Goal: Task Accomplishment & Management: Manage account settings

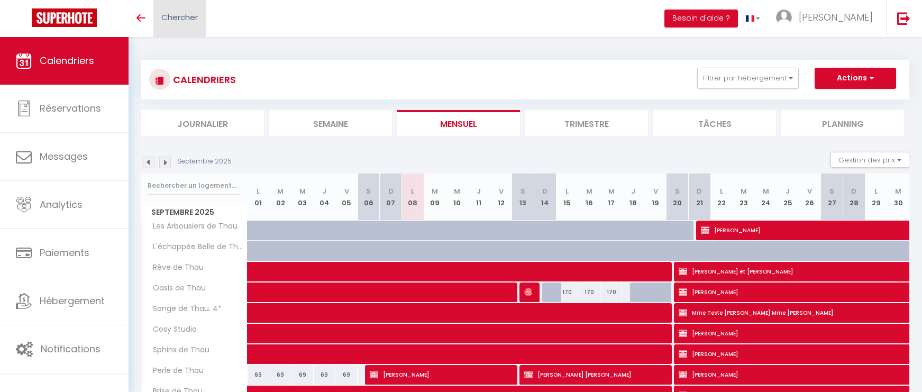
click at [181, 17] on span "Chercher" at bounding box center [179, 17] width 37 height 11
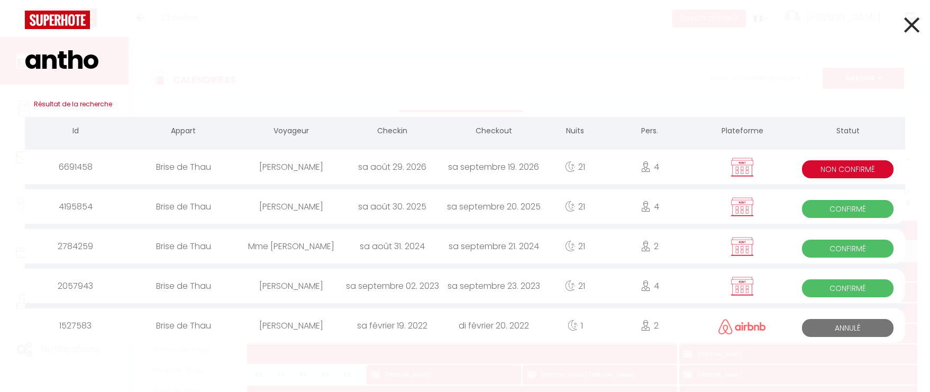
type input "antho"
click at [233, 176] on div "Brise de Thau" at bounding box center [183, 167] width 114 height 34
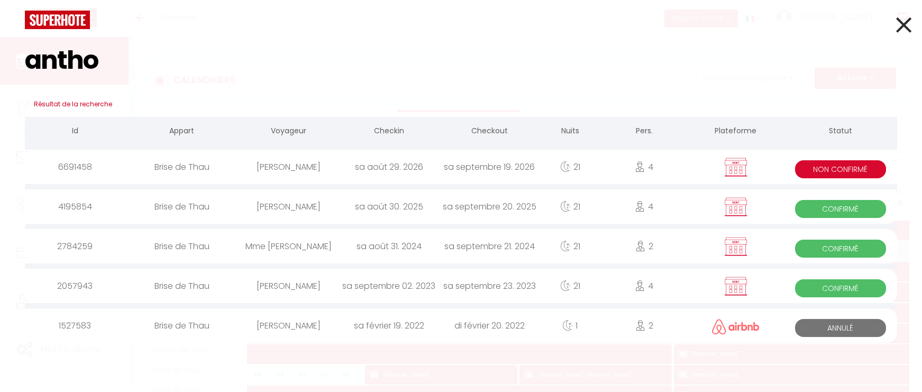
select select
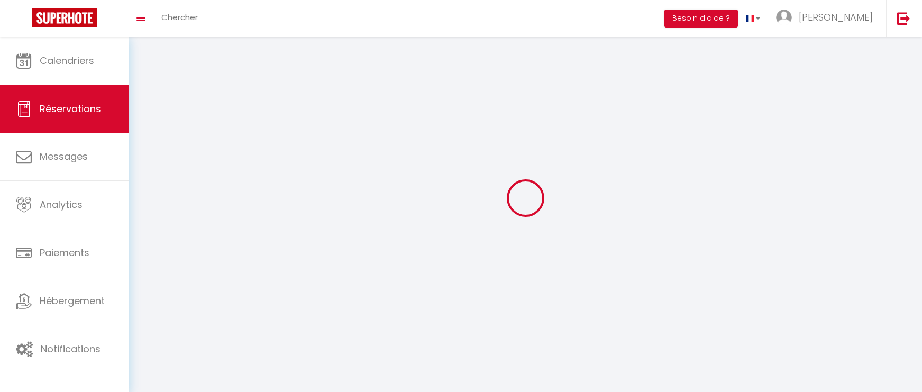
select select
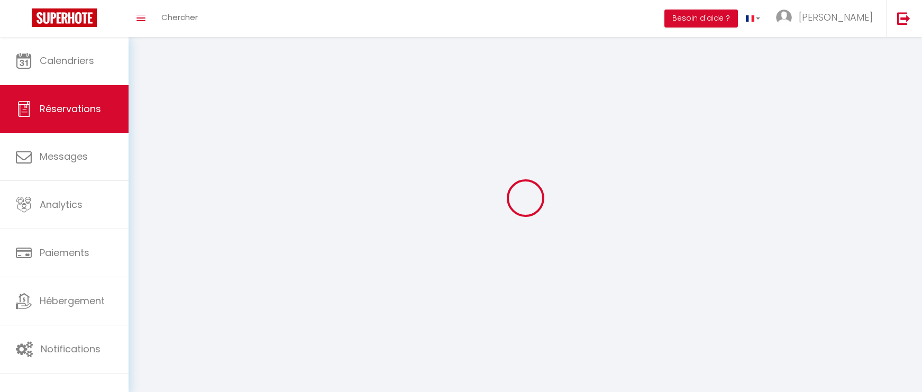
select select
checkbox input "false"
select select
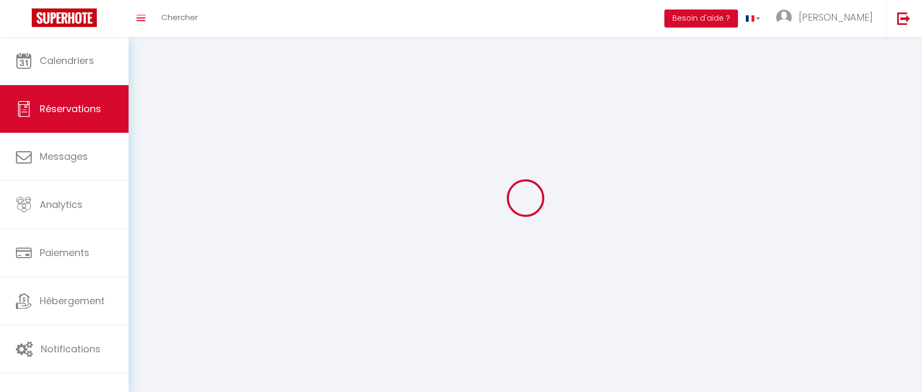
select select
checkbox input "false"
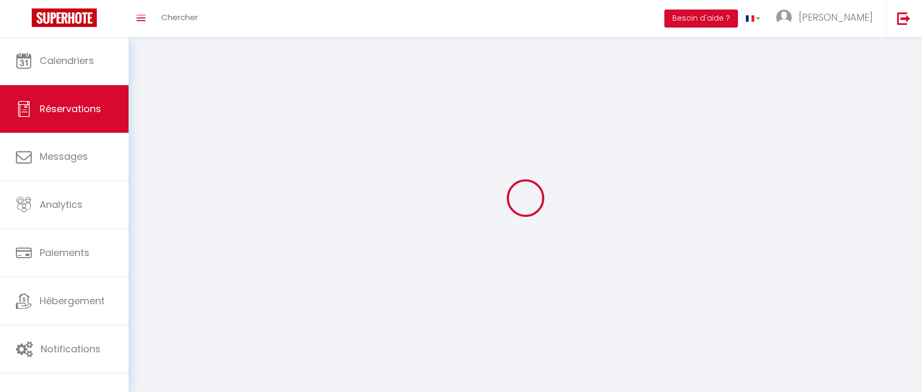
select select
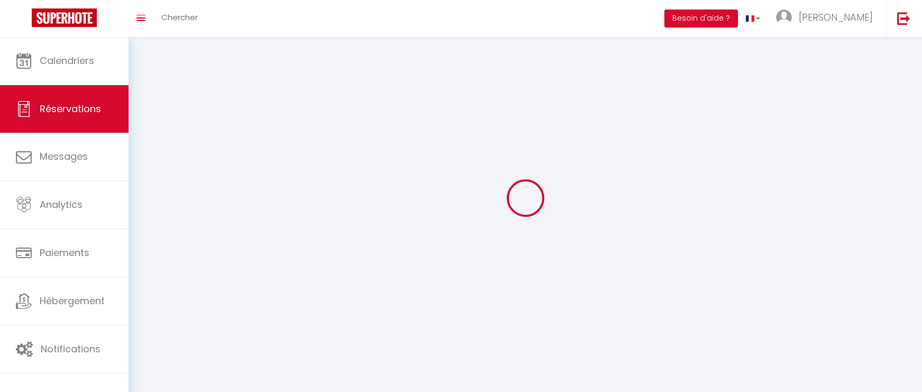
checkbox input "false"
select select
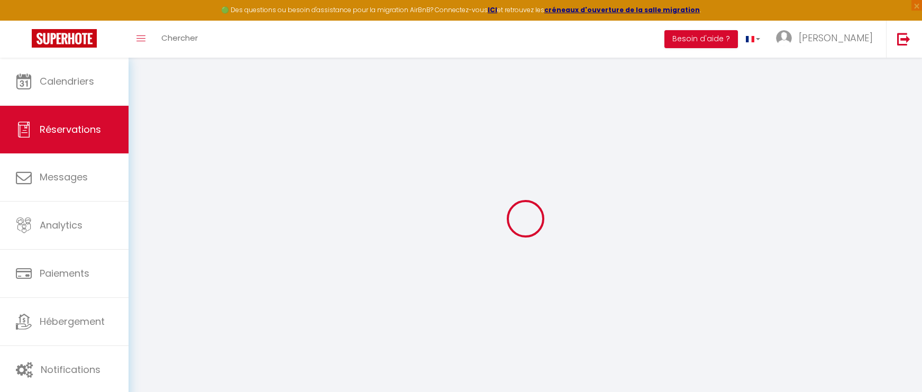
select select
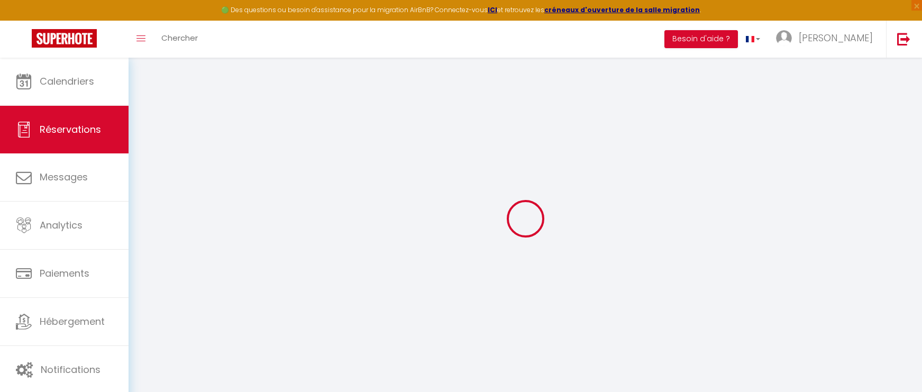
select select
checkbox input "false"
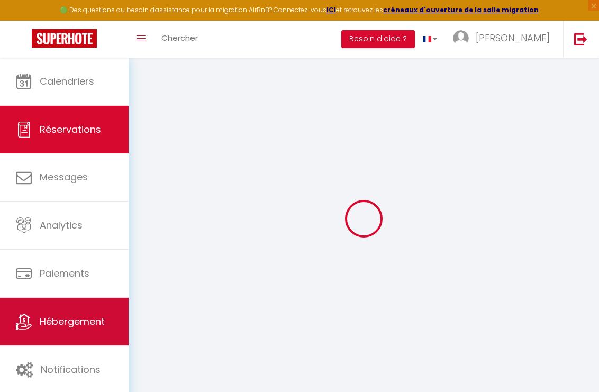
type input "suzanne"
type input "Anthonioz"
type input "nd.global.invest.sas@gmail.com"
type input "17768803"
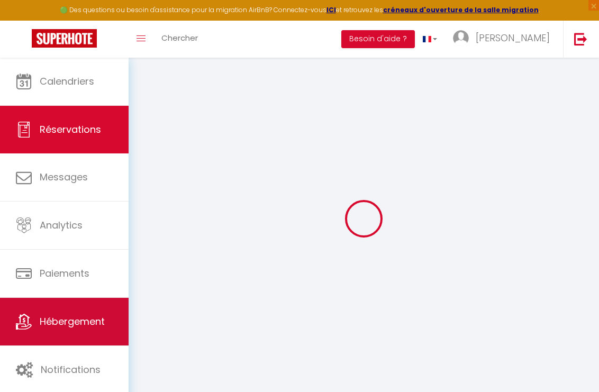
type input "77610"
type input "1 route de Fontenay"
type input "CHATRES"
select select "FR"
select select "7655"
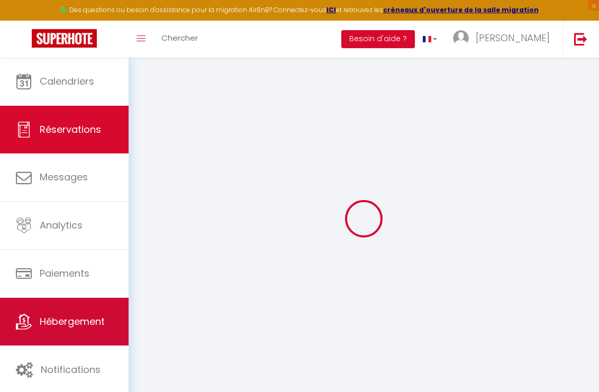
select select "2"
type input "Sam 29 Août 2026"
select select
type input "Sam 19 Septembre 2026"
select select
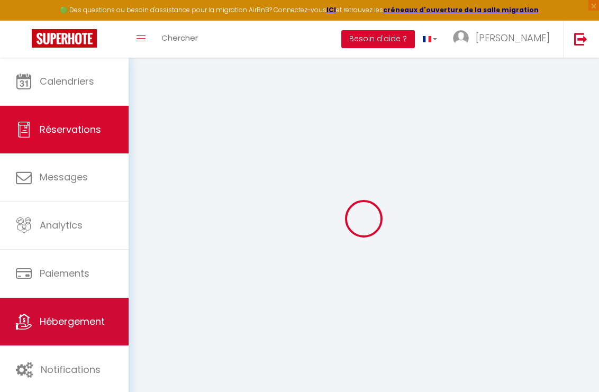
type input "4"
select select "10"
select select
checkbox input "false"
type input "0"
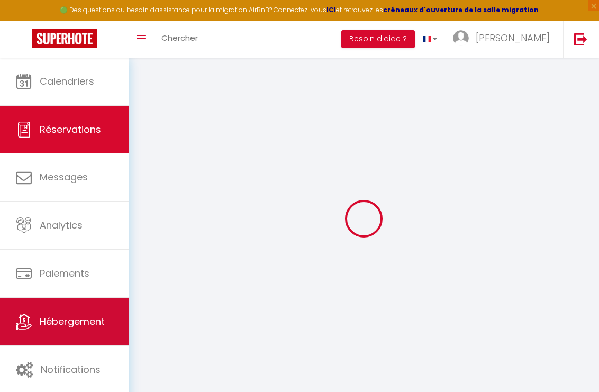
type input "0"
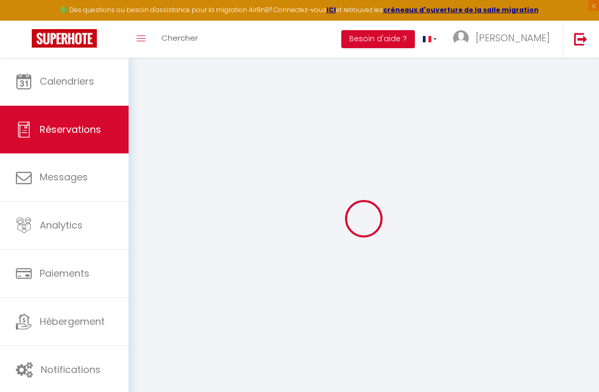
select select
select select "14"
checkbox input "false"
select select
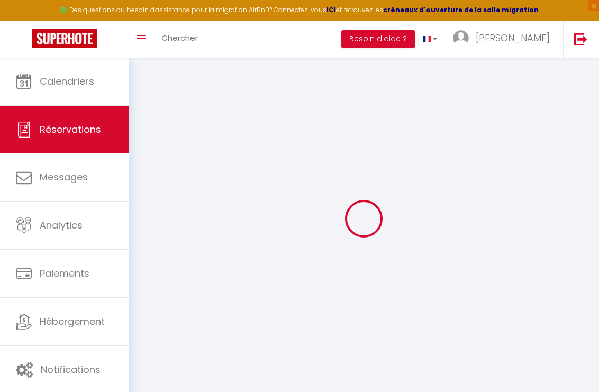
select select
checkbox input "false"
select select
checkbox input "false"
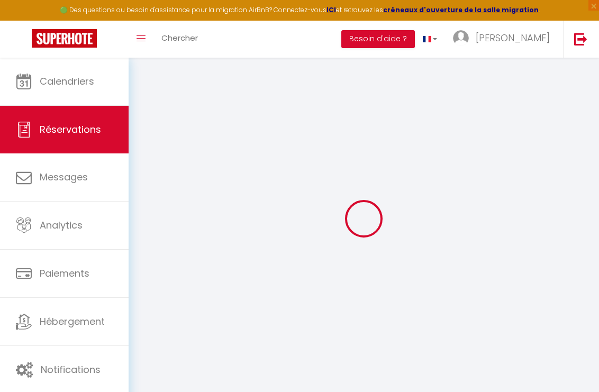
select select
checkbox input "false"
select select
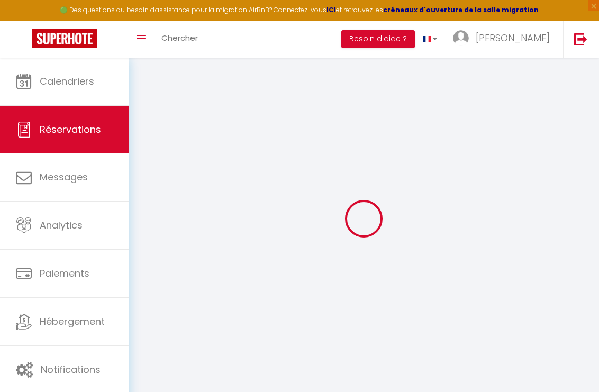
checkbox input "false"
select select
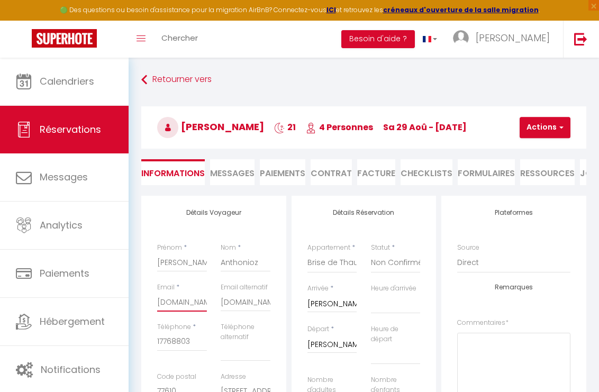
click at [176, 307] on input "nd.global.invest.sas@gmail.com" at bounding box center [182, 302] width 50 height 19
click at [157, 310] on div "Email * nd.global.invest.sas@gmail.com" at bounding box center [182, 303] width 64 height 40
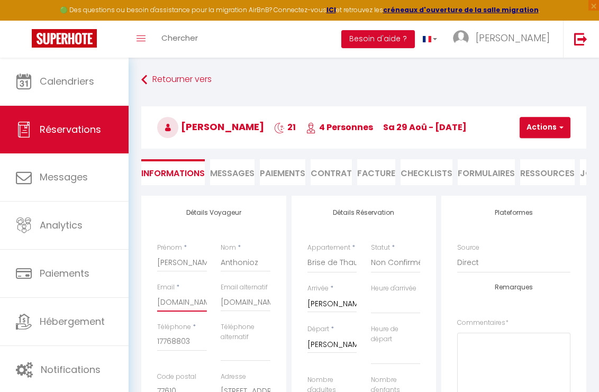
scroll to position [0, 68]
drag, startPoint x: 158, startPoint y: 310, endPoint x: 288, endPoint y: 310, distance: 129.7
paste input "sphanthonioz@free.fr"
type input "sphanthonioz@free.fr"
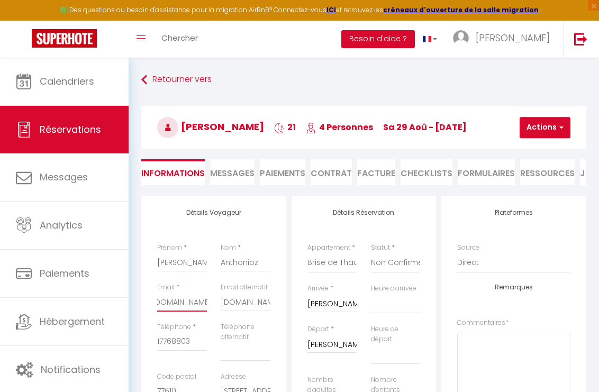
select select
checkbox input "false"
type input "sphanthonioz@free.fr"
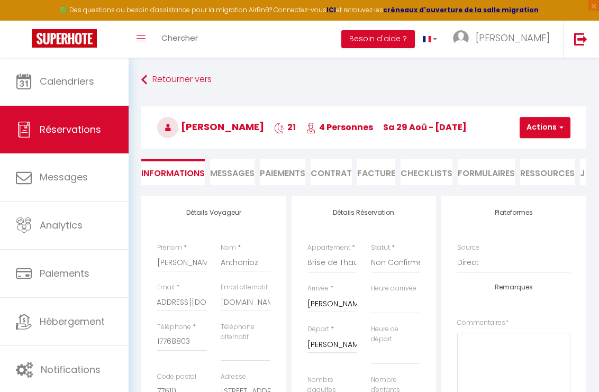
scroll to position [0, 0]
click at [259, 307] on input "nd.global.invest.sas@gmail.com" at bounding box center [246, 302] width 50 height 19
click at [220, 313] on div "Email alternatif nd.global.invest.sas@gmail.com" at bounding box center [246, 303] width 64 height 40
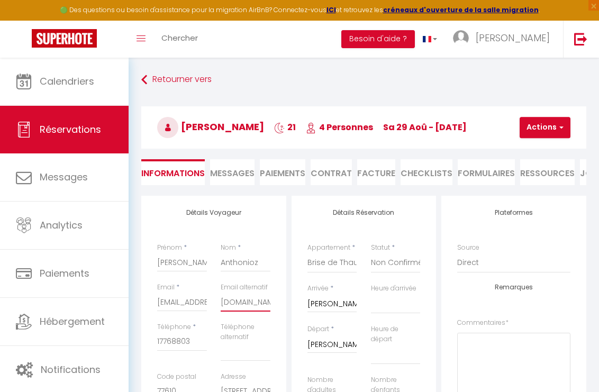
scroll to position [0, 68]
drag, startPoint x: 221, startPoint y: 313, endPoint x: 298, endPoint y: 311, distance: 77.3
select select
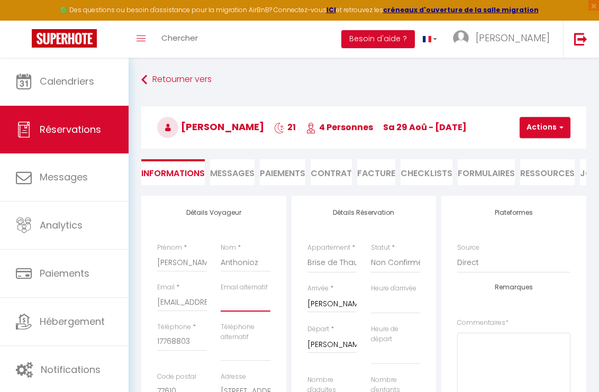
checkbox input "false"
click at [170, 348] on input "17768803" at bounding box center [182, 341] width 50 height 19
paste input "0781897459"
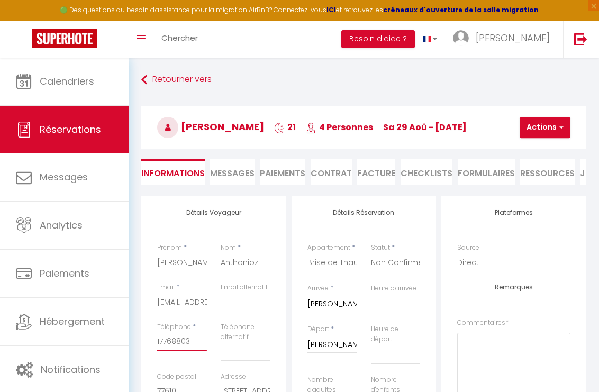
type input "0781897459"
select select
checkbox input "false"
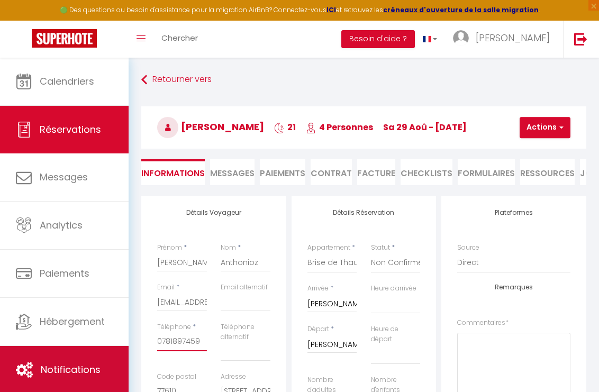
type input "0781897459"
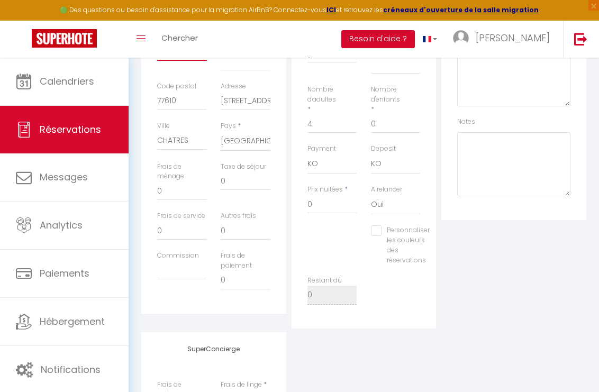
scroll to position [290, 0]
drag, startPoint x: 220, startPoint y: 110, endPoint x: 337, endPoint y: 108, distance: 116.4
click at [337, 108] on div "Détails Voyageur Prénom * suzanne Nom * Anthonioz Email * sphanthonioz@free.fr …" at bounding box center [364, 117] width 450 height 423
paste input "24 rue de Lyon"
type input "24 rue de Lyon"
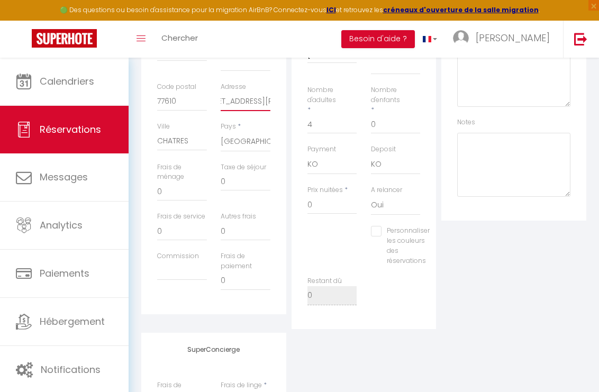
select select
checkbox input "false"
type input "24 rue de Lyon"
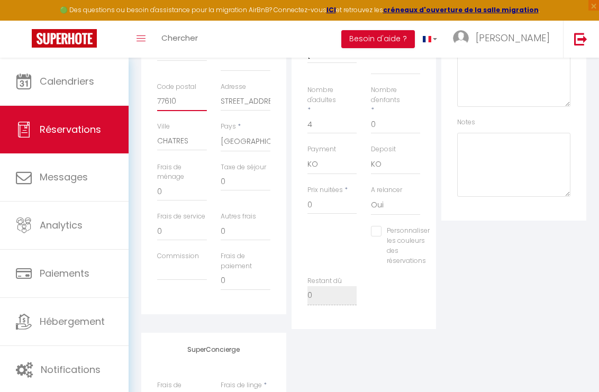
click at [162, 107] on input "77610" at bounding box center [182, 101] width 50 height 19
type input "0"
select select
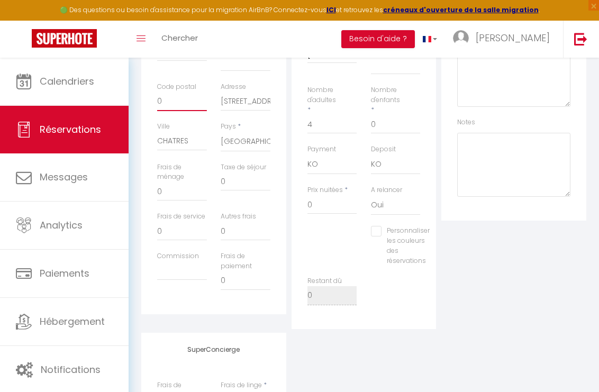
select select
checkbox input "false"
type input "01"
select select
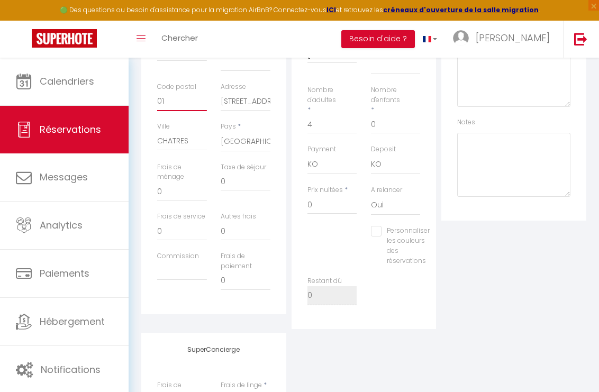
checkbox input "false"
type input "010"
select select
checkbox input "false"
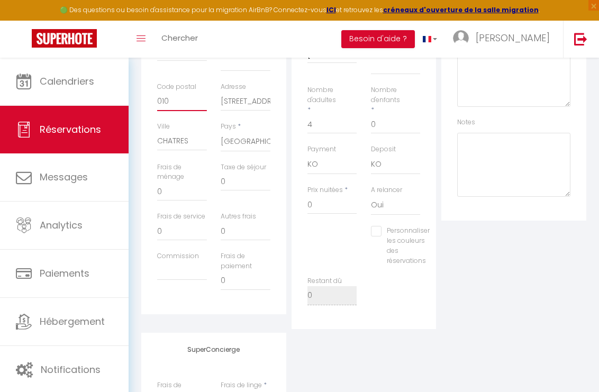
type input "0109"
select select
checkbox input "false"
type input "01090"
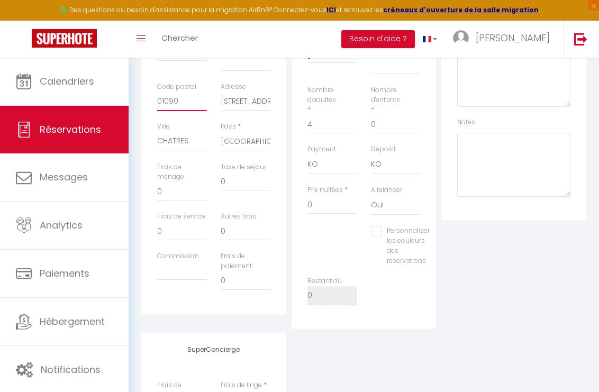
select select
checkbox input "false"
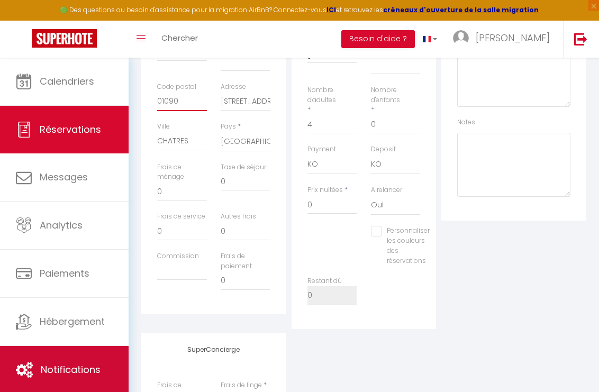
type input "01090"
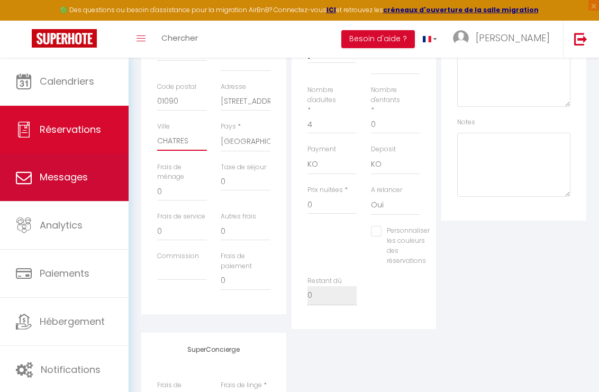
drag, startPoint x: 194, startPoint y: 150, endPoint x: 91, endPoint y: 162, distance: 103.5
click at [91, 162] on div "🟢 Des questions ou besoin d'assistance pour la migration AirBnB? Connectez-vous…" at bounding box center [299, 177] width 599 height 819
paste input "Montmerle sur Saone"
type input "Montmerle sur Saone"
select select
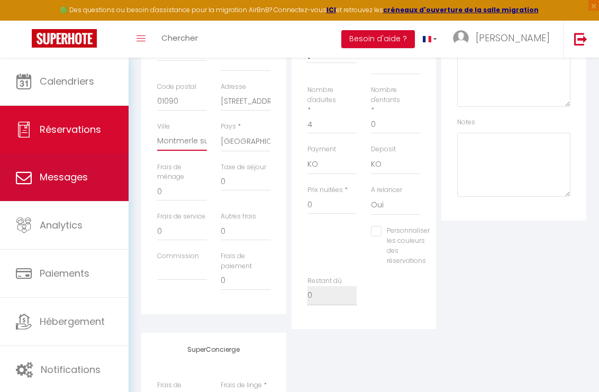
select select
checkbox input "false"
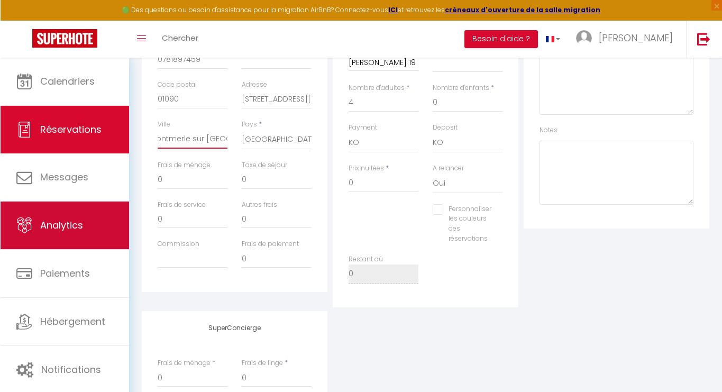
scroll to position [0, 7]
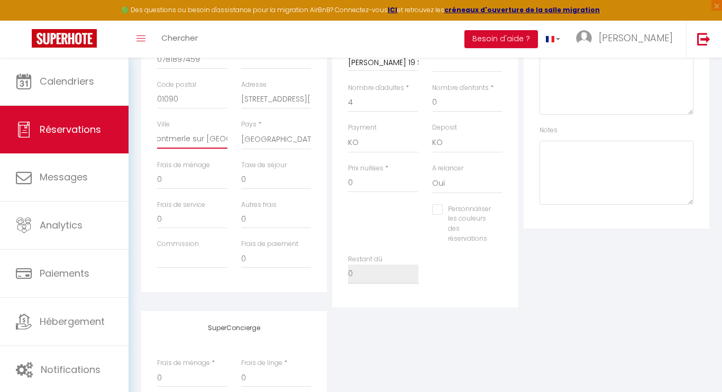
type input "Montmerle sur Saone"
drag, startPoint x: 254, startPoint y: 181, endPoint x: 222, endPoint y: 179, distance: 31.8
click at [222, 179] on div "Frais de ménage 0 Taxe de séjour 0" at bounding box center [234, 180] width 168 height 40
type input "2"
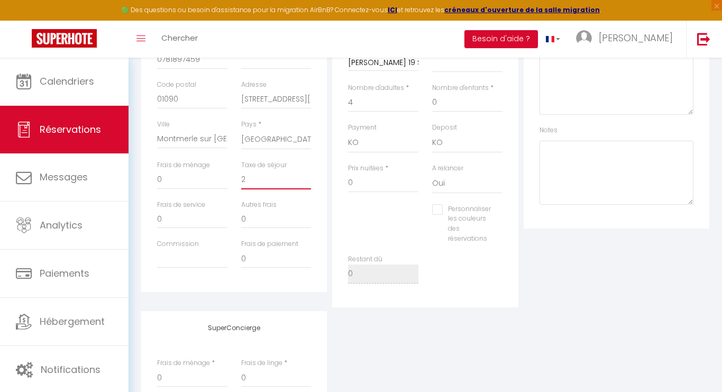
select select
checkbox input "false"
type input "24"
select select
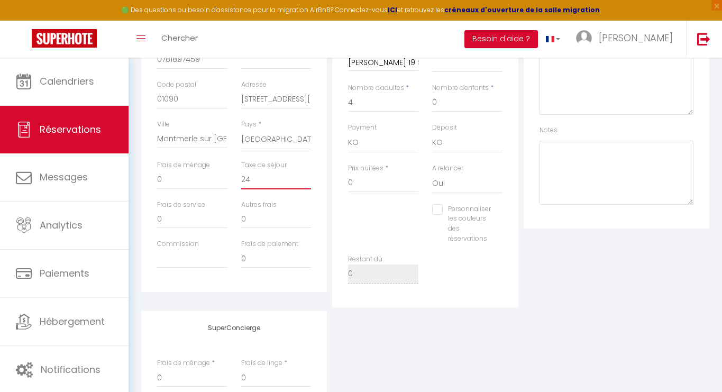
select select
checkbox input "false"
type input "241"
select select
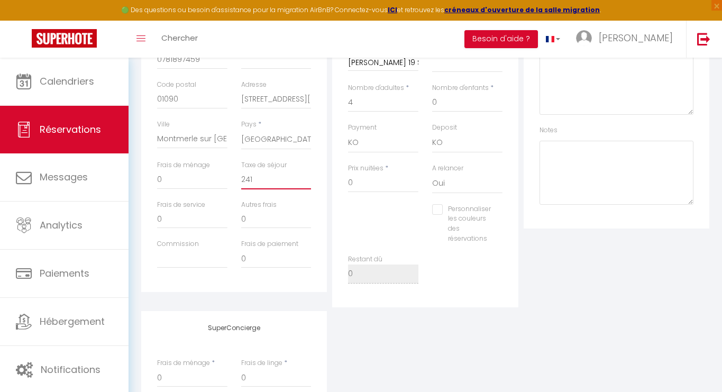
checkbox input "false"
type input "241."
select select
checkbox input "false"
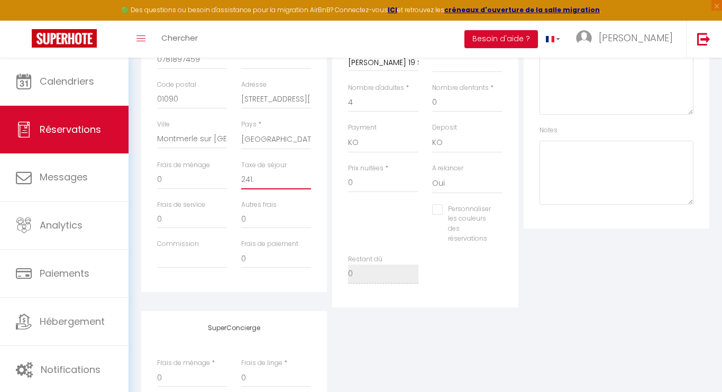
type input "241.9"
select select
checkbox input "false"
type input "241.92"
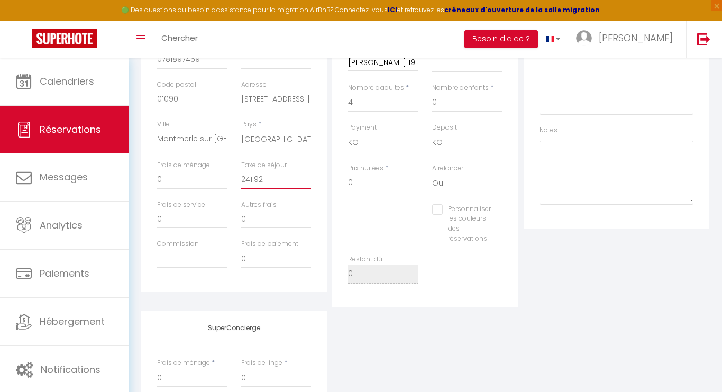
select select
checkbox input "false"
type input "241.92"
click at [572, 287] on div "Plateformes Source Direct Airbnb.com Booking.com Chalet montagne Expedia Gite d…" at bounding box center [616, 111] width 191 height 394
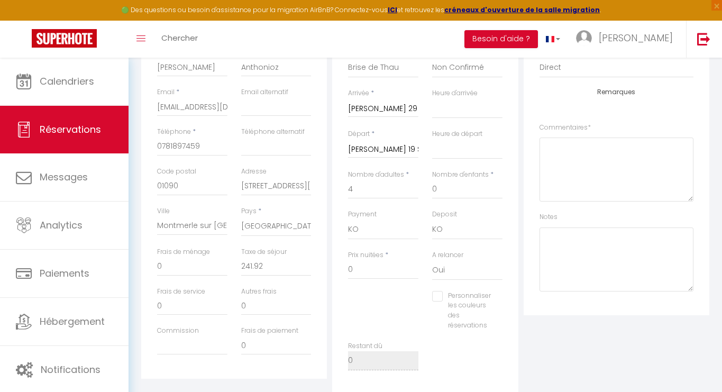
scroll to position [176, 0]
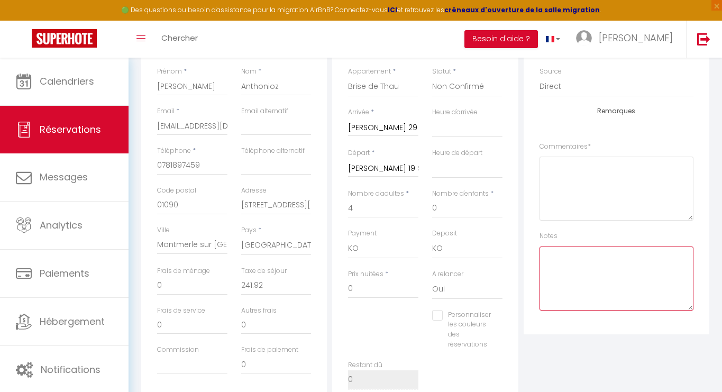
click at [583, 268] on textarea at bounding box center [617, 279] width 154 height 64
click at [653, 258] on textarea "Dates bloquées pour Mme Athonioz En attente tarif pour envoyer le contrat" at bounding box center [617, 279] width 154 height 64
click at [651, 258] on textarea "Dates bloquées pour Mme Athonioz En attente tarif pour envoyer le contrat" at bounding box center [617, 279] width 154 height 64
click at [668, 277] on textarea "Dates bloquées pour Mme Anthonioz En attente tarif pour envoyer le contrat" at bounding box center [617, 279] width 154 height 64
click at [589, 283] on textarea "Dates bloquées pour Mme Anthonioz En attente tarif pour envoyer le contrat Conf…" at bounding box center [617, 279] width 154 height 64
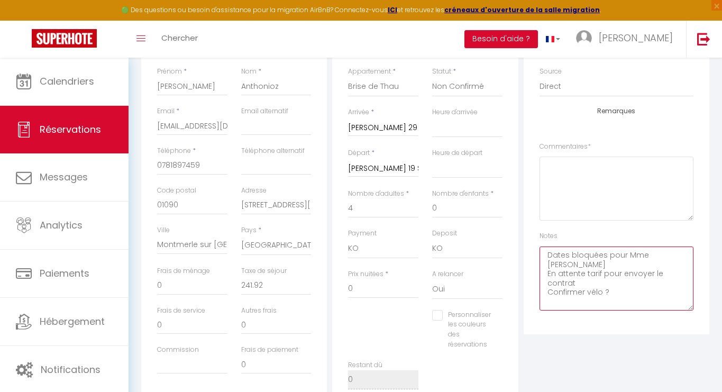
click at [642, 283] on textarea "Dates bloquées pour Mme Anthonioz En attente tarif pour envoyer le contrat Conf…" at bounding box center [617, 279] width 154 height 64
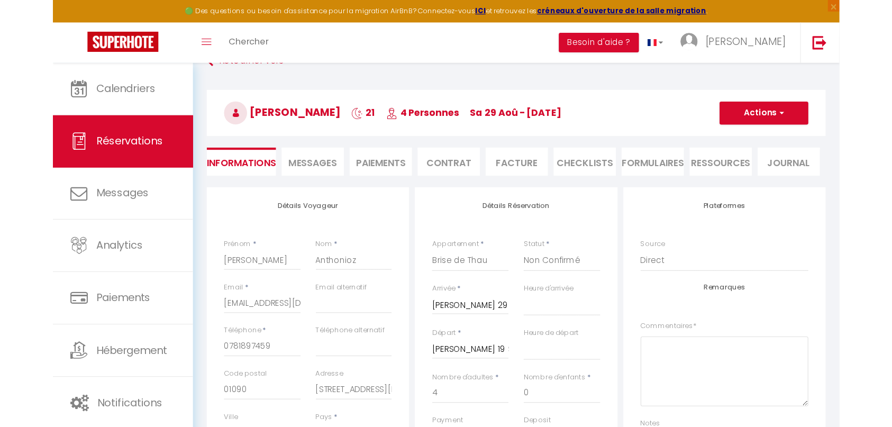
scroll to position [0, 0]
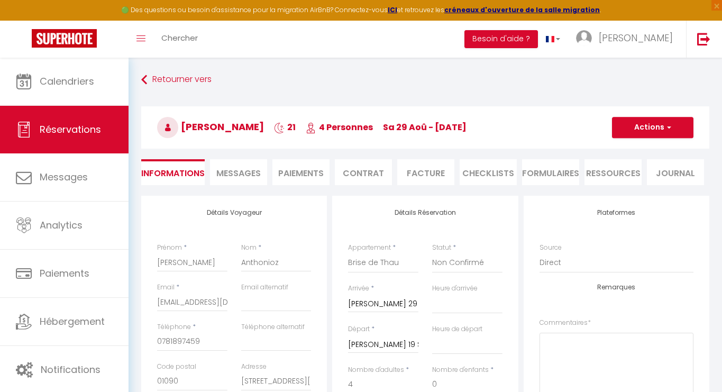
type textarea "Dates bloquées pour Mme Anthonioz En attente tarif pour envoyer le contrat Conf…"
click at [659, 129] on button "Actions" at bounding box center [653, 127] width 82 height 21
click at [643, 152] on link "Enregistrer" at bounding box center [643, 151] width 84 height 14
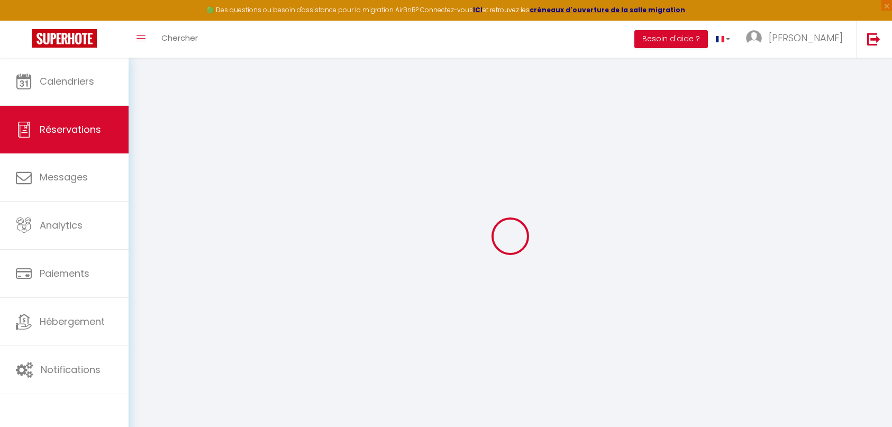
select select
checkbox input "false"
select select
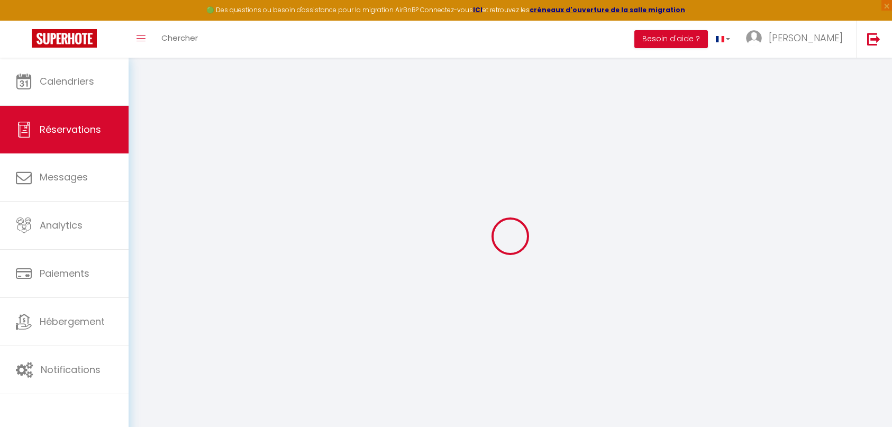
checkbox input "false"
type textarea "Dates bloquées pour Mme Anthonioz En attente tarif pour envoyer le contrat Conf…"
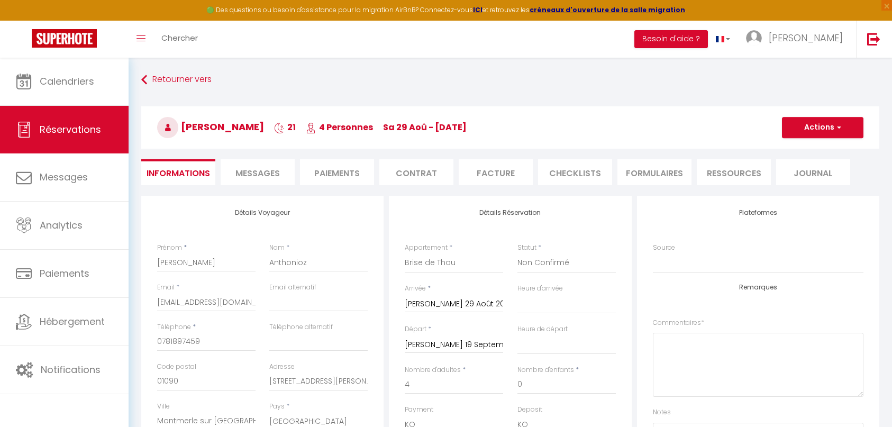
type input "241.92"
select select
checkbox input "false"
select select
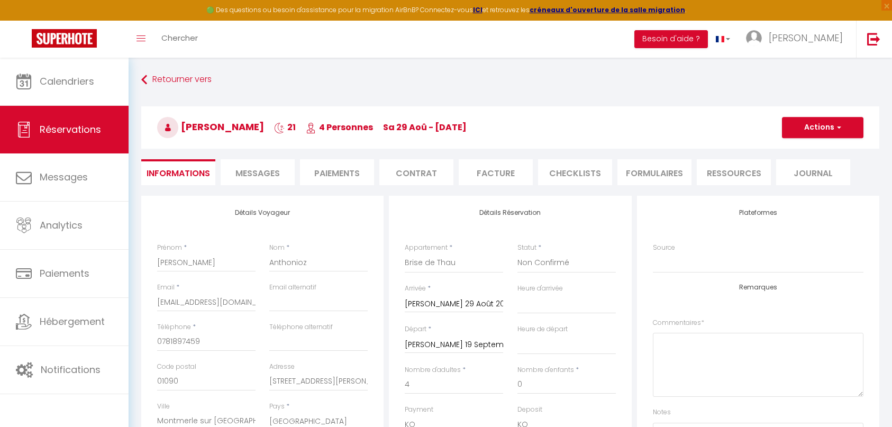
select select
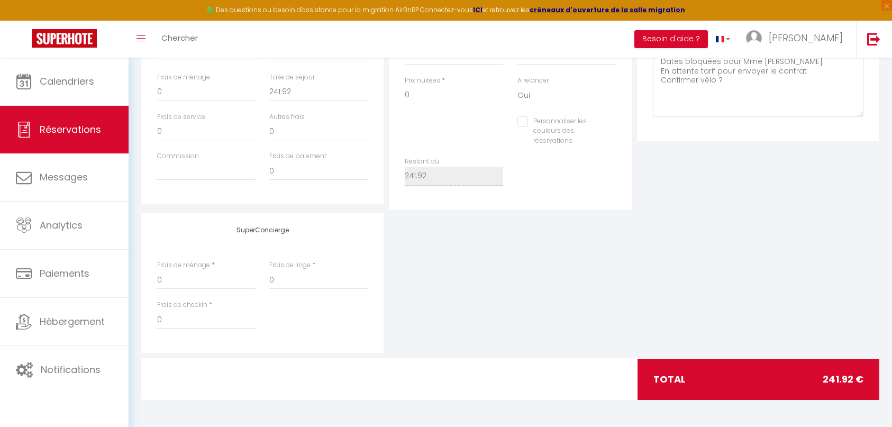
click at [557, 133] on label "Personnaliser les couleurs des réservations" at bounding box center [565, 131] width 75 height 30
click at [557, 127] on input "Personnaliser les couleurs des réservations" at bounding box center [560, 121] width 85 height 11
checkbox input "true"
select select
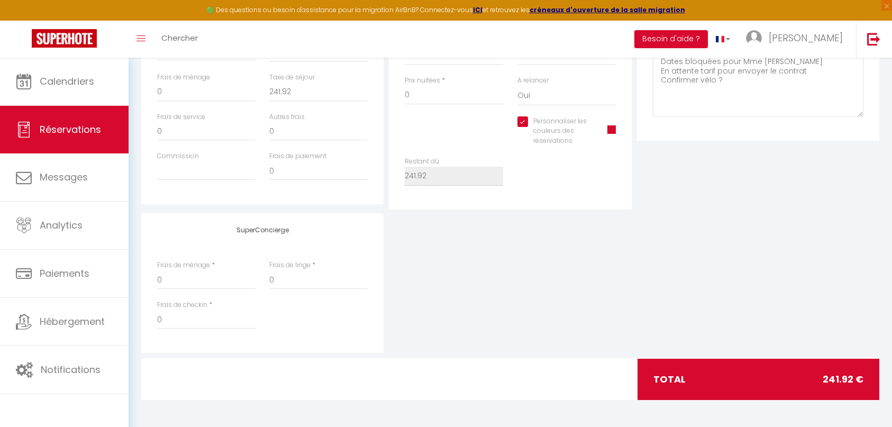
click at [613, 133] on span at bounding box center [612, 129] width 8 height 8
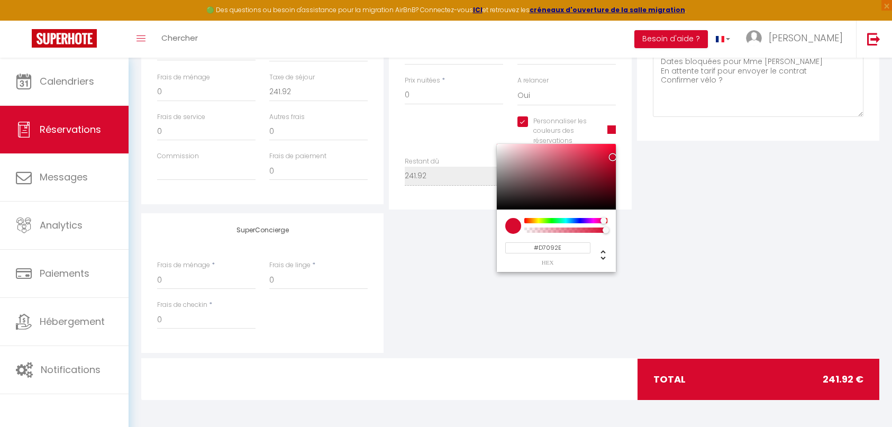
click at [548, 251] on input "#D7092E" at bounding box center [547, 247] width 85 height 11
type input "#80bff1"
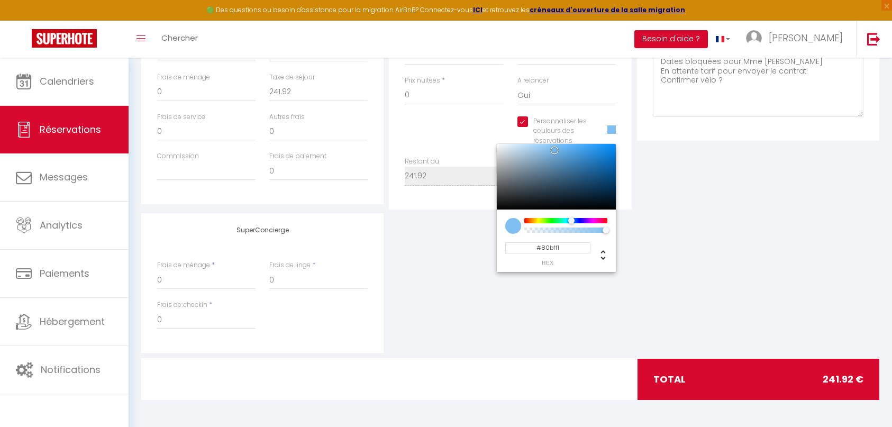
select select
type input "#80BFF1"
click at [665, 241] on div "SuperConcierge Frais de ménage * 0 Frais de linge * 0 Frais de checkin * 0" at bounding box center [511, 283] width 744 height 140
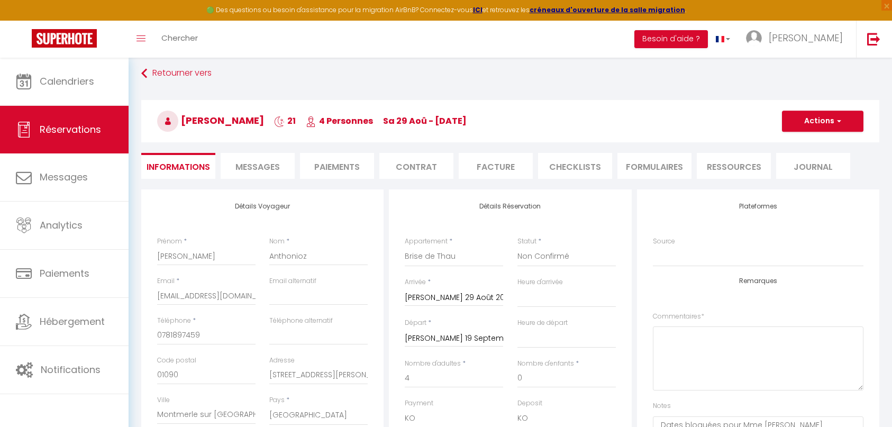
scroll to position [0, 0]
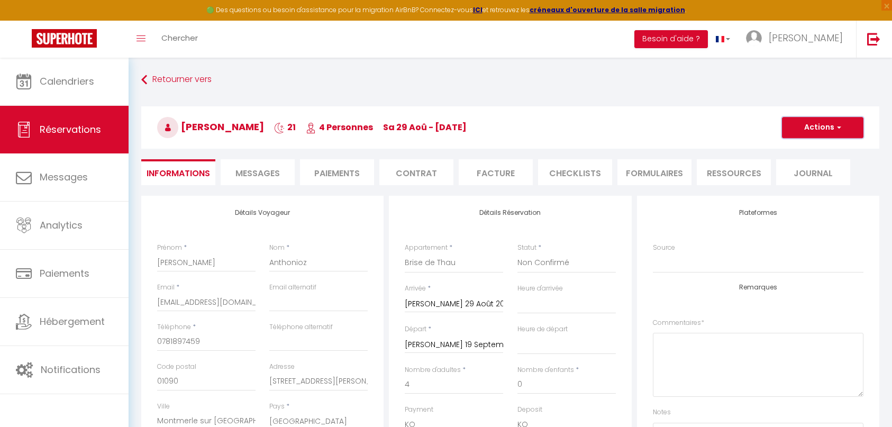
click at [829, 131] on button "Actions" at bounding box center [823, 127] width 82 height 21
click at [800, 151] on link "Enregistrer" at bounding box center [813, 151] width 84 height 14
select select "not_cancelled"
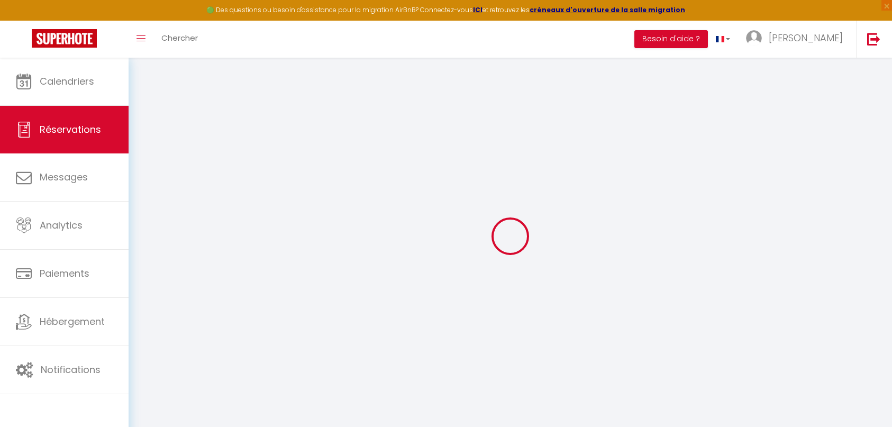
type input "suzanne"
type input "Anthonioz"
type input "[EMAIL_ADDRESS][DOMAIN_NAME]"
type input "0781897459"
type input "01090"
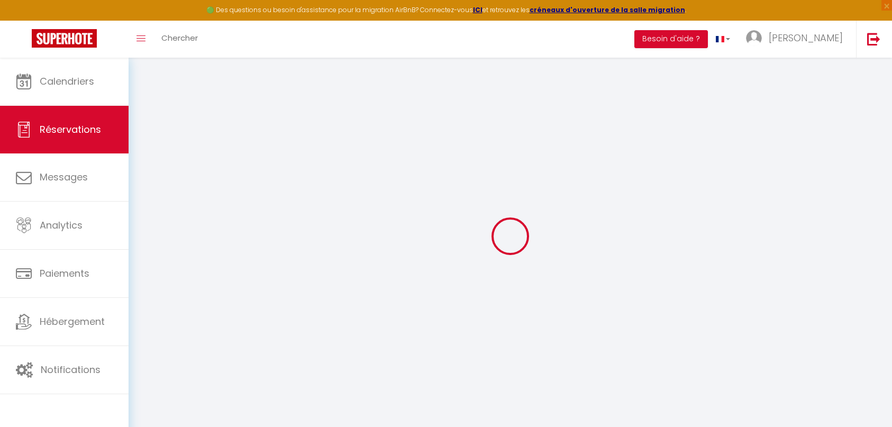
type input "24 rue de Lyon"
type input "Montmerle sur Saone"
select select "FR"
select select "7655"
select select "2"
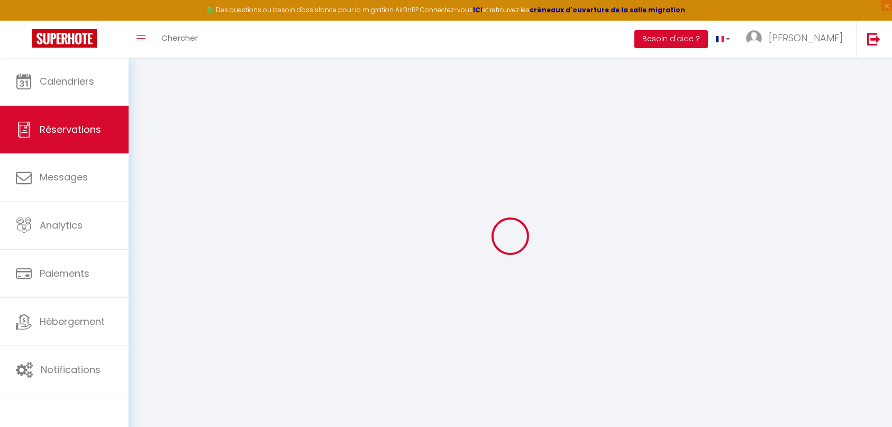
type input "Sam 29 Août 2026"
select select
type input "[PERSON_NAME] 19 Septembre 2026"
select select
type input "4"
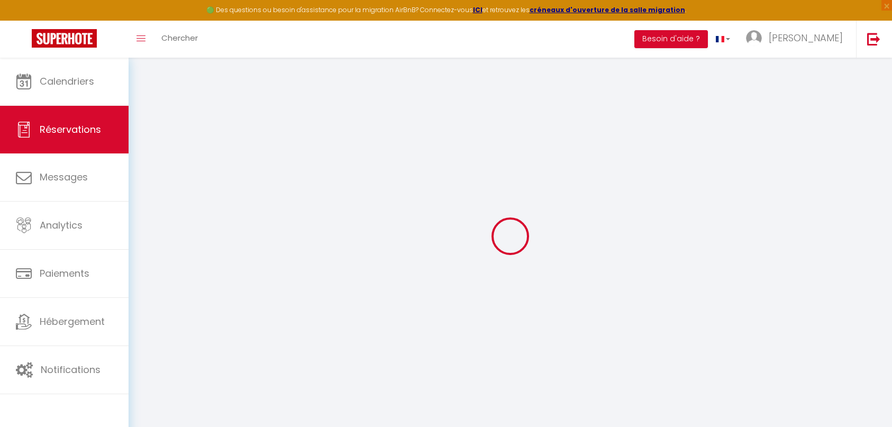
select select "10"
select select
checkbox input "true"
type input "241.92"
type input "0"
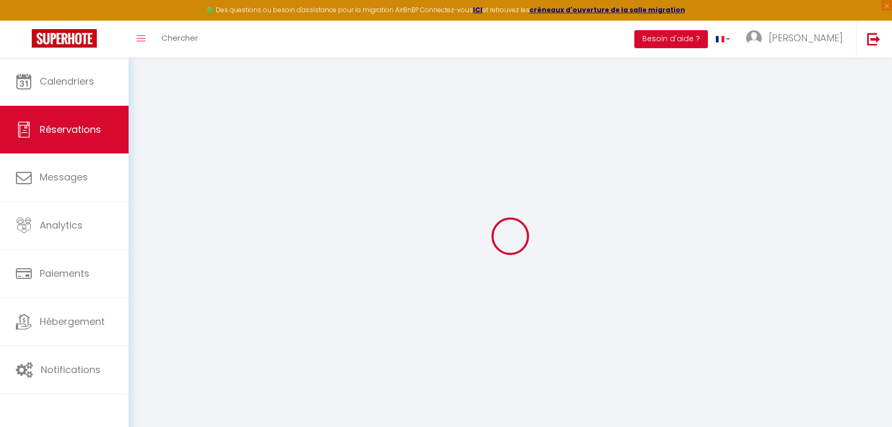
type input "0"
select select
select select "14"
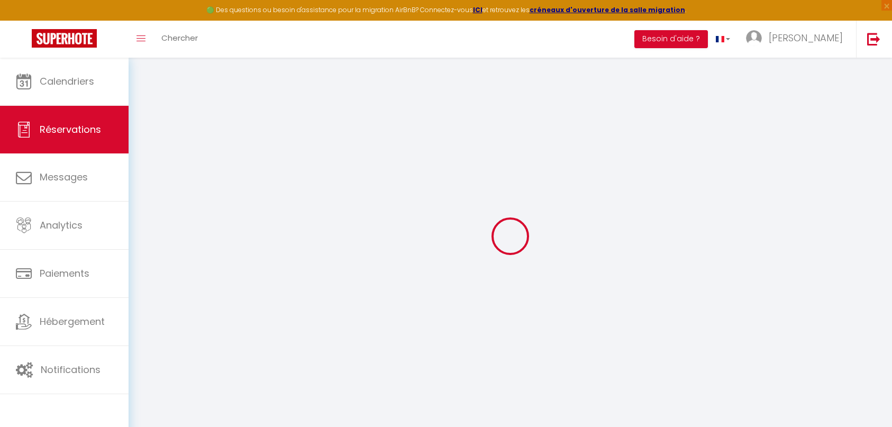
checkbox input "true"
select select
checkbox input "true"
select select
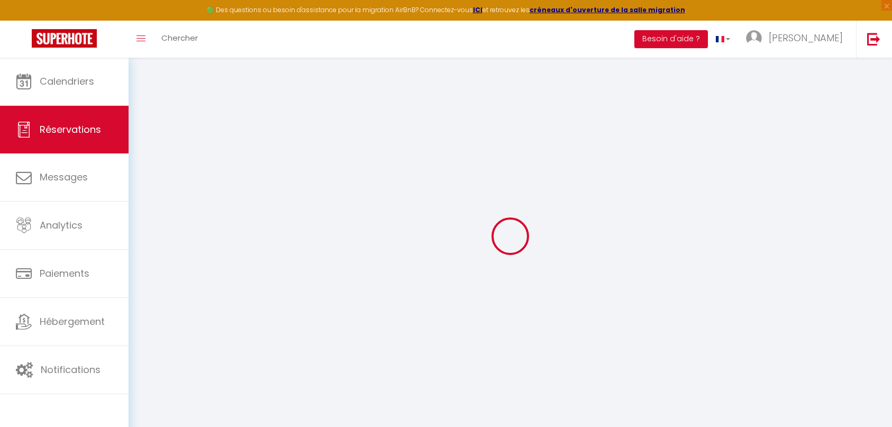
select select
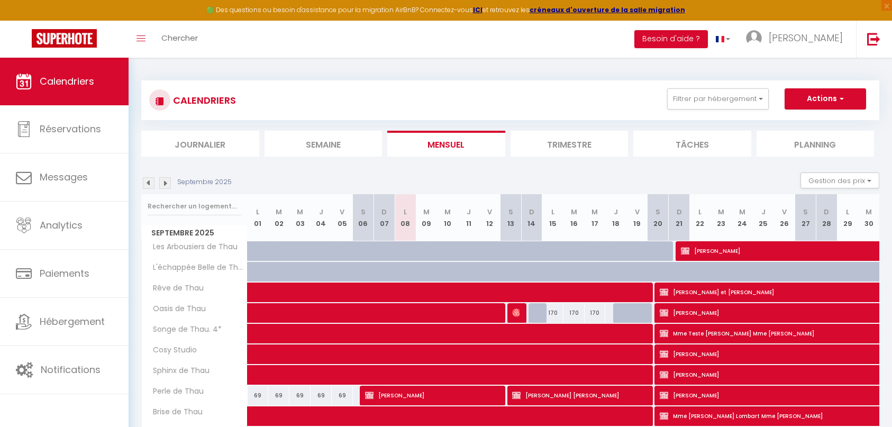
click at [572, 146] on li "Trimestre" at bounding box center [570, 144] width 118 height 26
click at [165, 185] on img at bounding box center [165, 183] width 12 height 12
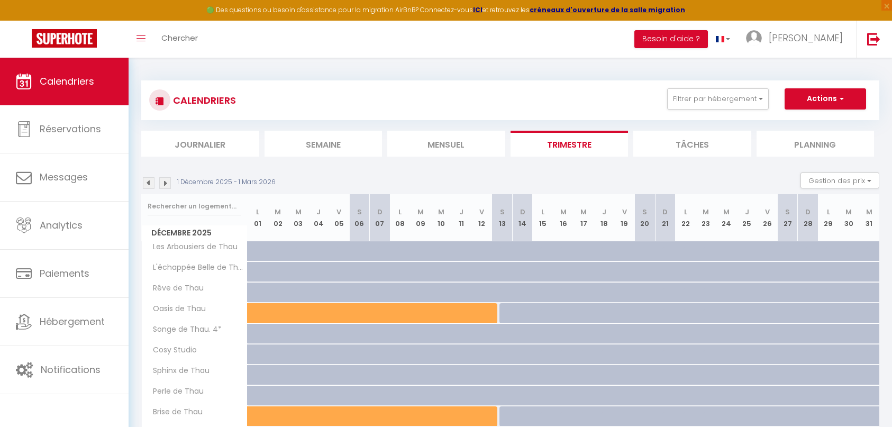
click at [165, 185] on img at bounding box center [165, 183] width 12 height 12
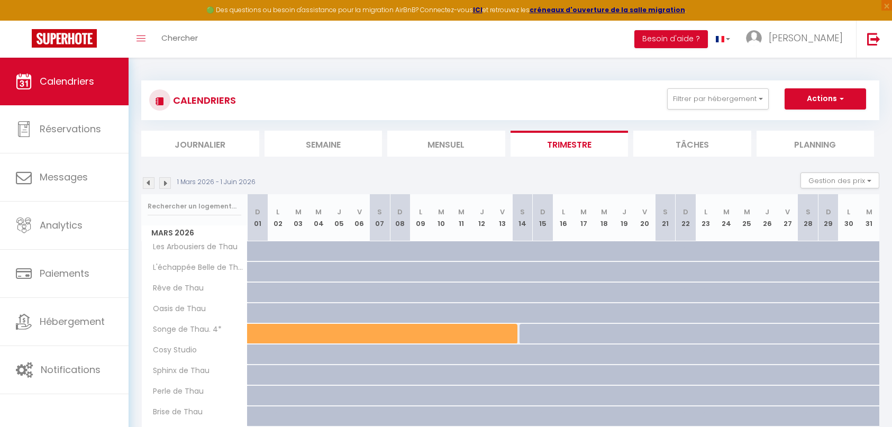
click at [165, 185] on img at bounding box center [165, 183] width 12 height 12
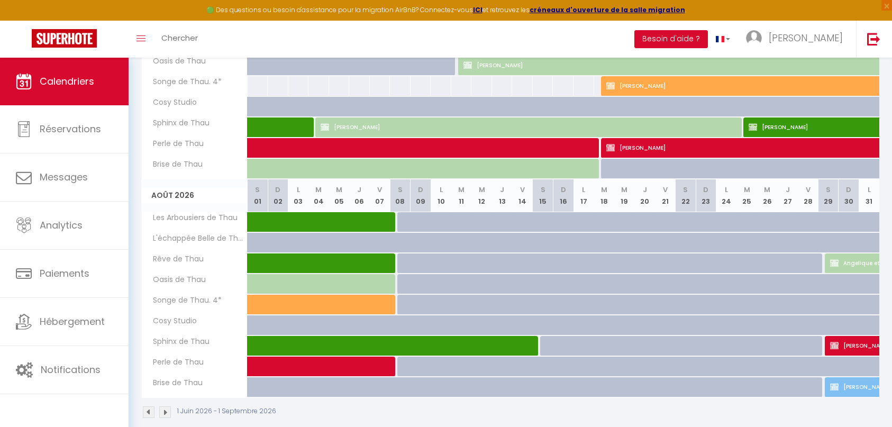
scroll to position [481, 0]
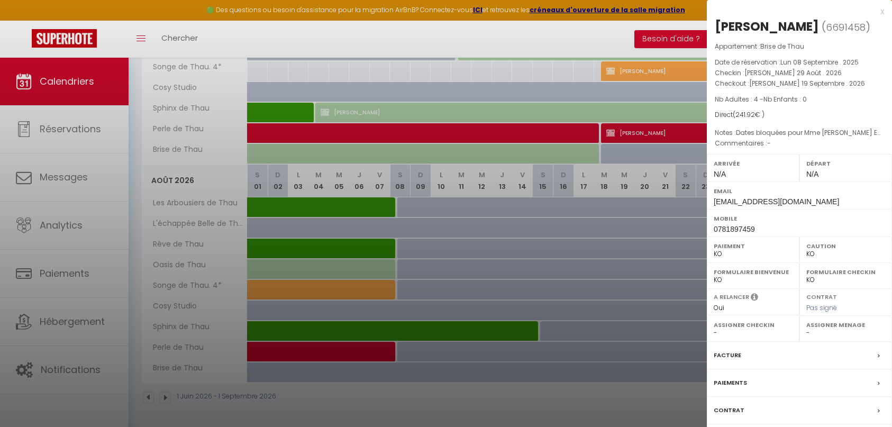
click at [881, 14] on div "x" at bounding box center [795, 11] width 177 height 13
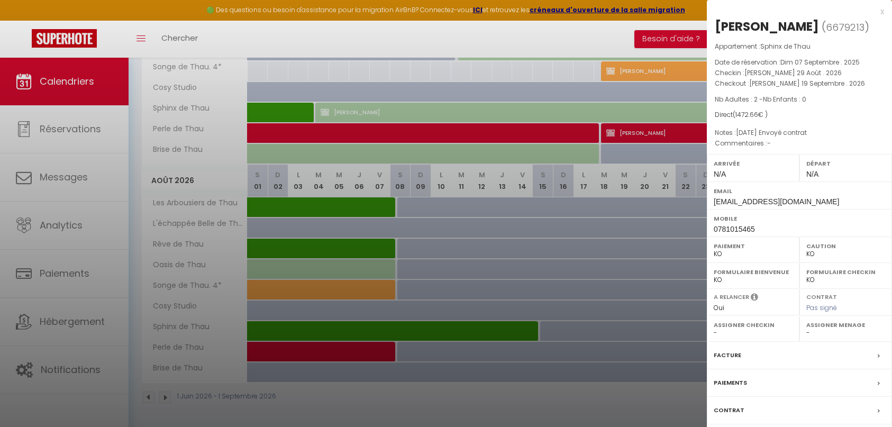
click at [803, 392] on div "Paiements" at bounding box center [799, 383] width 185 height 28
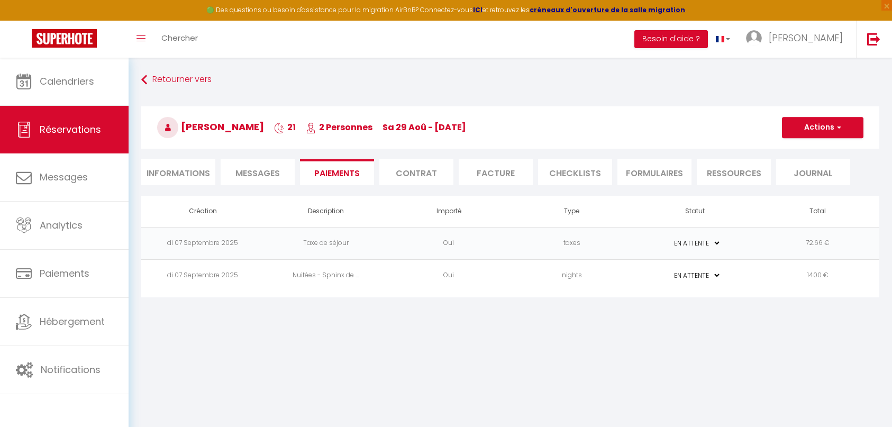
click at [186, 174] on li "Informations" at bounding box center [178, 172] width 74 height 26
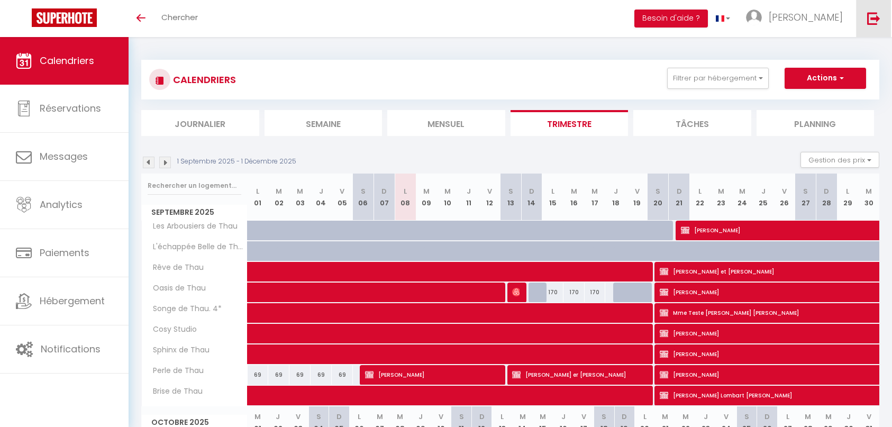
click at [876, 21] on img at bounding box center [873, 18] width 13 height 13
click at [870, 17] on img at bounding box center [873, 18] width 13 height 13
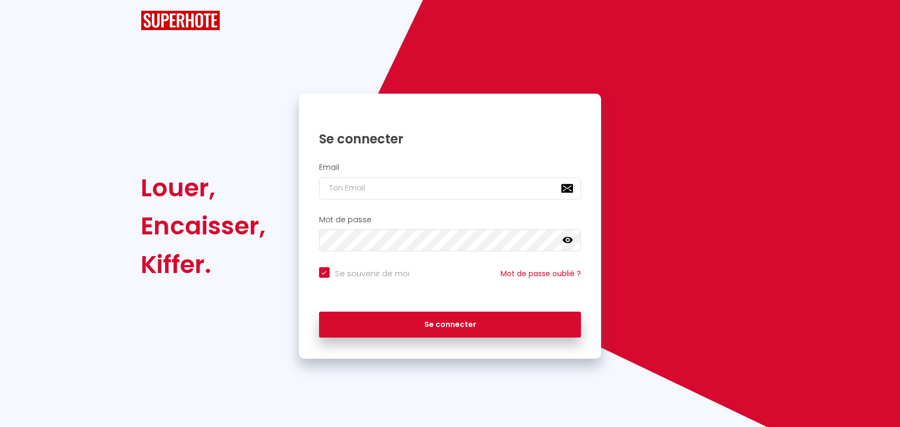
checkbox input "true"
type input "[EMAIL_ADDRESS][DOMAIN_NAME]"
checkbox input "true"
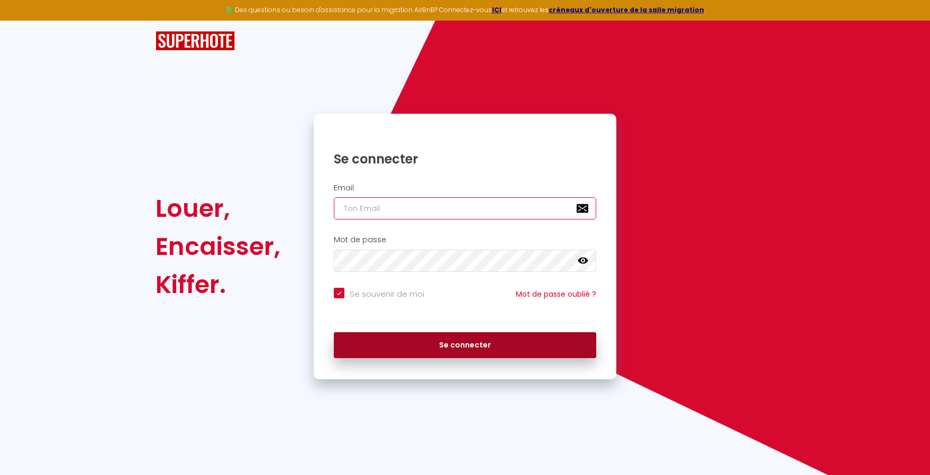
type input "[EMAIL_ADDRESS][DOMAIN_NAME]"
click at [474, 354] on button "Se connecter" at bounding box center [465, 345] width 263 height 26
checkbox input "true"
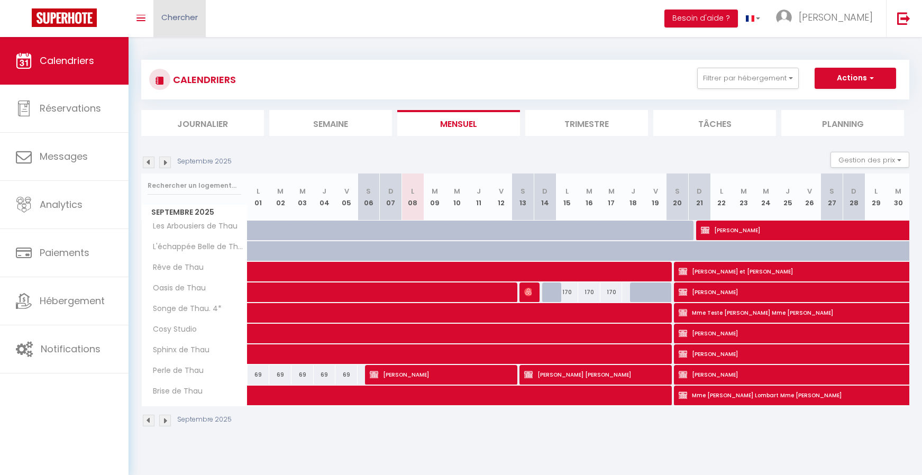
click at [173, 24] on link "Chercher" at bounding box center [179, 18] width 52 height 37
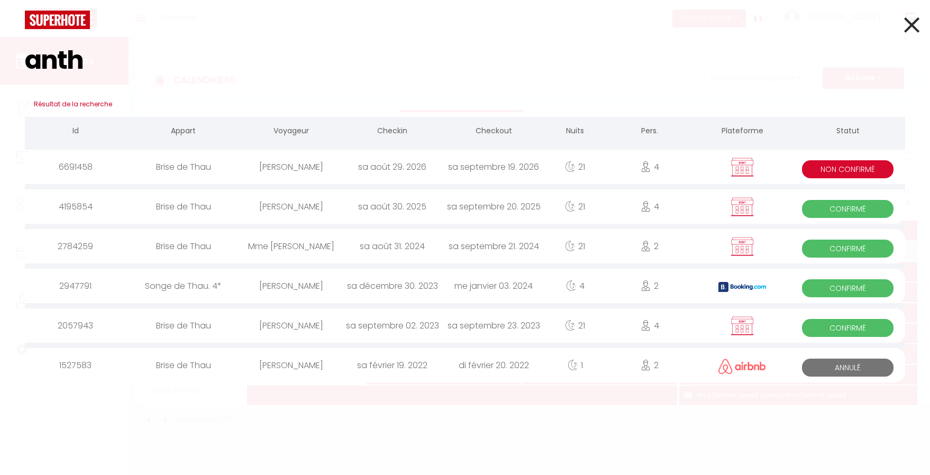
type input "anth"
click at [122, 169] on div "6691458" at bounding box center [75, 167] width 101 height 34
select select
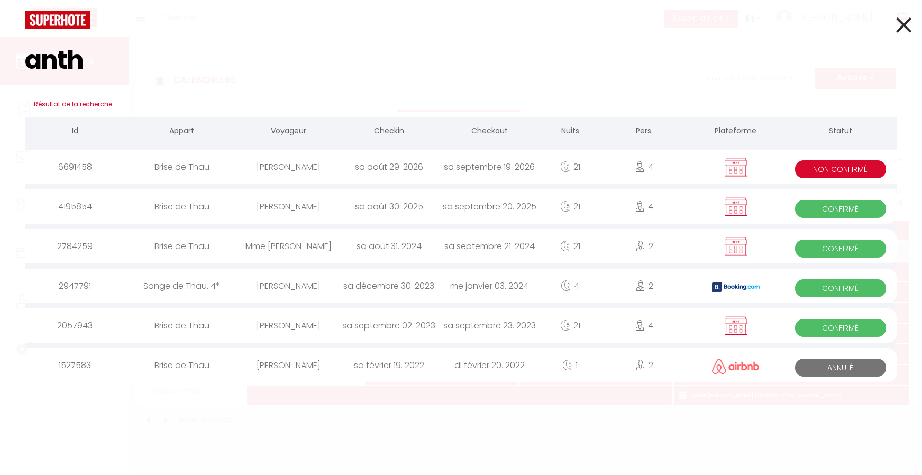
select select
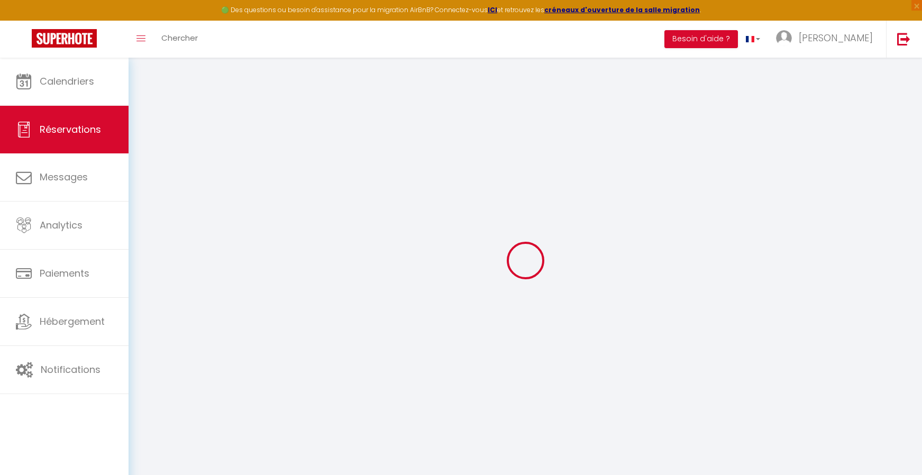
select select
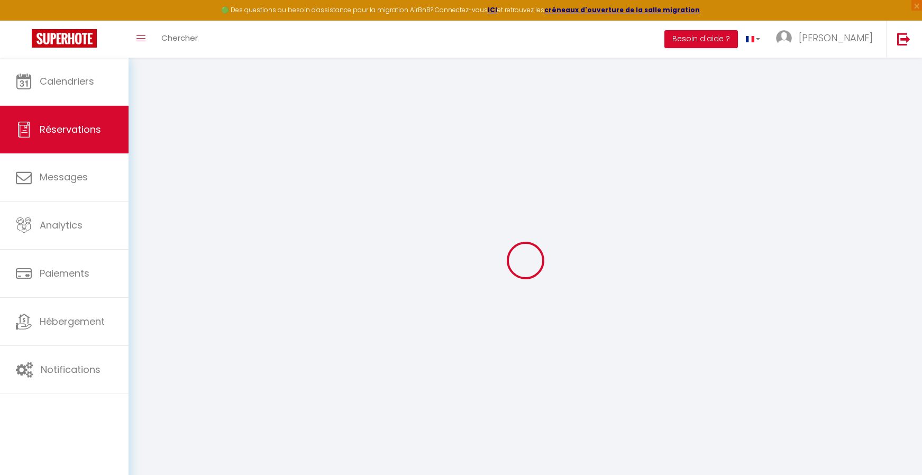
select select
checkbox input "false"
select select
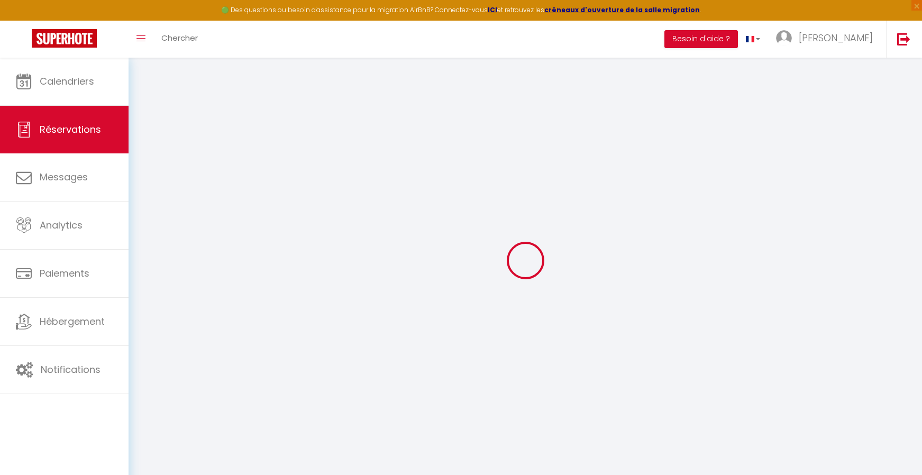
select select
checkbox input "false"
select select
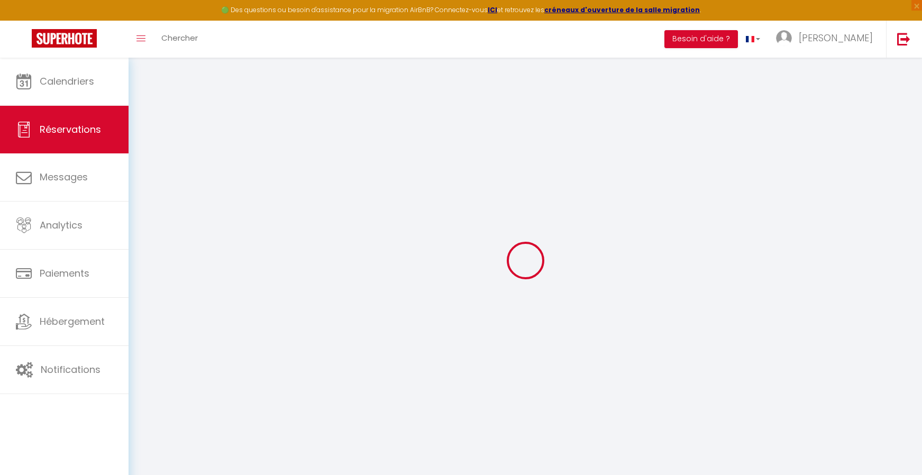
type input "suzanne"
type input "Anthonioz"
type input "sphanthonioz@free.fr"
type input "0781897459"
type input "01090"
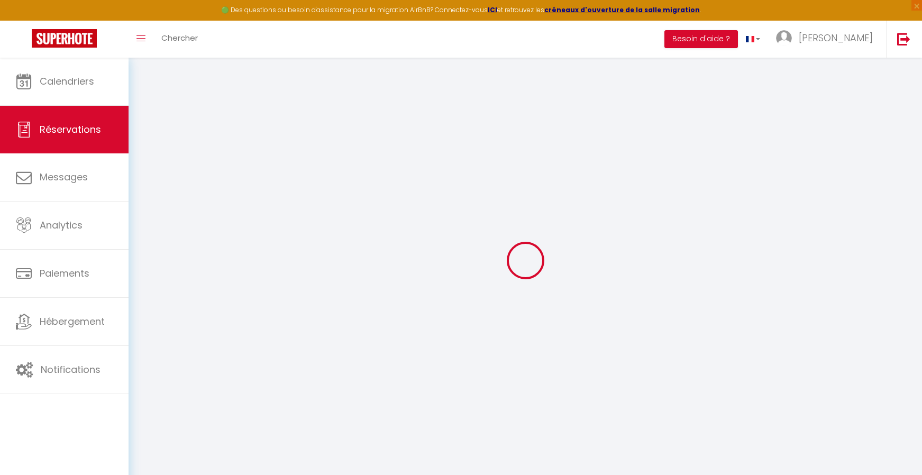
type input "24 rue de Lyon"
type input "Montmerle sur Saone"
select select "FR"
select select "7655"
select select "2"
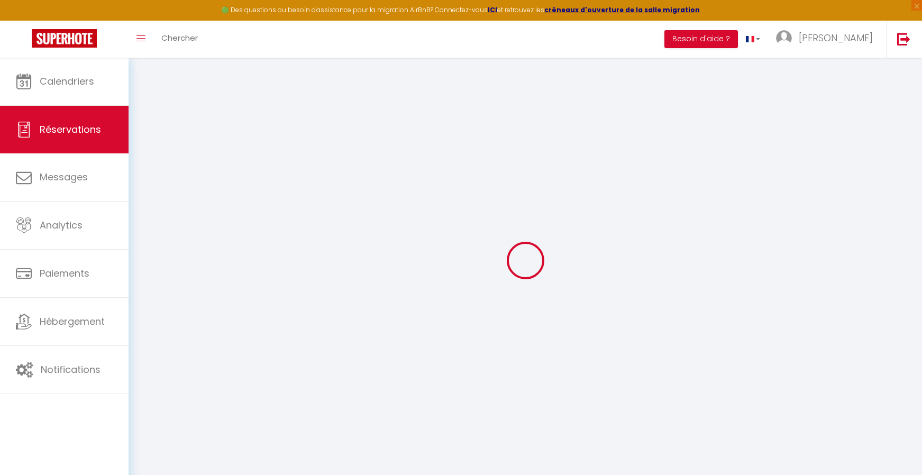
type input "Sam 29 Août 2026"
select select
type input "Sam 19 Septembre 2026"
select select
type input "4"
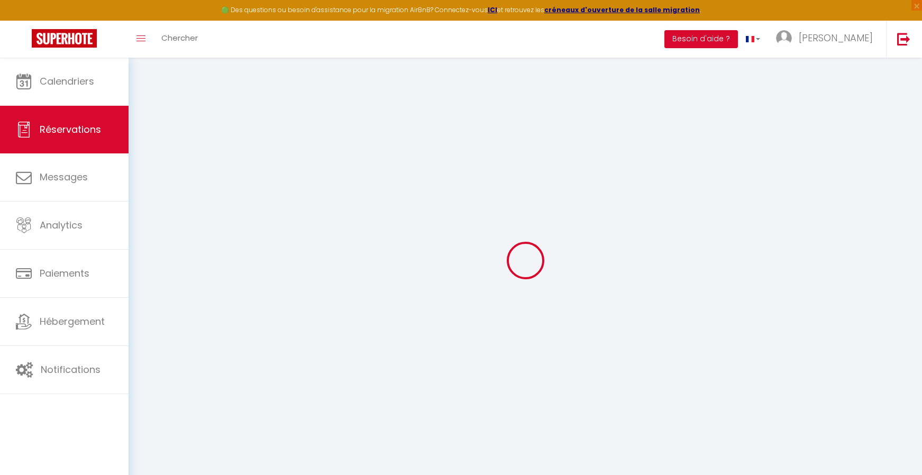
select select "10"
select select
checkbox input "true"
type input "241.92"
type input "0"
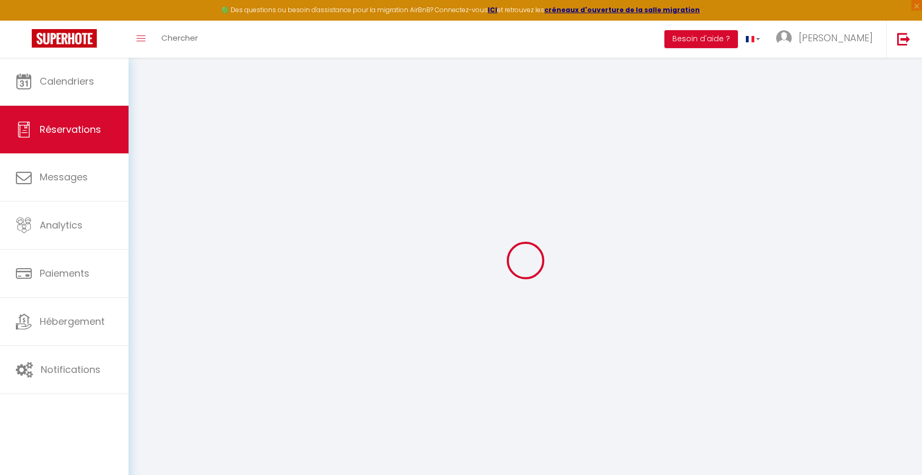
type input "0"
select select
select select "14"
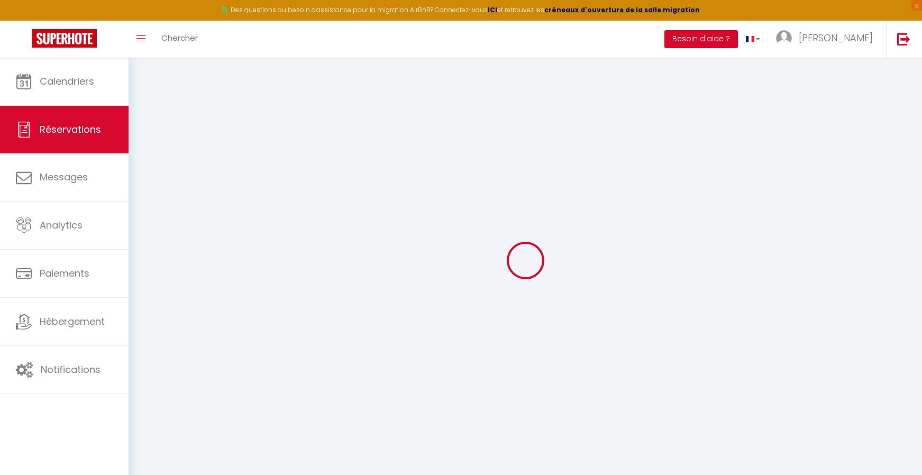
checkbox input "true"
select select
checkbox input "true"
select select
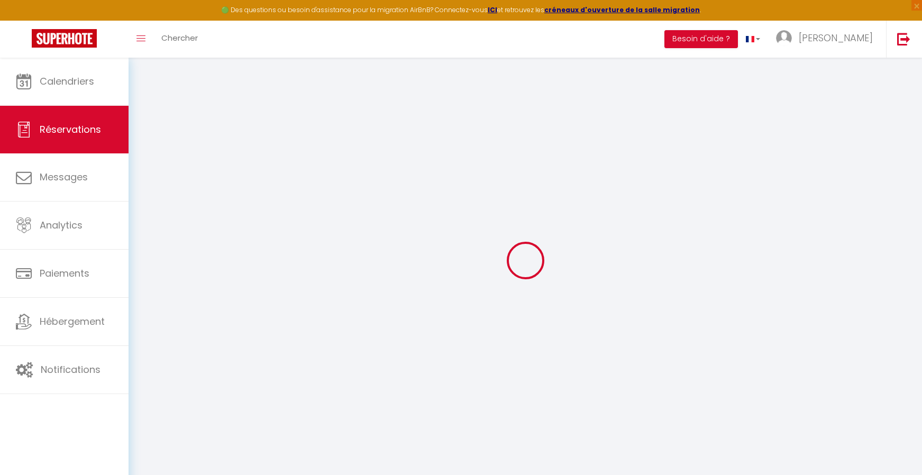
select select
checkbox input "true"
select select
checkbox input "true"
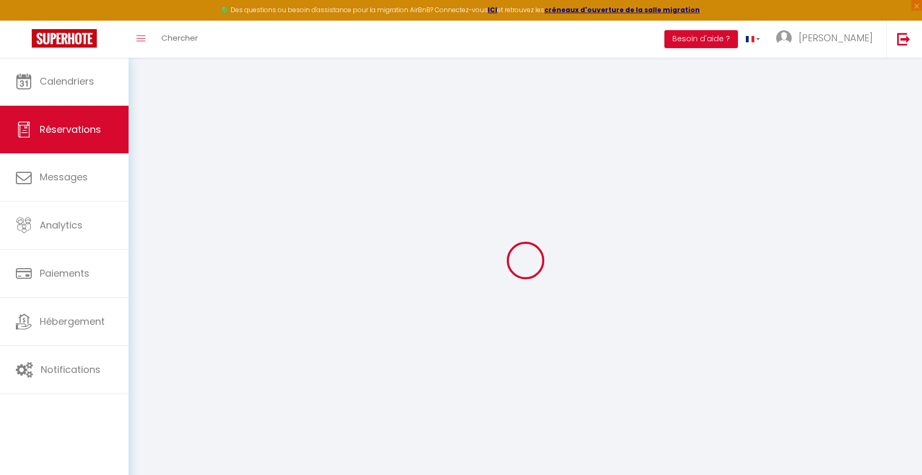
type textarea "Dates bloquées pour Mme Anthonioz En attente tarif pour envoyer le contrat Conf…"
type input "241.92"
select select
checkbox input "true"
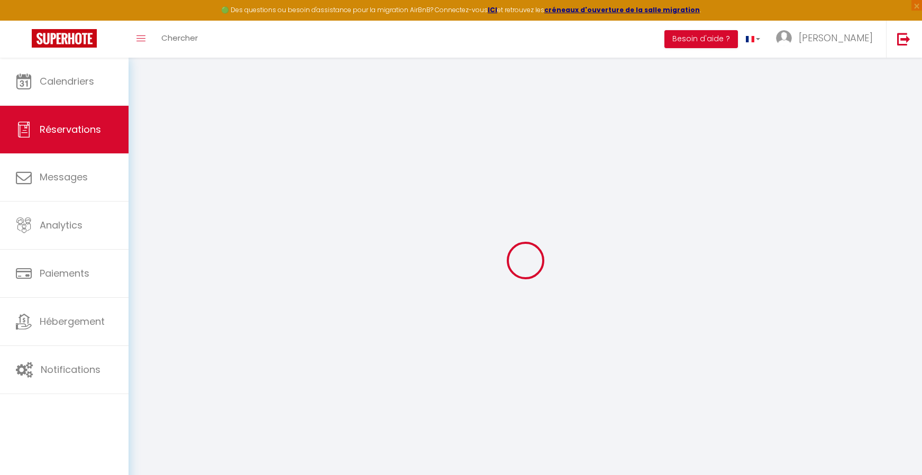
select select
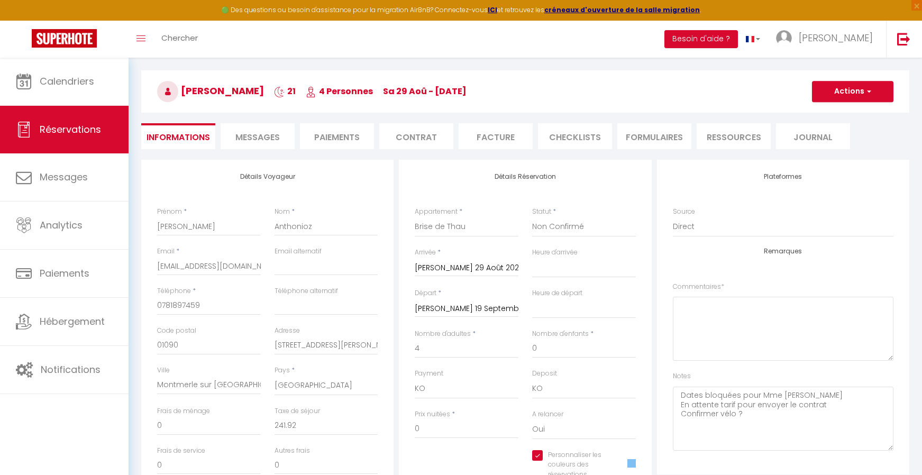
scroll to position [53, 0]
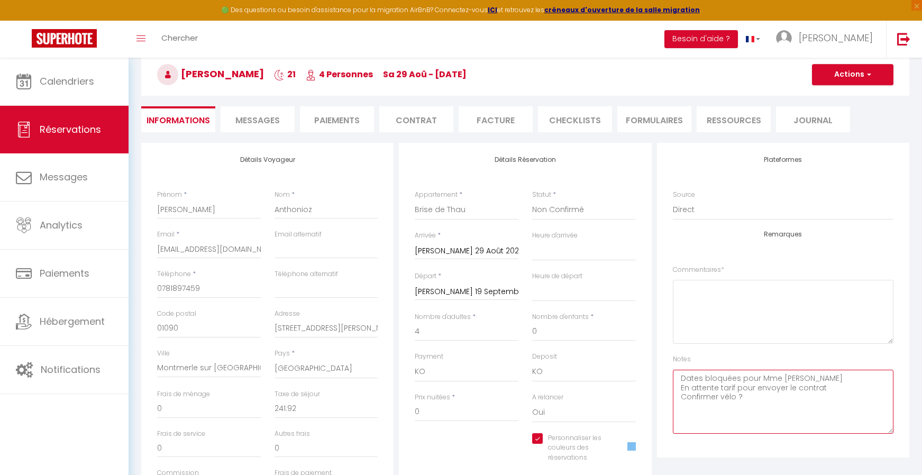
click at [761, 401] on textarea "Dates bloquées pour Mme Anthonioz En attente tarif pour envoyer le contrat Conf…" at bounding box center [783, 402] width 221 height 64
paste textarea "attention deux factures comme l’an dernier"
type textarea "Dates bloquées pour Mme Anthonioz En attente tarif pour envoyer le contrat Conf…"
click at [867, 76] on span "button" at bounding box center [868, 75] width 6 height 10
click at [848, 99] on link "Enregistrer" at bounding box center [843, 98] width 84 height 14
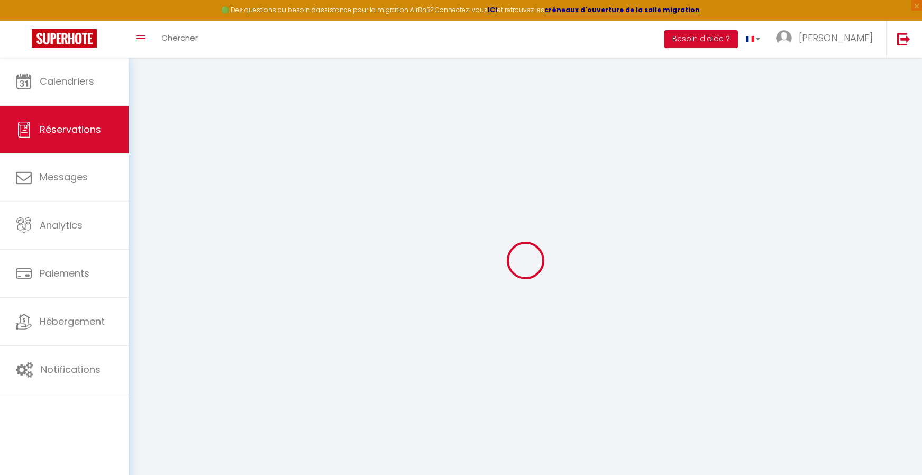
select select "not_cancelled"
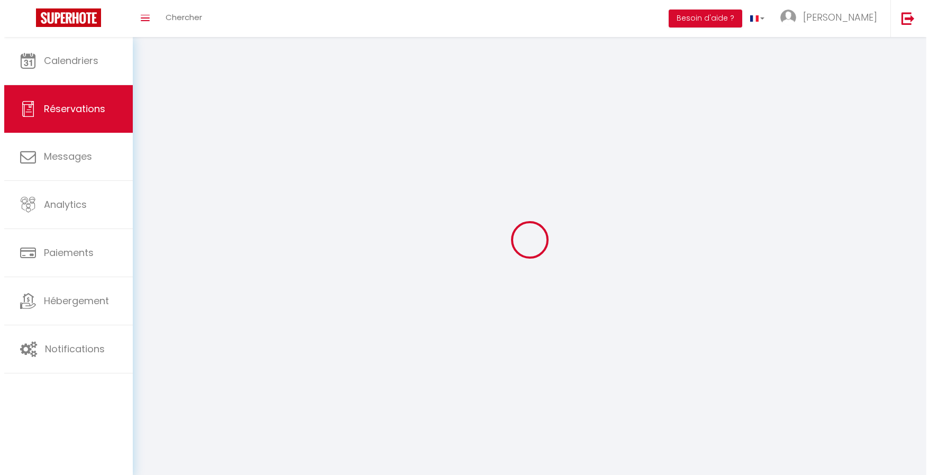
scroll to position [58, 0]
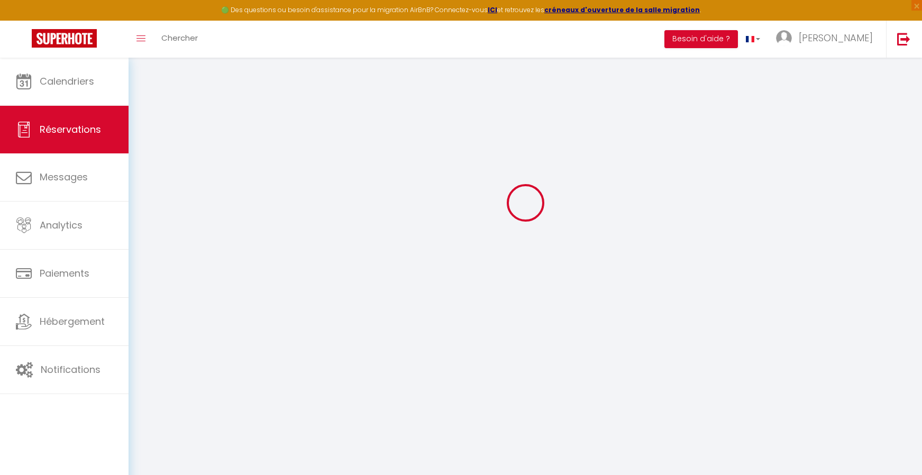
type input "suzanne"
type input "Anthonioz"
type input "sphanthonioz@free.fr"
type input "0781897459"
type input "01090"
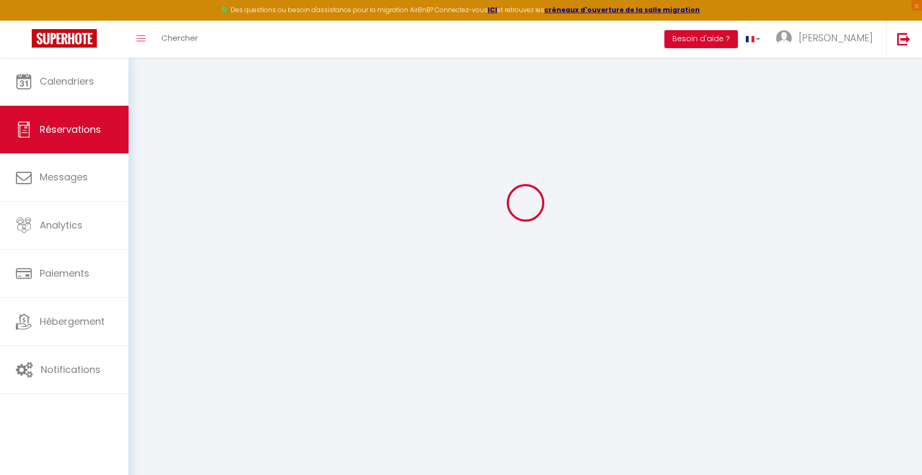
type input "24 rue de Lyon"
type input "Montmerle sur Saone"
select select "FR"
select select "7655"
select select "2"
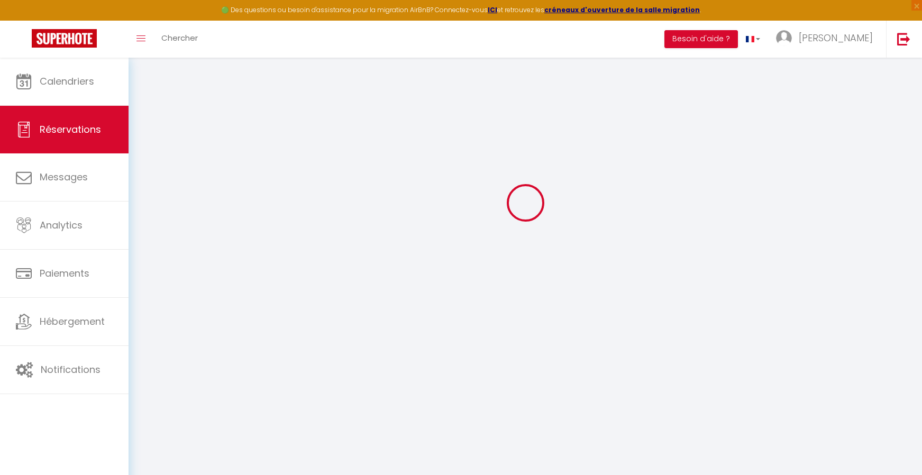
type input "Sam 29 Août 2026"
select select
type input "Sam 19 Septembre 2026"
select select
type input "4"
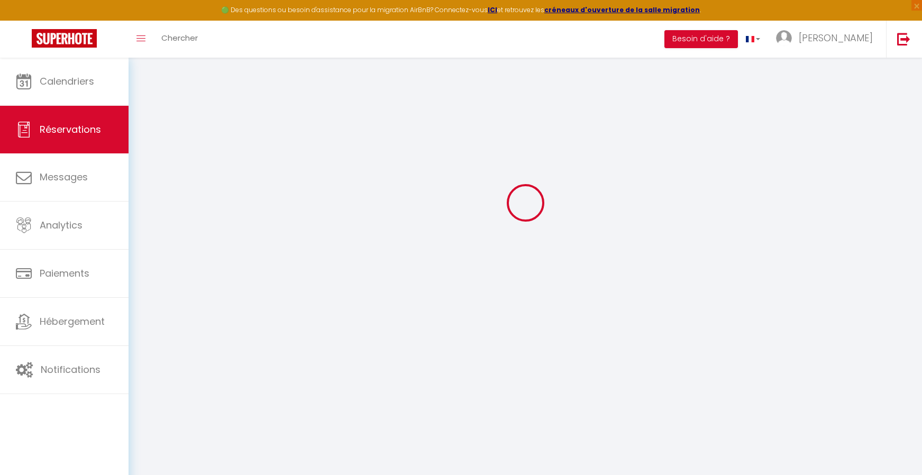
select select "10"
select select
checkbox input "true"
type input "241.92"
type input "0"
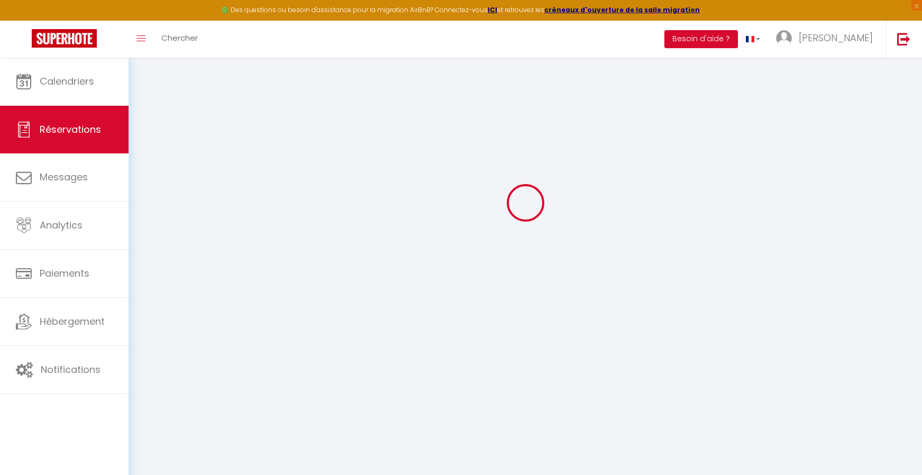
type input "0"
select select
select select "14"
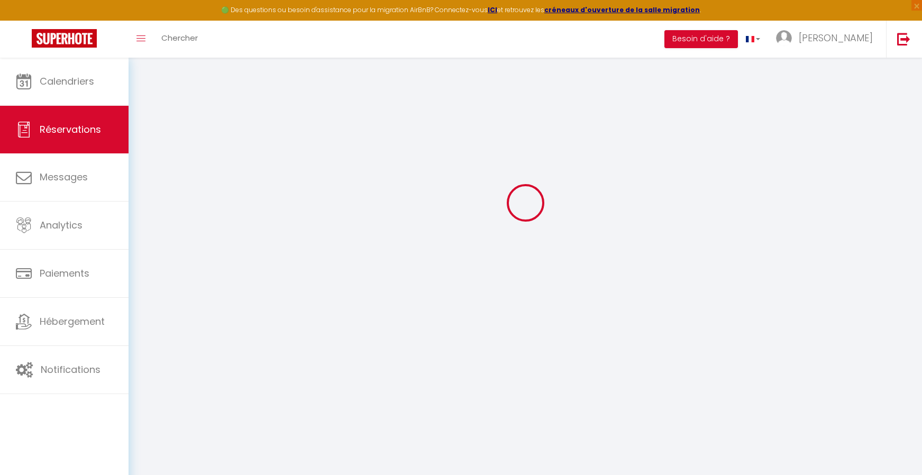
checkbox input "true"
select select
checkbox input "true"
select select
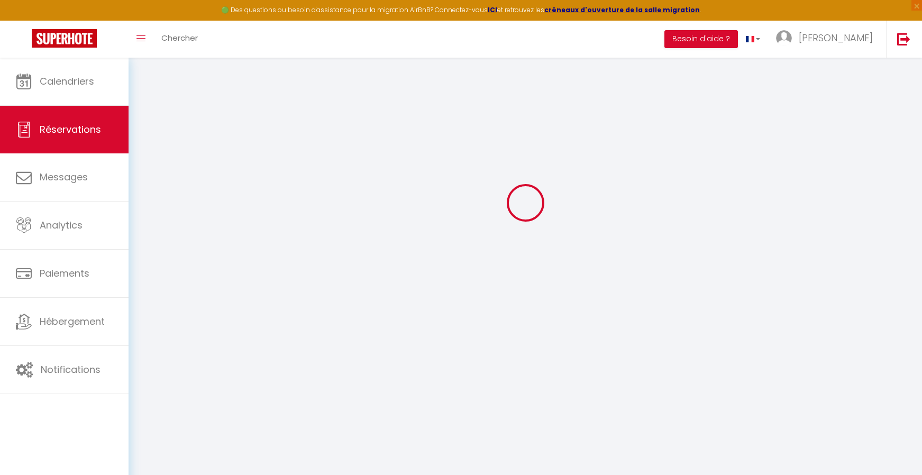
select select
checkbox input "true"
select select
checkbox input "true"
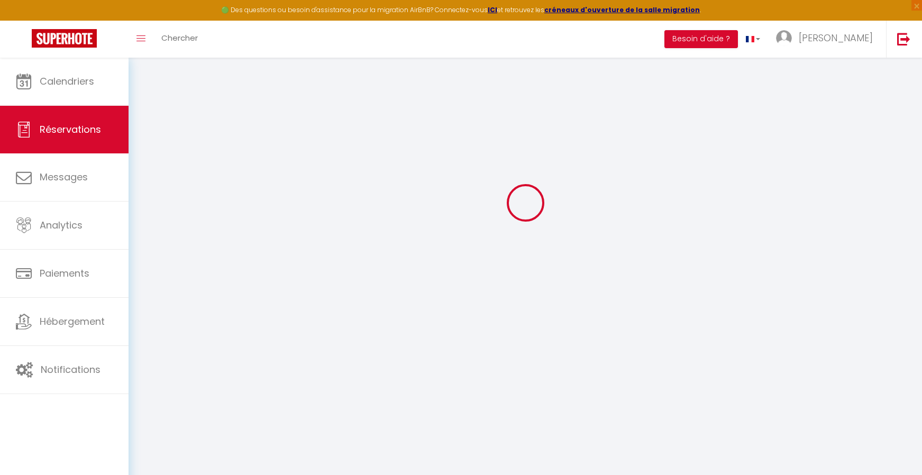
type textarea "Dates bloquées pour Mme Anthonioz En attente tarif pour envoyer le contrat Conf…"
type input "241.92"
select select
checkbox input "true"
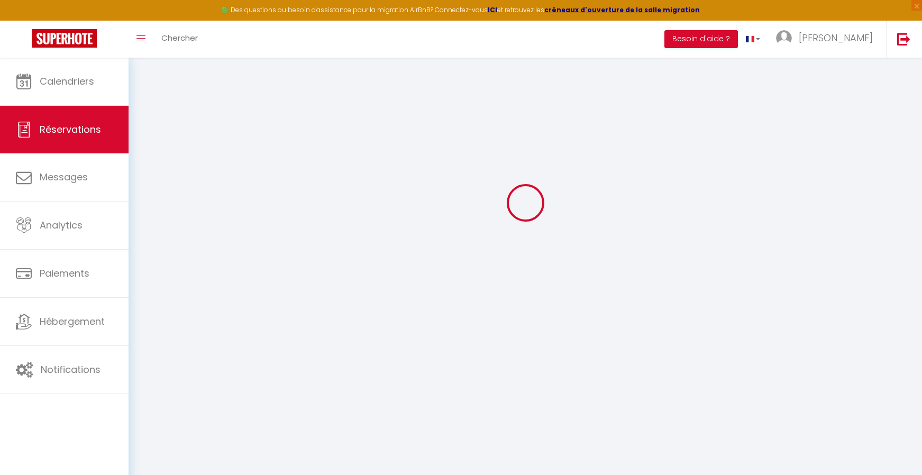
select select
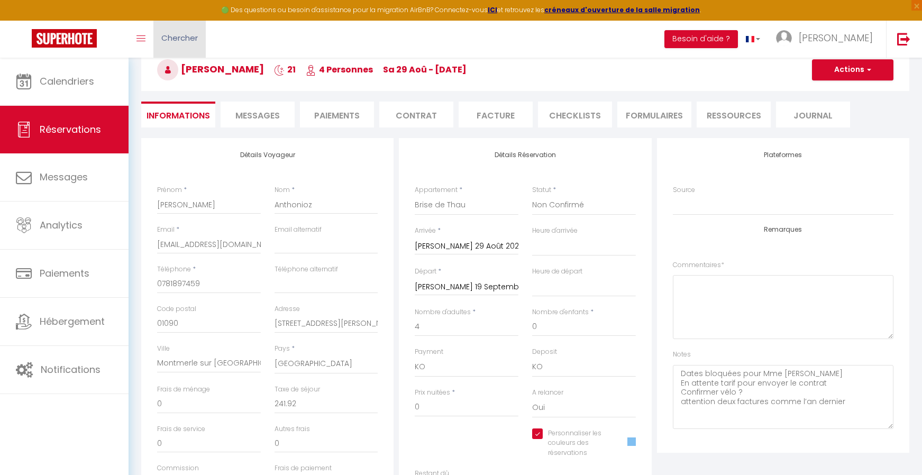
click at [187, 39] on span "Chercher" at bounding box center [179, 37] width 37 height 11
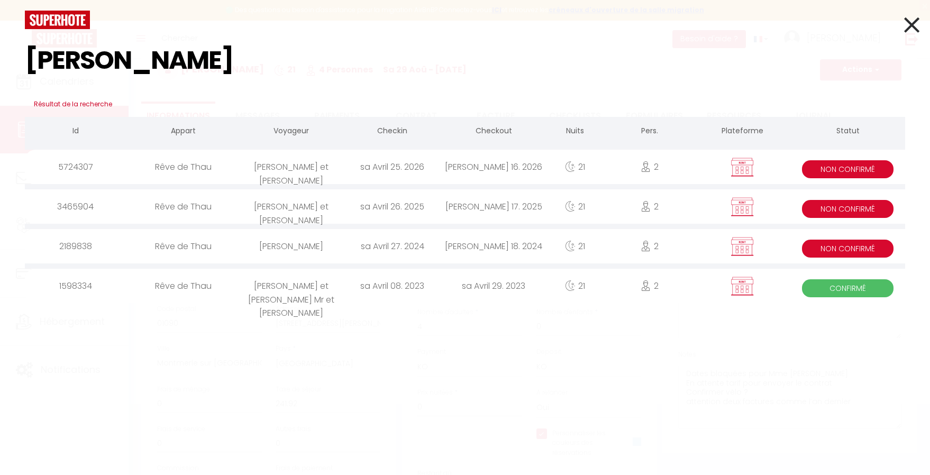
type input "lepez"
click at [294, 212] on div "Patrice et Sylvie Lepez" at bounding box center [291, 206] width 101 height 34
select select
checkbox input "true"
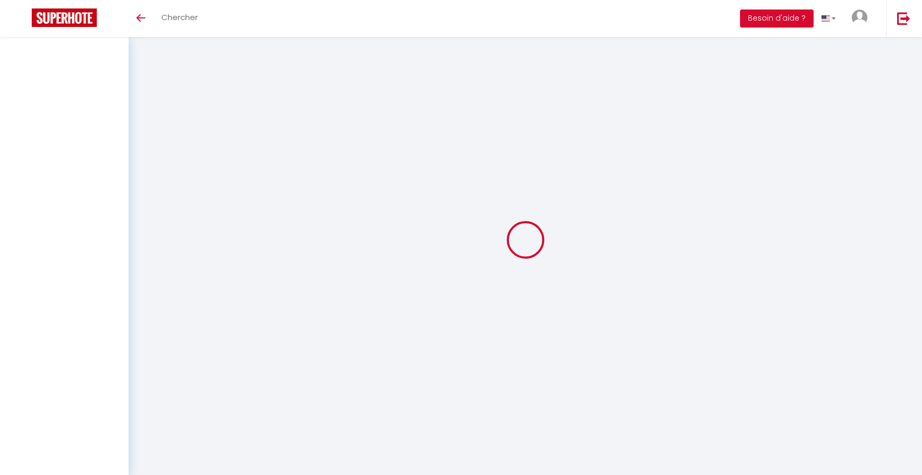
select select
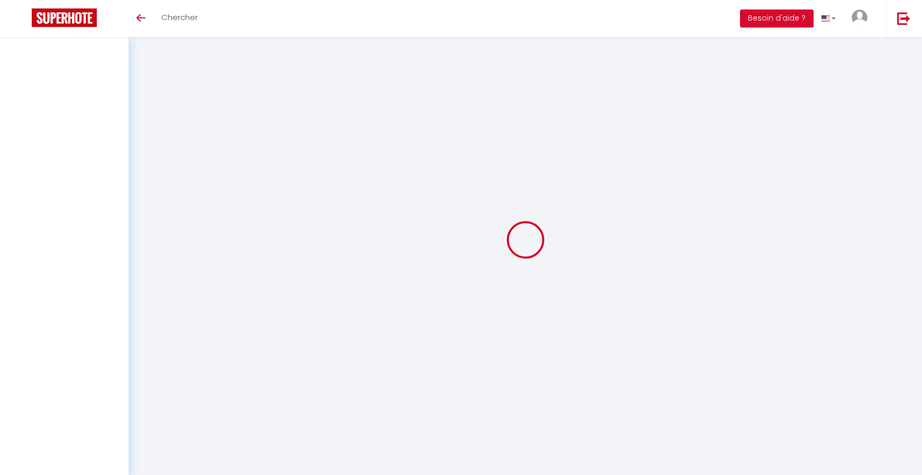
select select
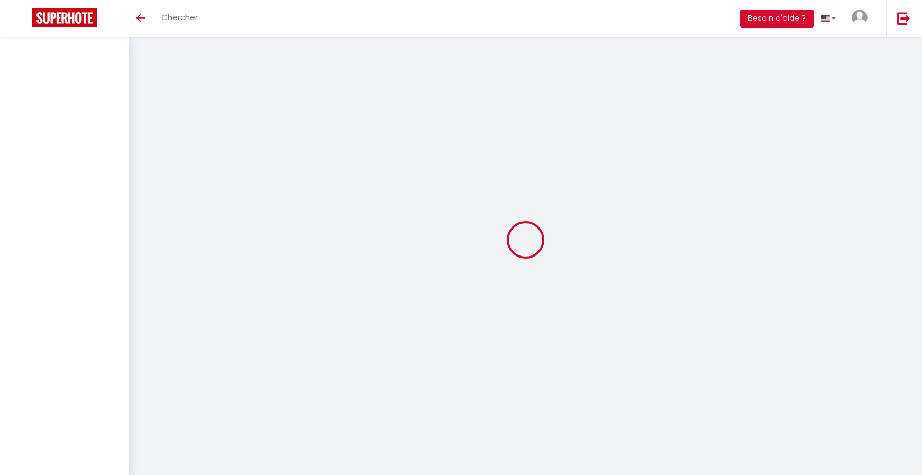
checkbox input "false"
select select
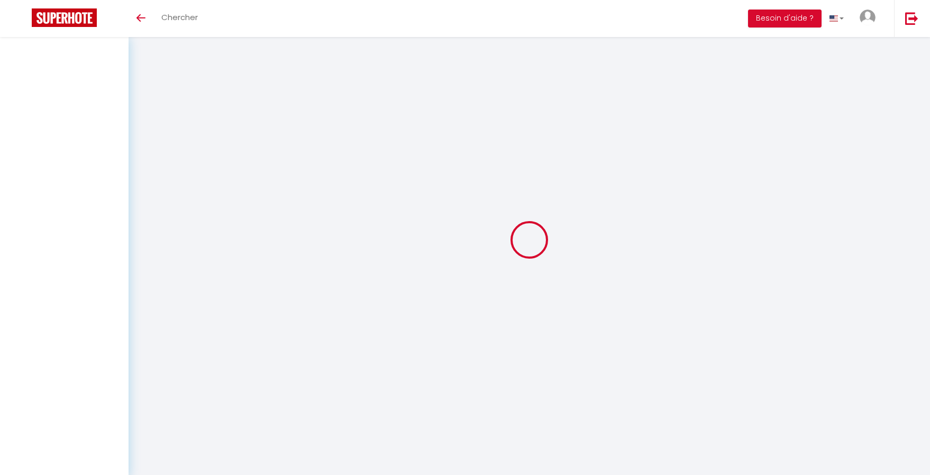
select select
checkbox input "false"
select select
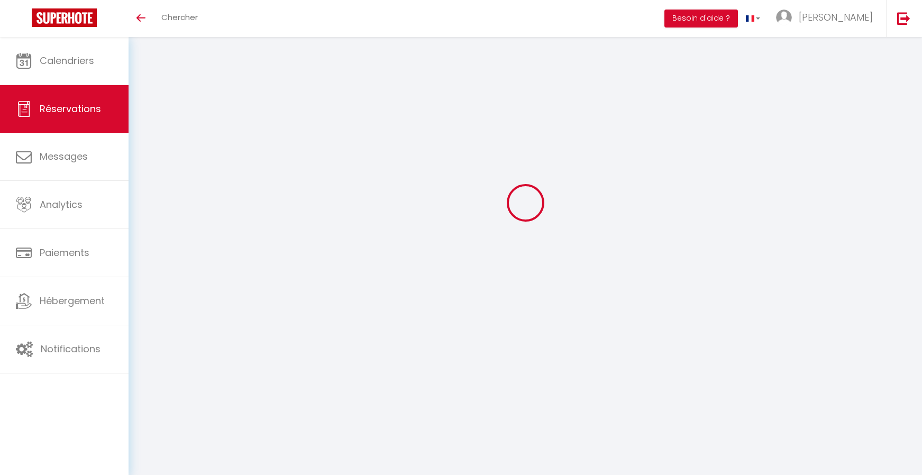
type input "Patrice et Sylvie"
type input "Lepez"
type input "patrice.lepez@hotmail.fr"
type input "0621695398"
type input "59283"
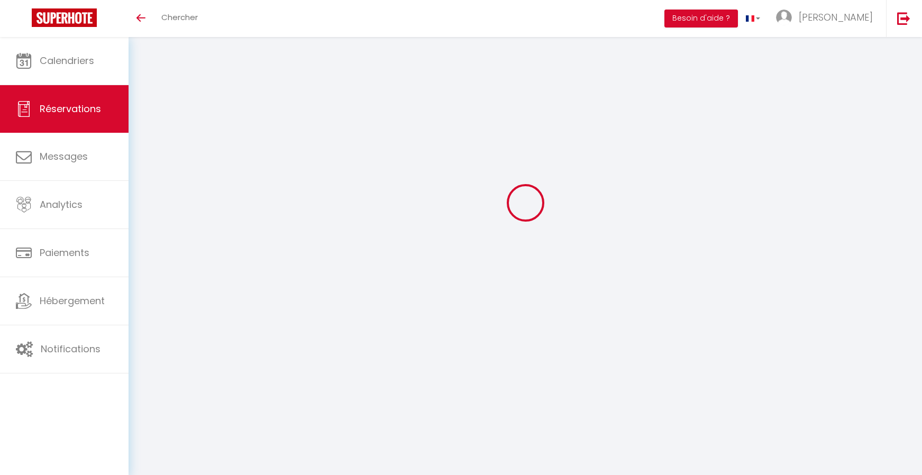
type input "602 hameau de la rue"
type input "Moncheaux"
select select "FR"
select select "7652"
select select "2"
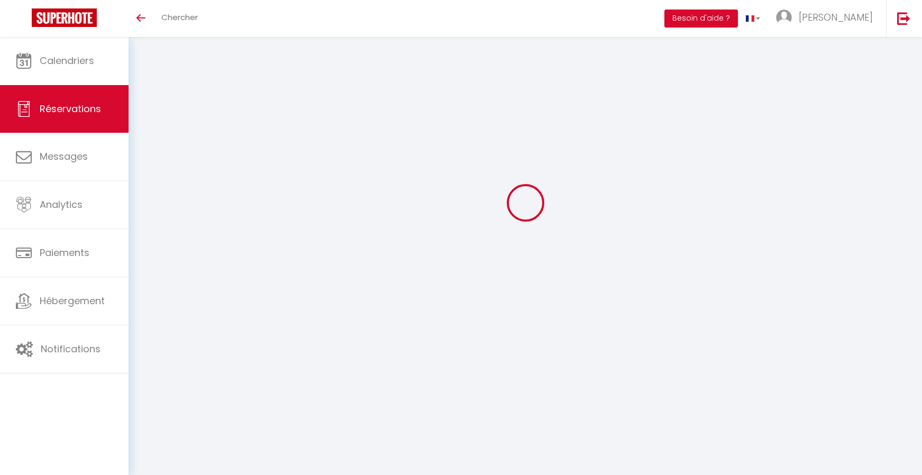
type input "Sam 26 Avril 2025"
select select
type input "Sam 17 Mai 2025"
select select
type input "2"
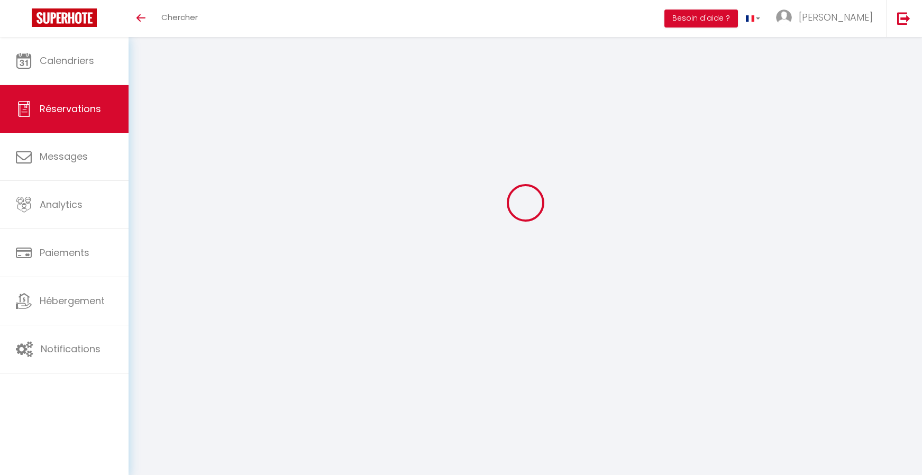
select select "10"
select select
type input "1050"
checkbox input "true"
type input "1122.66"
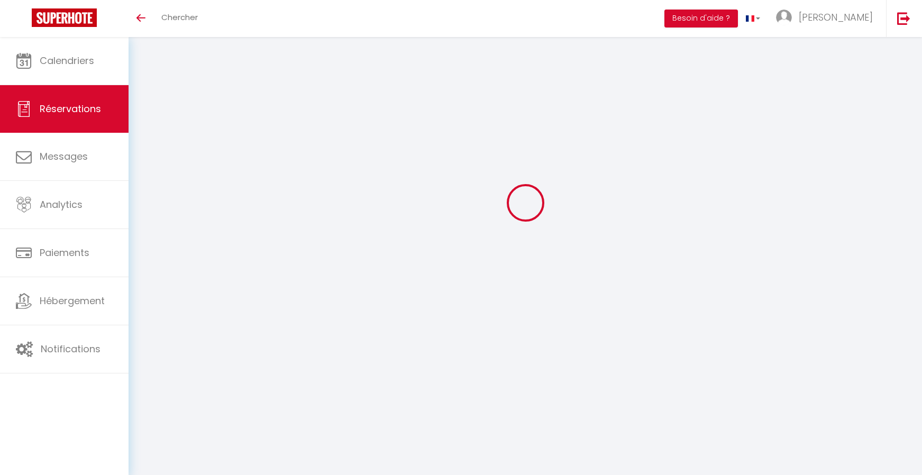
type input "0"
select select
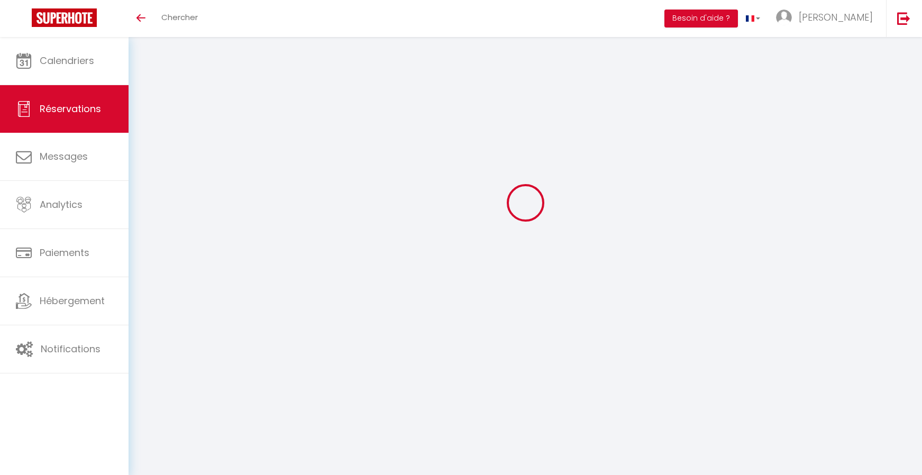
select select "14"
checkbox input "true"
select select
checkbox input "true"
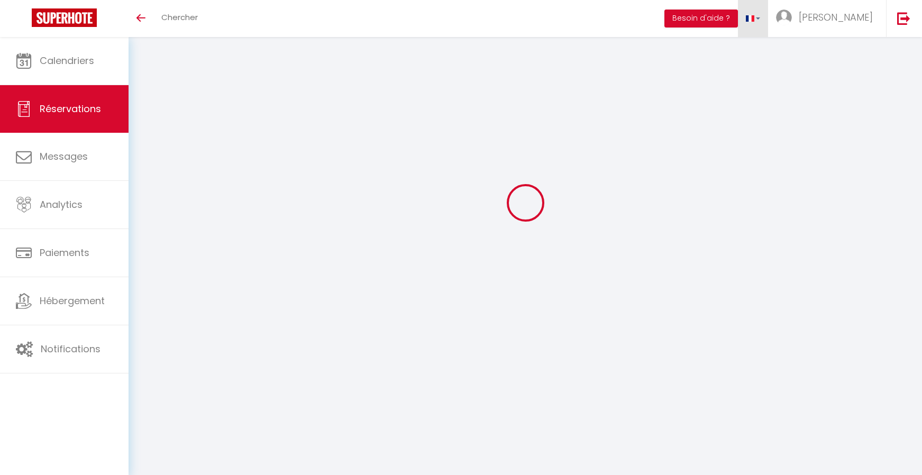
select select
checkbox input "true"
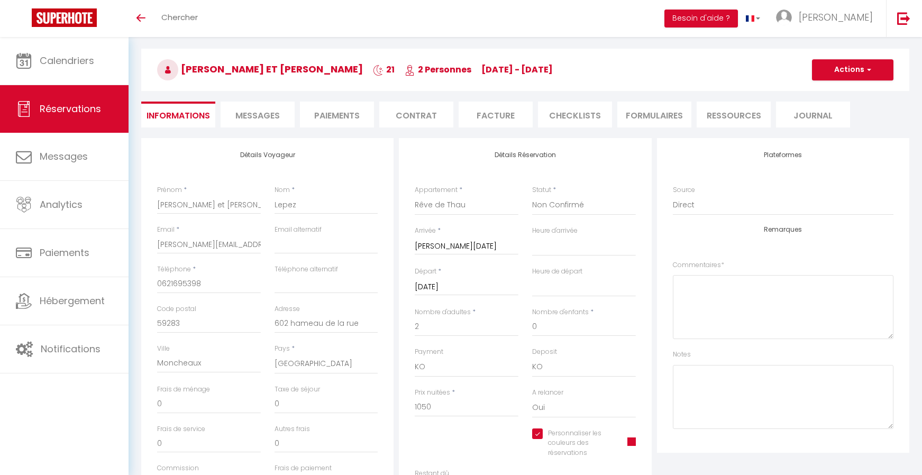
select select
checkbox input "true"
type textarea "Acompte 400€ le 24/09/2024 Mail relance solde 31.03 Solde de 722,66€ reçu par v…"
type input "72.66"
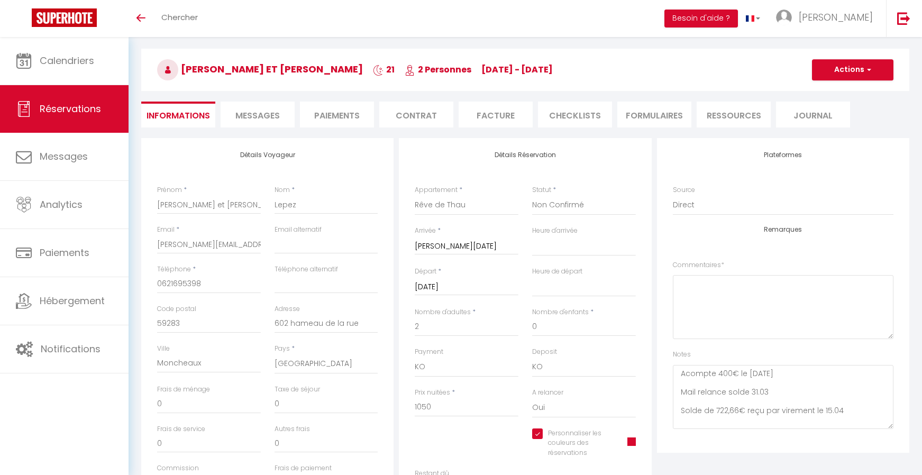
select select
checkbox input "true"
select select "14:00"
select select "11:00"
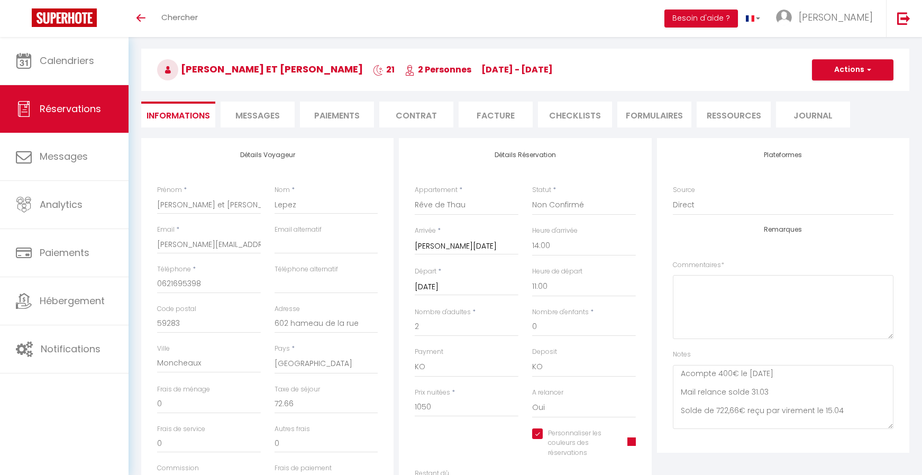
checkbox input "true"
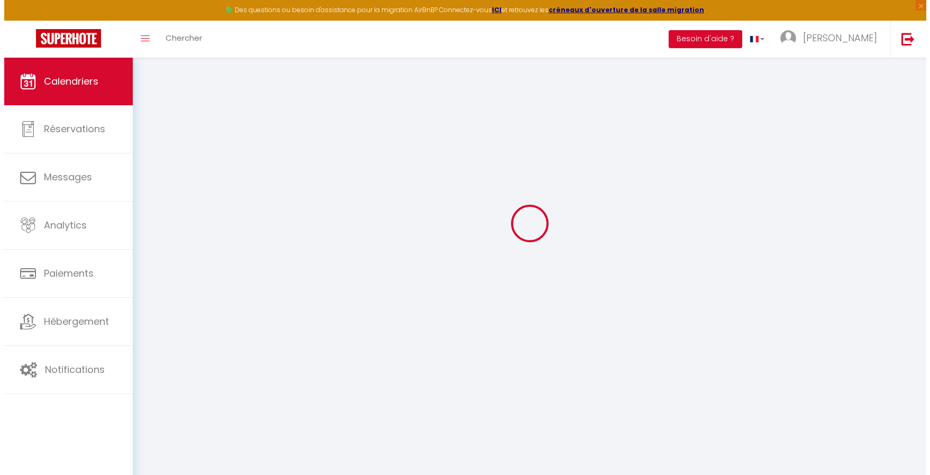
scroll to position [58, 0]
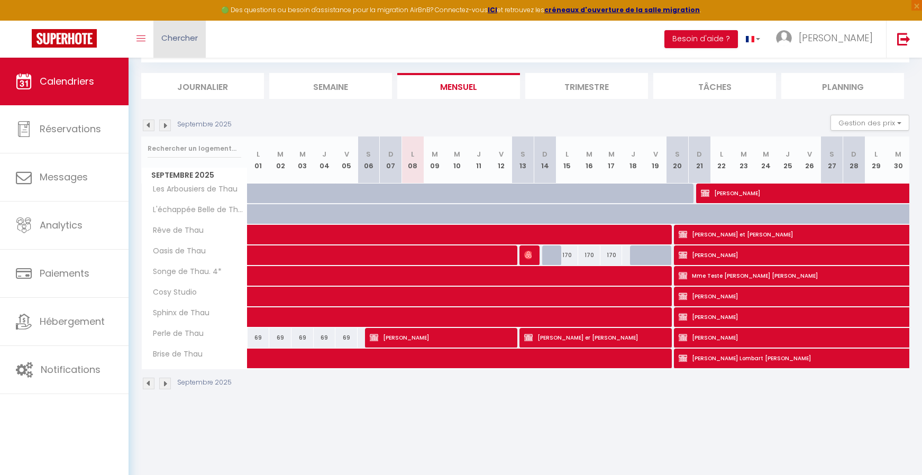
click at [184, 41] on span "Chercher" at bounding box center [179, 37] width 37 height 11
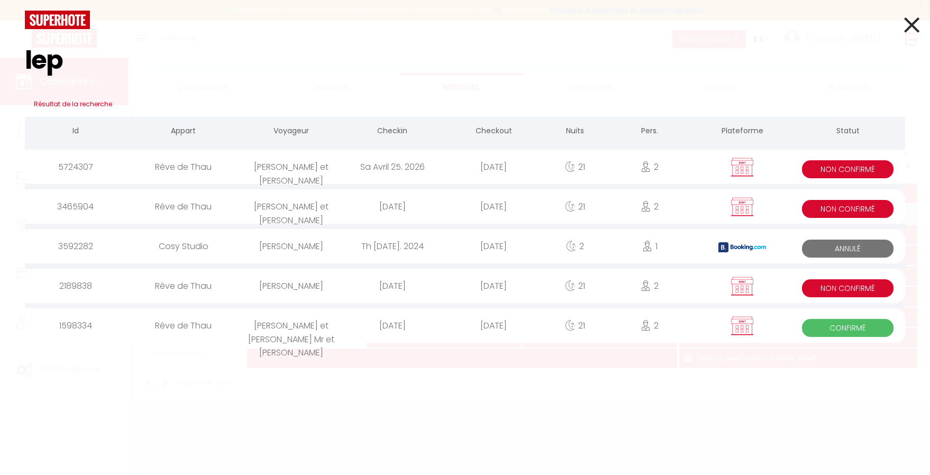
type input "lep"
click at [317, 165] on div "[PERSON_NAME] et [PERSON_NAME]" at bounding box center [291, 167] width 101 height 34
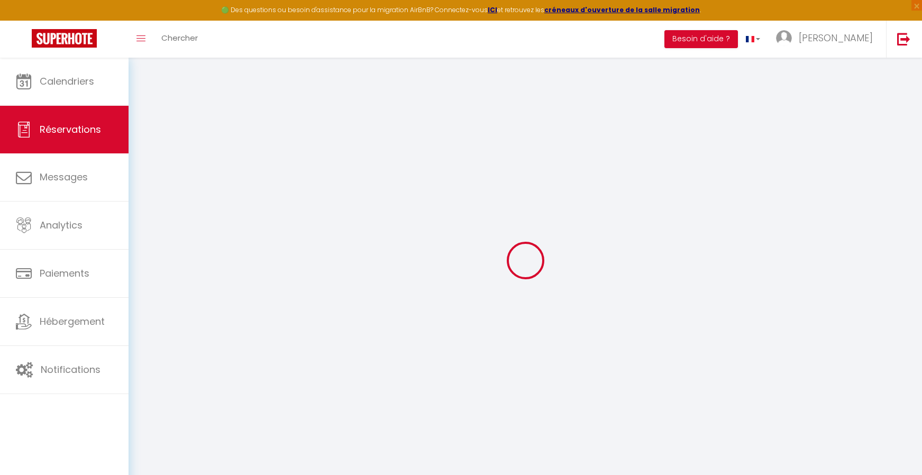
select select
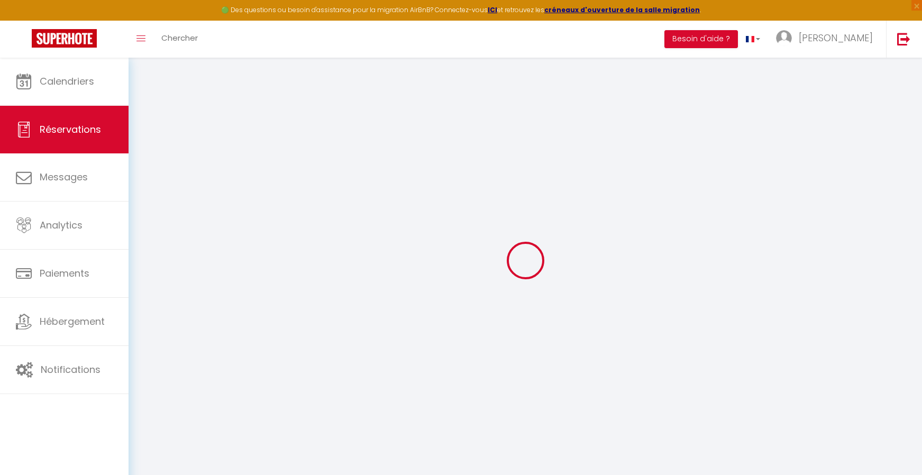
select select
checkbox input "false"
select select
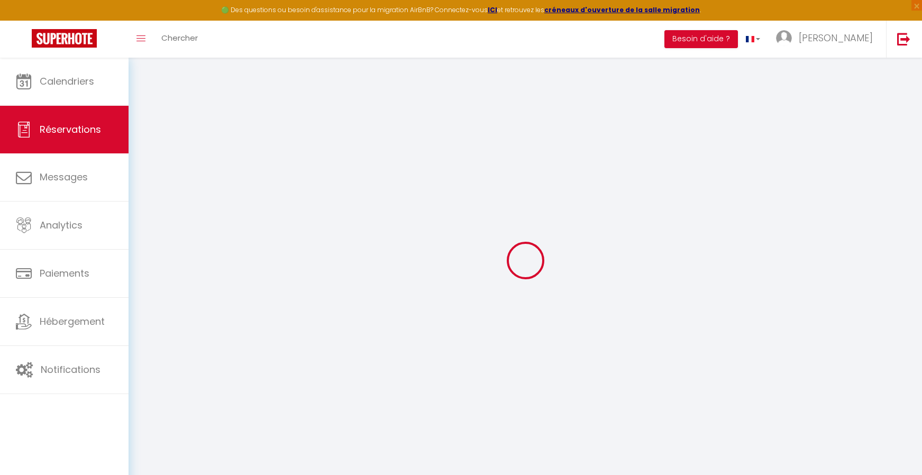
select select
checkbox input "false"
select select
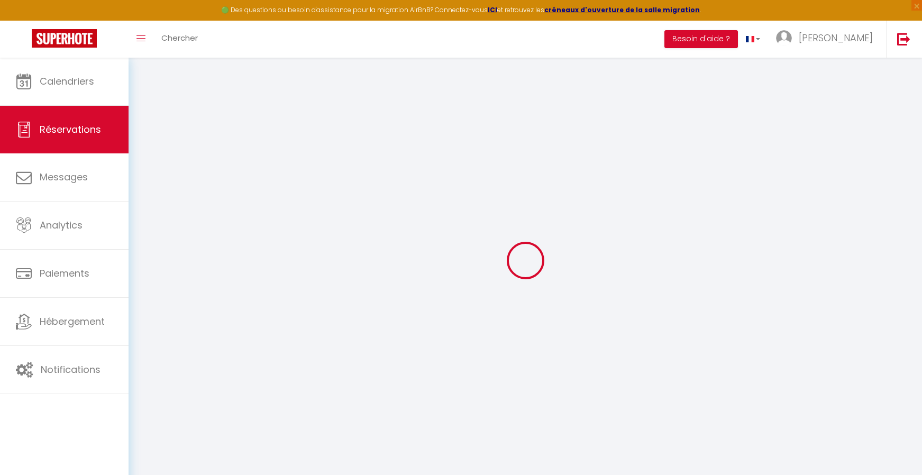
type input "[PERSON_NAME] et [PERSON_NAME]"
type input "Lepez"
type input "[PERSON_NAME][EMAIL_ADDRESS][DOMAIN_NAME]"
type input "0621695398"
type input "59283"
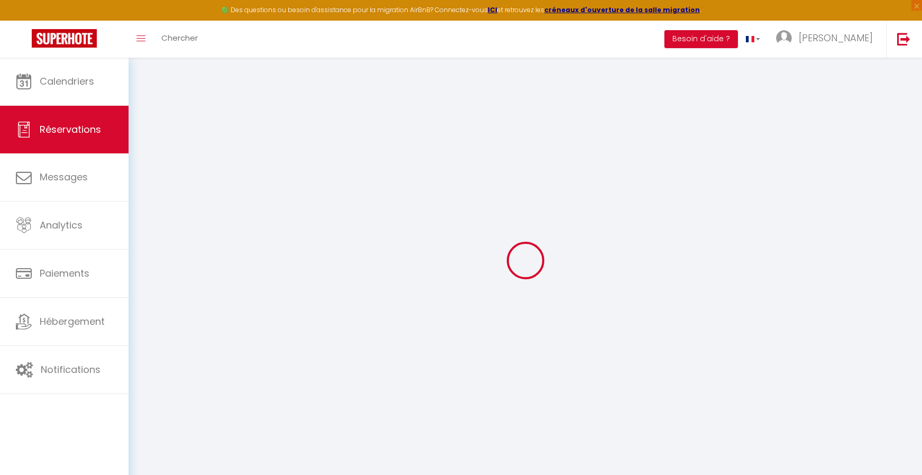
type input "[STREET_ADDRESS]"
type input "Moncheaux"
select select "FR"
select select "7652"
select select "1"
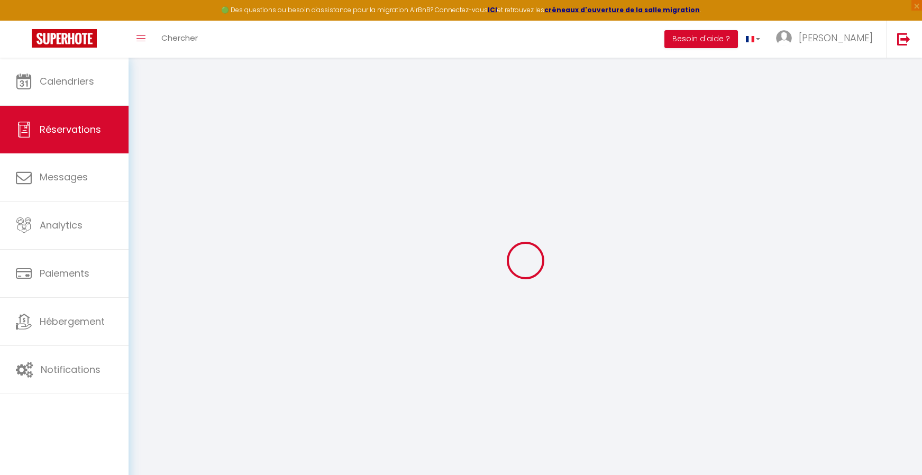
type input "[PERSON_NAME][DATE]"
select select
type input "[DATE]"
select select
type input "2"
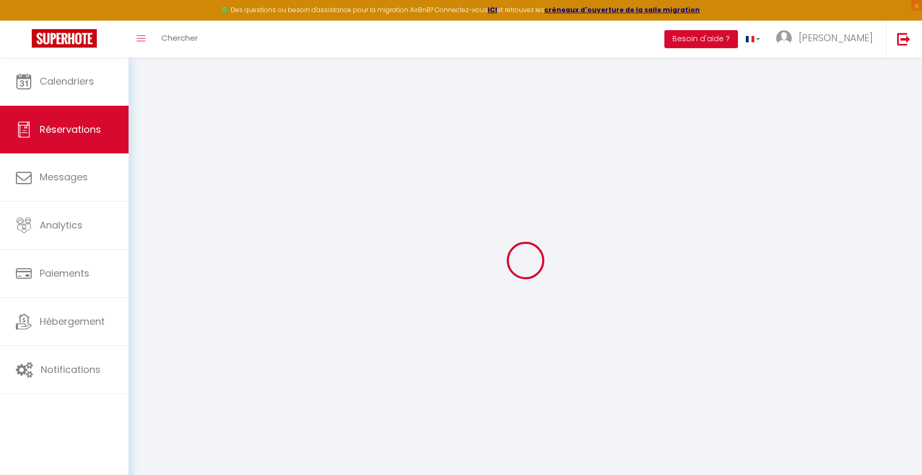
select select "10"
select select
type input "1090"
checkbox input "true"
type input "1090"
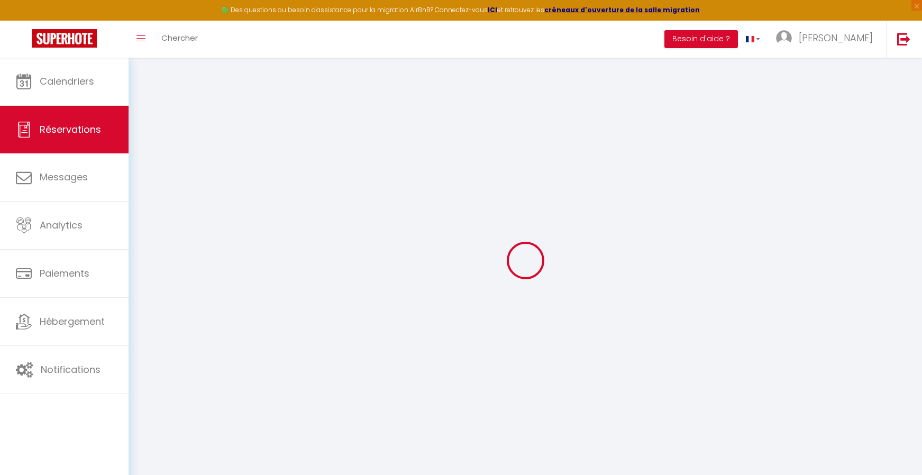
type input "0"
select select
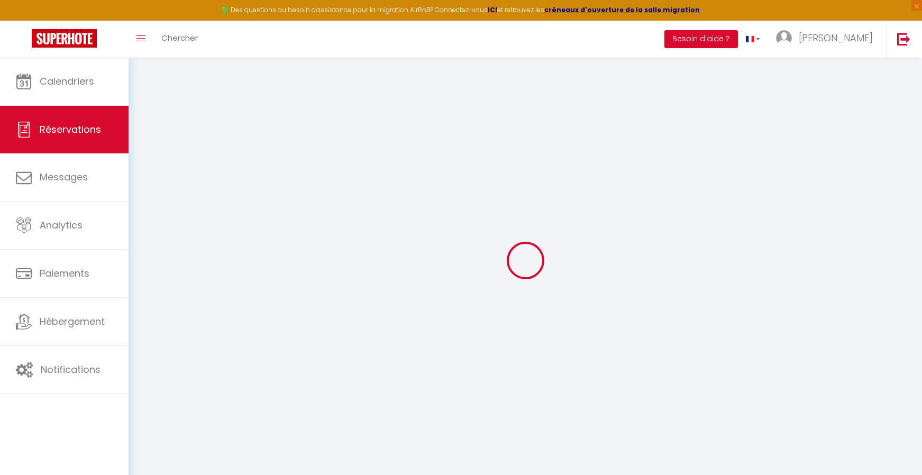
select select "14"
checkbox input "true"
select select
checkbox input "true"
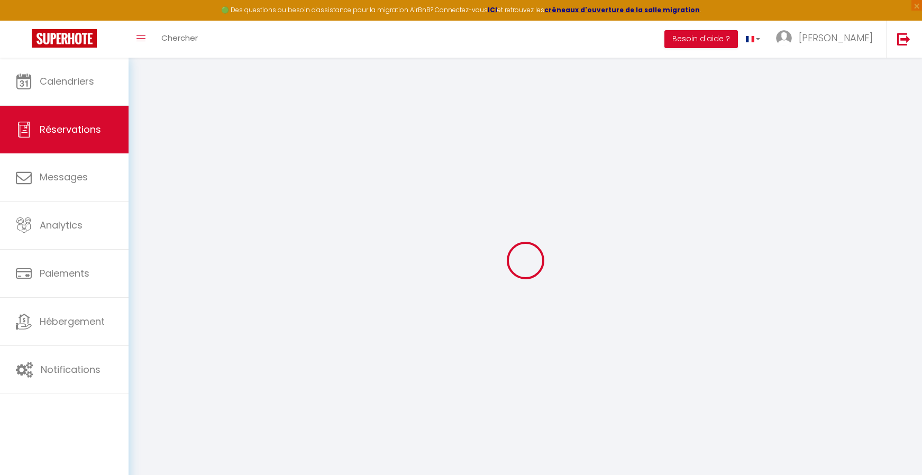
select select
checkbox input "true"
type textarea "[DATE] - Envoyé mail de relance pour signature et acompte [DATE] - Contrat sign…"
select select
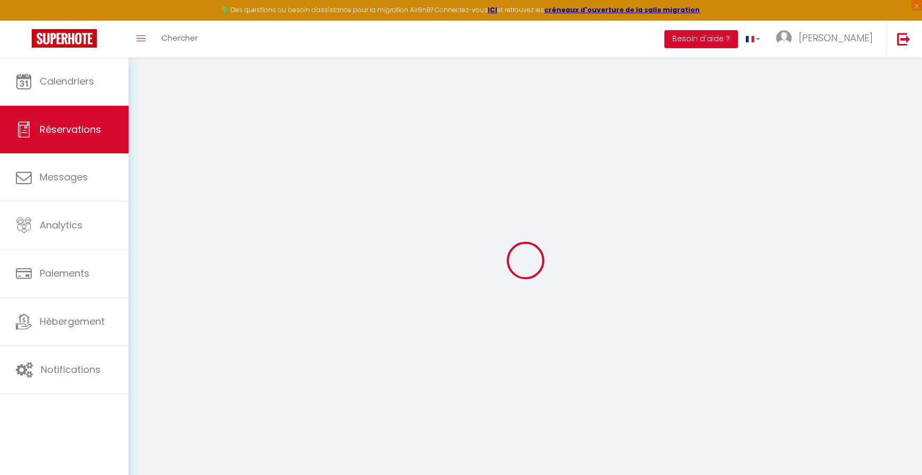
select select
checkbox input "true"
select select
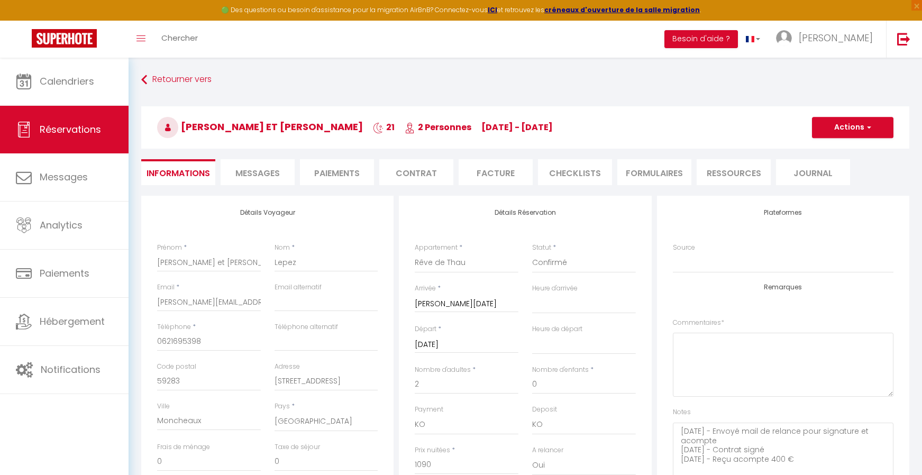
checkbox input "true"
select select "14:00"
select select "11:00"
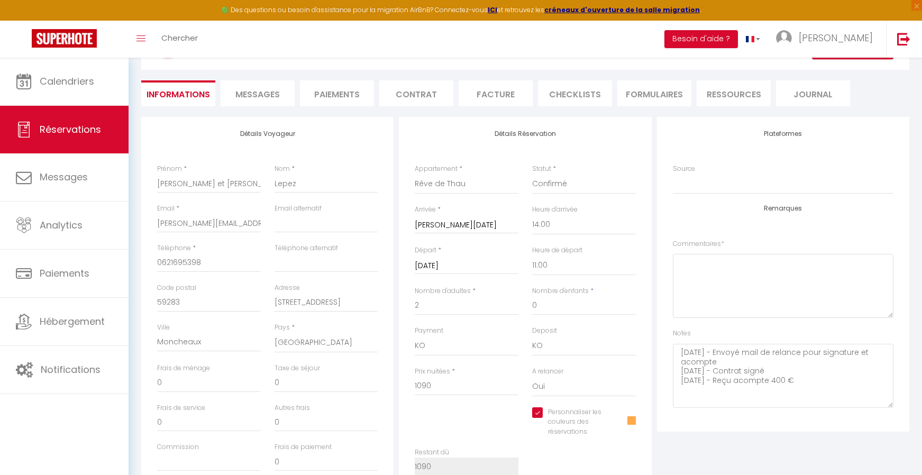
scroll to position [53, 0]
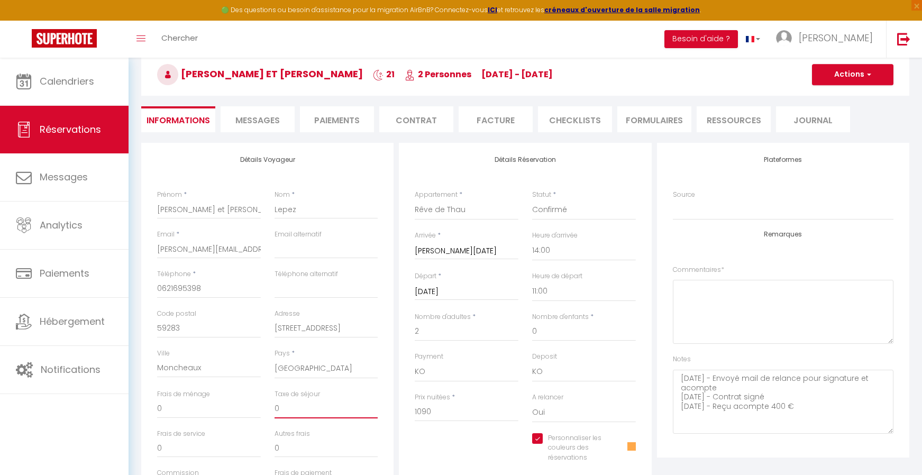
click at [296, 411] on input "0" at bounding box center [327, 409] width 104 height 19
drag, startPoint x: 293, startPoint y: 411, endPoint x: 252, endPoint y: 413, distance: 41.3
click at [252, 413] on div "Frais de ménage 0 Taxe de séjour 0" at bounding box center [267, 410] width 235 height 40
type input "7"
checkbox input "true"
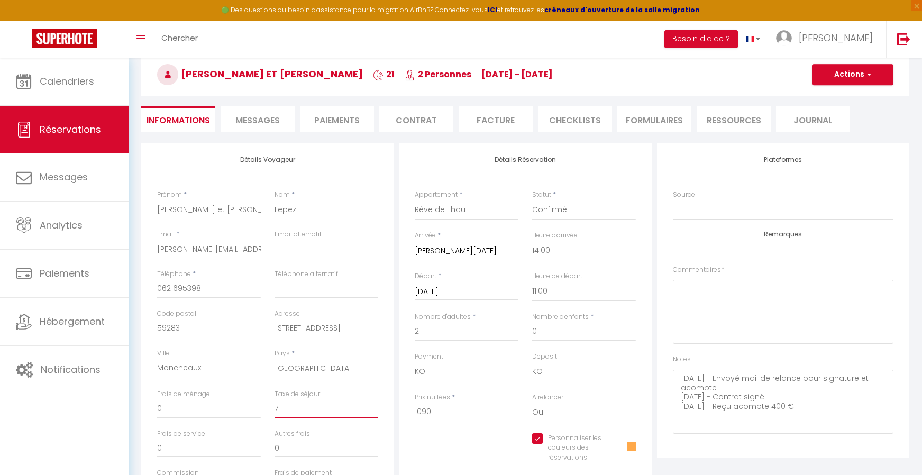
type input "72"
checkbox input "true"
type input "72."
checkbox input "true"
type input "72.6"
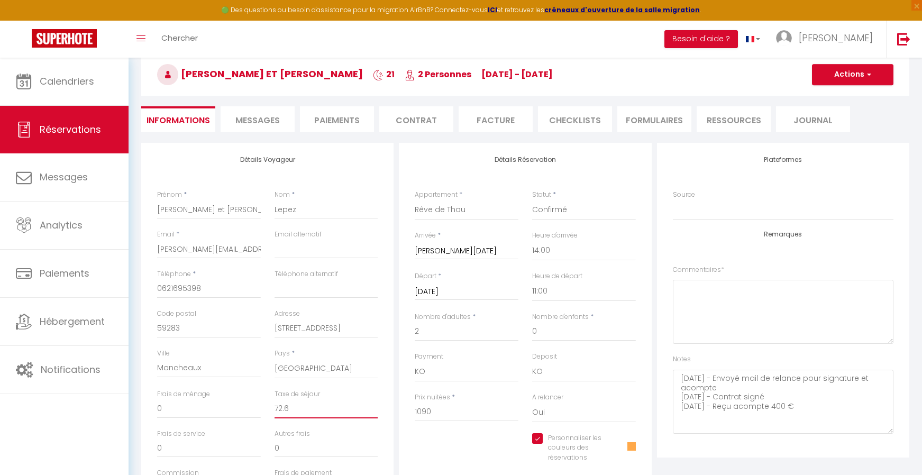
checkbox input "true"
type input "72.66"
checkbox input "true"
type input "72.66"
click at [439, 369] on select "OK KO" at bounding box center [467, 372] width 104 height 20
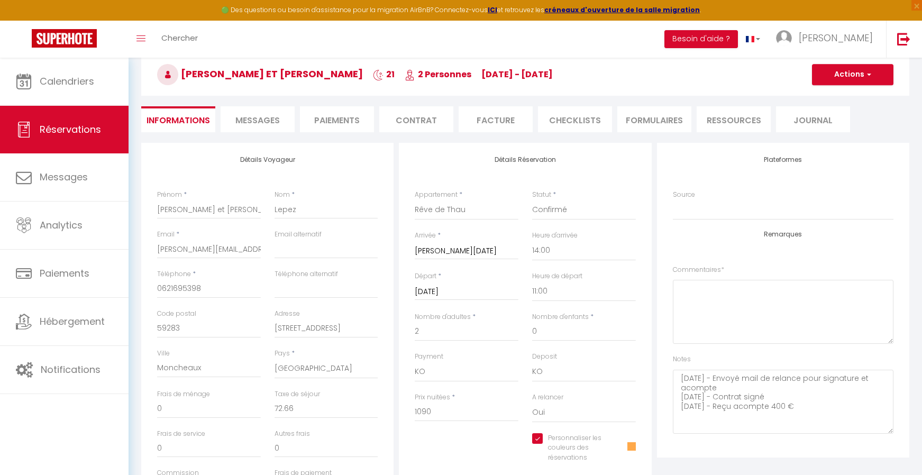
click at [458, 359] on div "Payment OK KO" at bounding box center [467, 367] width 104 height 30
click at [560, 211] on select "Confirmé Non Confirmé [PERSON_NAME] par le voyageur No Show Request" at bounding box center [584, 210] width 104 height 20
select select "1"
click at [532, 200] on select "Confirmé Non Confirmé [PERSON_NAME] par le voyageur No Show Request" at bounding box center [584, 210] width 104 height 20
checkbox input "true"
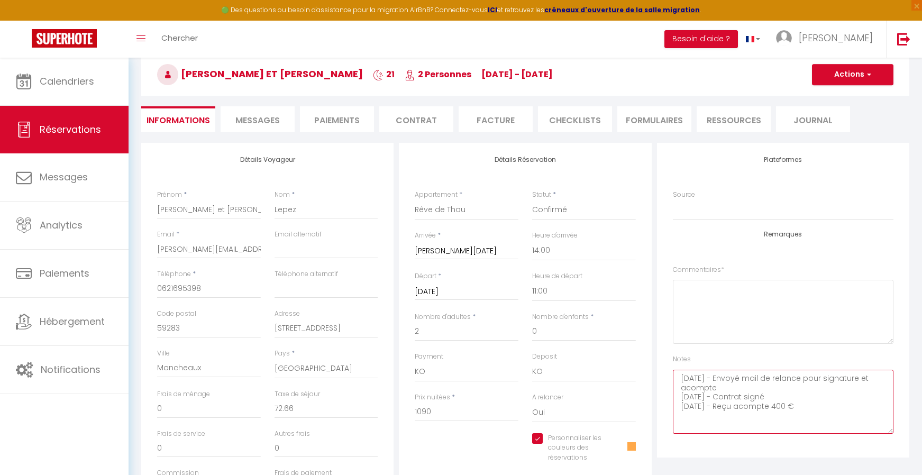
click at [823, 413] on textarea "[DATE] - Envoyé mail de relance pour signature et acompte [DATE] - Contrat sign…" at bounding box center [783, 402] width 221 height 64
click at [431, 120] on li "Contrat" at bounding box center [416, 119] width 74 height 26
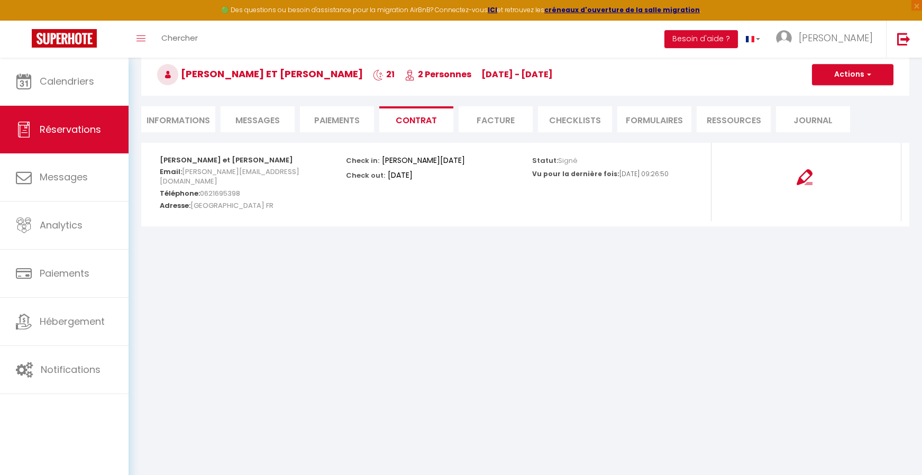
click at [167, 121] on li "Informations" at bounding box center [178, 119] width 74 height 26
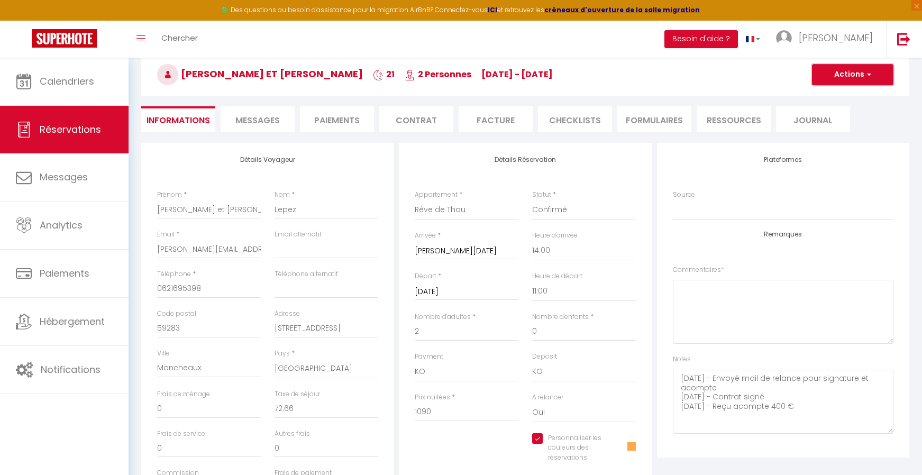
click at [858, 75] on button "Actions" at bounding box center [853, 74] width 82 height 21
click at [847, 98] on link "Enregistrer" at bounding box center [843, 98] width 84 height 14
select select "not_cancelled"
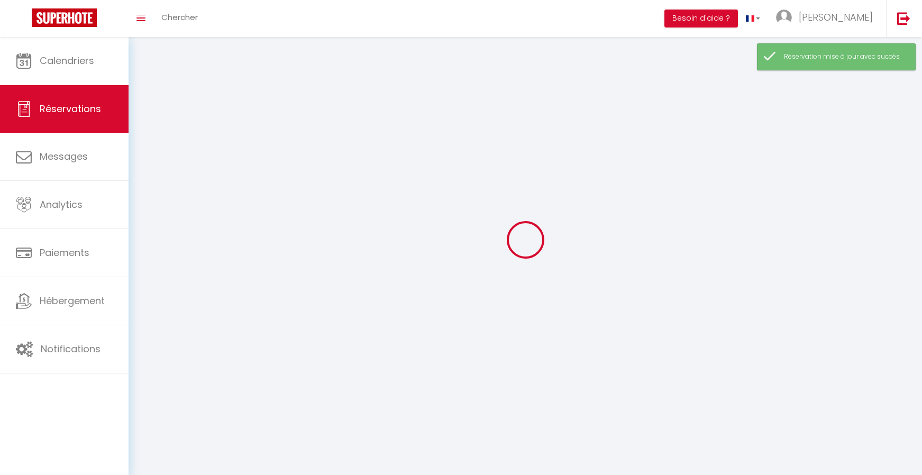
scroll to position [58, 0]
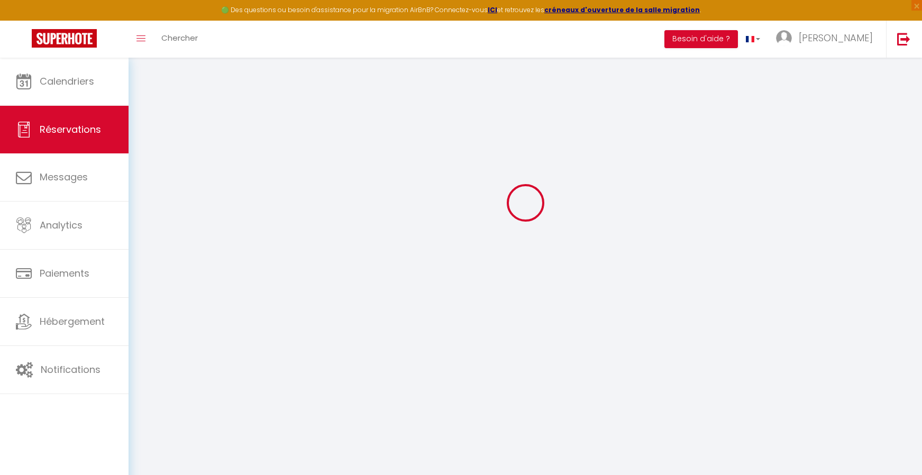
select select
checkbox input "true"
select select
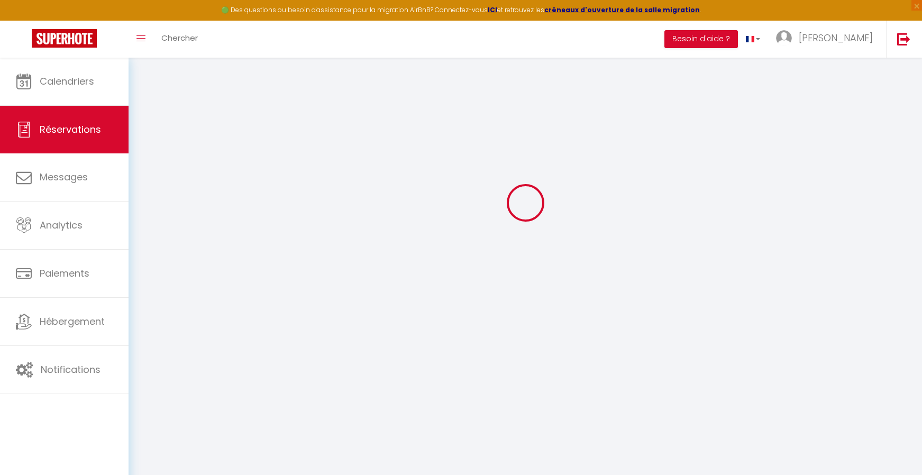
checkbox input "true"
select select
checkbox input "true"
type textarea "[DATE] - Envoyé mail de relance pour signature et acompte [DATE] - Contrat sign…"
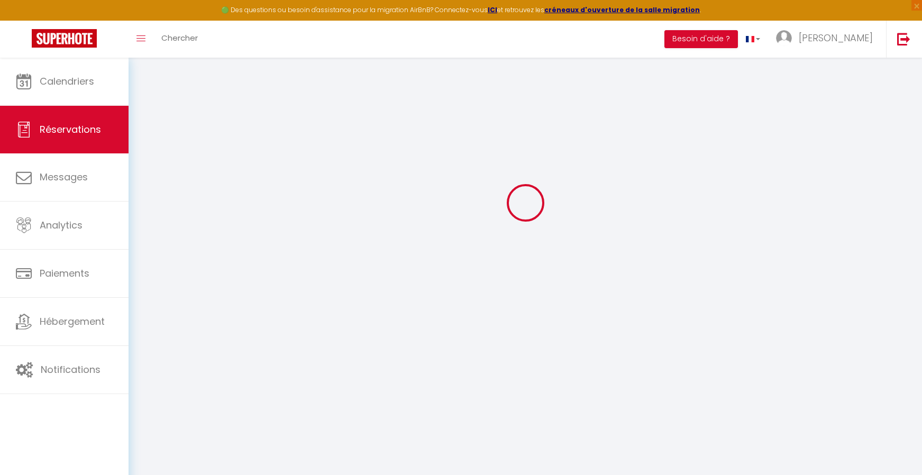
type input "72.66"
select select
checkbox input "true"
select select "14:00"
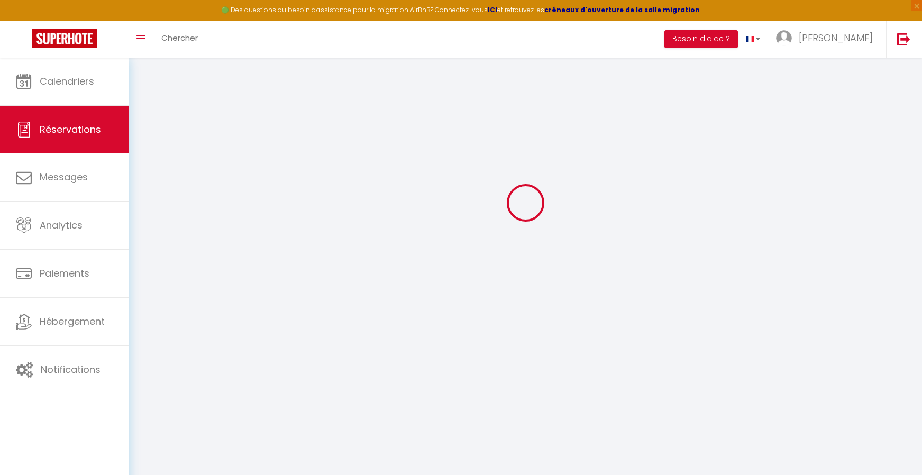
select select "11:00"
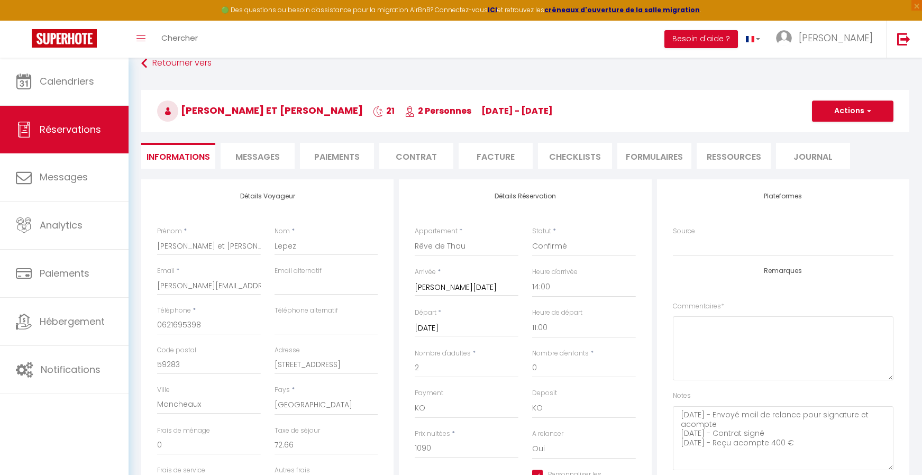
scroll to position [5, 0]
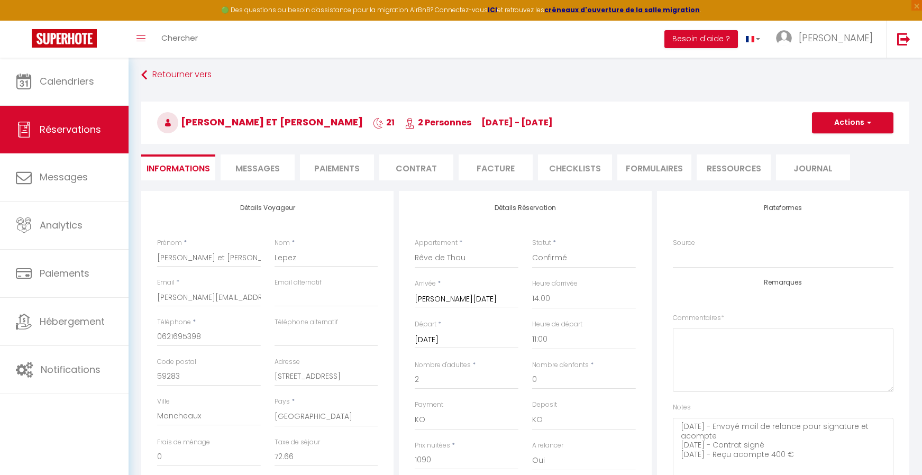
click at [414, 166] on li "Contrat" at bounding box center [416, 168] width 74 height 26
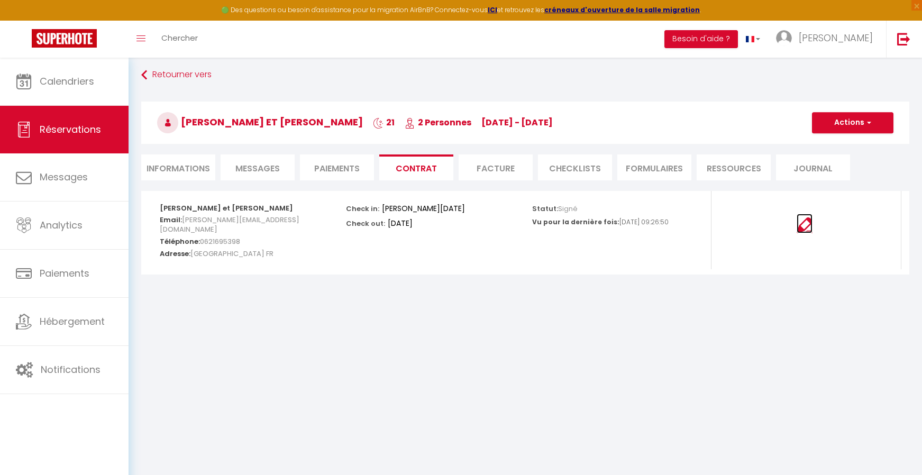
click at [802, 220] on img at bounding box center [805, 226] width 16 height 16
click at [196, 164] on li "Informations" at bounding box center [178, 168] width 74 height 26
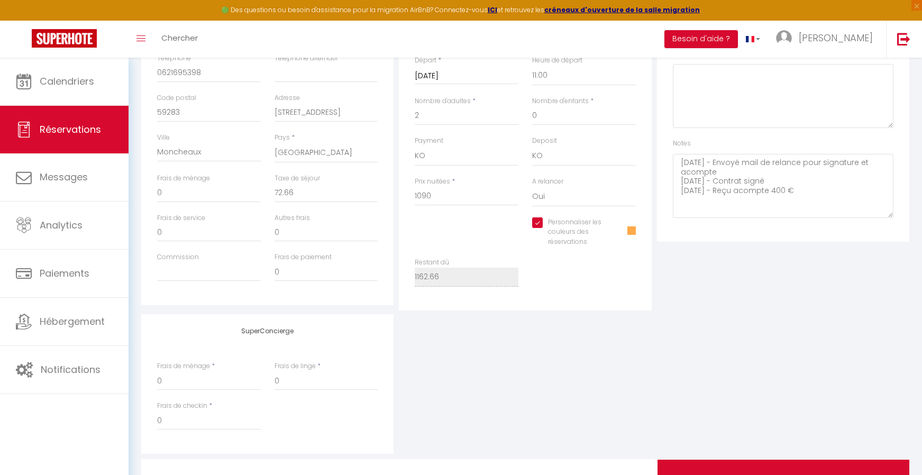
scroll to position [269, 0]
click at [711, 291] on div "Plateformes Source Direct Airbnb.com Booking.com Chalet montagne Expedia Gite d…" at bounding box center [784, 118] width 258 height 384
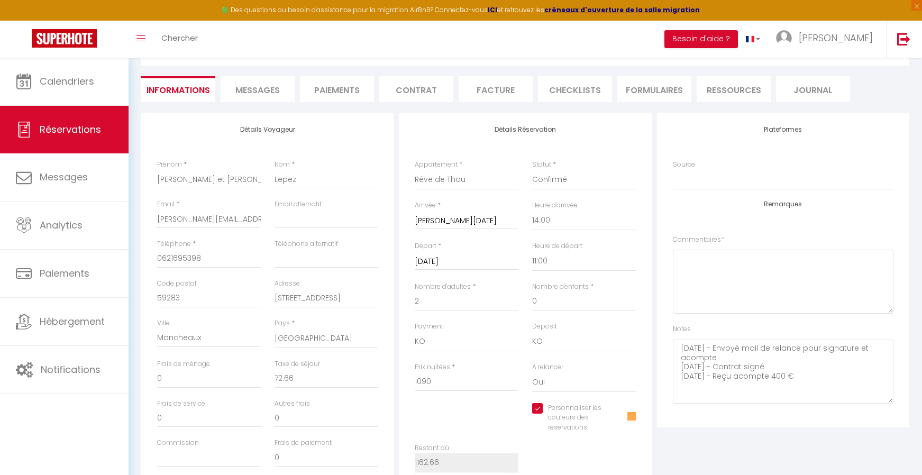
scroll to position [58, 0]
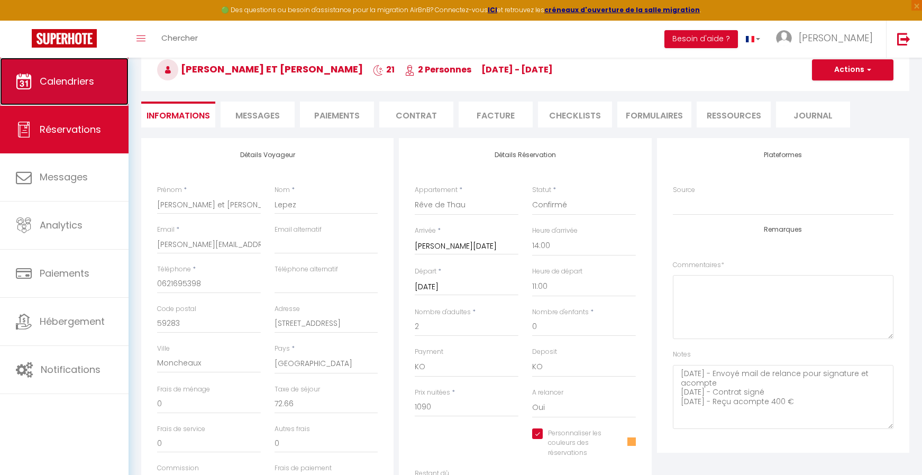
click at [70, 74] on link "Calendriers" at bounding box center [64, 82] width 129 height 48
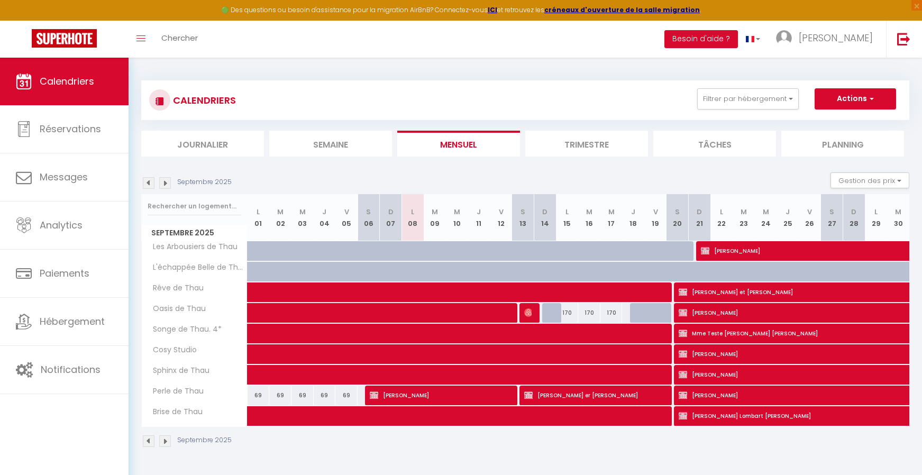
click at [163, 184] on img at bounding box center [165, 183] width 12 height 12
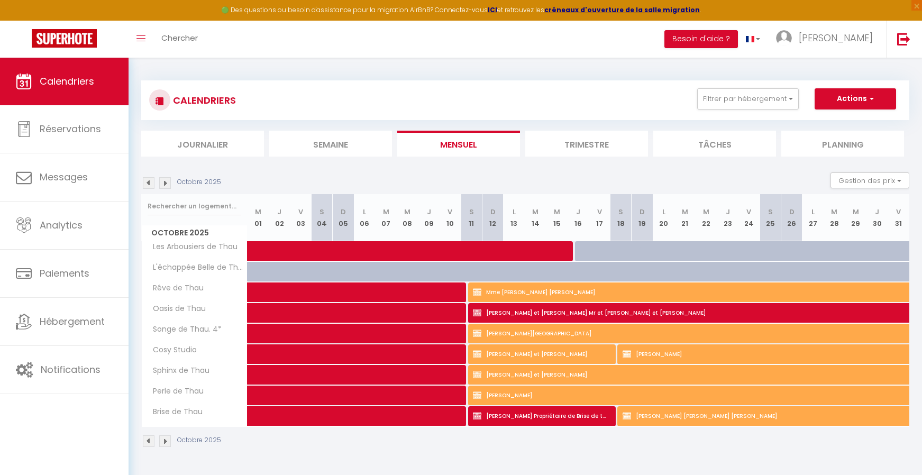
click at [150, 184] on img at bounding box center [149, 183] width 12 height 12
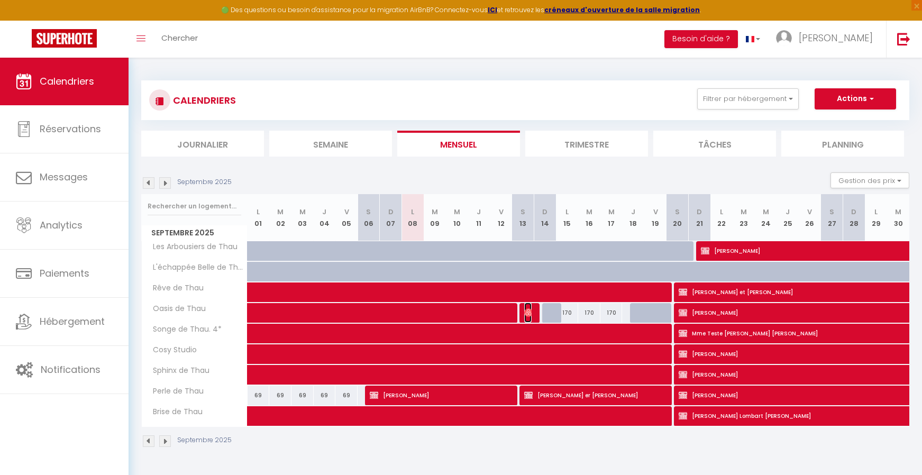
click at [527, 314] on img at bounding box center [528, 313] width 8 height 8
select select "OK"
select select "0"
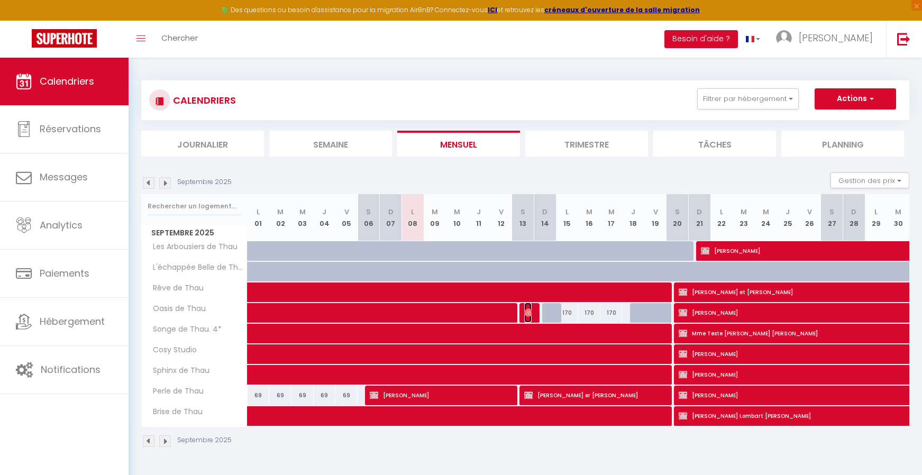
select select "1"
select select
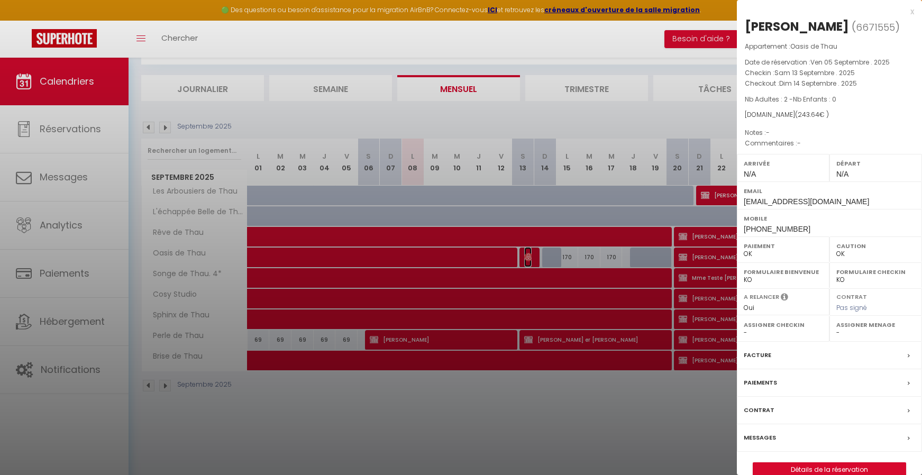
scroll to position [58, 0]
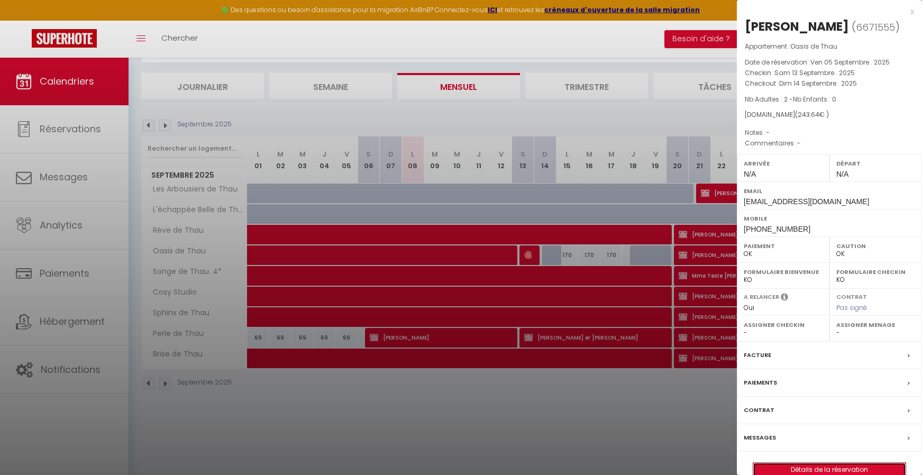
click at [841, 466] on link "Détails de la réservation" at bounding box center [830, 470] width 152 height 14
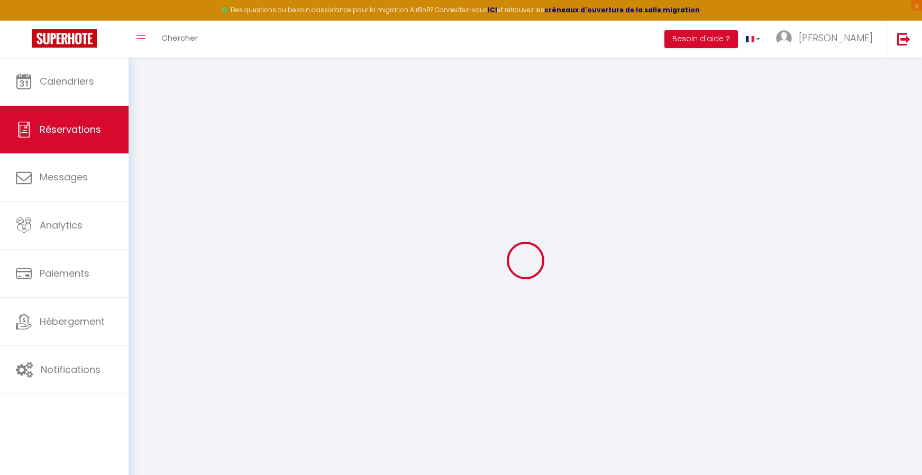
type input "José"
type input "Pena"
type input "wtrdsy2isuzl2ru5psdn3g3nayy2@reply.superhote.com"
type input "+33618662590"
select select
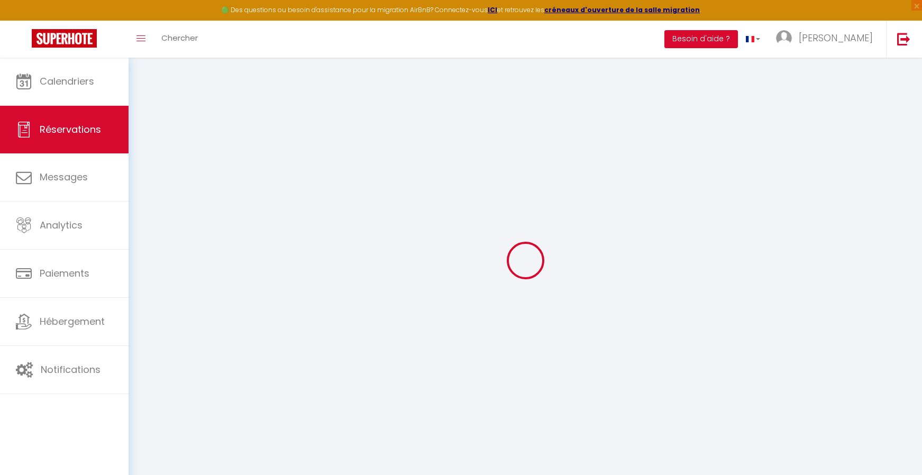
type input "35.25"
select select "27464"
select select "1"
select select
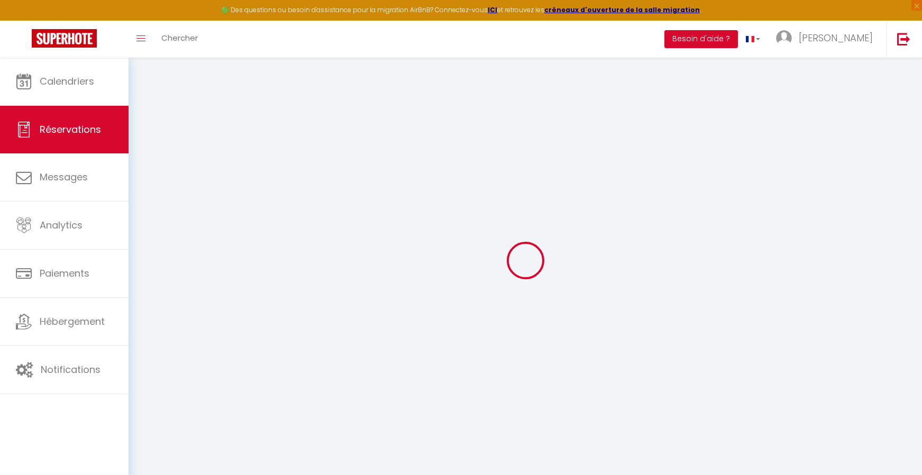
type input "2"
select select "12"
select select
type input "195"
checkbox input "false"
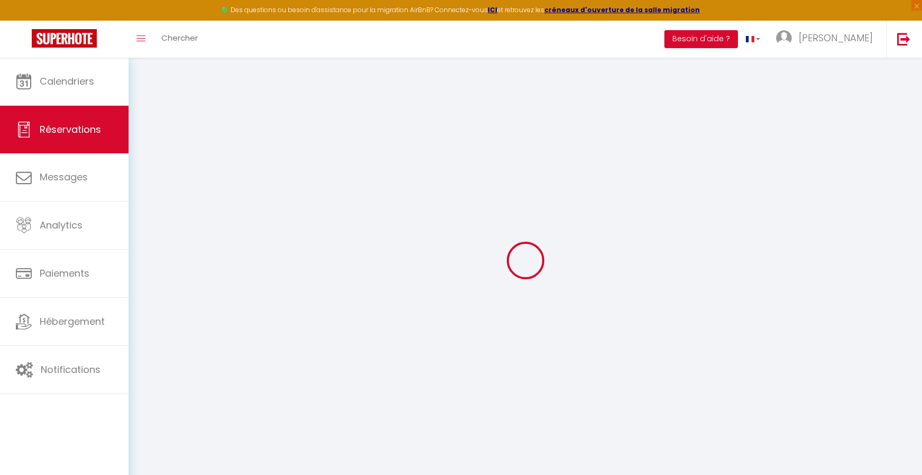
type input "0"
select select "1"
type input "0"
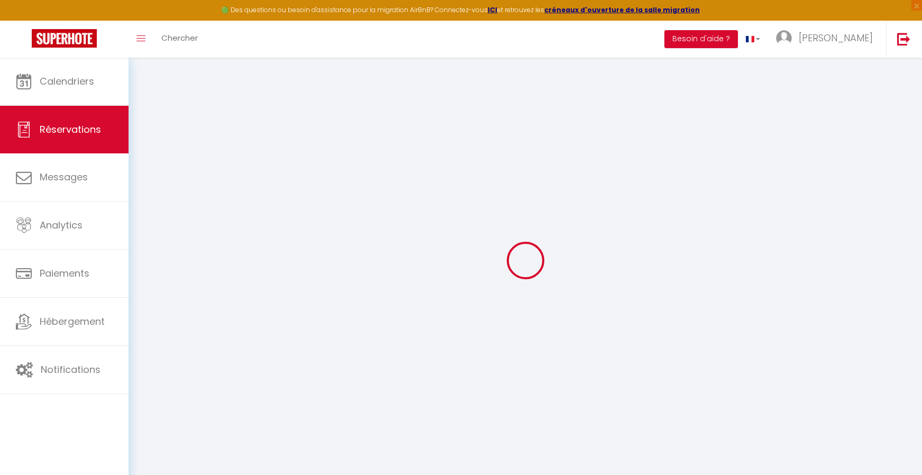
select select
select select "15"
checkbox input "false"
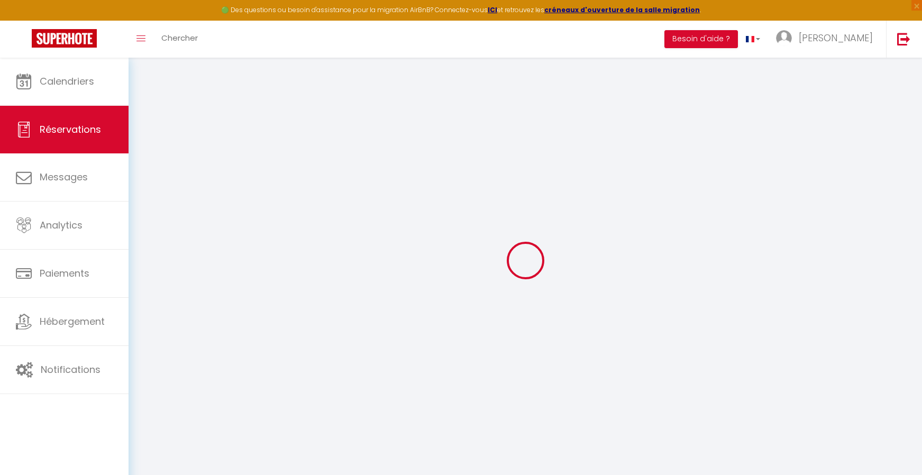
select select
checkbox input "false"
select select
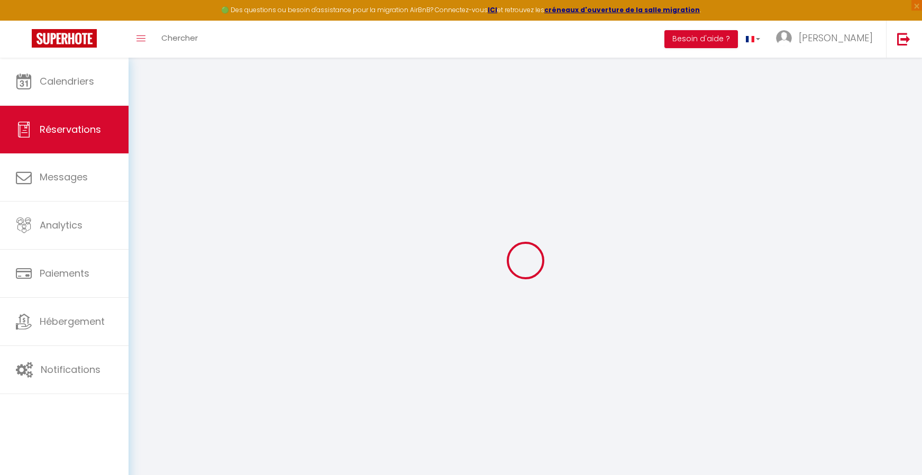
select select
checkbox input "false"
select select
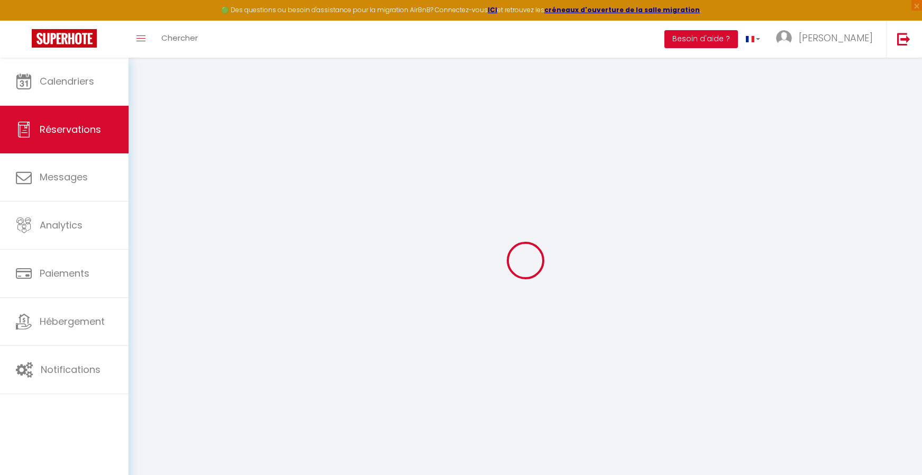
select select
checkbox input "false"
select select
type input "40"
type input "8.64"
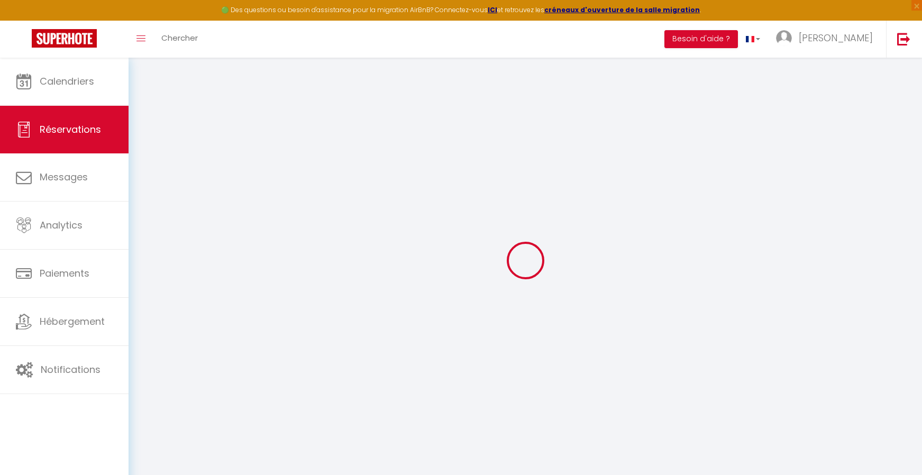
select select
checkbox input "false"
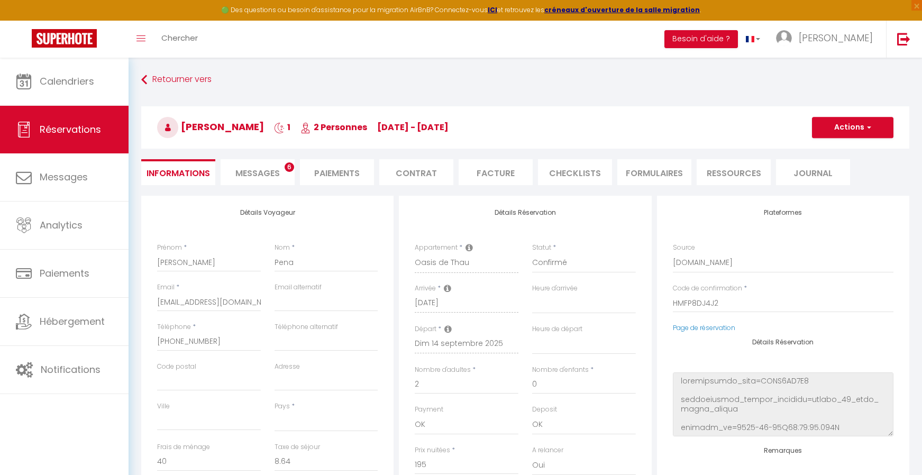
select select
checkbox input "false"
select select
click at [263, 169] on span "Messages" at bounding box center [258, 173] width 44 height 12
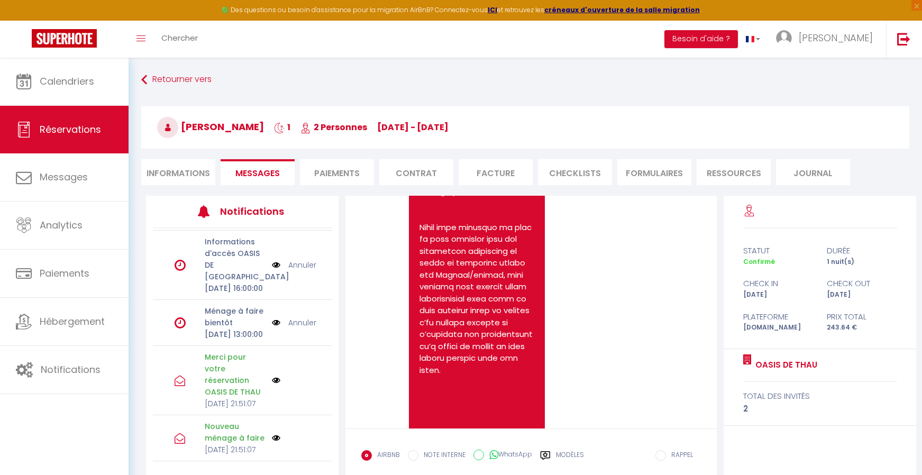
scroll to position [370, 0]
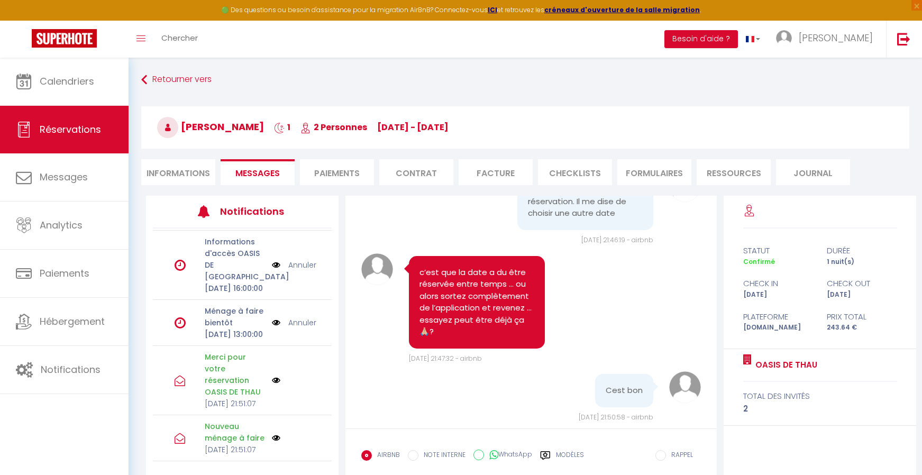
select select
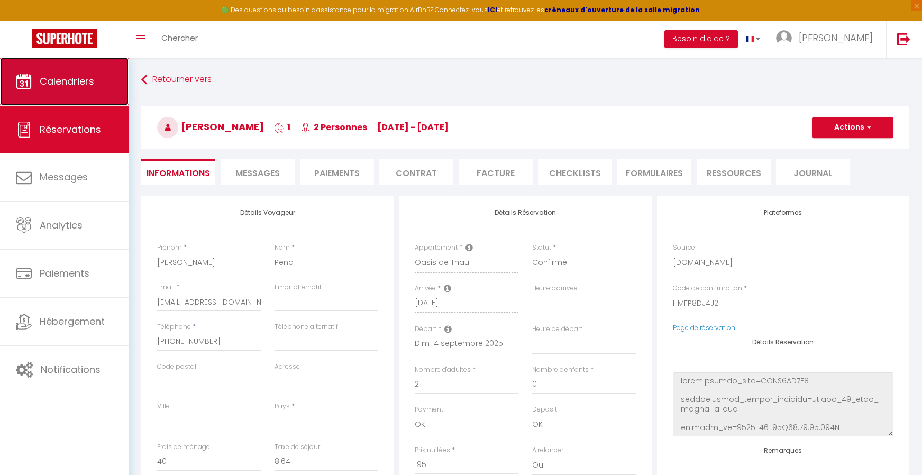
click at [64, 84] on span "Calendriers" at bounding box center [67, 81] width 55 height 13
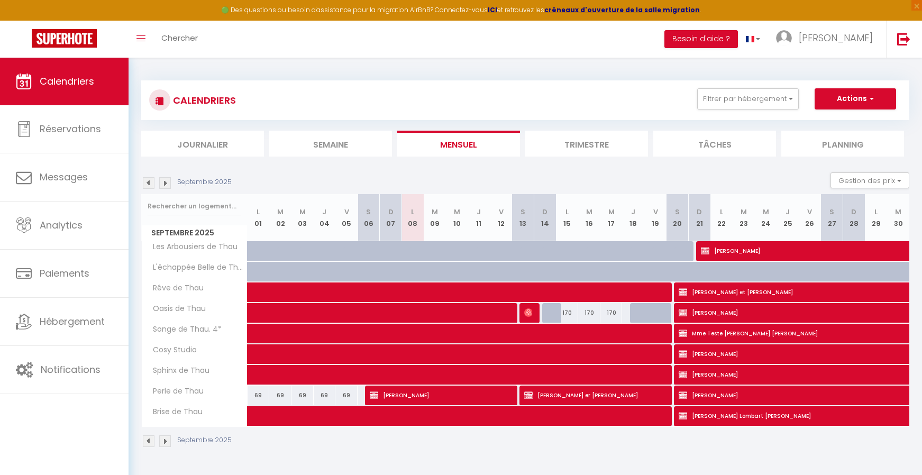
click at [165, 180] on img at bounding box center [165, 183] width 12 height 12
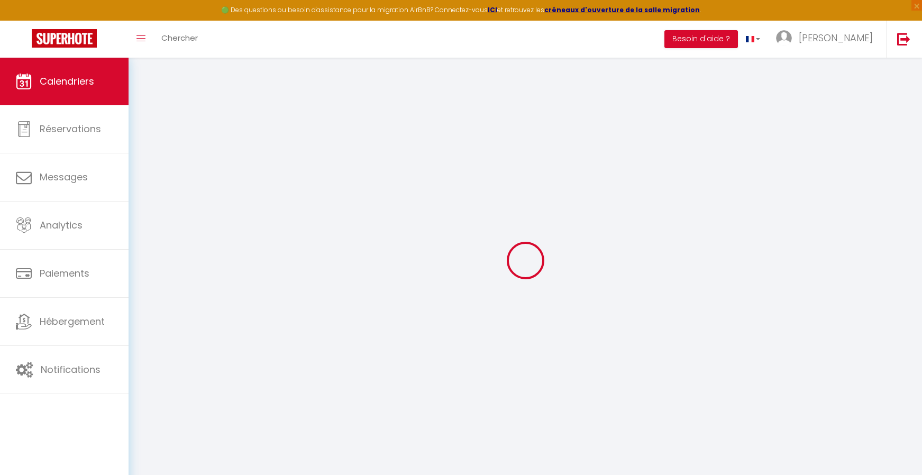
select select
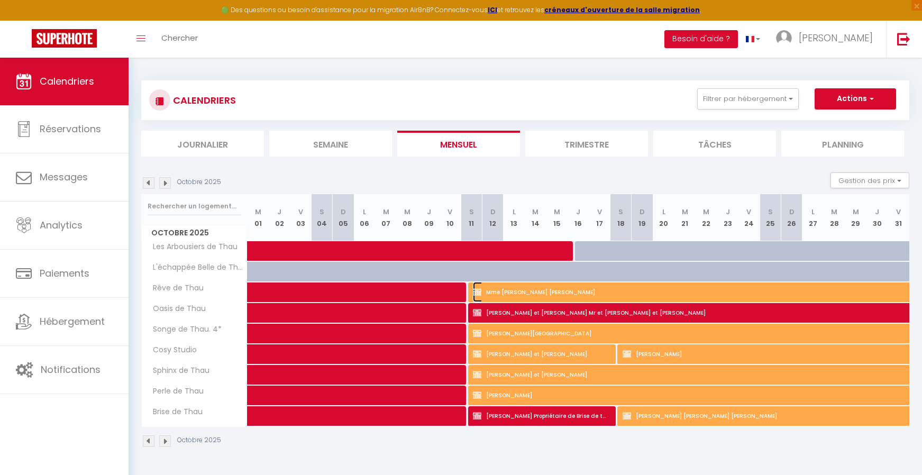
click at [548, 292] on span "Mme [PERSON_NAME] Mr [PERSON_NAME]" at bounding box center [728, 292] width 511 height 20
select select "KO"
select select "0"
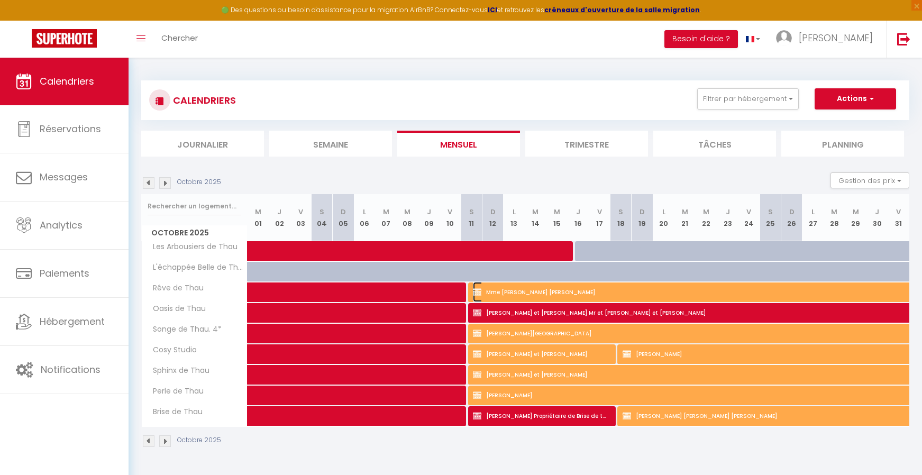
select select "1"
select select
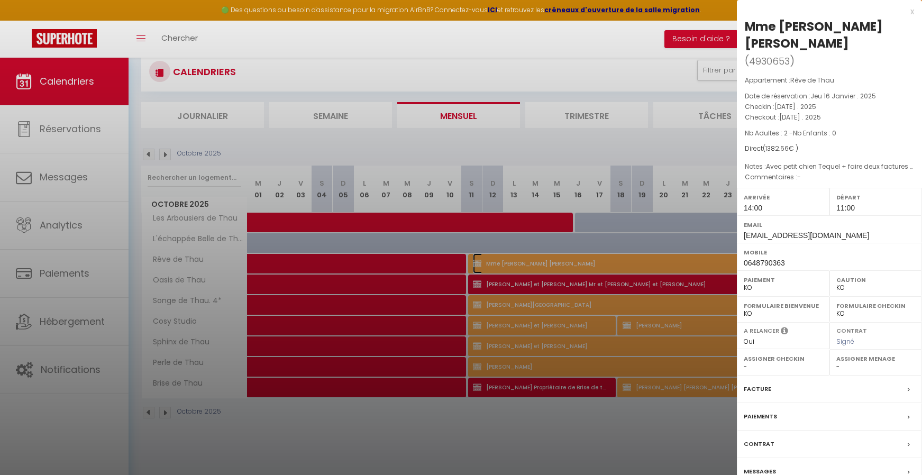
scroll to position [58, 0]
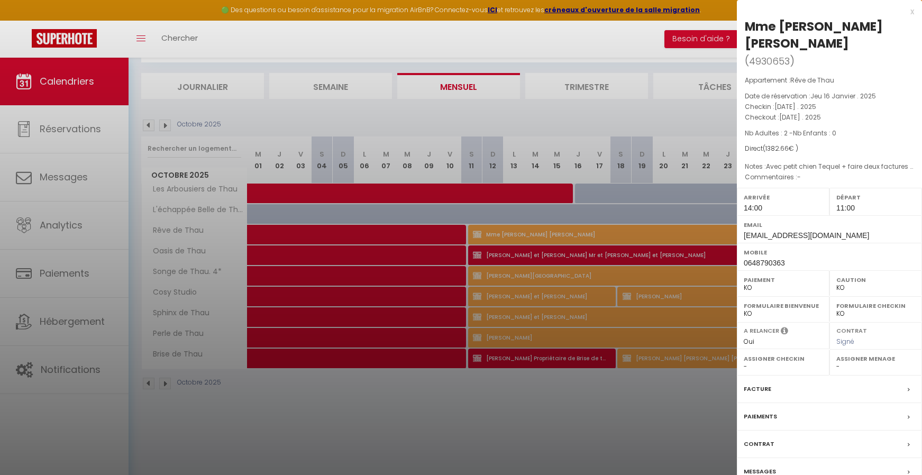
click at [837, 447] on div "Contrat" at bounding box center [829, 445] width 185 height 28
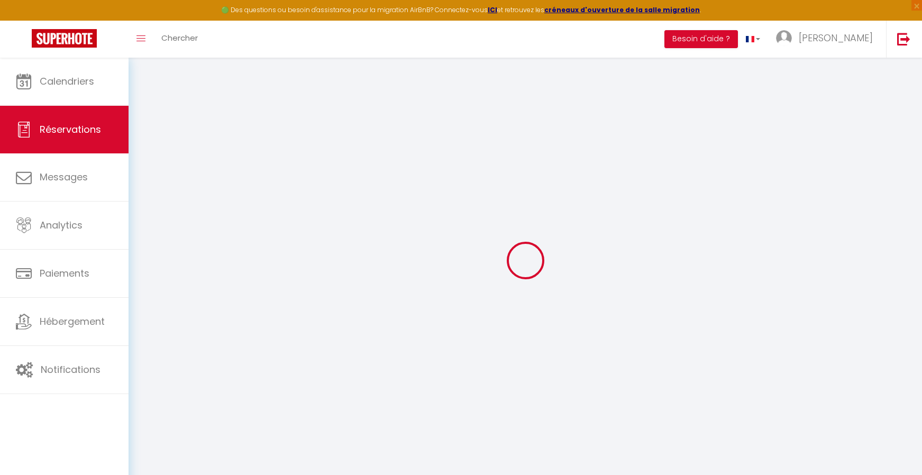
select select
checkbox input "true"
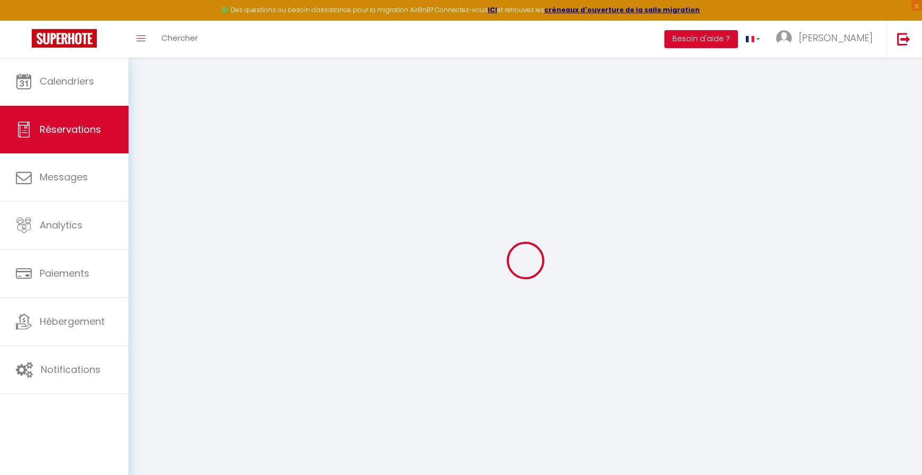
select select
checkbox input "true"
type textarea "Avec petit chien Tequel + faire deux factures (une pour Madame et une pour Mons…"
type input "72.66"
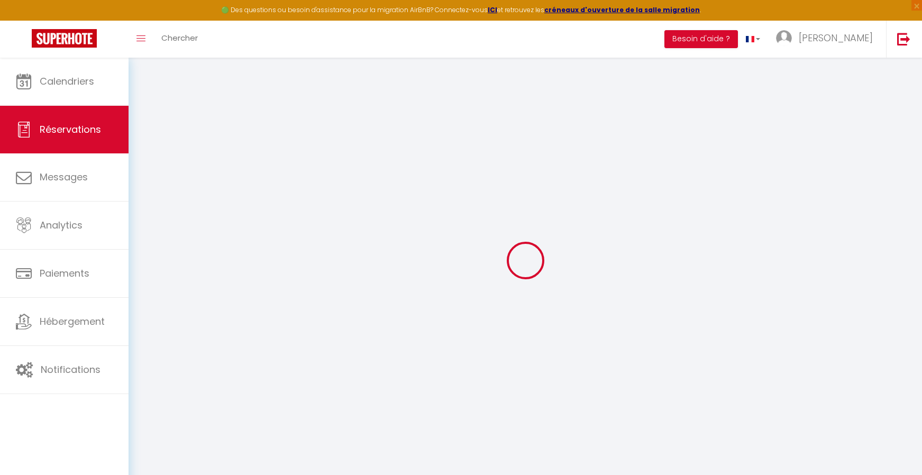
select select
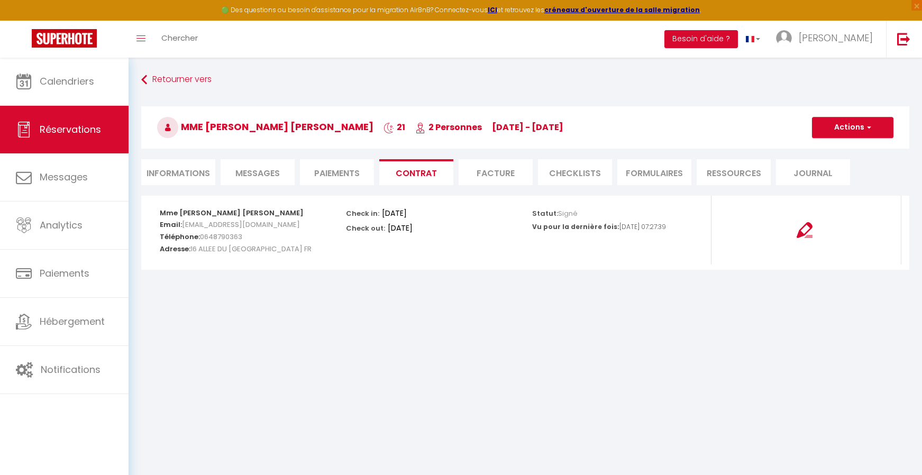
select select "14:00"
select select "11:00"
click at [174, 173] on li "Informations" at bounding box center [178, 172] width 74 height 26
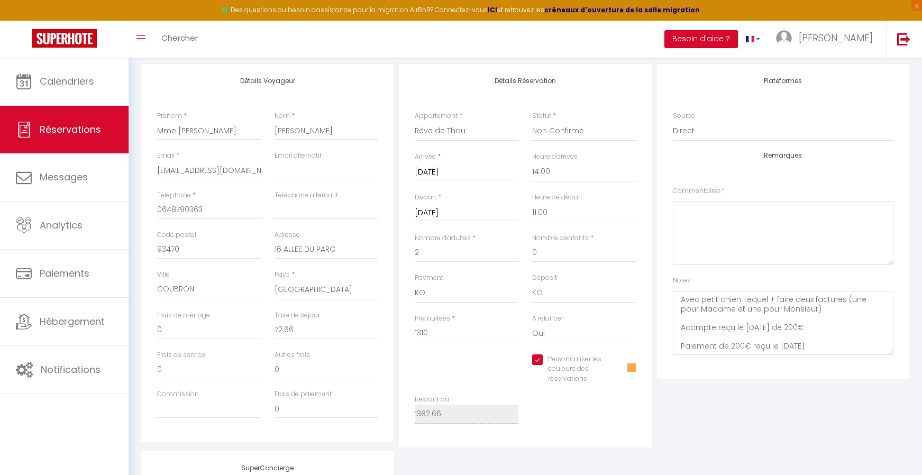
scroll to position [106, 0]
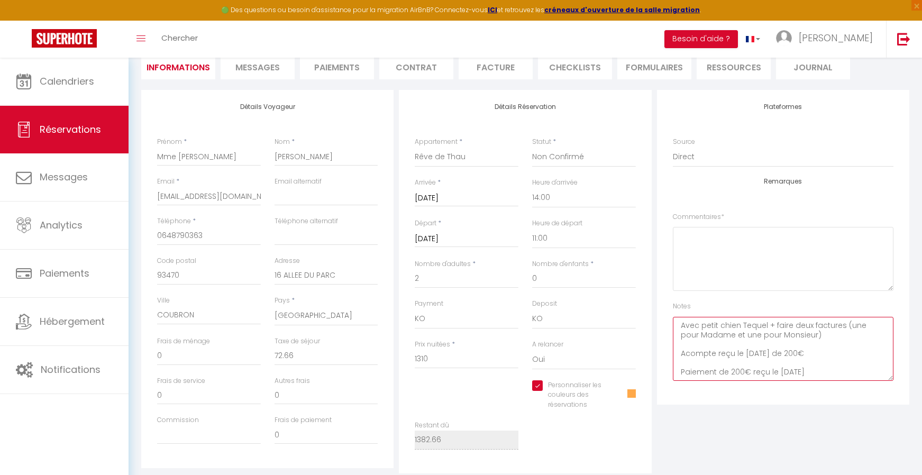
click at [842, 373] on textarea "Avec petit chien Tequel + faire deux factures (une pour Madame et une pour Mons…" at bounding box center [783, 349] width 221 height 64
click at [795, 349] on textarea "Avec petit chien Tequel + faire deux factures (une pour Madame et une pour Mons…" at bounding box center [783, 349] width 221 height 64
click at [794, 354] on textarea "Avec petit chien Tequel + faire deux factures (une pour Madame et une pour Mons…" at bounding box center [783, 349] width 221 height 64
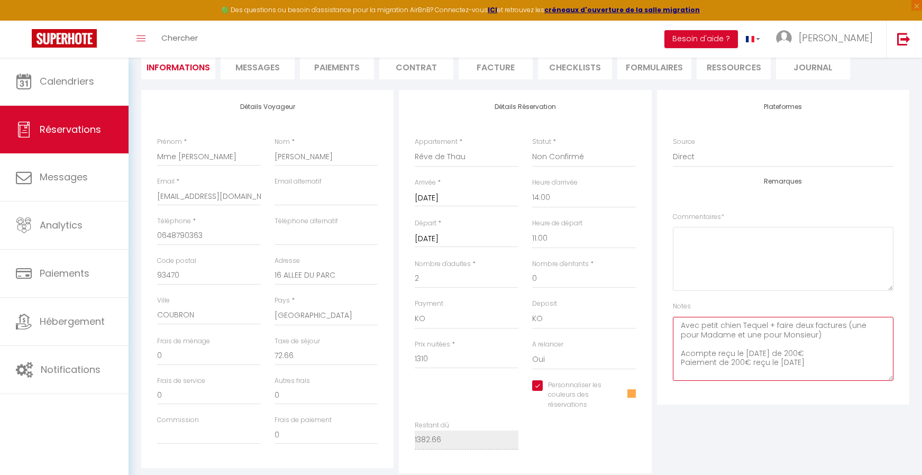
click at [837, 366] on textarea "Avec petit chien Tequel + faire deux factures (une pour Madame et une pour Mons…" at bounding box center [783, 349] width 221 height 64
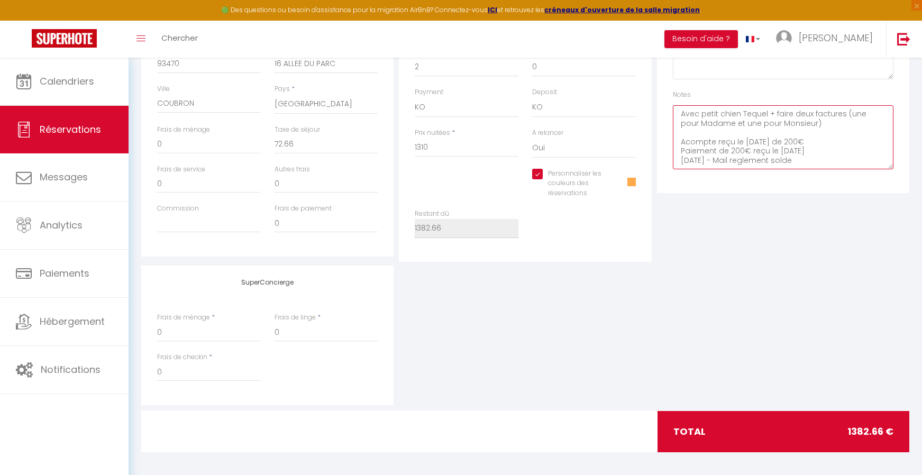
scroll to position [322, 0]
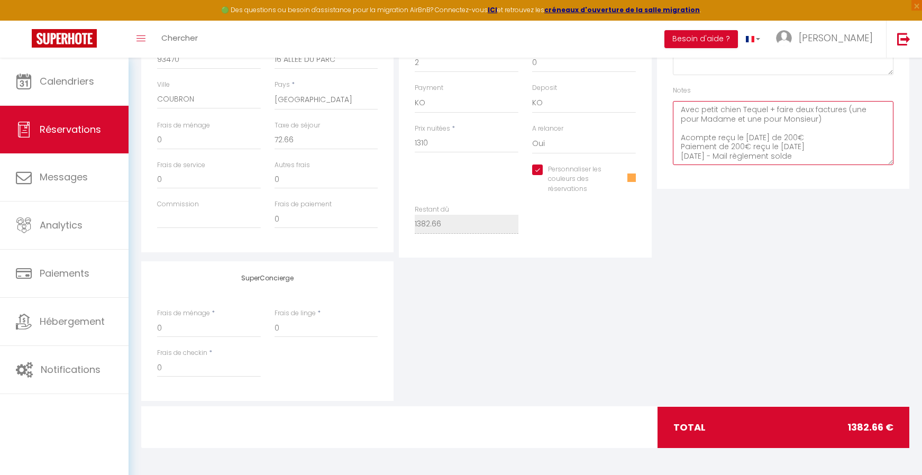
click at [816, 155] on textarea "Avec petit chien Tequel + faire deux factures (une pour Madame et une pour Mons…" at bounding box center [783, 133] width 221 height 64
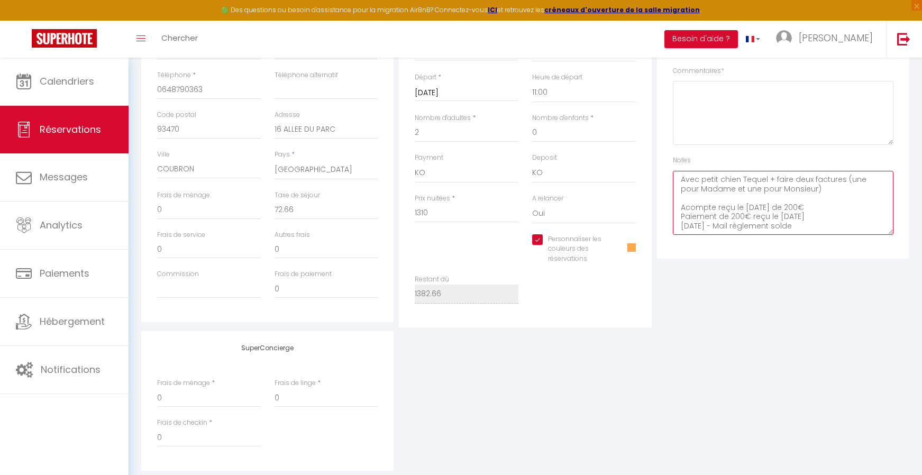
scroll to position [216, 0]
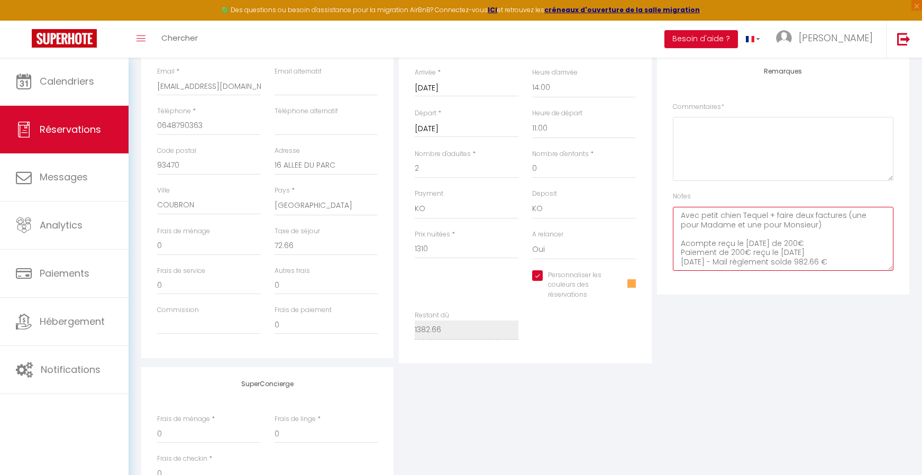
type textarea "Avec petit chien Tequel + faire deux factures (une pour Madame et une pour Mons…"
drag, startPoint x: 259, startPoint y: 84, endPoint x: 143, endPoint y: 92, distance: 115.6
click at [143, 92] on div "Détails Voyageur Prénom * Mme Balayer Marie Nom * Mr Vaissiere Christophe Email…" at bounding box center [267, 169] width 252 height 378
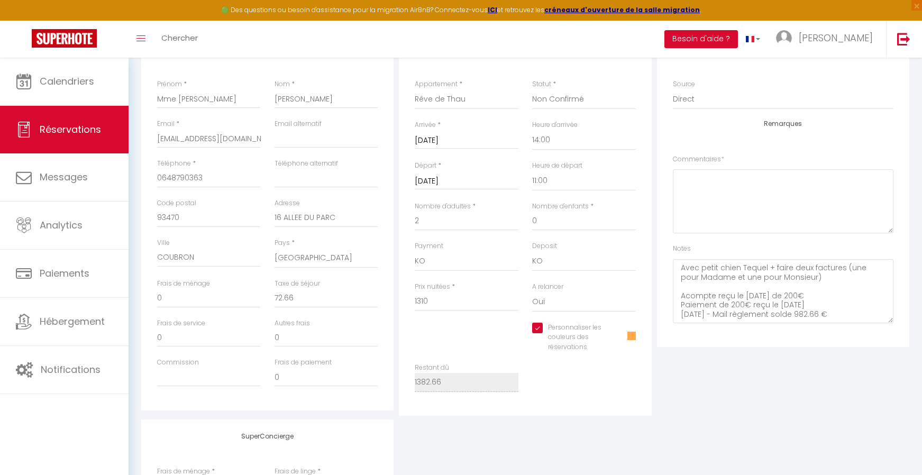
scroll to position [163, 0]
click at [232, 141] on input "mfmp.balayer@gmail.com" at bounding box center [209, 139] width 104 height 19
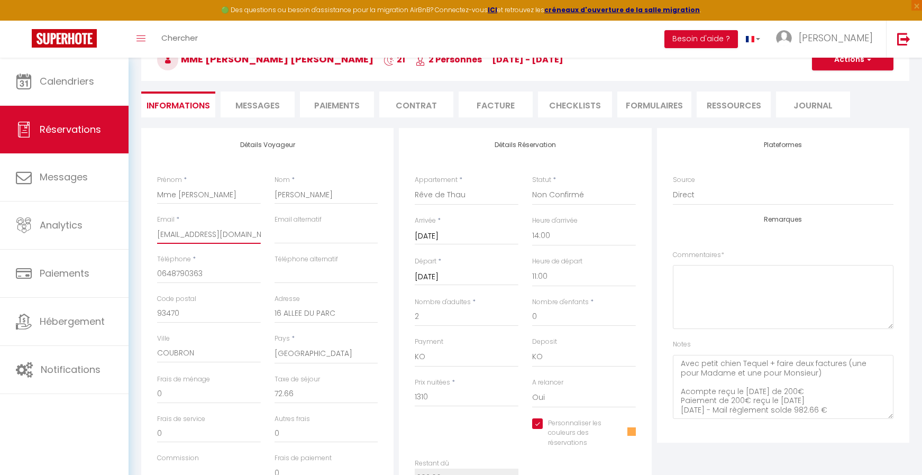
scroll to position [4, 0]
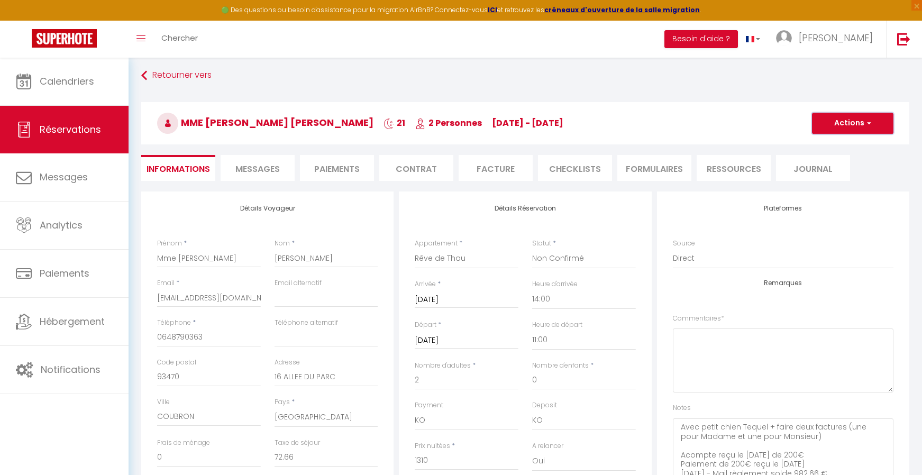
click at [846, 123] on button "Actions" at bounding box center [853, 123] width 82 height 21
click at [835, 149] on link "Enregistrer" at bounding box center [843, 147] width 84 height 14
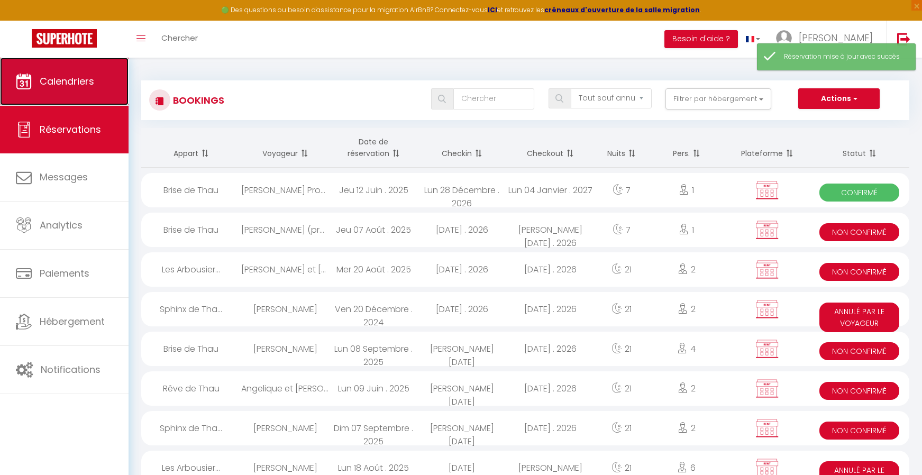
click at [71, 88] on link "Calendriers" at bounding box center [64, 82] width 129 height 48
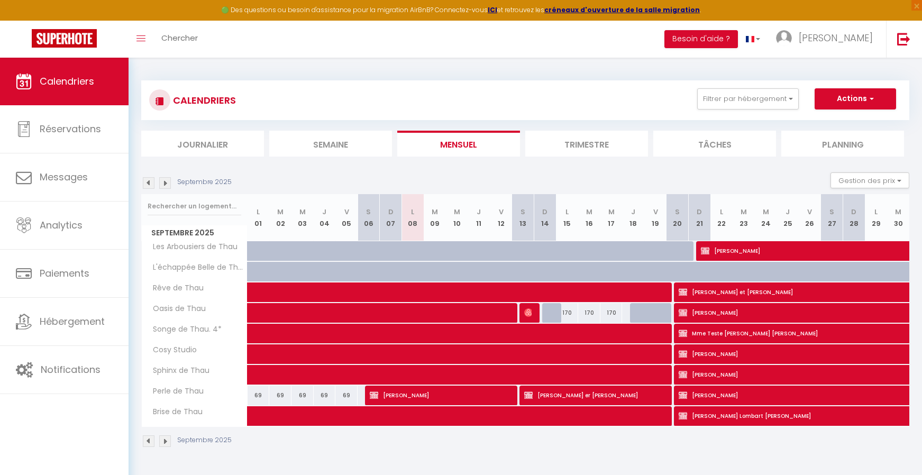
click at [164, 184] on img at bounding box center [165, 183] width 12 height 12
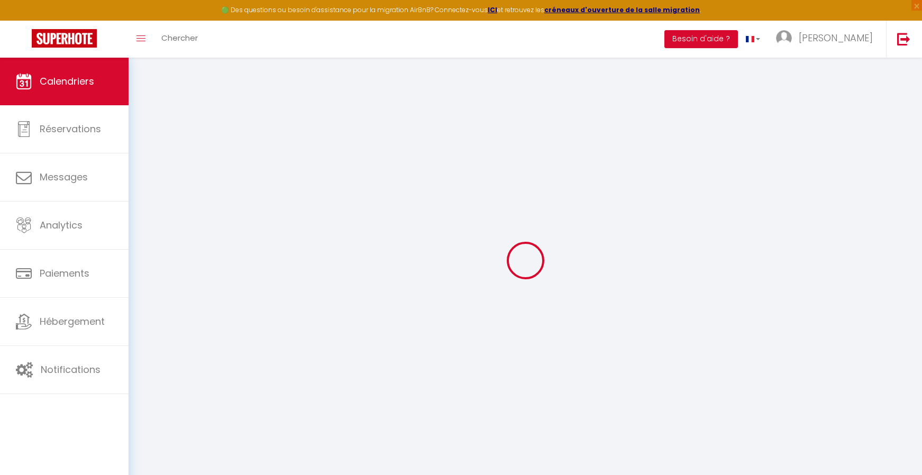
select select
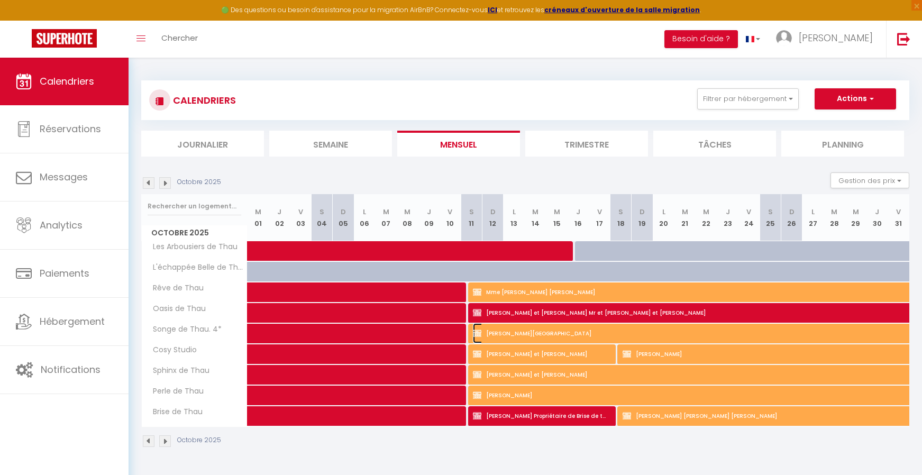
click at [562, 332] on span "[PERSON_NAME] [PERSON_NAME]-[GEOGRAPHIC_DATA]" at bounding box center [728, 333] width 511 height 20
select select "OK"
select select "KO"
select select "0"
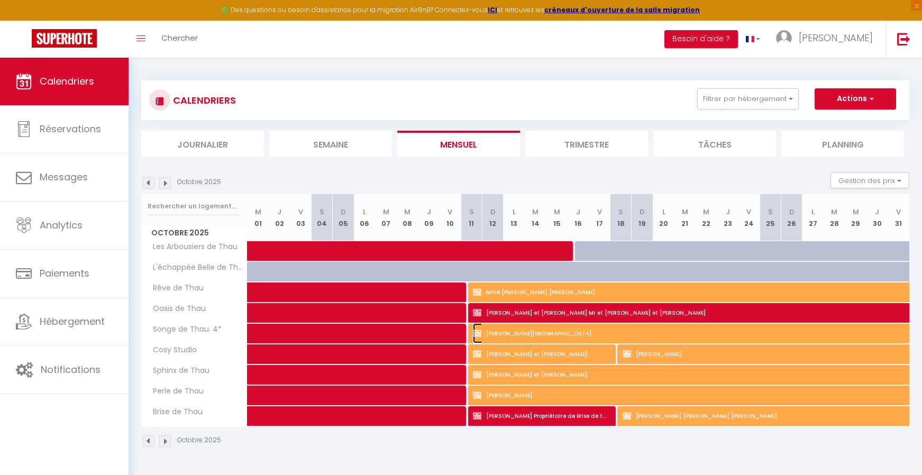
select select "1"
select select
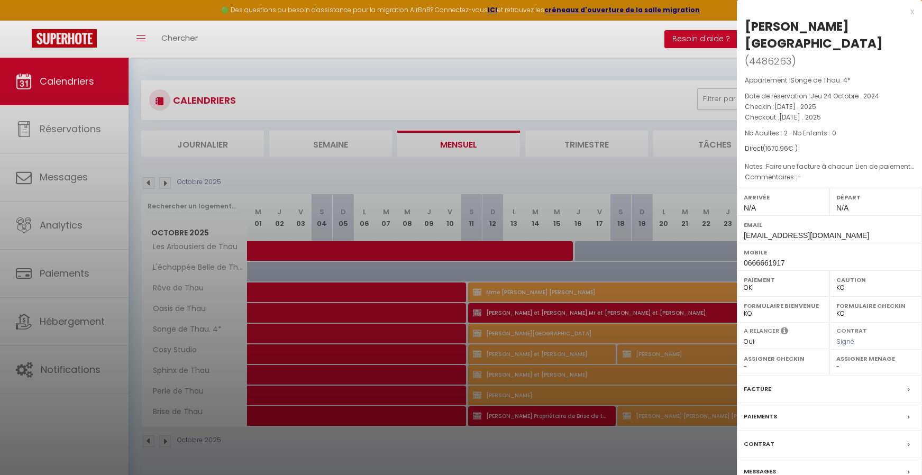
click at [821, 421] on div "Paiements" at bounding box center [829, 417] width 185 height 28
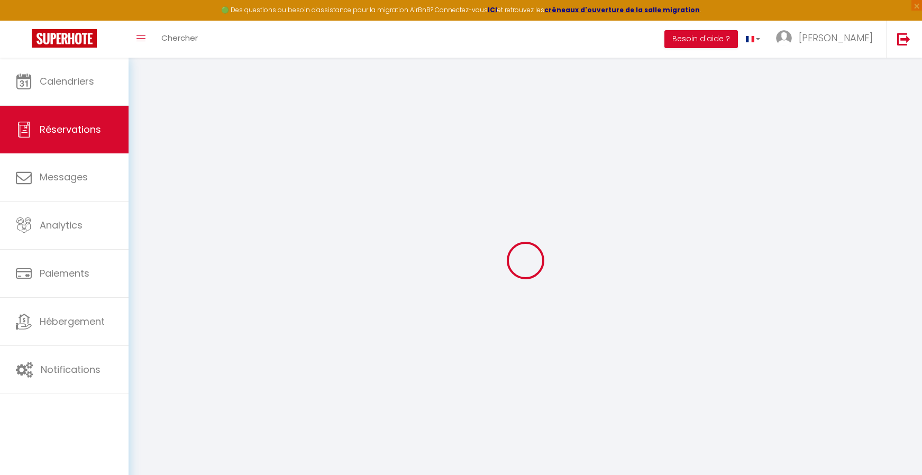
select select
type textarea "Faire une facture à chacun Lien de paiement 500€ + 10€ frais = 510€ 14/11 reçu …"
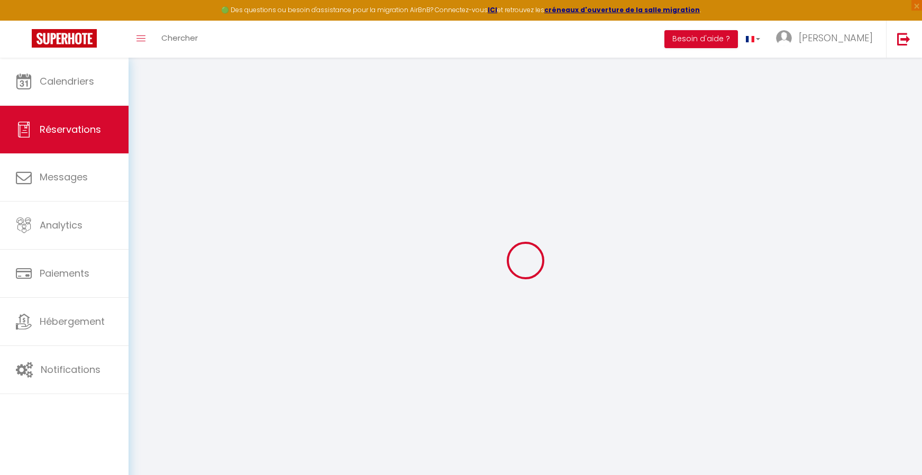
select select
type input "120.96"
select select
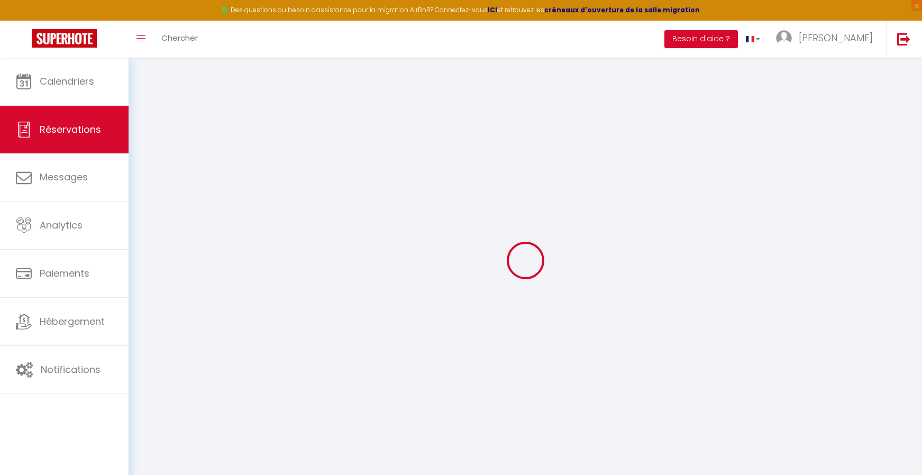
select select
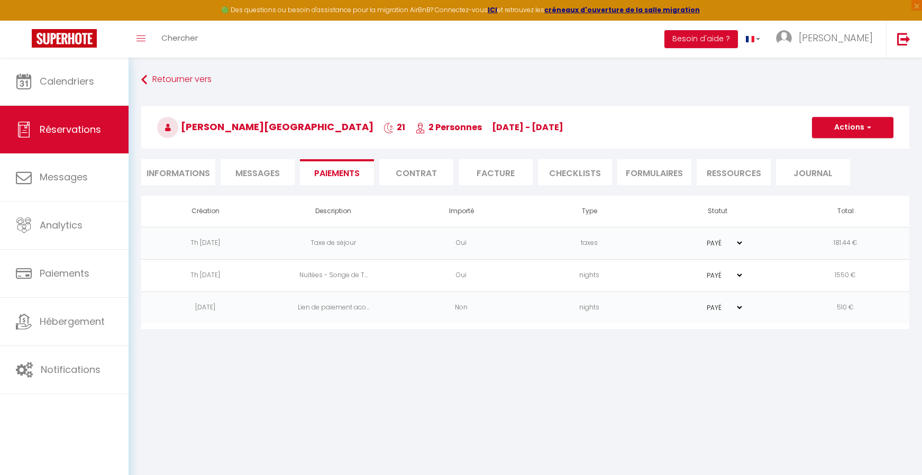
click at [191, 178] on li "Informations" at bounding box center [178, 172] width 74 height 26
select select
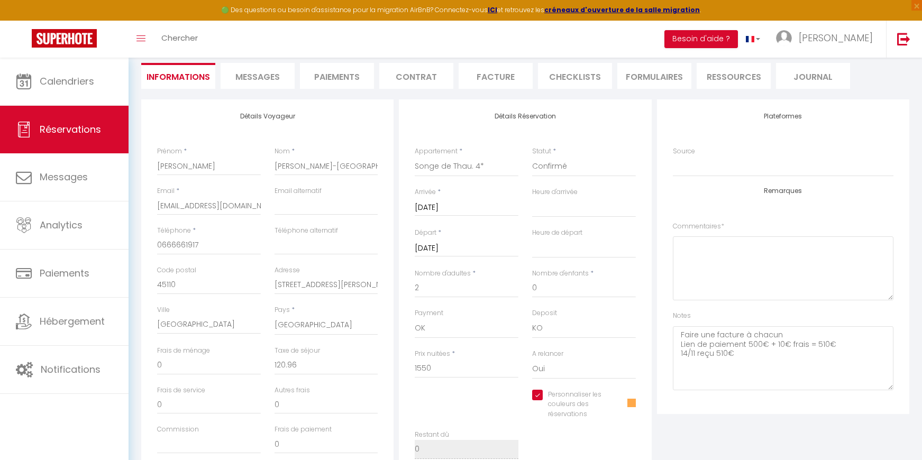
scroll to position [93, 0]
click at [134, 458] on div "Détails Voyageur Prénom * Dieudonné Pierre Nom * Panizza Marie-France Email * 1…" at bounding box center [525, 397] width 782 height 589
click at [745, 363] on textarea "Faire une facture à chacun Lien de paiement 500€ + 10€ frais = 510€ 14/11 reçu …" at bounding box center [783, 362] width 221 height 64
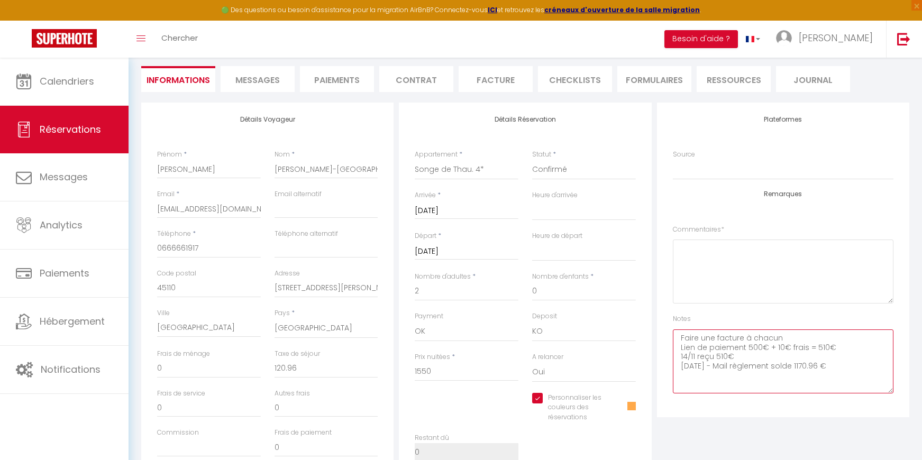
click at [806, 365] on textarea "Faire une facture à chacun Lien de paiement 500€ + 10€ frais = 510€ 14/11 reçu …" at bounding box center [783, 362] width 221 height 64
click at [803, 366] on textarea "Faire une facture à chacun Lien de paiement 500€ + 10€ frais = 510€ 14/11 reçu …" at bounding box center [783, 362] width 221 height 64
click at [855, 367] on textarea "Faire une facture à chacun Lien de paiement 500€ + 10€ frais = 510€ 14/11 reçu …" at bounding box center [783, 362] width 221 height 64
type textarea "Faire une facture à chacun Lien de paiement 500€ + 10€ frais = 510€ 14/11 reçu …"
drag, startPoint x: 248, startPoint y: 210, endPoint x: 140, endPoint y: 210, distance: 108.0
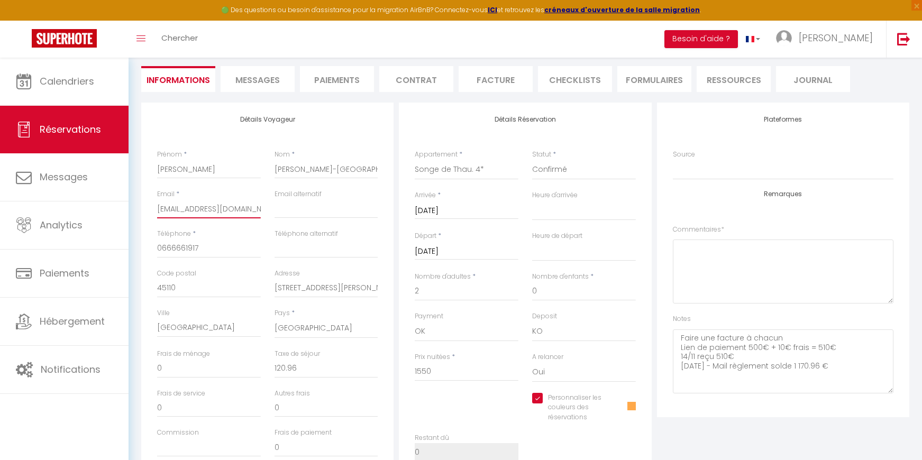
click at [140, 210] on div "Détails Voyageur Prénom * Dieudonné Pierre Nom * Panizza Marie-France Email * 1…" at bounding box center [268, 295] width 258 height 384
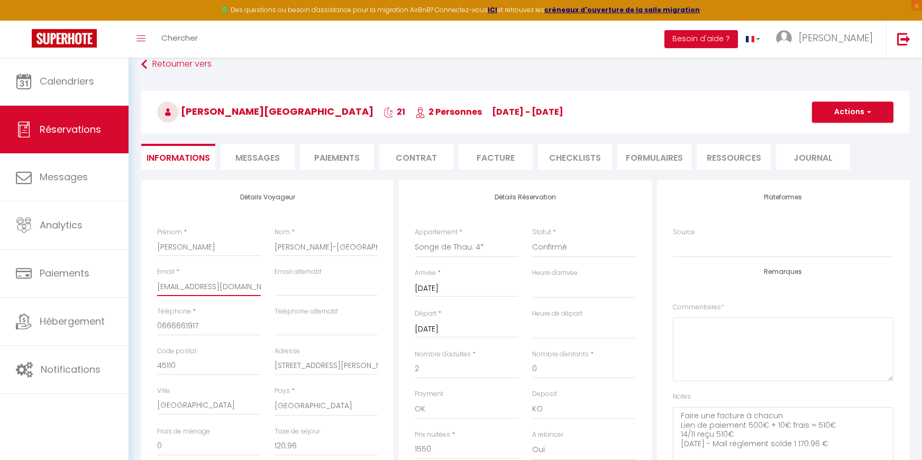
scroll to position [0, 0]
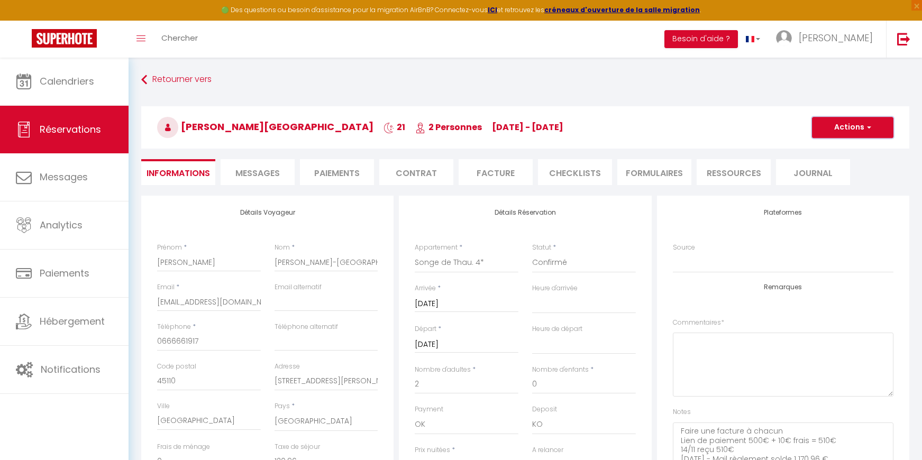
click at [854, 126] on button "Actions" at bounding box center [853, 127] width 82 height 21
click at [836, 151] on link "Enregistrer" at bounding box center [843, 151] width 84 height 14
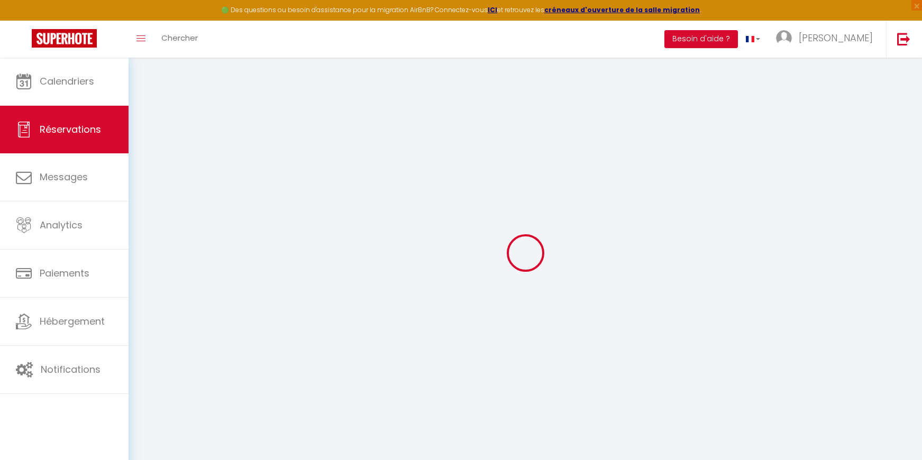
select select "not_cancelled"
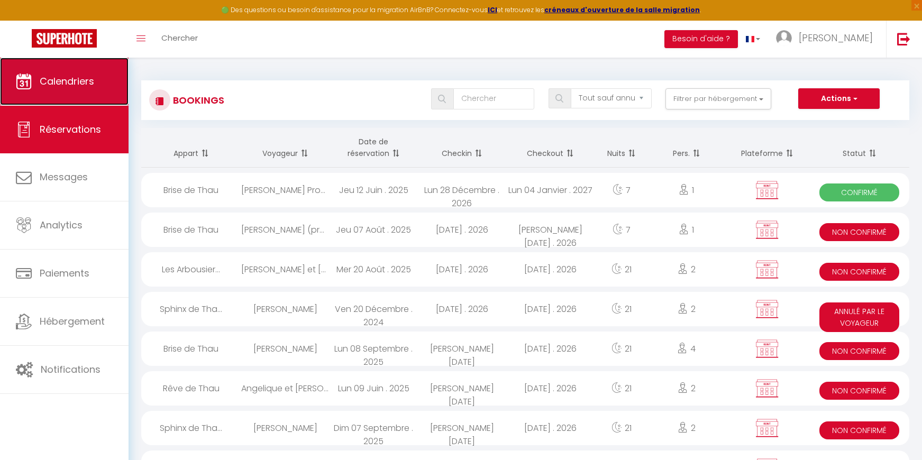
click at [73, 68] on link "Calendriers" at bounding box center [64, 82] width 129 height 48
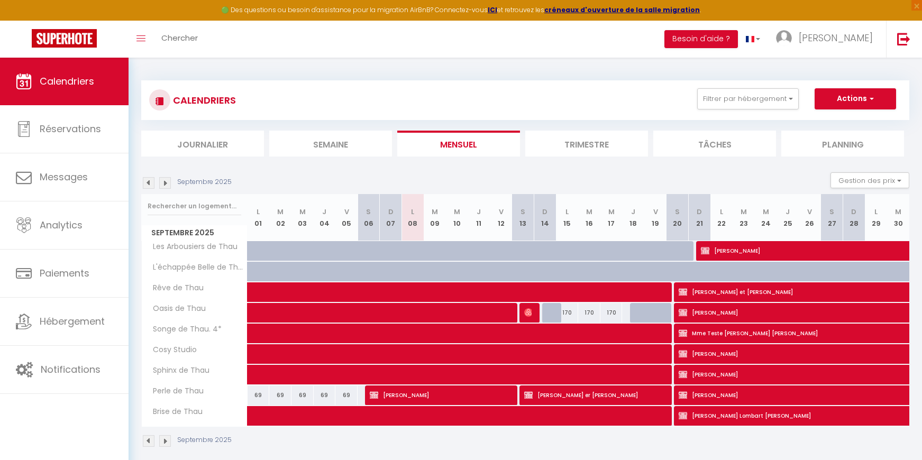
click at [162, 183] on img at bounding box center [165, 183] width 12 height 12
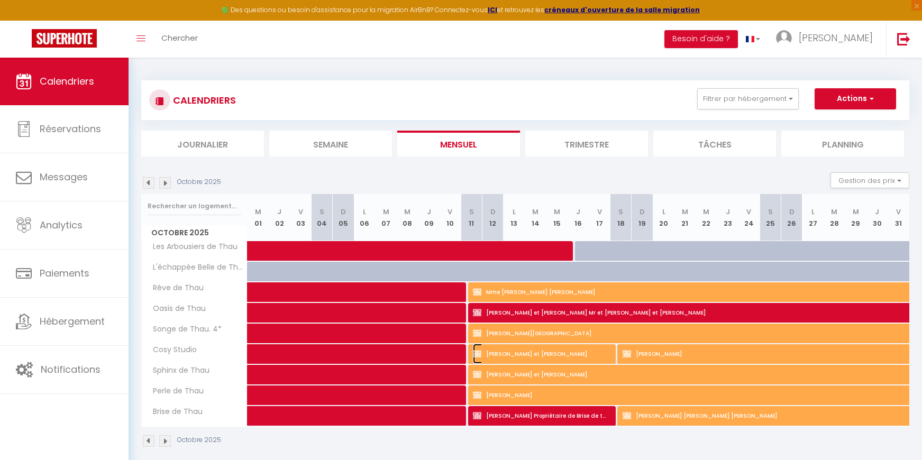
click at [580, 356] on span "Danielle et Michel Metzger" at bounding box center [540, 354] width 134 height 20
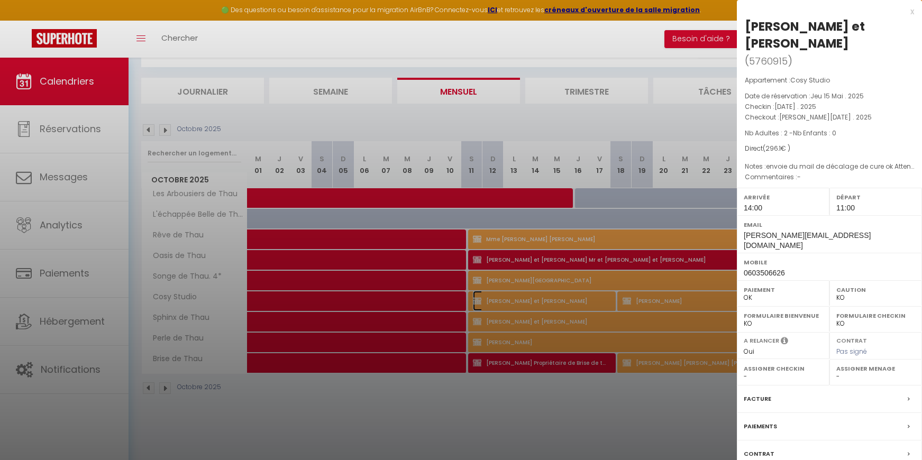
scroll to position [58, 0]
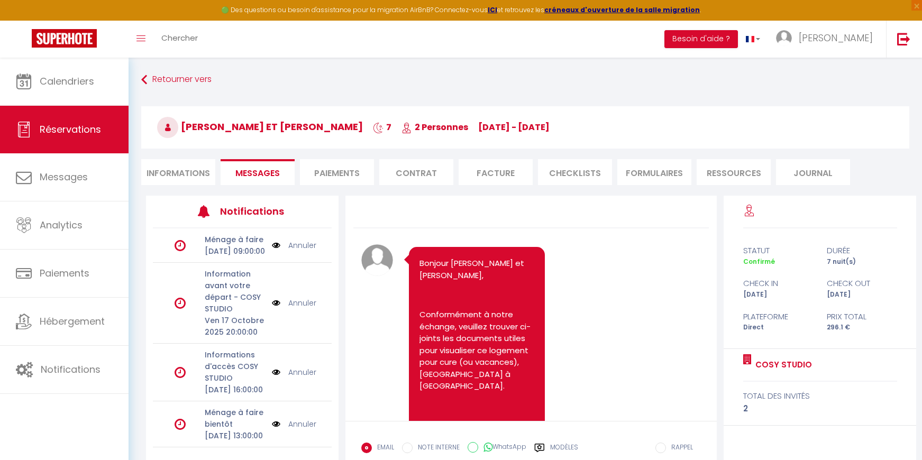
scroll to position [3558, 0]
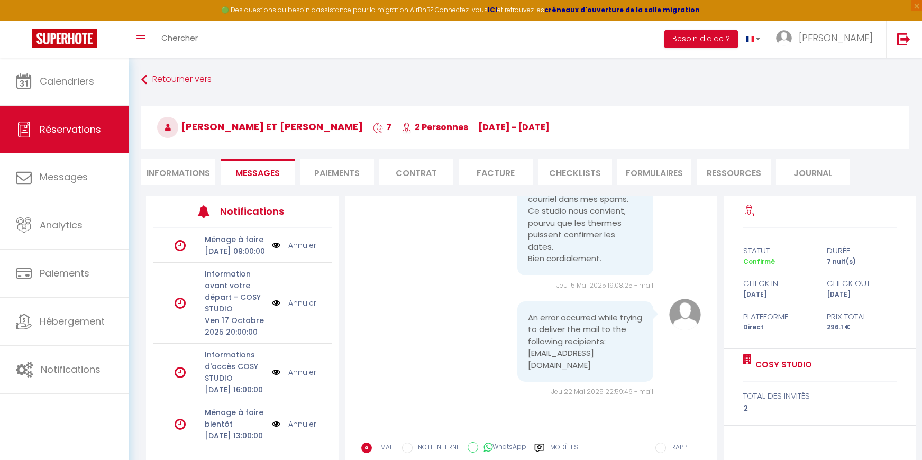
click at [179, 170] on li "Informations" at bounding box center [178, 172] width 74 height 26
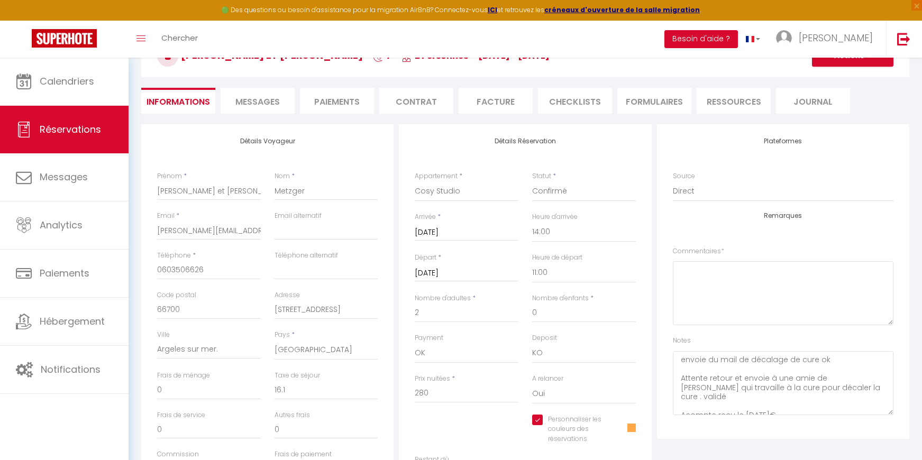
scroll to position [53, 0]
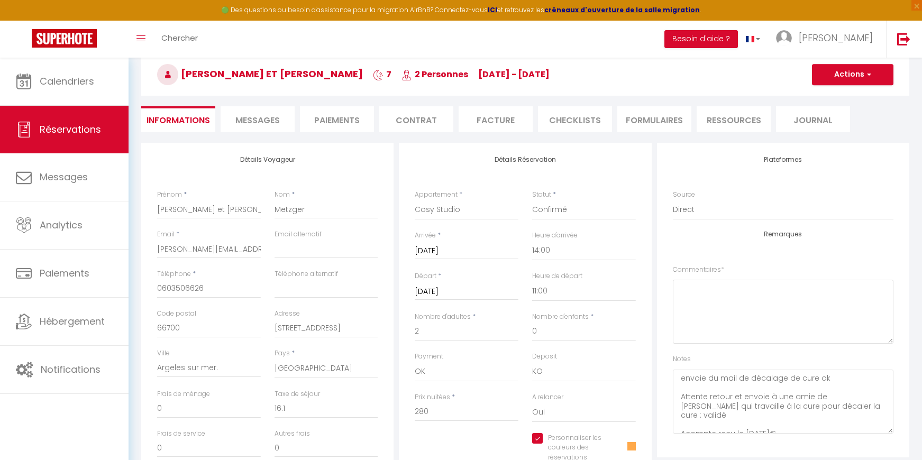
click at [351, 124] on li "Paiements" at bounding box center [337, 119] width 74 height 26
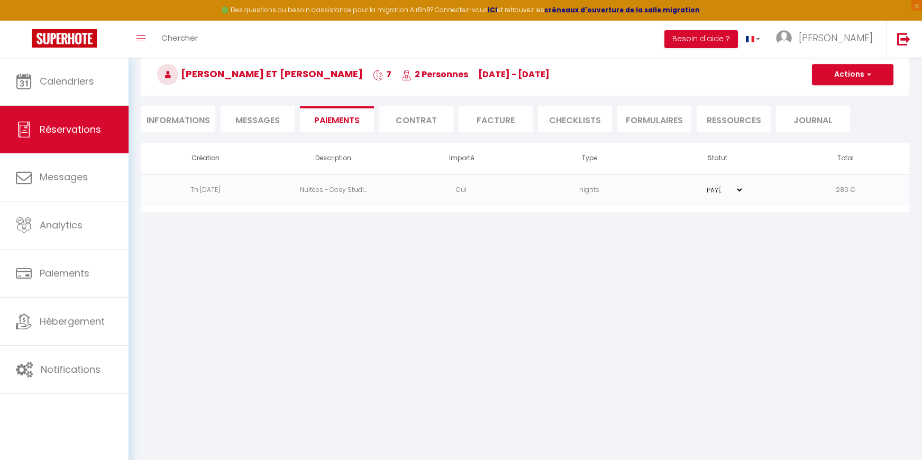
click at [183, 126] on li "Informations" at bounding box center [178, 119] width 74 height 26
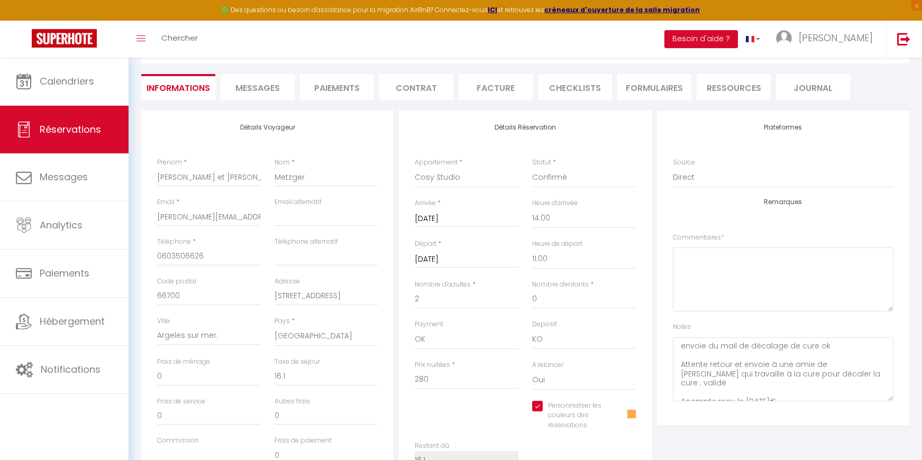
scroll to position [106, 0]
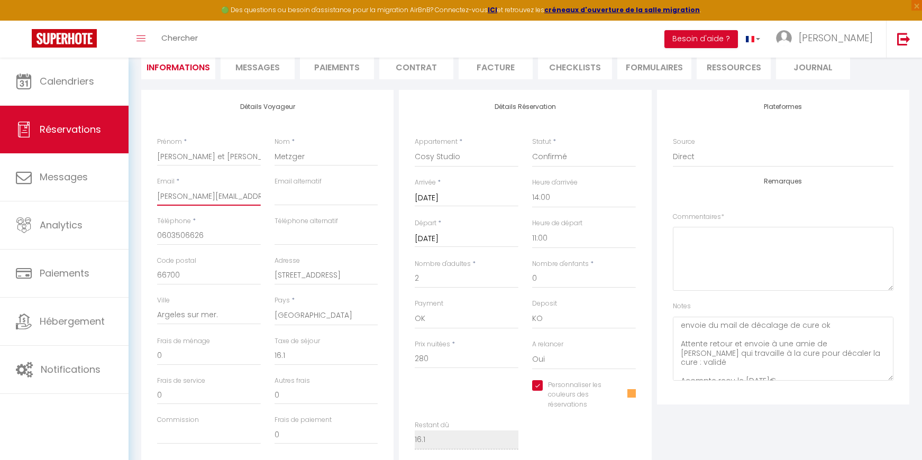
drag, startPoint x: 254, startPoint y: 192, endPoint x: 143, endPoint y: 194, distance: 110.6
click at [143, 194] on div "Détails Voyageur Prénom * Danielle et Michel Nom * Metzger Email * michel.metzg…" at bounding box center [267, 279] width 252 height 378
click at [842, 377] on textarea "envoie du mail de décalage de cure ok Attente retour et envoie à une amie de Na…" at bounding box center [783, 349] width 221 height 64
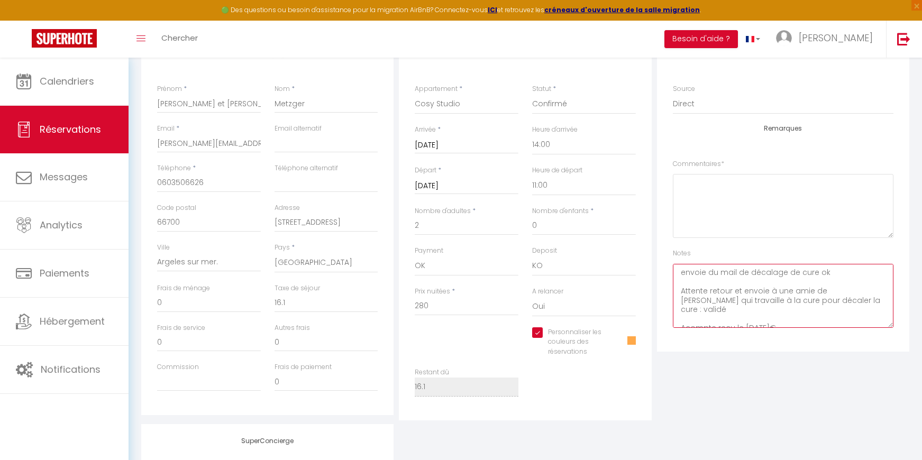
scroll to position [6, 0]
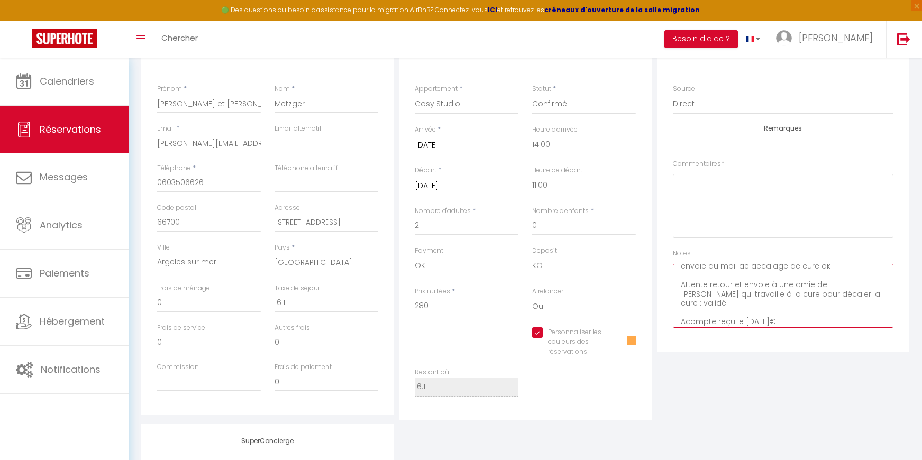
click at [839, 276] on textarea "envoie du mail de décalage de cure ok Attente retour et envoie à une amie de Na…" at bounding box center [783, 296] width 221 height 64
click at [817, 314] on textarea "envoie du mail de décalage de cure ok Attente retour et envoie à une amie de Na…" at bounding box center [783, 296] width 221 height 64
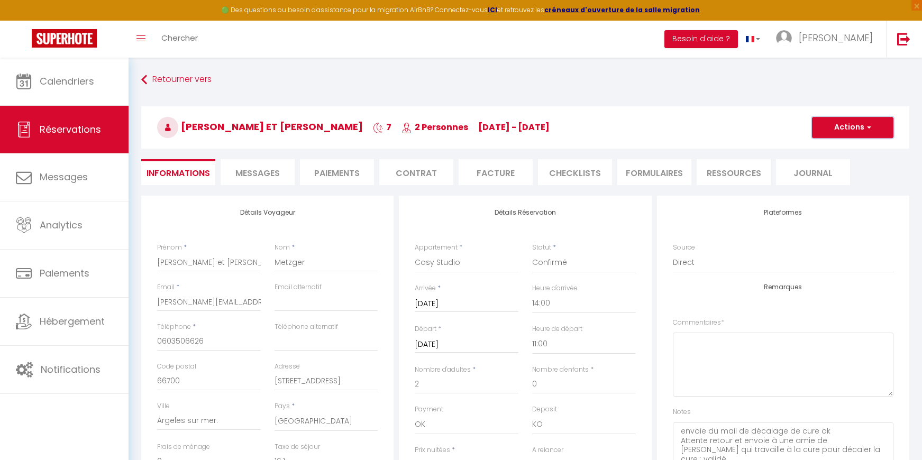
click at [844, 131] on button "Actions" at bounding box center [853, 127] width 82 height 21
click at [842, 149] on link "Enregistrer" at bounding box center [843, 151] width 84 height 14
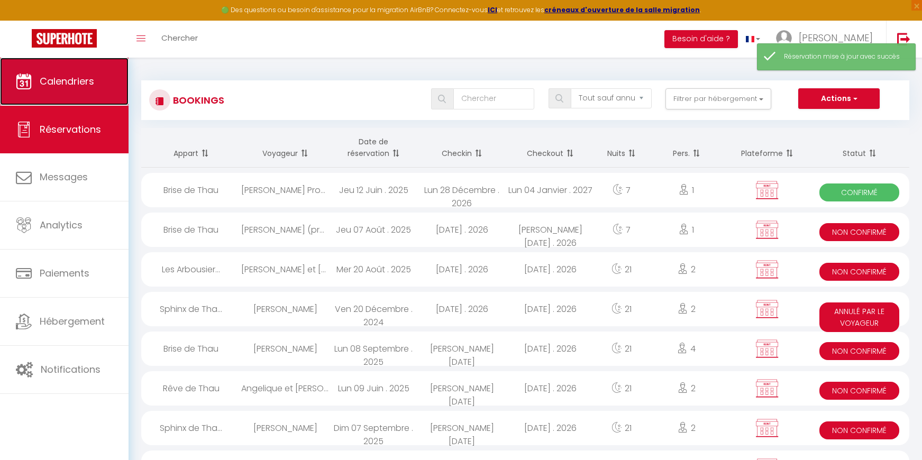
click at [53, 84] on span "Calendriers" at bounding box center [67, 81] width 55 height 13
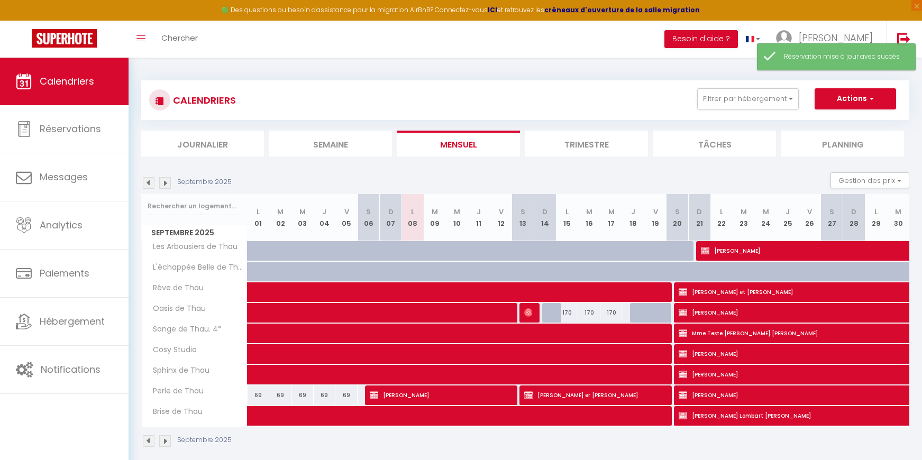
click at [164, 185] on img at bounding box center [165, 183] width 12 height 12
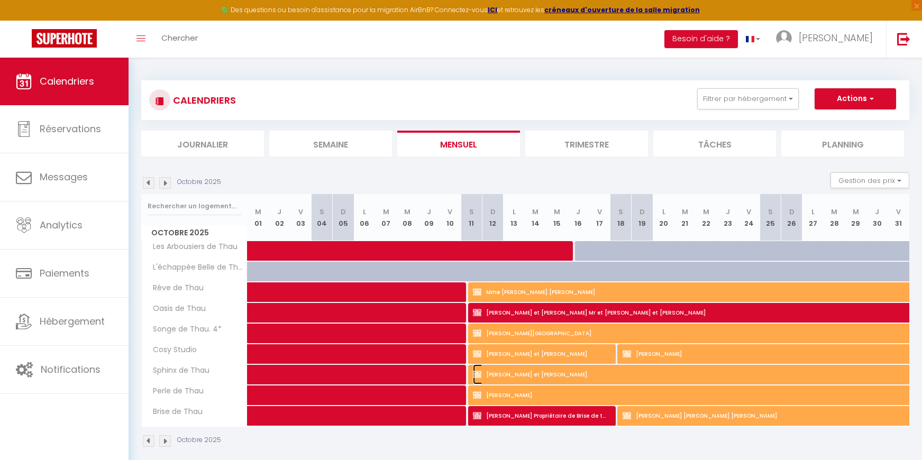
click at [577, 376] on span "Anne Marie et Pierre Jean Guenebeaud" at bounding box center [728, 375] width 511 height 20
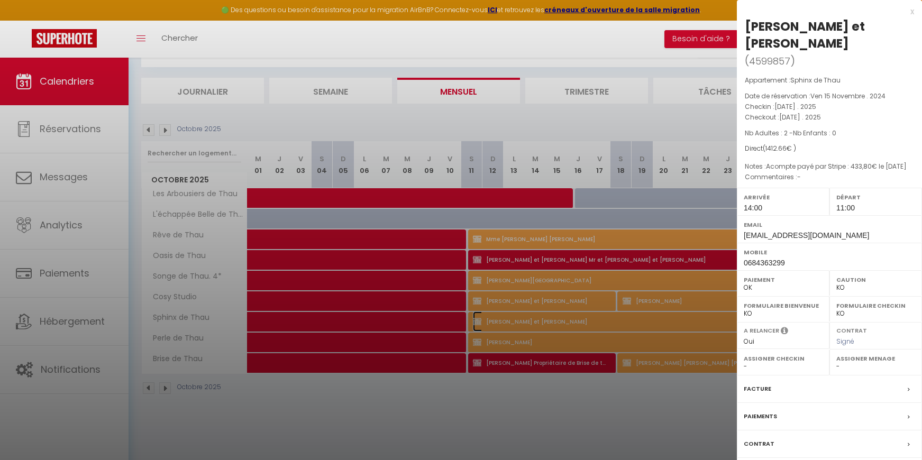
scroll to position [58, 0]
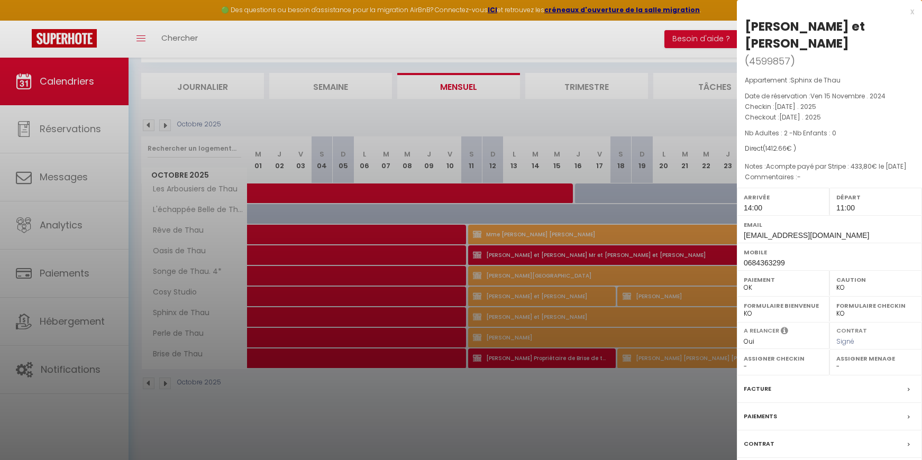
click at [838, 438] on div "Contrat" at bounding box center [829, 445] width 185 height 28
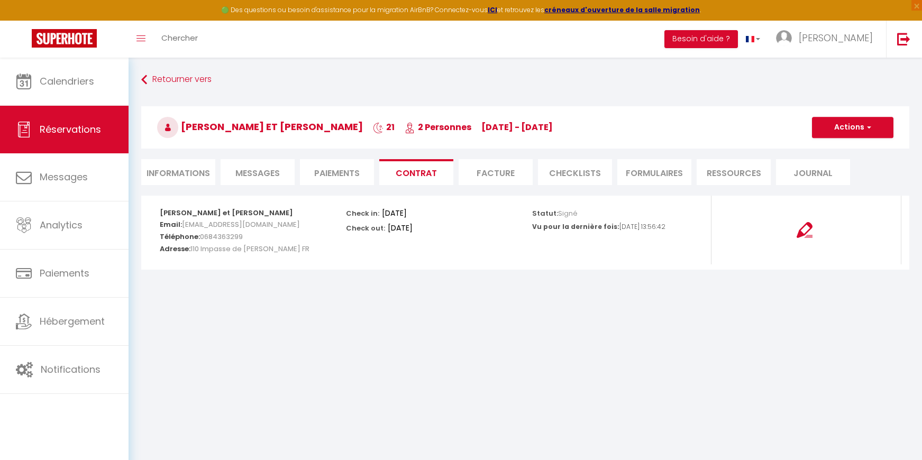
click at [178, 173] on li "Informations" at bounding box center [178, 172] width 74 height 26
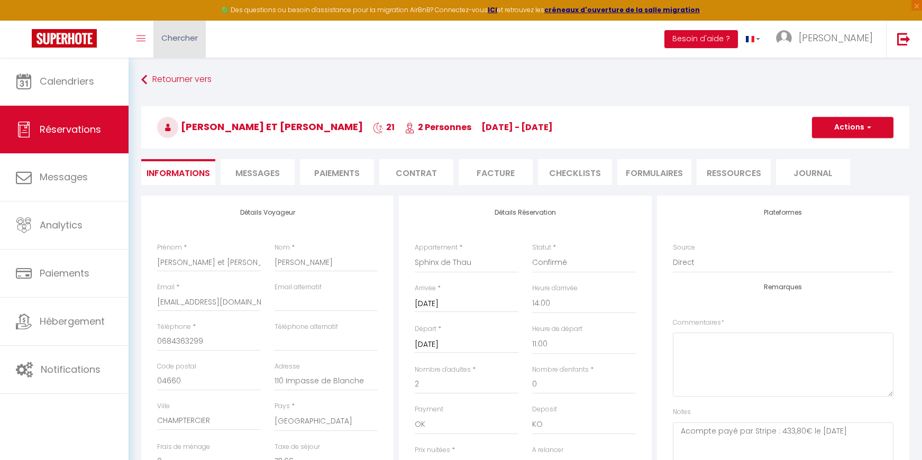
click at [171, 34] on span "Chercher" at bounding box center [179, 37] width 37 height 11
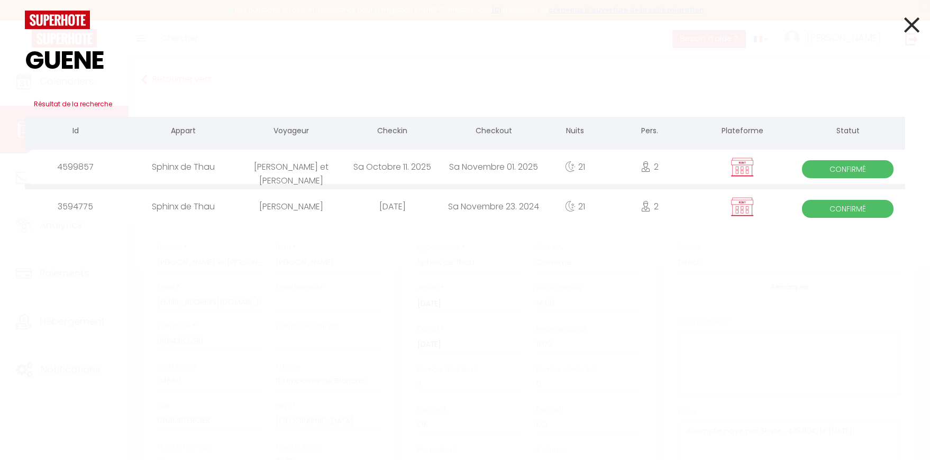
click at [75, 170] on div "4599857" at bounding box center [75, 167] width 101 height 34
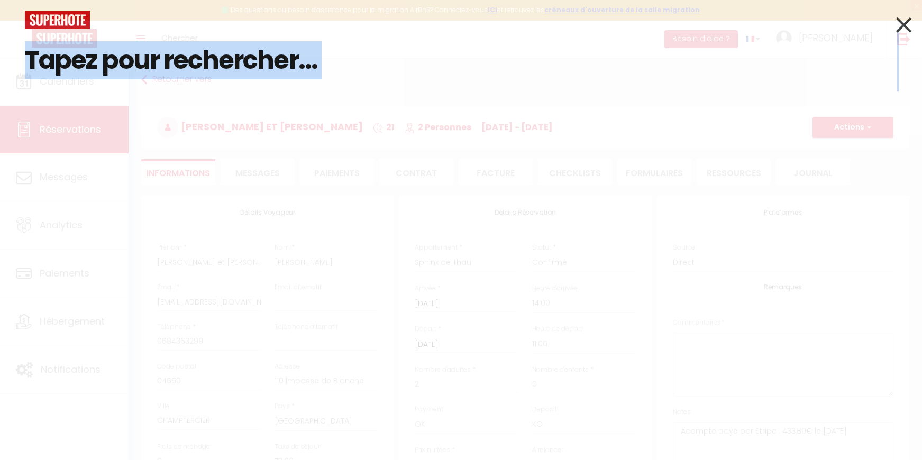
click at [75, 170] on div "Résultat de la recherche Id Appart Voyageur Checkin Checkout Nuits Pers. Platef…" at bounding box center [461, 230] width 922 height 460
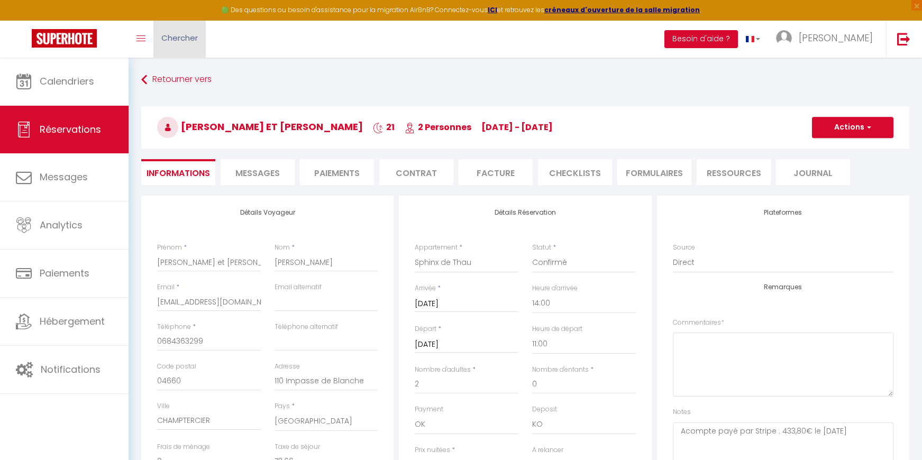
click at [174, 40] on span "Chercher" at bounding box center [179, 37] width 37 height 11
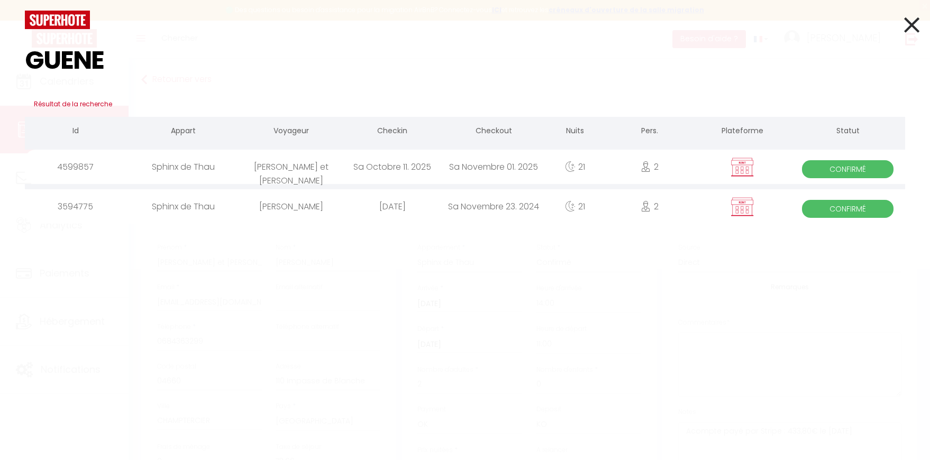
click at [111, 171] on div "4599857" at bounding box center [75, 167] width 101 height 34
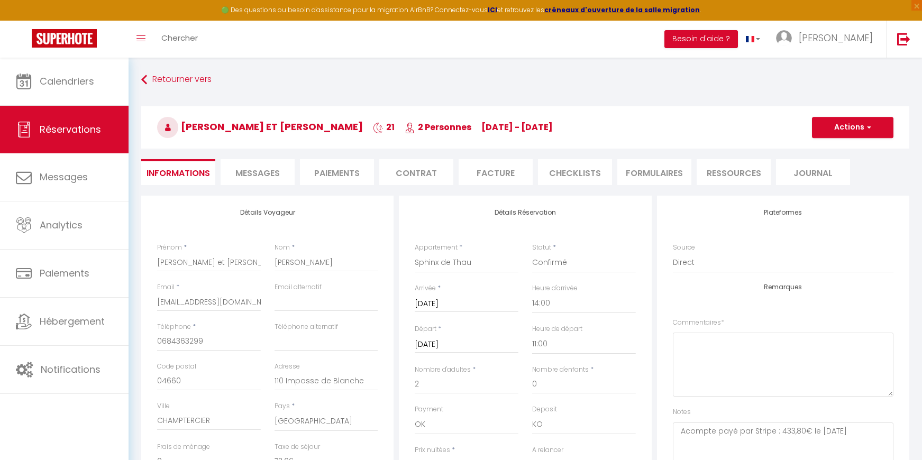
scroll to position [106, 0]
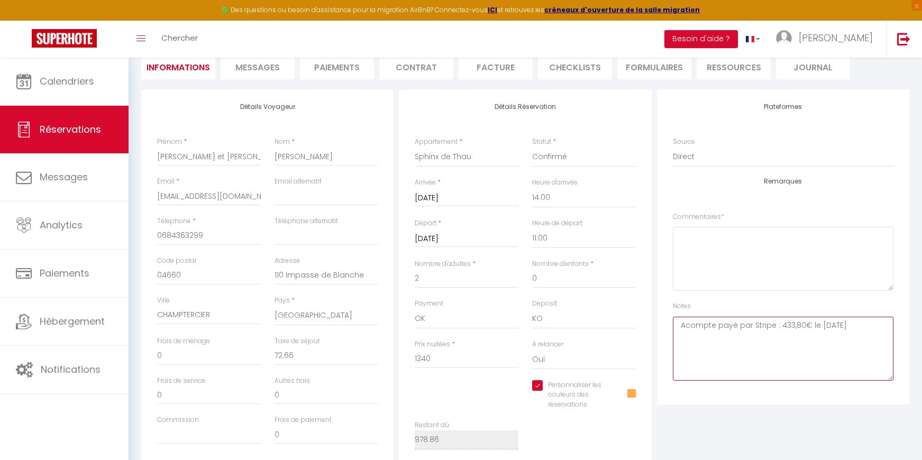
click at [843, 333] on textarea "Acompte payé par Stripe : 433,80€ le 26/11/24" at bounding box center [783, 349] width 221 height 64
click at [879, 331] on textarea "Acompte payé par Stripe : 433,80€ le 26/11/24" at bounding box center [783, 349] width 221 height 64
click at [688, 336] on textarea "Acompte payé par Stripe : 433,80€ le 26/11/24 dont 10 €de frais" at bounding box center [783, 349] width 221 height 64
click at [782, 338] on textarea "Acompte payé par Stripe : 433,80€ le 26/11/24 dont 10 € de frais" at bounding box center [783, 349] width 221 height 64
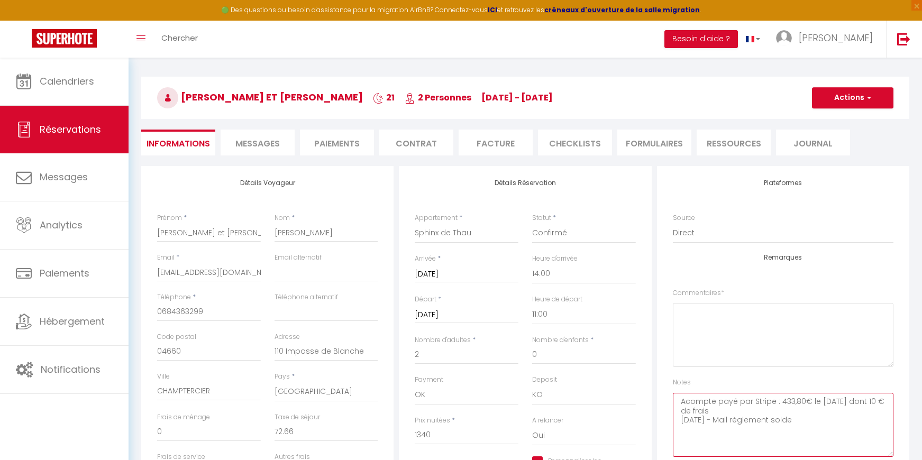
scroll to position [0, 0]
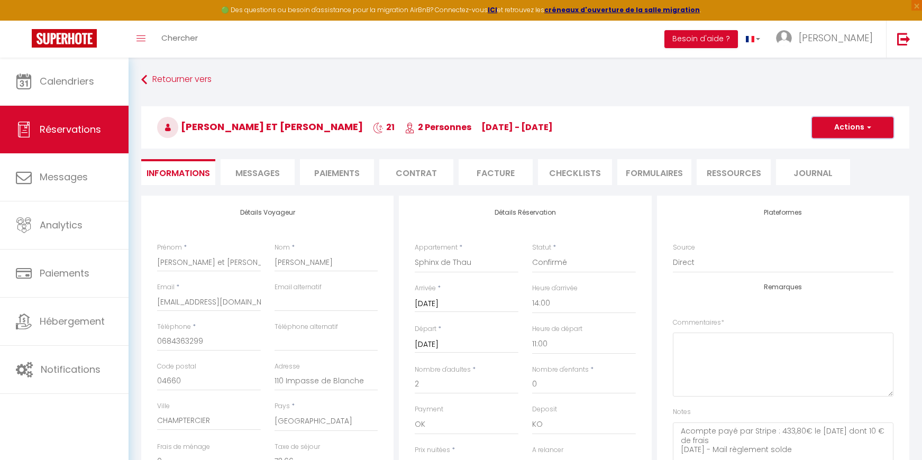
click at [855, 130] on button "Actions" at bounding box center [853, 127] width 82 height 21
click at [838, 153] on link "Enregistrer" at bounding box center [843, 151] width 84 height 14
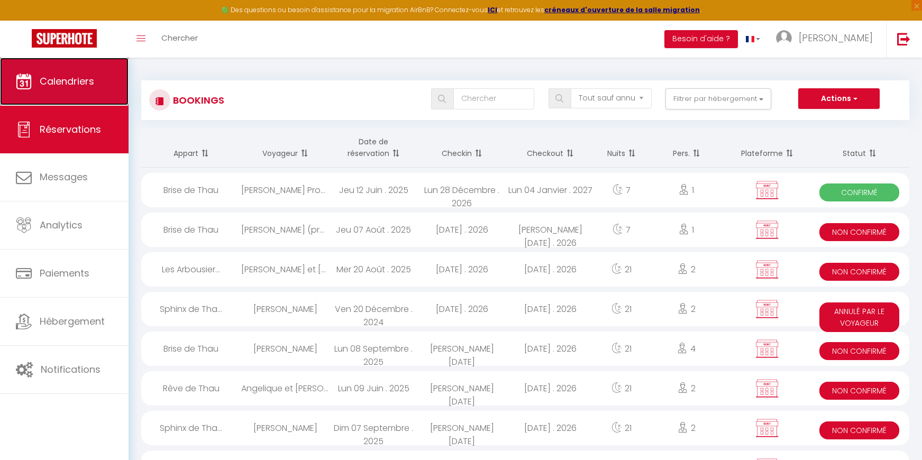
click at [54, 79] on span "Calendriers" at bounding box center [67, 81] width 55 height 13
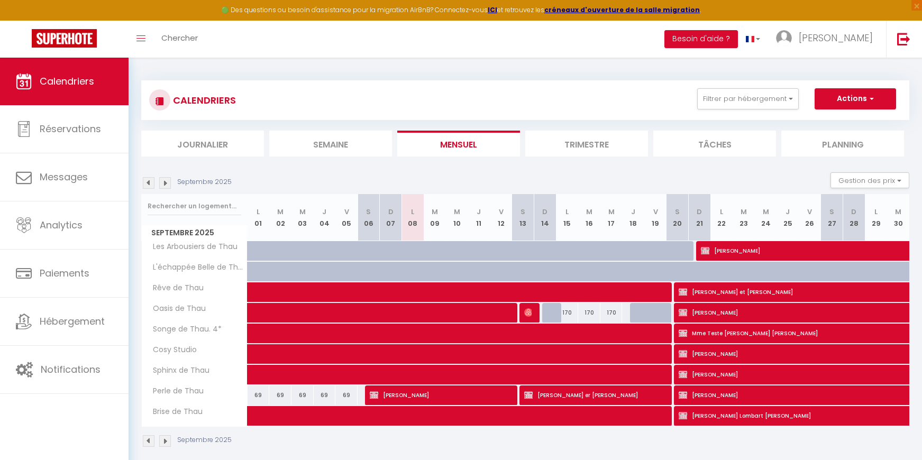
click at [167, 182] on img at bounding box center [165, 183] width 12 height 12
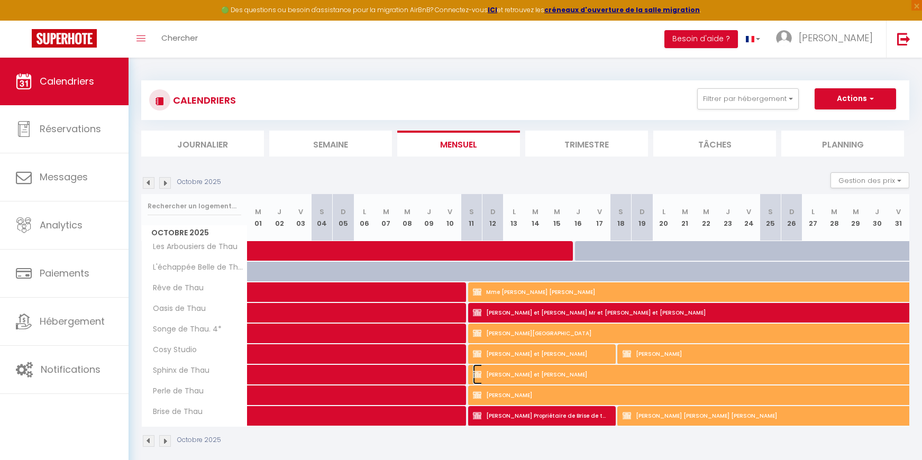
click at [578, 372] on span "Anne Marie et Pierre Jean Guenebeaud" at bounding box center [728, 375] width 511 height 20
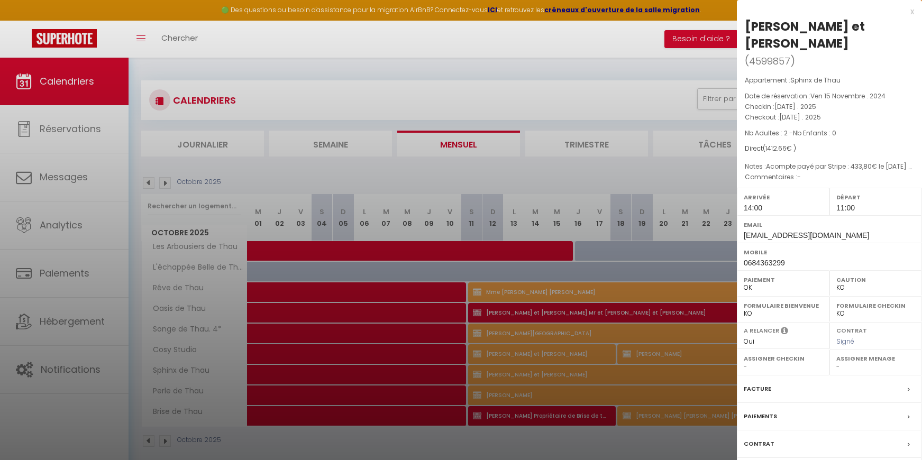
click at [807, 411] on div "Paiements" at bounding box center [829, 417] width 185 height 28
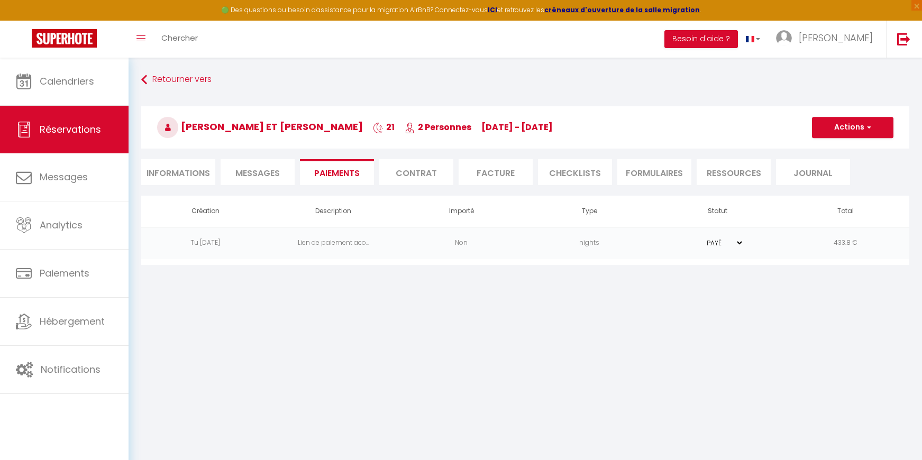
click at [413, 242] on td "Non" at bounding box center [461, 243] width 128 height 32
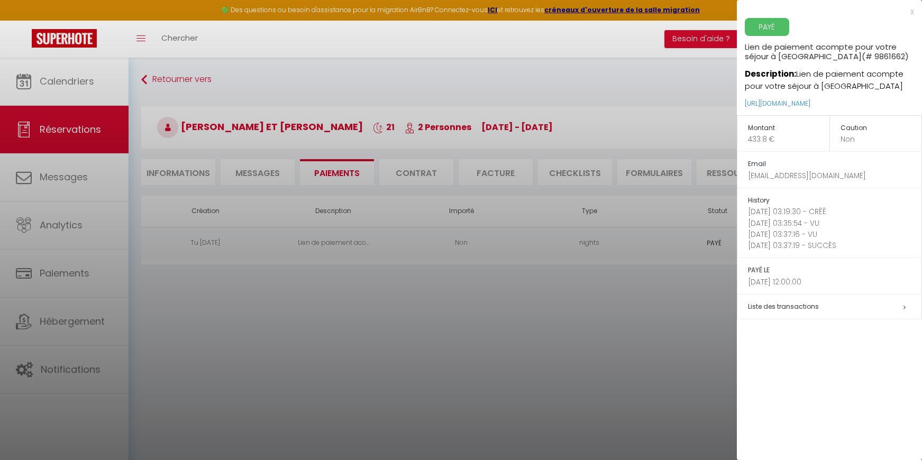
click at [196, 174] on div at bounding box center [461, 230] width 922 height 460
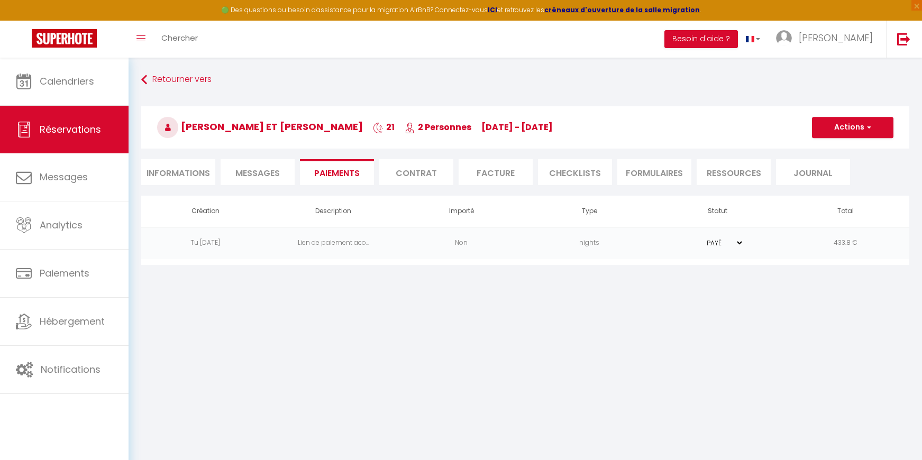
click at [187, 176] on li "Informations" at bounding box center [178, 172] width 74 height 26
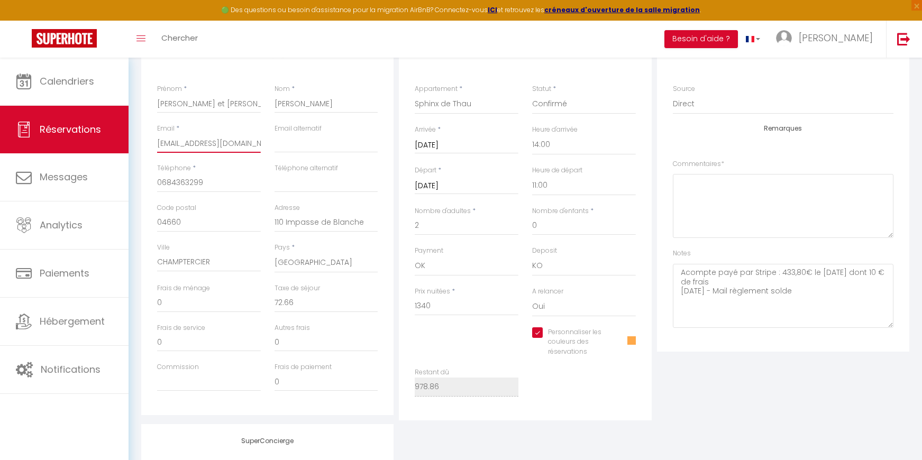
scroll to position [0, 28]
drag, startPoint x: 157, startPoint y: 143, endPoint x: 311, endPoint y: 150, distance: 154.2
click at [311, 150] on div "Email * pierre-jean.guenebeaud@orange.fr Email alternatif" at bounding box center [267, 144] width 235 height 40
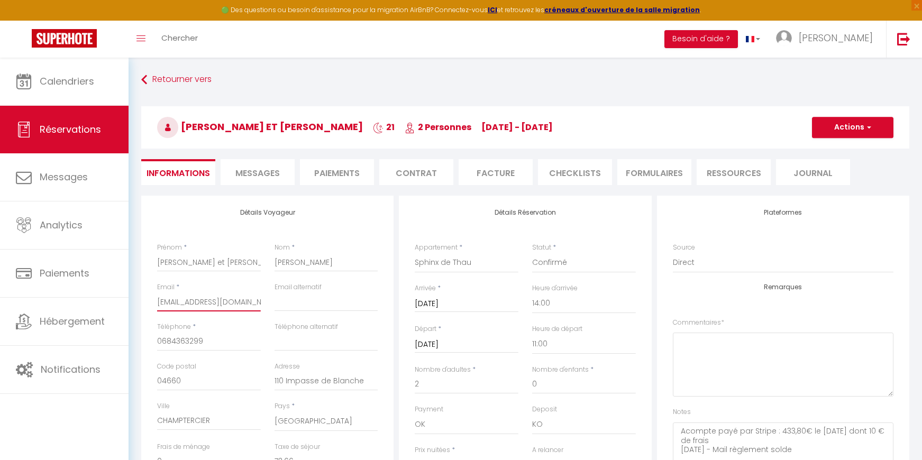
scroll to position [106, 0]
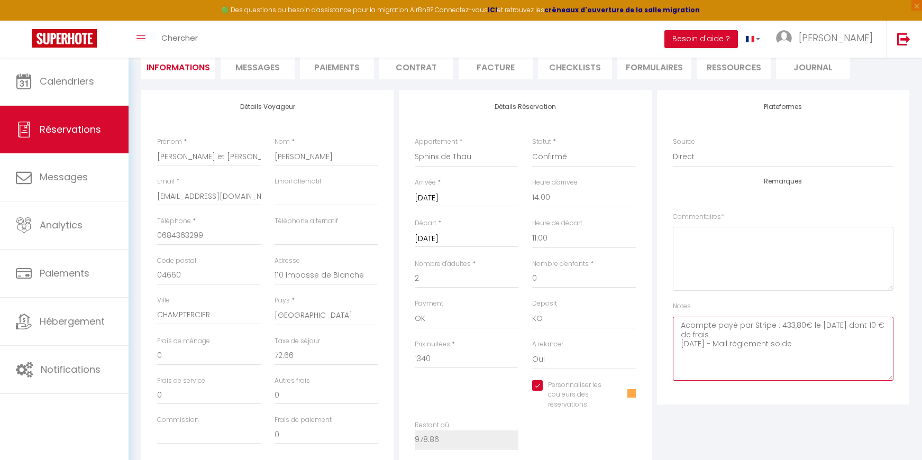
click at [782, 353] on textarea "Acompte payé par Stripe : 433,80€ le 26/11/24 dont 10 € de frais 08-09-2025 - M…" at bounding box center [783, 349] width 221 height 64
click at [809, 359] on textarea "Acompte payé par Stripe : 433,80€ le 26/11/24 dont 10 € de frais 08-09-2025 - M…" at bounding box center [783, 349] width 221 height 64
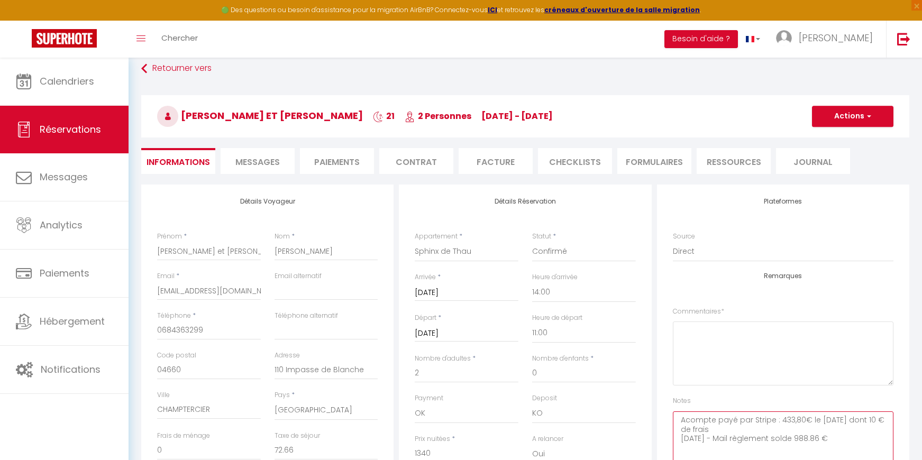
scroll to position [0, 0]
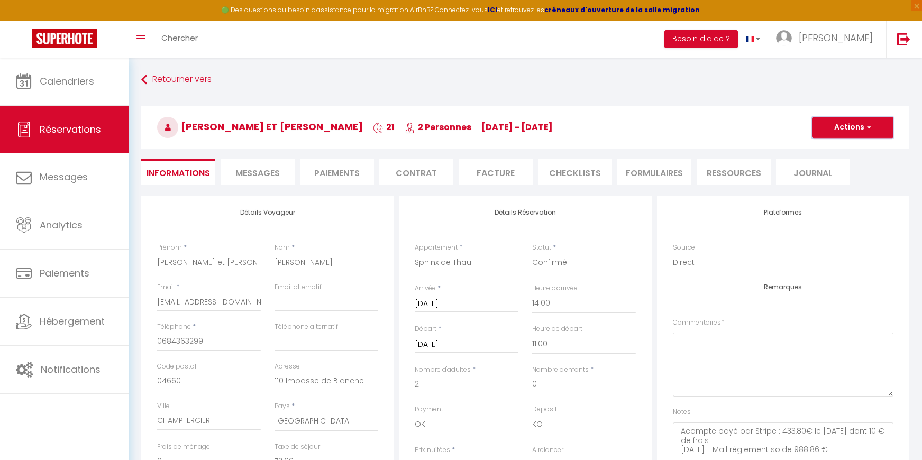
click at [850, 127] on button "Actions" at bounding box center [853, 127] width 82 height 21
click at [841, 150] on link "Enregistrer" at bounding box center [843, 151] width 84 height 14
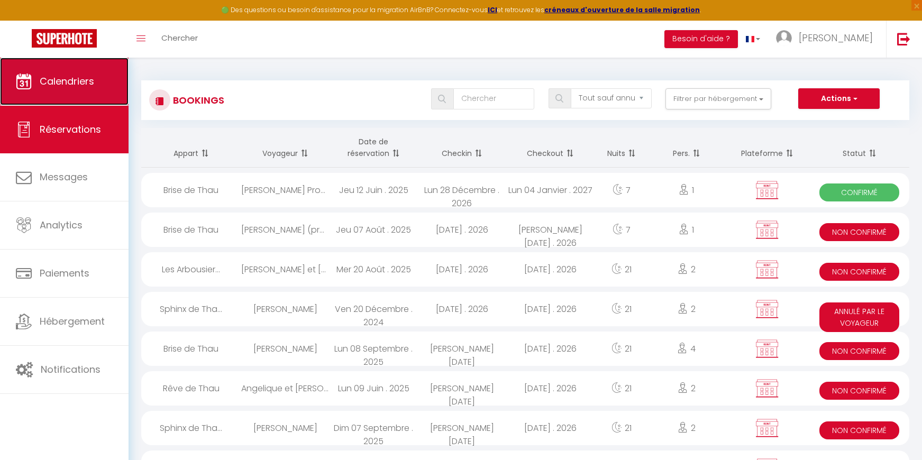
click at [85, 79] on span "Calendriers" at bounding box center [67, 81] width 55 height 13
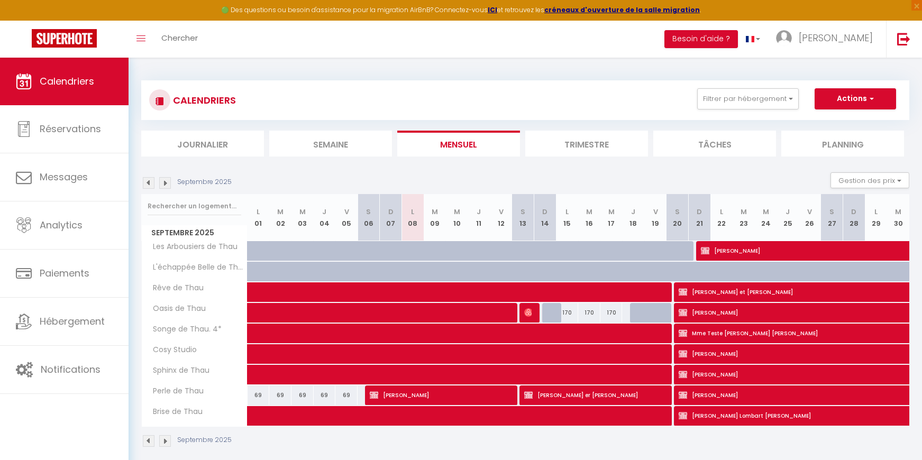
click at [166, 186] on img at bounding box center [165, 183] width 12 height 12
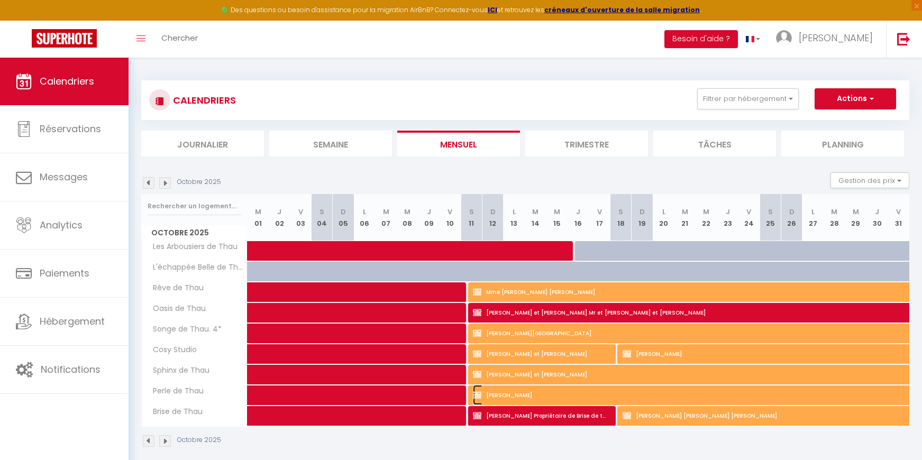
click at [554, 395] on span "Hélène Gicquel" at bounding box center [728, 395] width 511 height 20
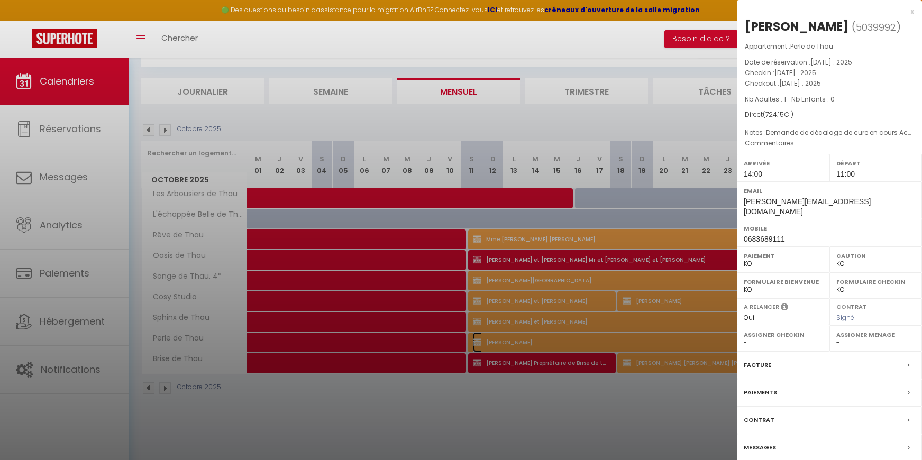
scroll to position [58, 0]
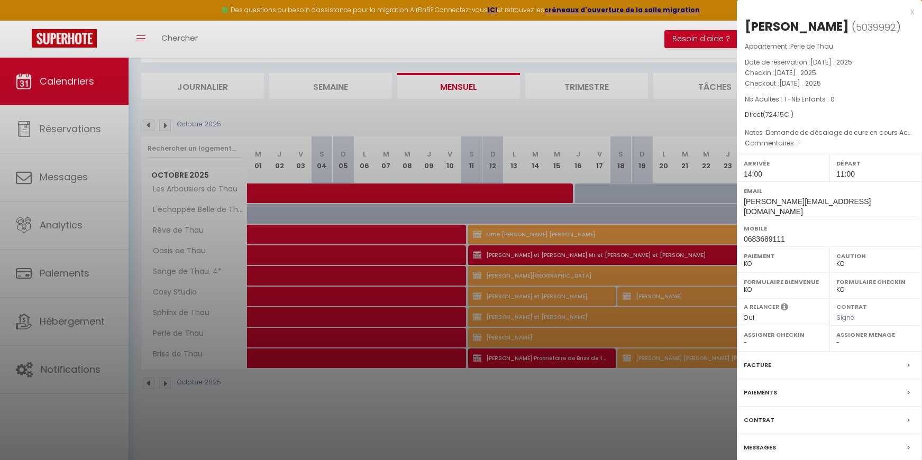
click at [829, 435] on div "Messages" at bounding box center [829, 449] width 185 height 28
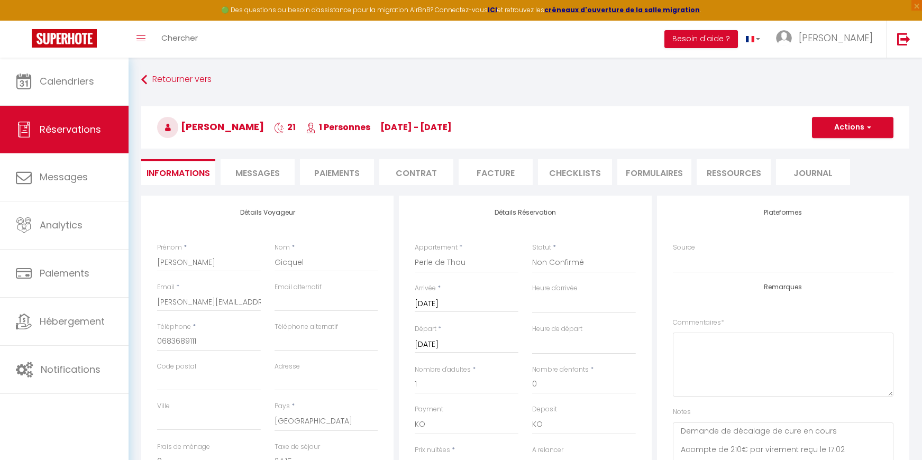
scroll to position [4284, 0]
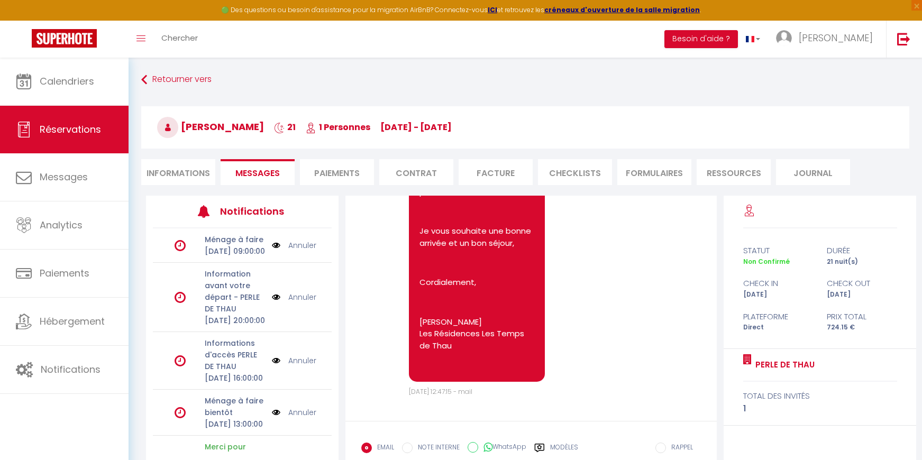
click at [181, 176] on li "Informations" at bounding box center [178, 172] width 74 height 26
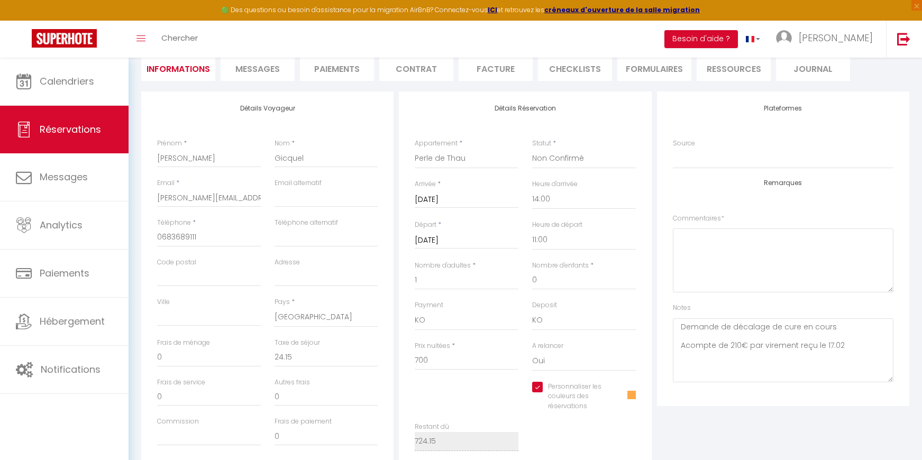
scroll to position [106, 0]
click at [856, 343] on textarea "Demande de décalage de cure en cours Acompte de 210€ par virement reçu le 17.02" at bounding box center [783, 349] width 221 height 64
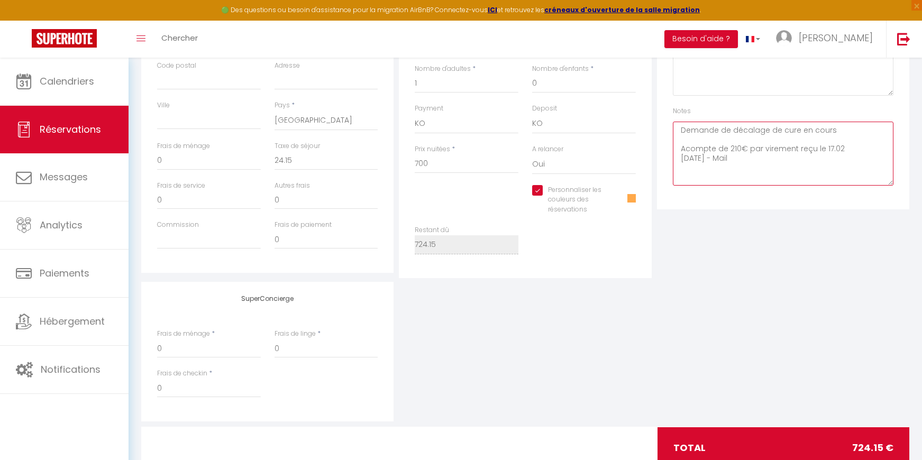
scroll to position [335, 0]
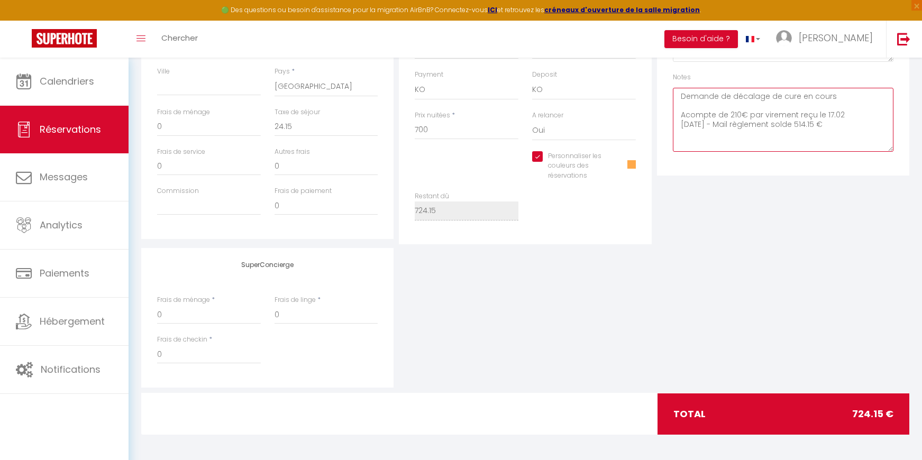
click at [857, 114] on textarea "Demande de décalage de cure en cours Acompte de 210€ par virement reçu le 17.02…" at bounding box center [783, 120] width 221 height 64
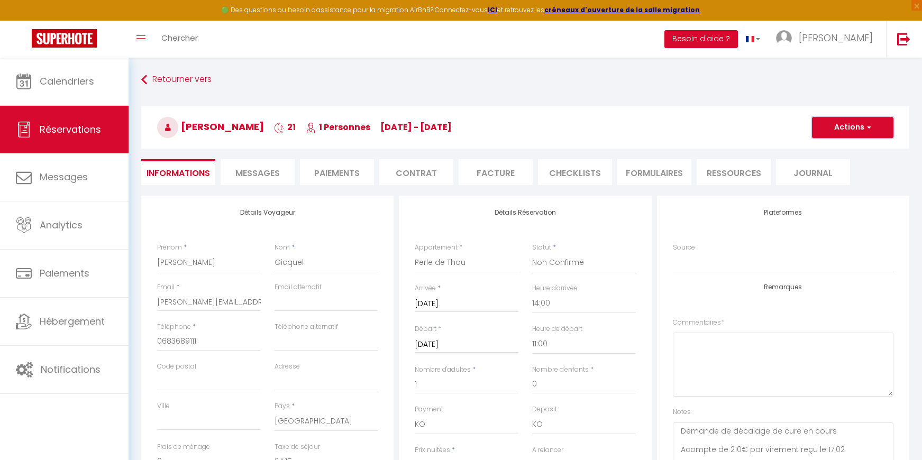
click at [855, 123] on button "Actions" at bounding box center [853, 127] width 82 height 21
click at [831, 150] on link "Enregistrer" at bounding box center [843, 151] width 84 height 14
drag, startPoint x: 157, startPoint y: 303, endPoint x: 290, endPoint y: 304, distance: 132.8
click at [290, 304] on div "Email * helene_gicquel@yahoo.fr Email alternatif" at bounding box center [267, 303] width 235 height 40
click at [183, 40] on span "Chercher" at bounding box center [179, 37] width 37 height 11
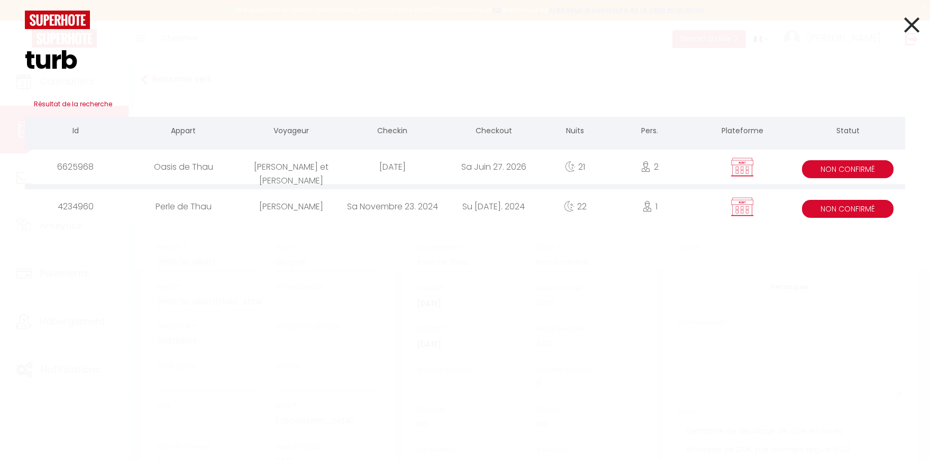
click at [213, 175] on div "Oasis de Thau" at bounding box center [183, 167] width 114 height 34
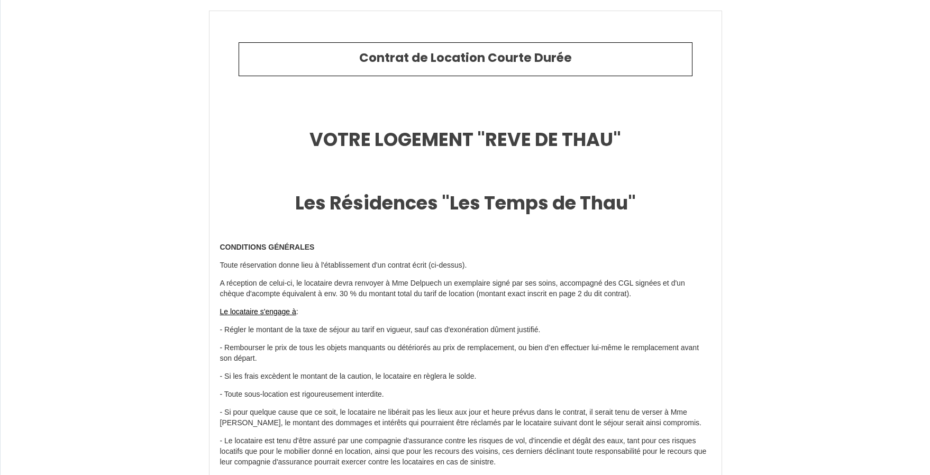
type input "[PHONE_NUMBER]"
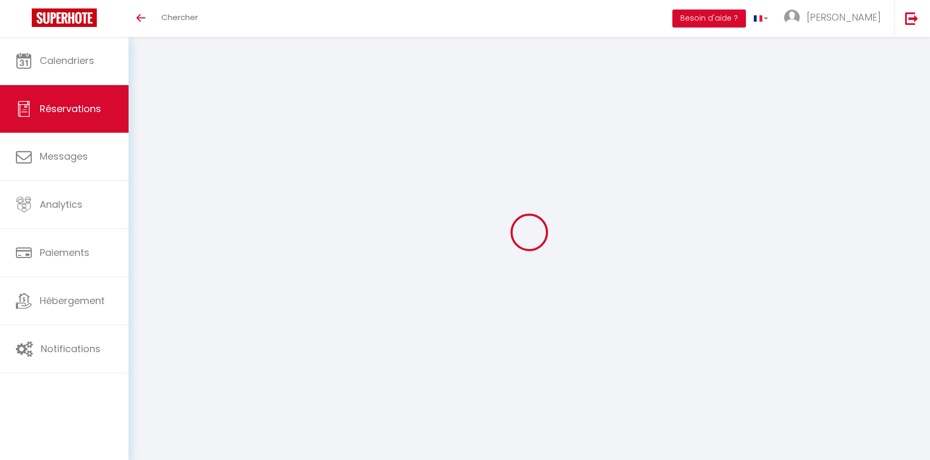
select select
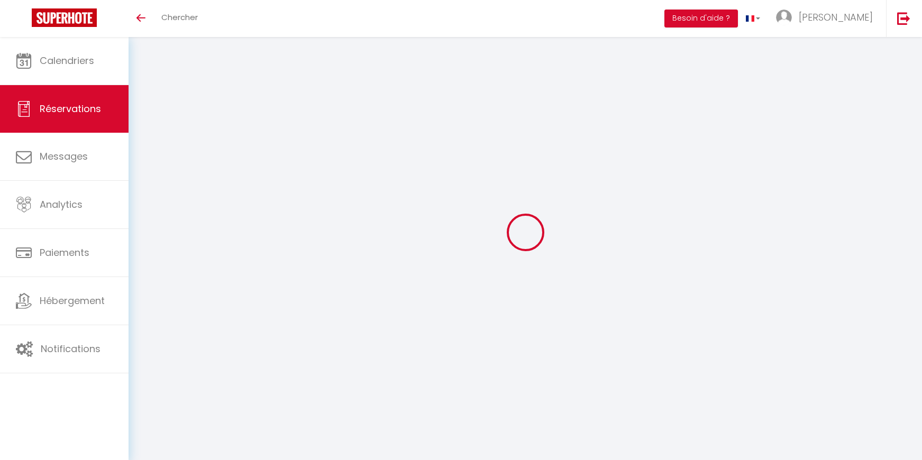
type input "[PERSON_NAME] et [PERSON_NAME]"
type input "Turbelin"
type input "[EMAIL_ADDRESS][DOMAIN_NAME]"
type input "0000000000"
type input "69560"
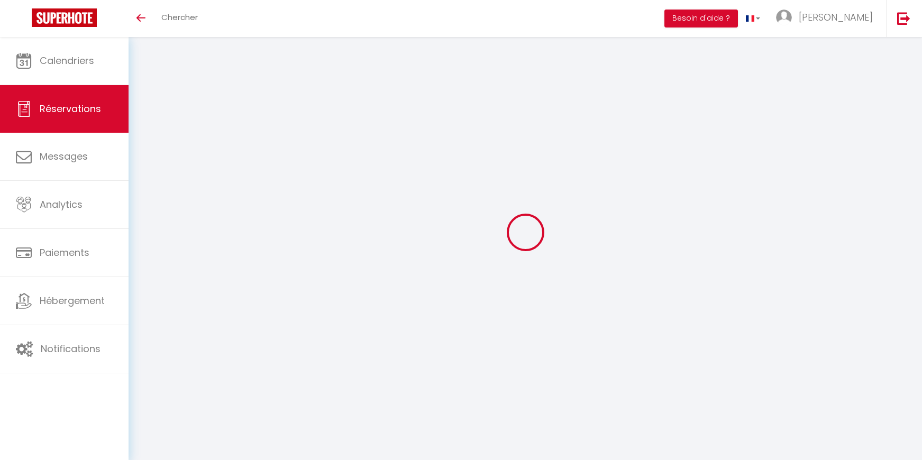
type input "[STREET_ADDRESS]"
type input "St Romain en Gal"
select select "FR"
select select "27464"
select select "2"
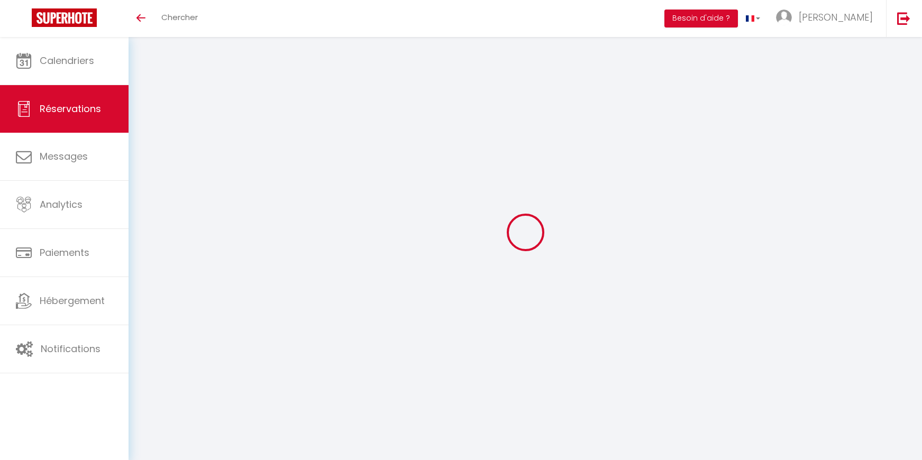
type input "[DATE]"
select select
type input "[DATE]"
select select
type input "2"
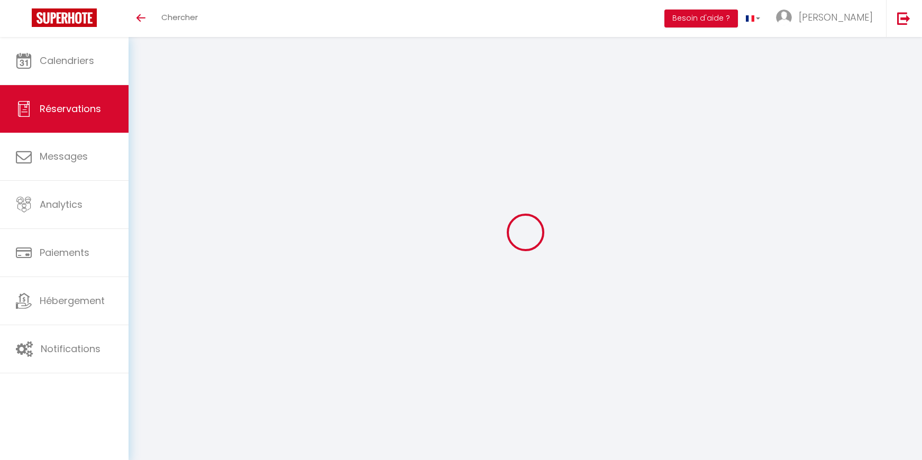
select select "10"
select select
type input "2200"
checkbox input "true"
type input "1725.96"
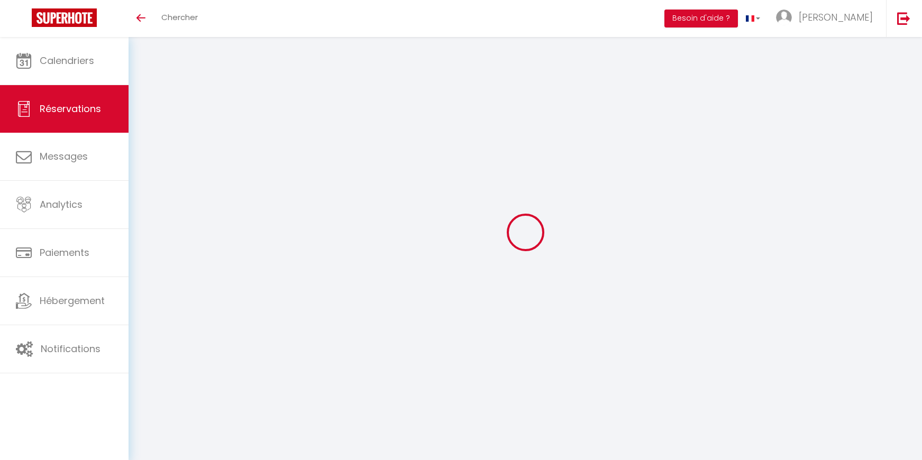
type input "0"
select select
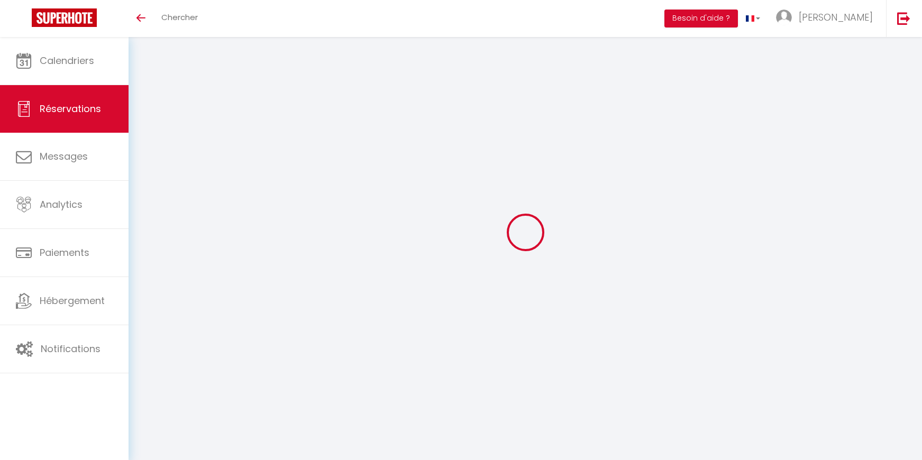
select select "14"
checkbox input "true"
select select
checkbox input "true"
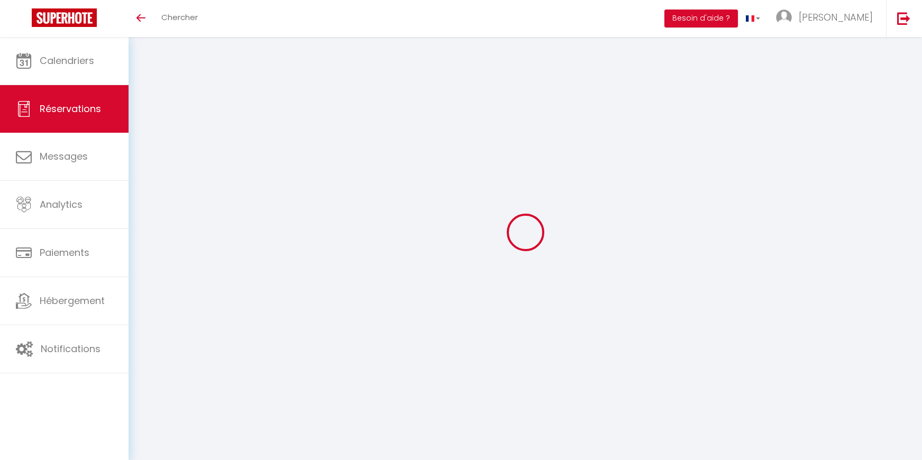
select select
checkbox input "true"
select select
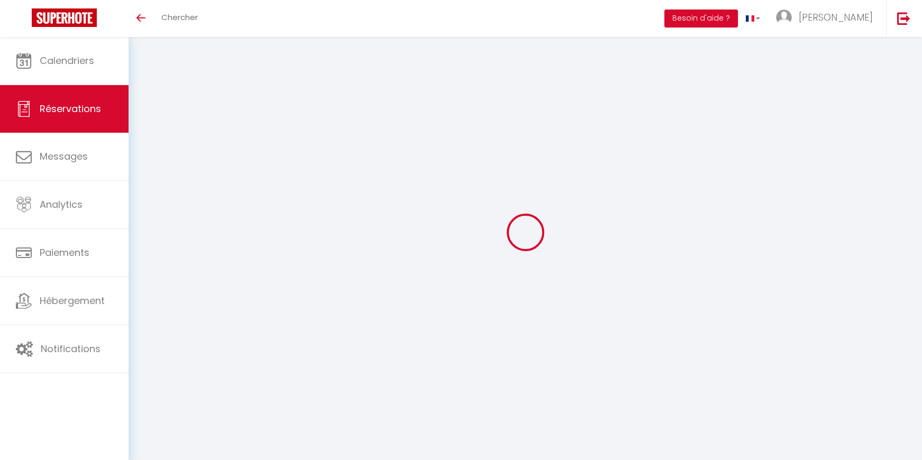
checkbox input "true"
type textarea "[DATE] - Envoyé contrat et lien de paiement 660 + 10 € de frais [DATE] - Contra…"
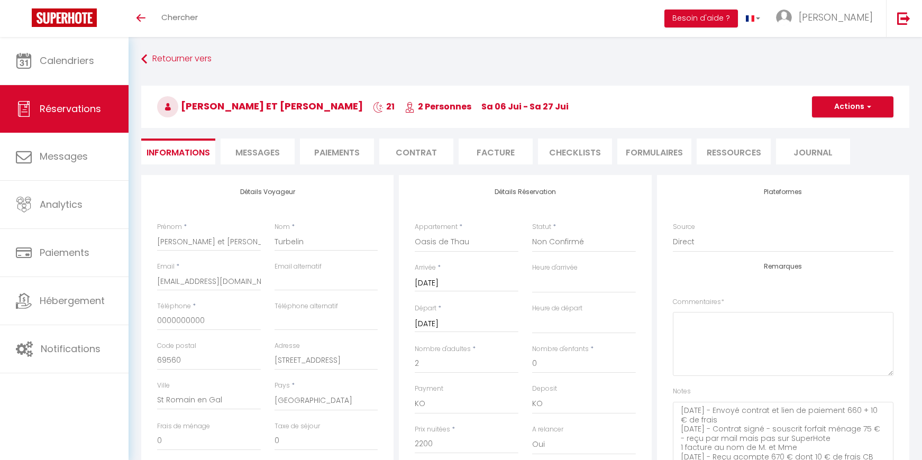
type input "75"
type input "120.96"
select select
checkbox input "true"
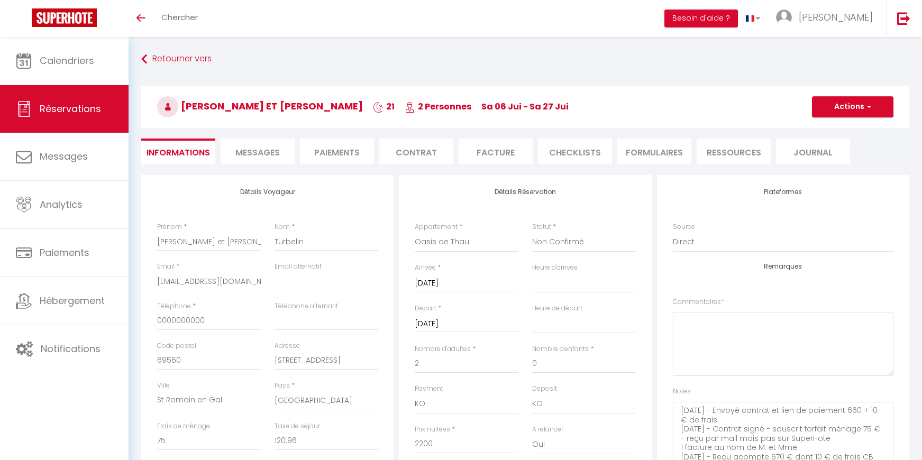
select select
click at [574, 243] on select "Confirmé Non Confirmé [PERSON_NAME] par le voyageur No Show Request" at bounding box center [584, 242] width 104 height 20
select select "1"
click at [532, 232] on select "Confirmé Non Confirmé [PERSON_NAME] par le voyageur No Show Request" at bounding box center [584, 242] width 104 height 20
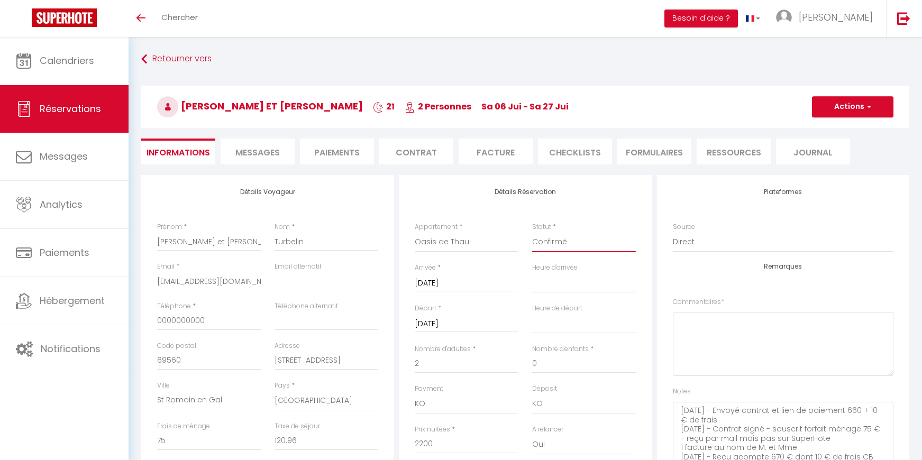
select select
checkbox input "true"
click at [836, 108] on button "Actions" at bounding box center [853, 106] width 82 height 21
click at [844, 131] on link "Enregistrer" at bounding box center [843, 130] width 84 height 14
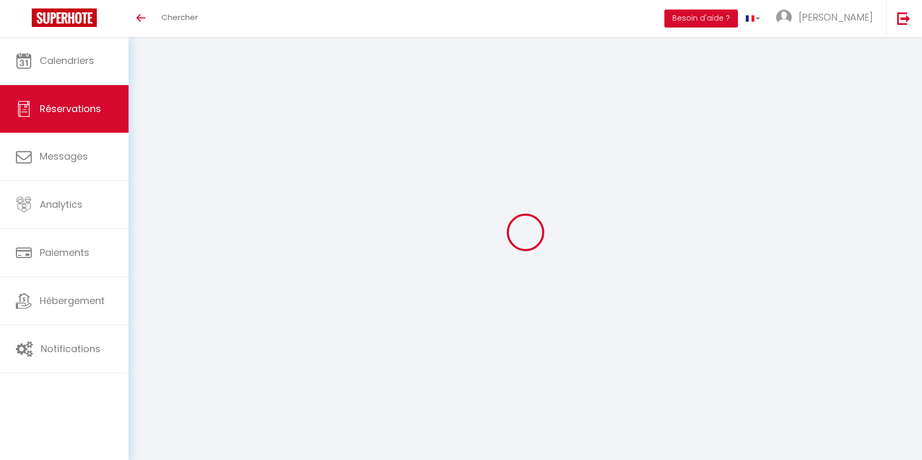
select select "not_cancelled"
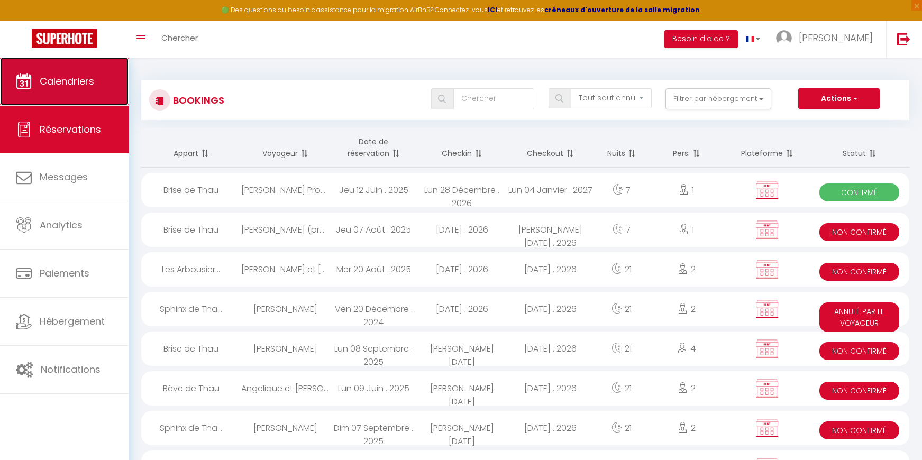
click at [88, 85] on span "Calendriers" at bounding box center [67, 81] width 55 height 13
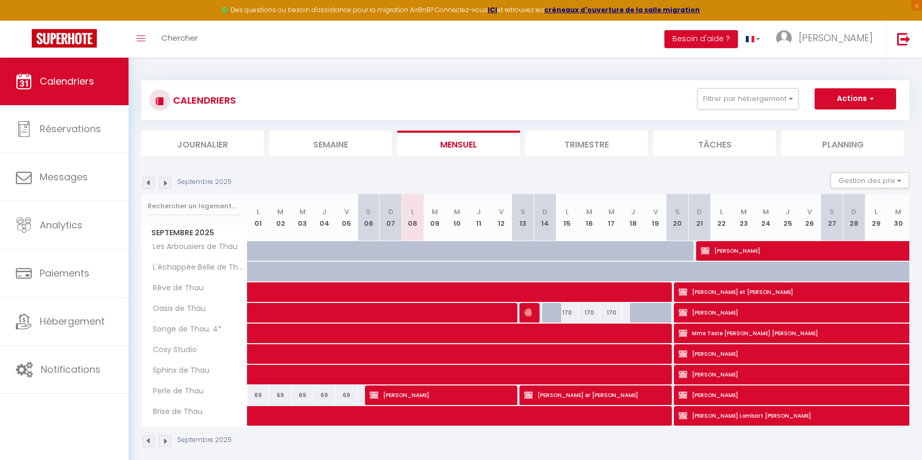
click at [596, 146] on li "Trimestre" at bounding box center [587, 144] width 123 height 26
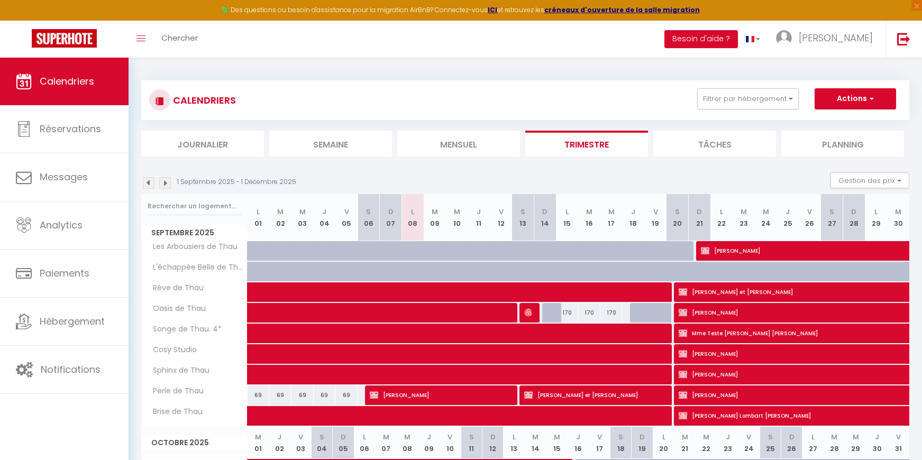
click at [168, 184] on img at bounding box center [165, 183] width 12 height 12
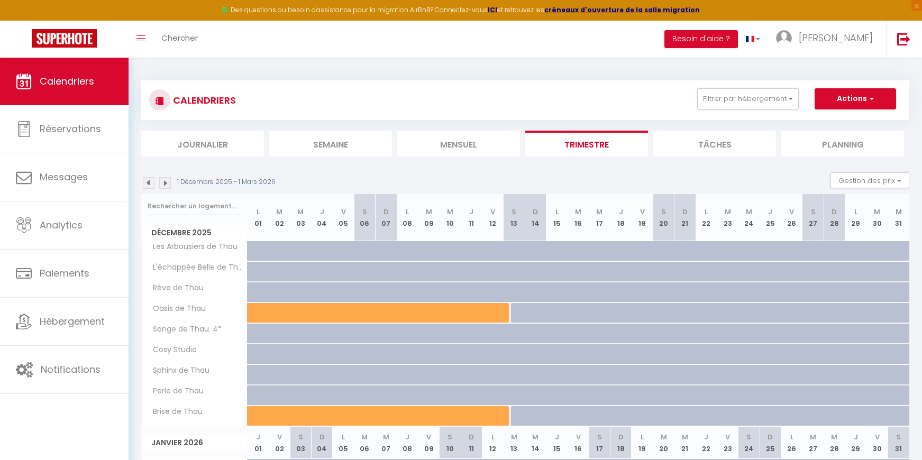
click at [169, 183] on img at bounding box center [165, 183] width 12 height 12
select select
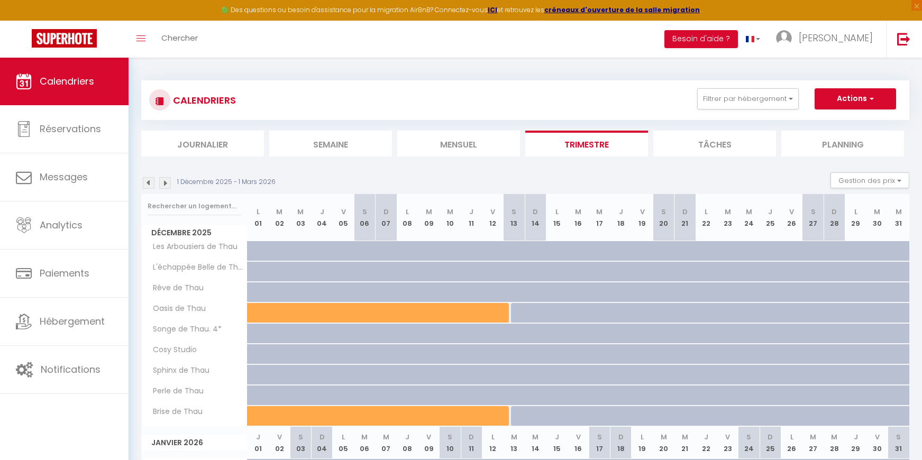
select select
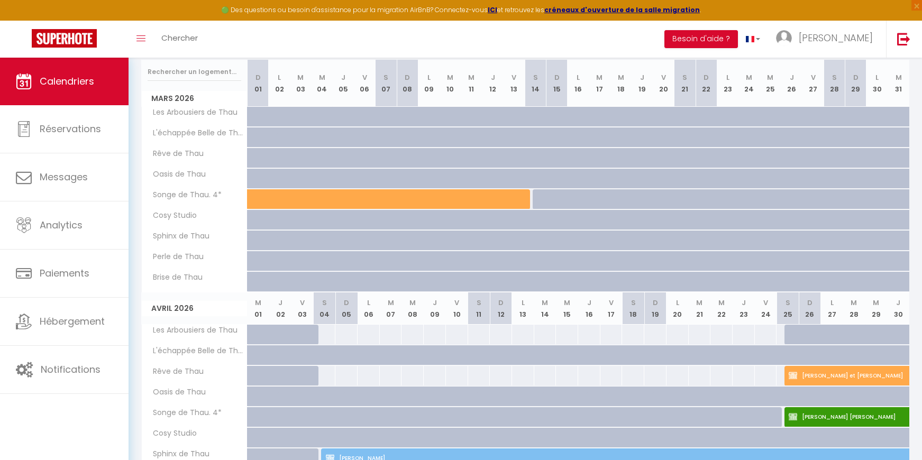
scroll to position [159, 0]
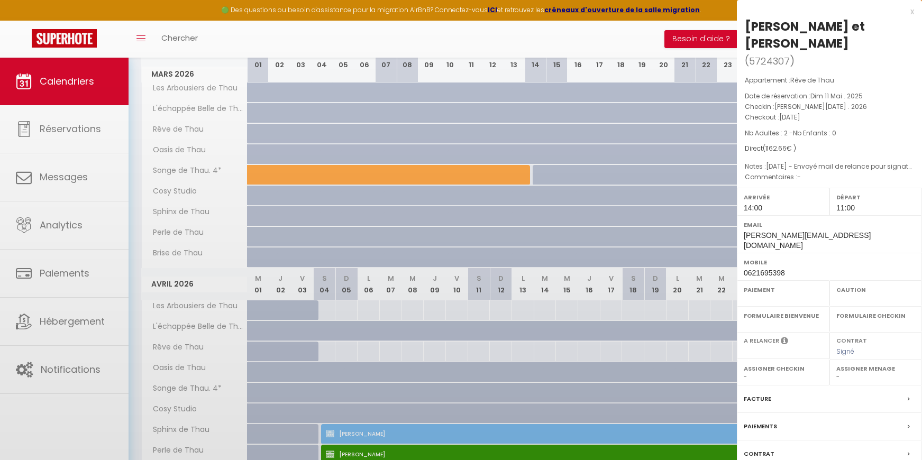
select select "KO"
select select "0"
select select "1"
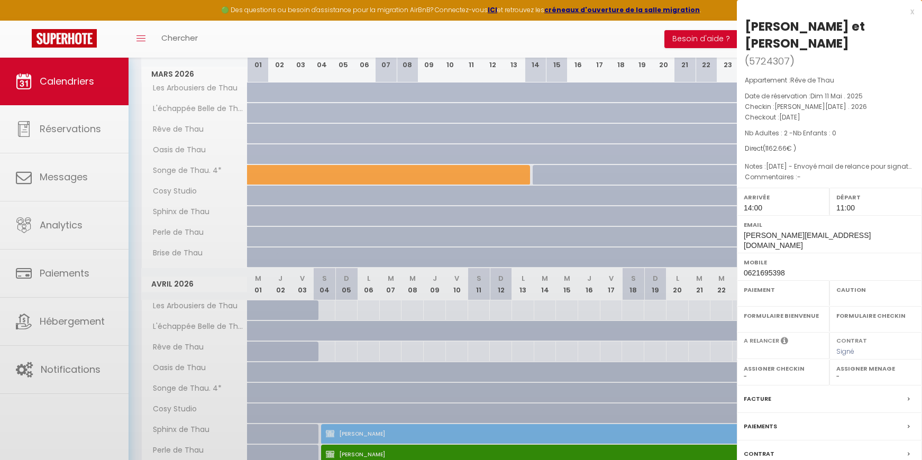
select select
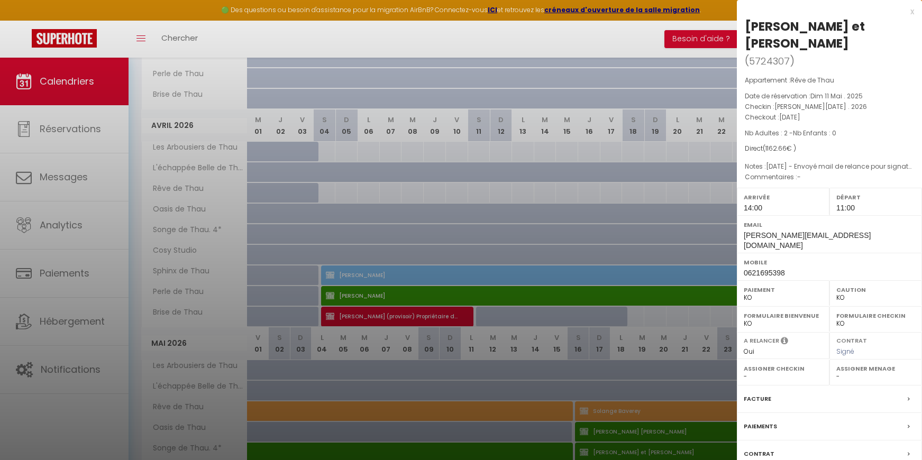
scroll to position [423, 0]
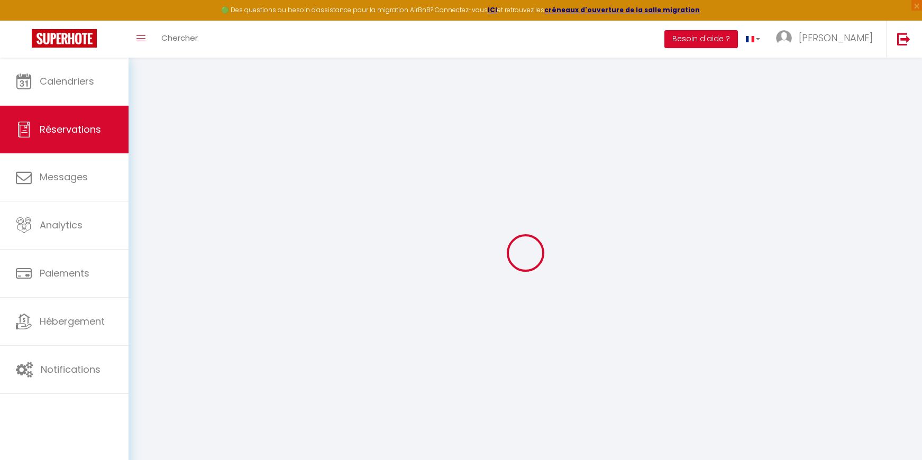
select select
checkbox input "true"
type textarea "04-09-25 - Envoyé mail de relance pour signature et acompte 05-09-25 - Contrat …"
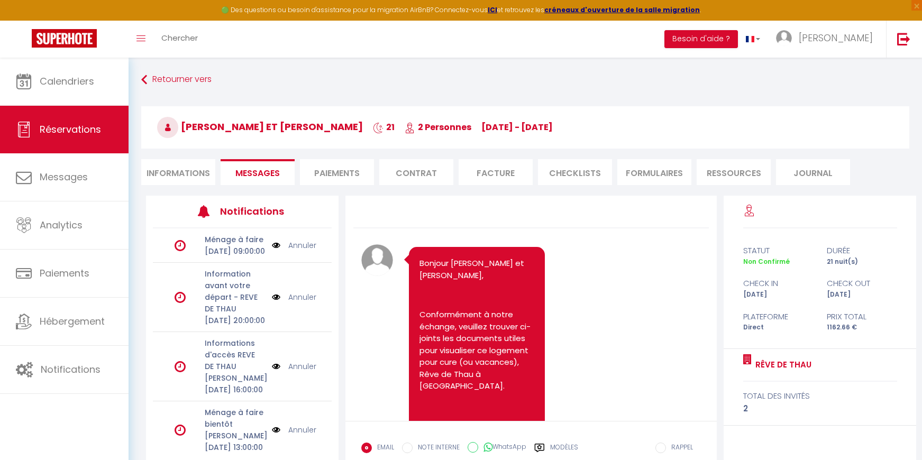
scroll to position [4027, 0]
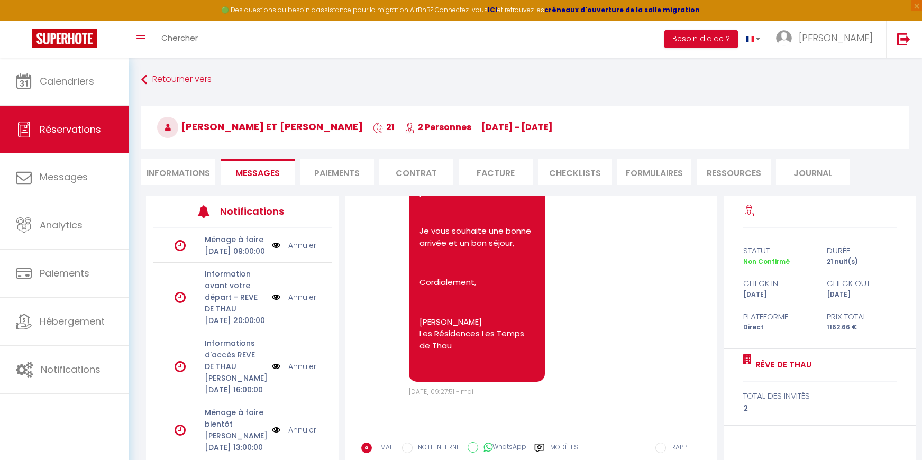
click at [179, 173] on li "Informations" at bounding box center [178, 172] width 74 height 26
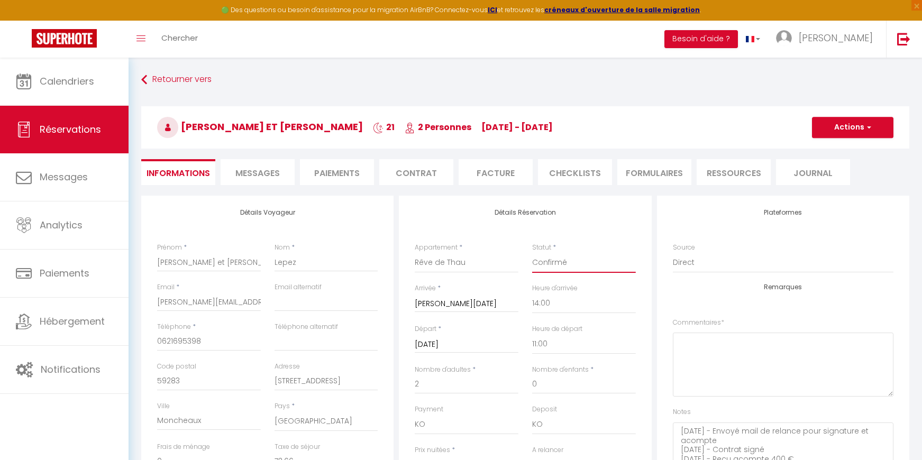
click at [554, 261] on select "Confirmé Non Confirmé [PERSON_NAME] par le voyageur No Show Request" at bounding box center [584, 263] width 104 height 20
select select "1"
click at [532, 253] on select "Confirmé Non Confirmé [PERSON_NAME] par le voyageur No Show Request" at bounding box center [584, 263] width 104 height 20
checkbox input "true"
click at [252, 172] on span "Messages" at bounding box center [258, 173] width 44 height 12
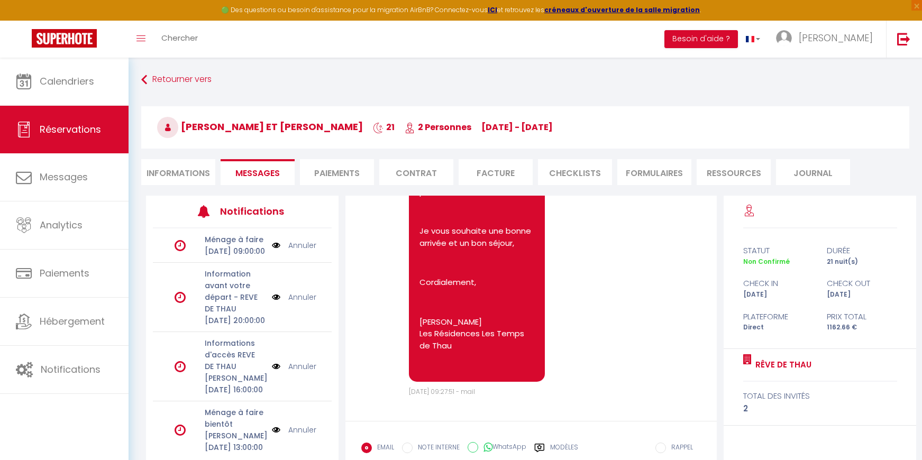
click at [177, 177] on li "Informations" at bounding box center [178, 172] width 74 height 26
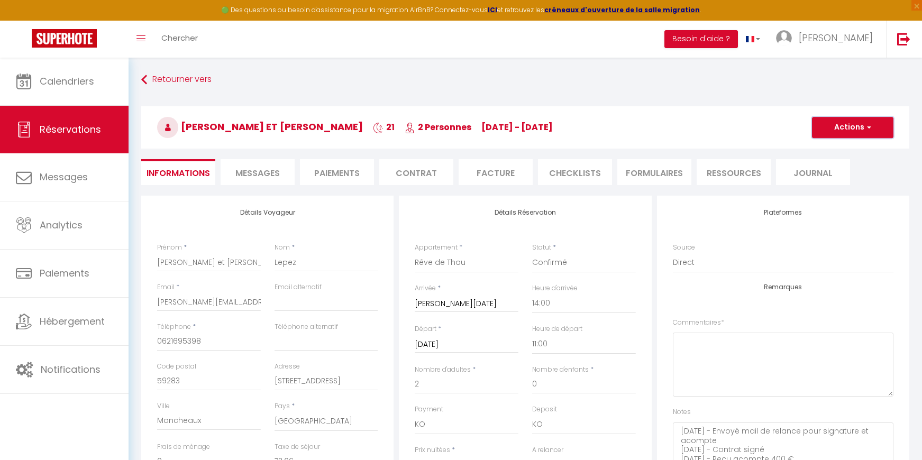
click at [847, 125] on button "Actions" at bounding box center [853, 127] width 82 height 21
click at [843, 150] on link "Enregistrer" at bounding box center [843, 151] width 84 height 14
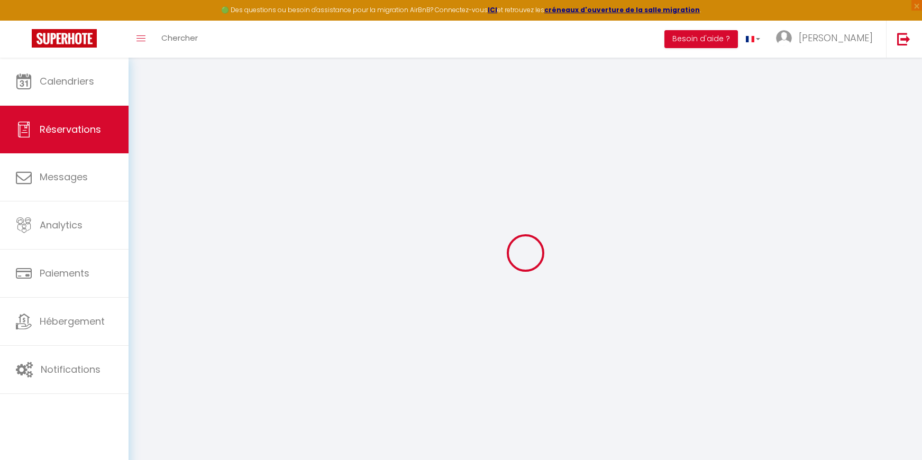
select select "not_cancelled"
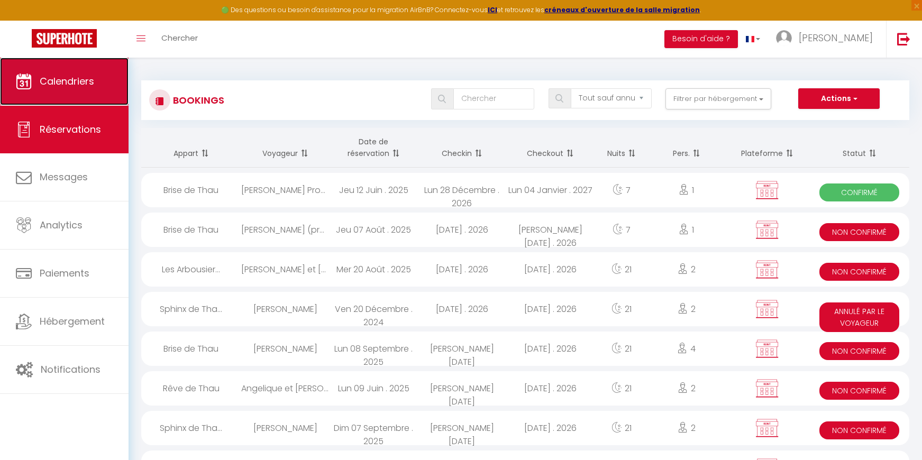
click at [69, 80] on span "Calendriers" at bounding box center [67, 81] width 55 height 13
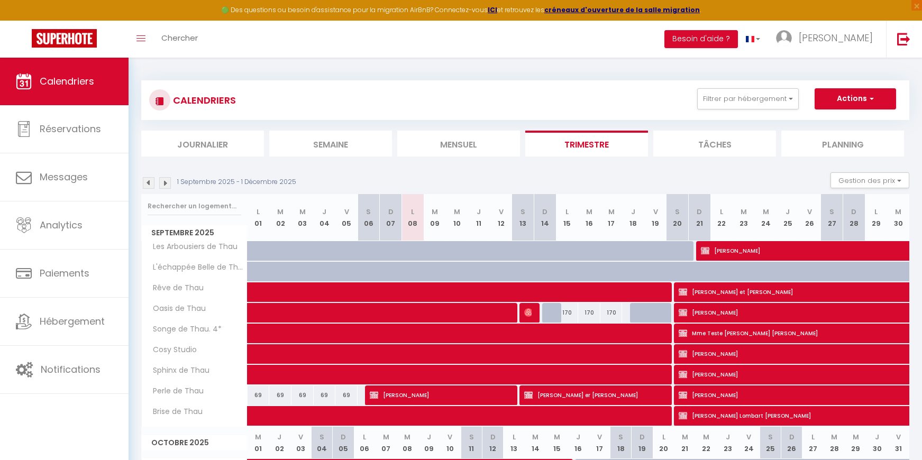
click at [166, 184] on img at bounding box center [165, 183] width 12 height 12
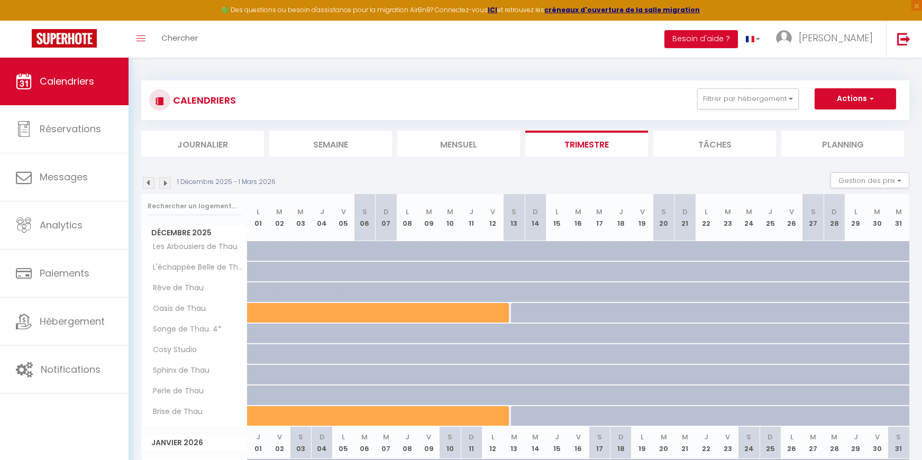
click at [166, 184] on img at bounding box center [165, 183] width 12 height 12
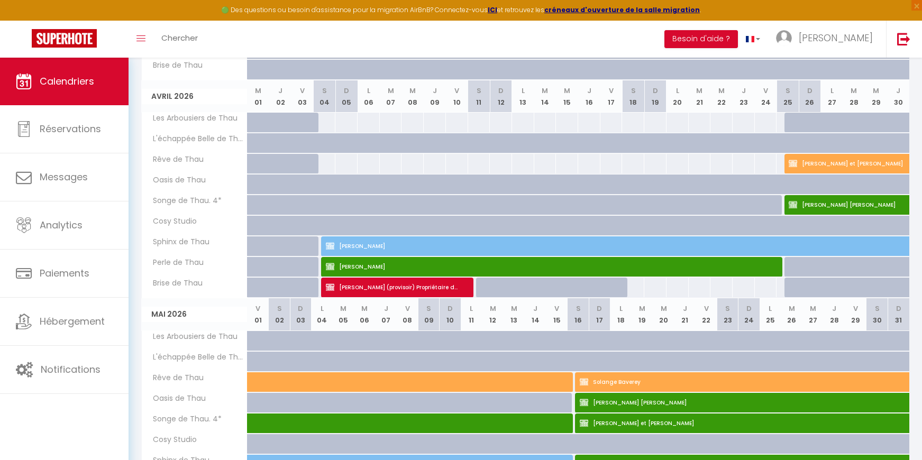
scroll to position [370, 0]
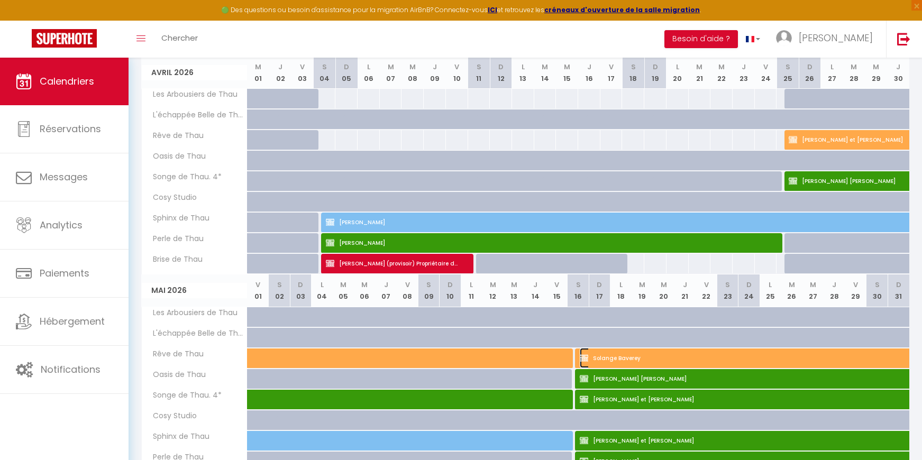
click at [686, 359] on span "Solange Baverey" at bounding box center [835, 358] width 511 height 20
select select "OK"
select select "KO"
select select "0"
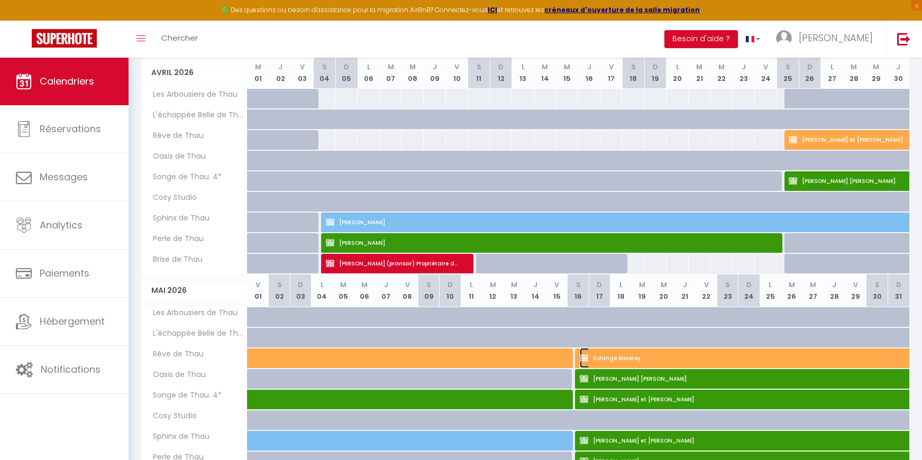
select select "1"
select select
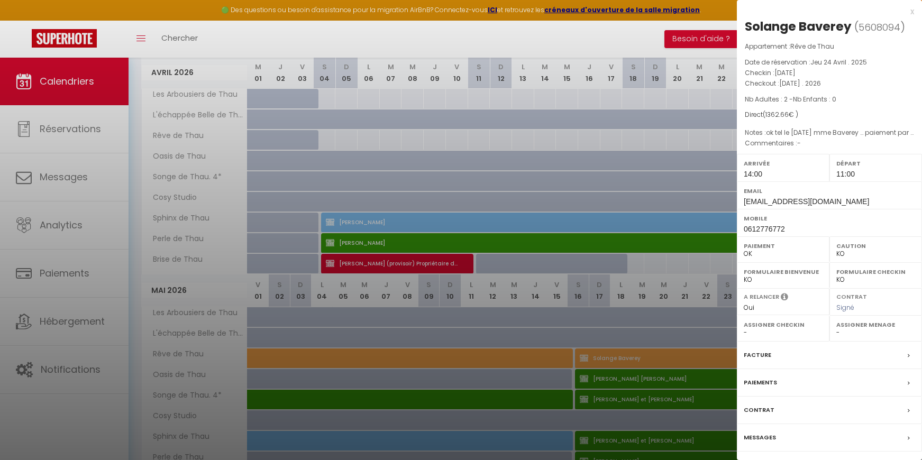
click at [840, 422] on div "Contrat" at bounding box center [829, 411] width 185 height 28
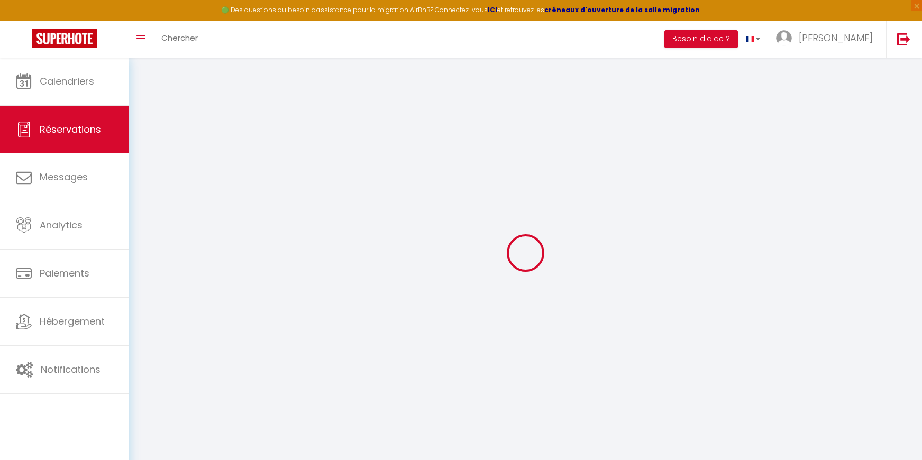
select select
select select "14"
select select
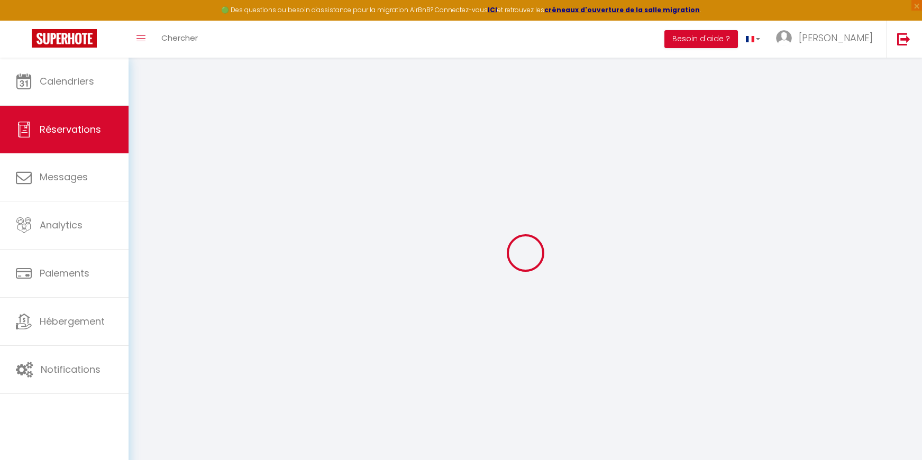
select select
checkbox input "true"
type textarea "ok tel le [DATE] mme Baverey … paiement par Cb stp [PERSON_NAME] à envoyer … Mm…"
select select
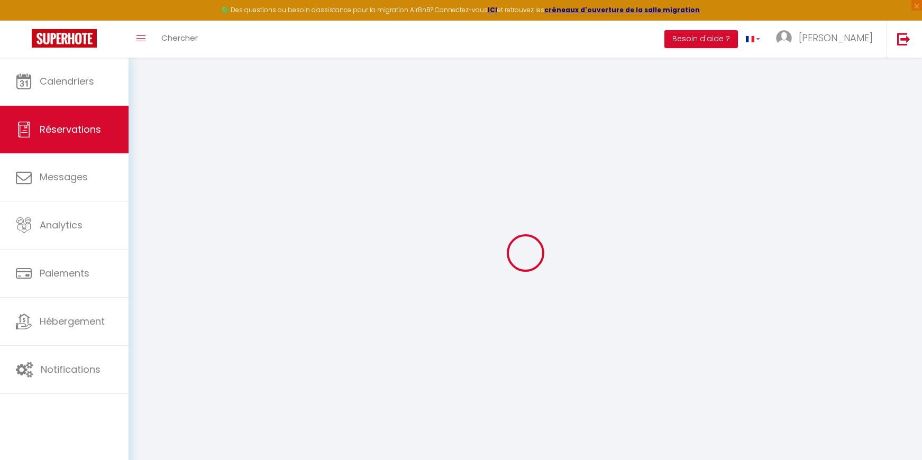
select select
checkbox input "true"
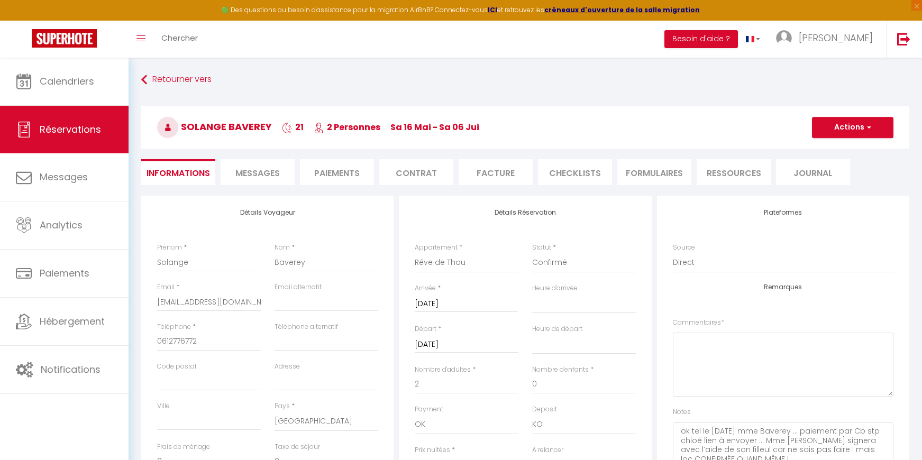
type input "72.66"
select select
select select "14:00"
select select "11:00"
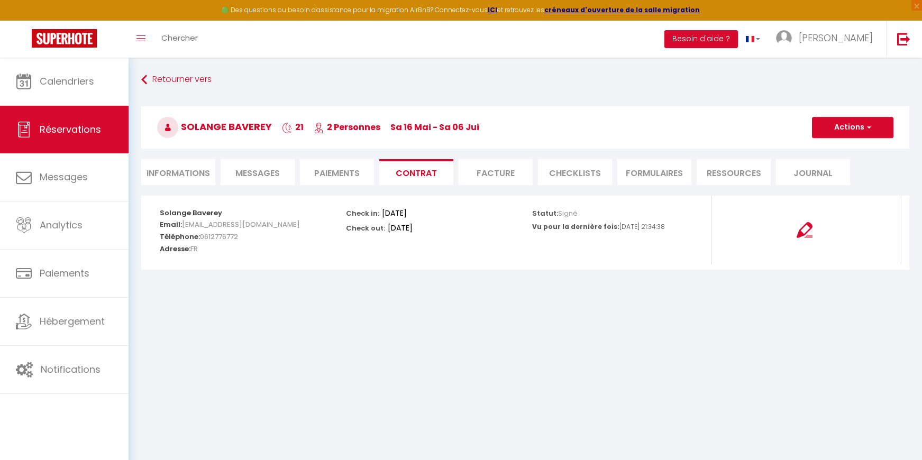
click at [200, 175] on li "Informations" at bounding box center [178, 172] width 74 height 26
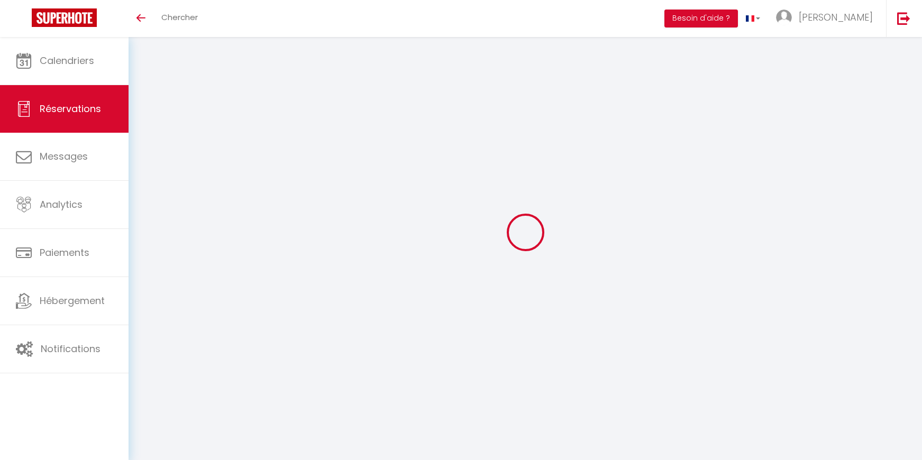
select select
checkbox input "true"
select select
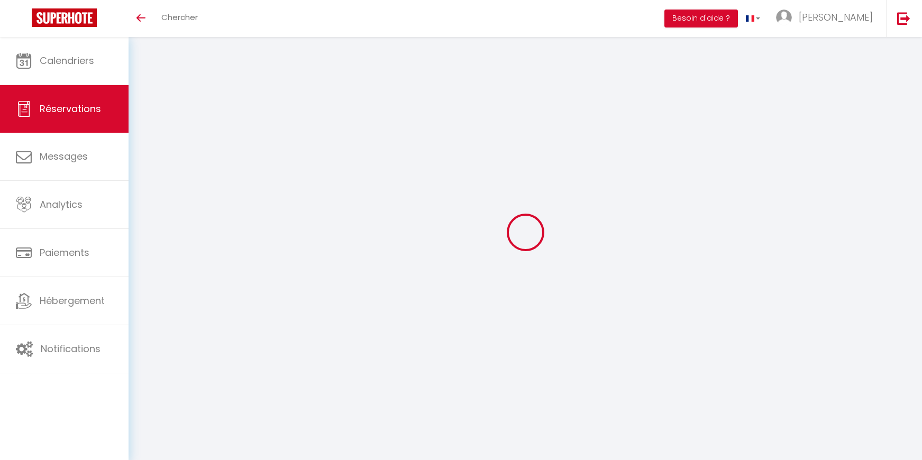
checkbox input "true"
type textarea "ok tel le [DATE] mme Baverey … paiement par Cb stp [PERSON_NAME] à envoyer … Mm…"
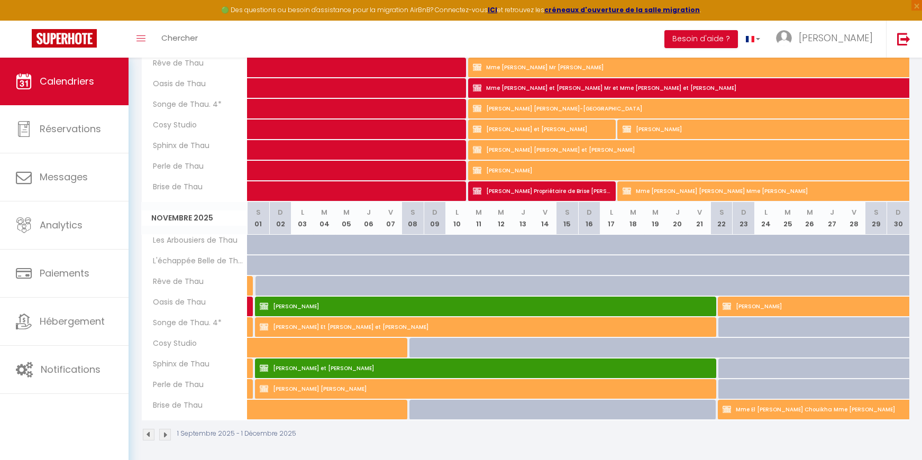
scroll to position [447, 0]
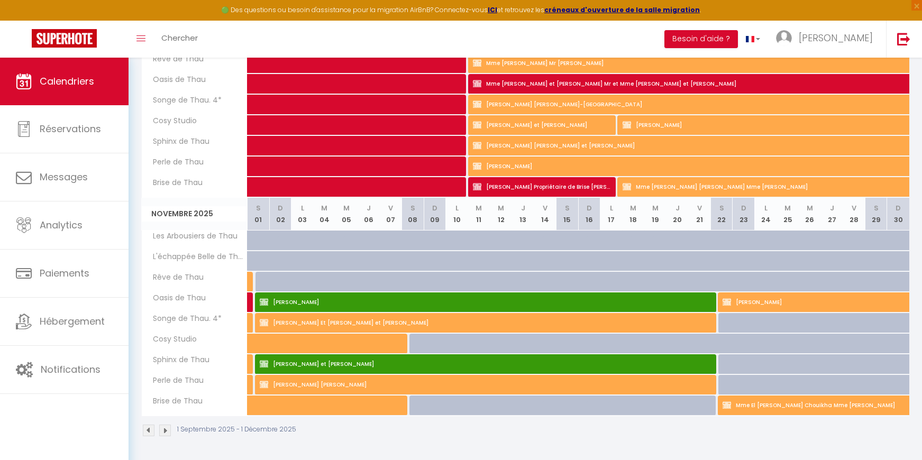
click at [167, 433] on img at bounding box center [165, 431] width 12 height 12
select select
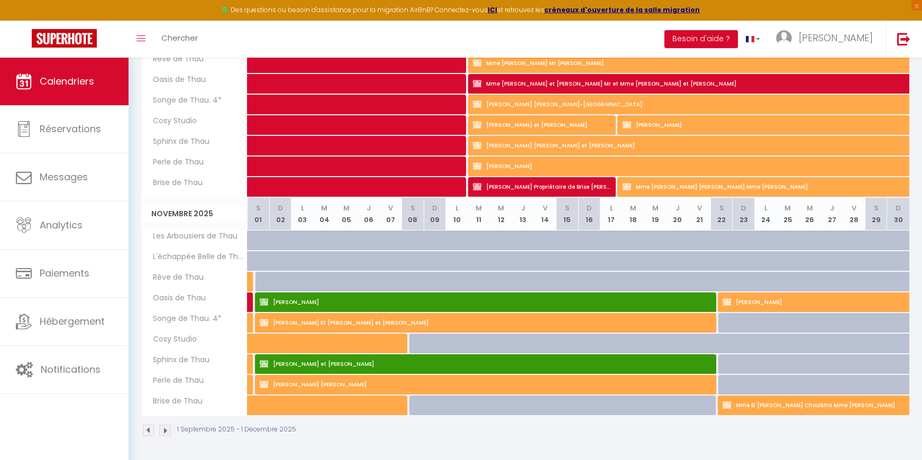
select select
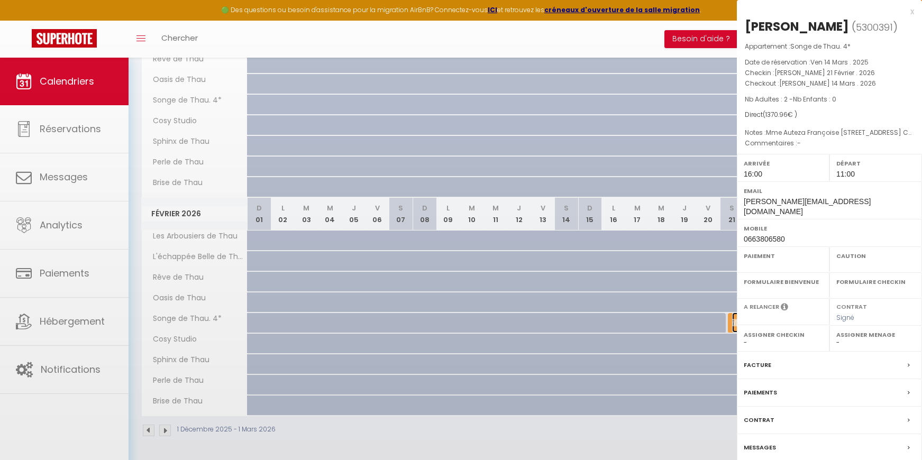
select select "KO"
select select "0"
select select "1"
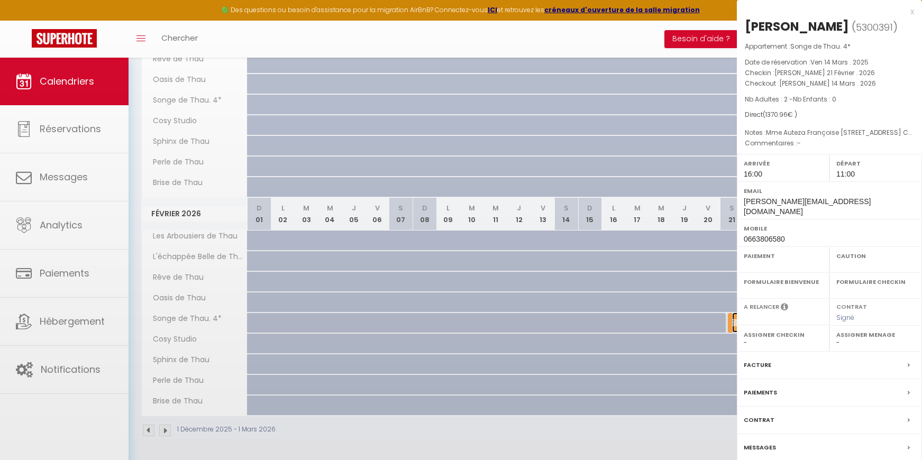
select select
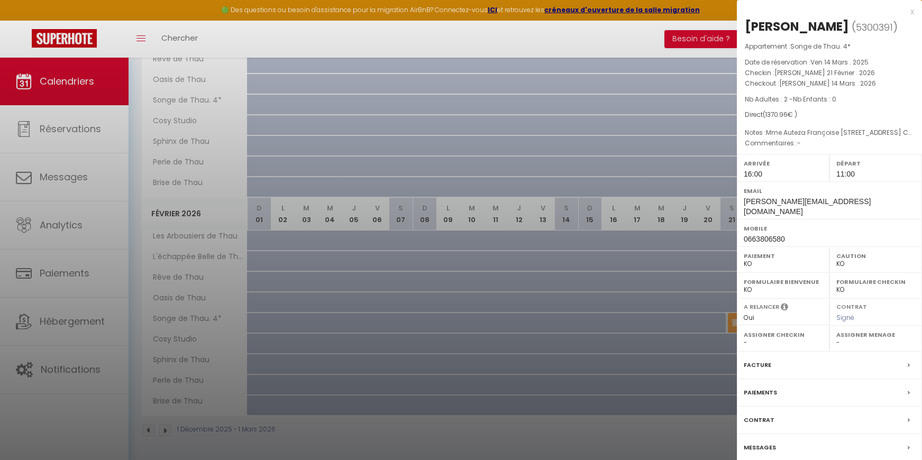
click at [807, 450] on div "Messages" at bounding box center [829, 449] width 185 height 28
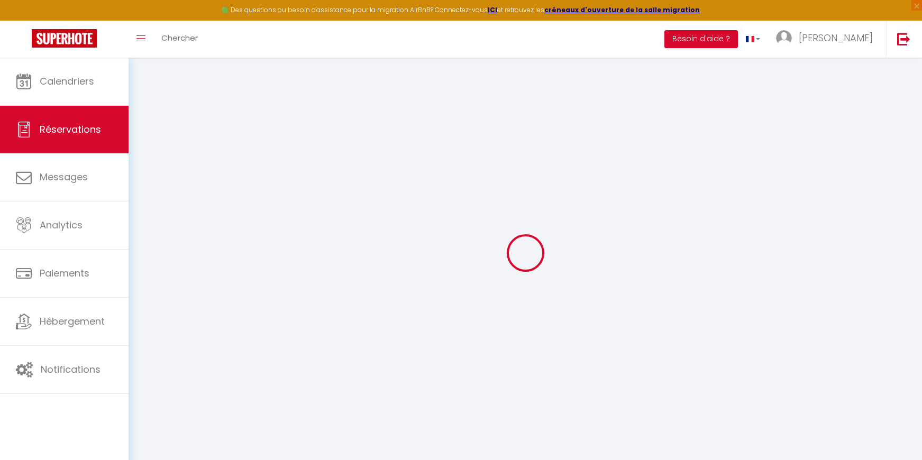
select select
checkbox input "true"
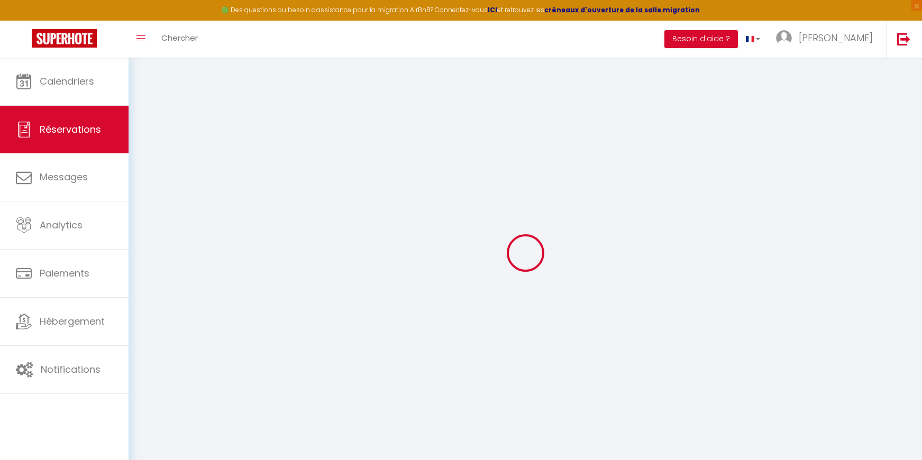
type textarea "Mme Auteza Françoise 11 A route de Férrioles 11120 MOUSSAN Contrat signé par ma…"
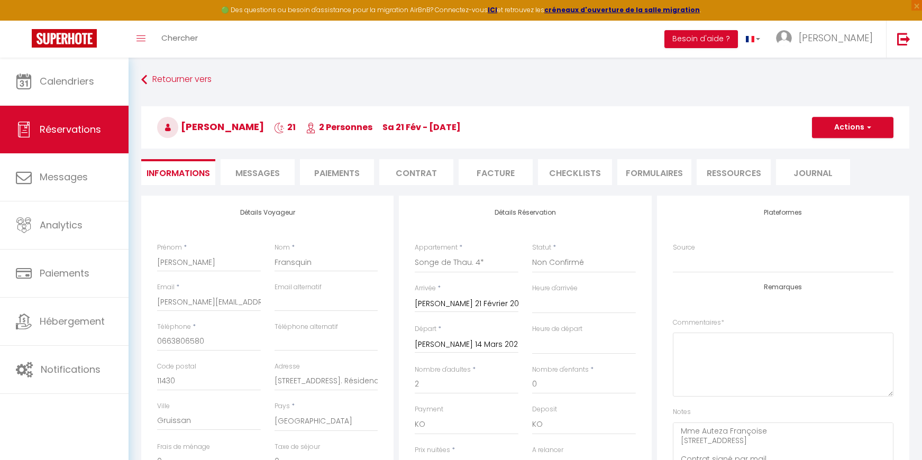
type input "120.96"
select select
select select "16:00"
select select "11:00"
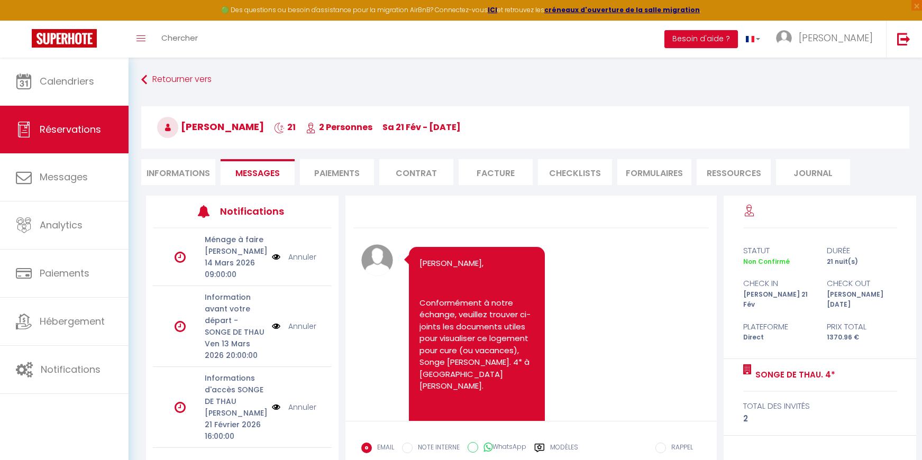
scroll to position [4333, 0]
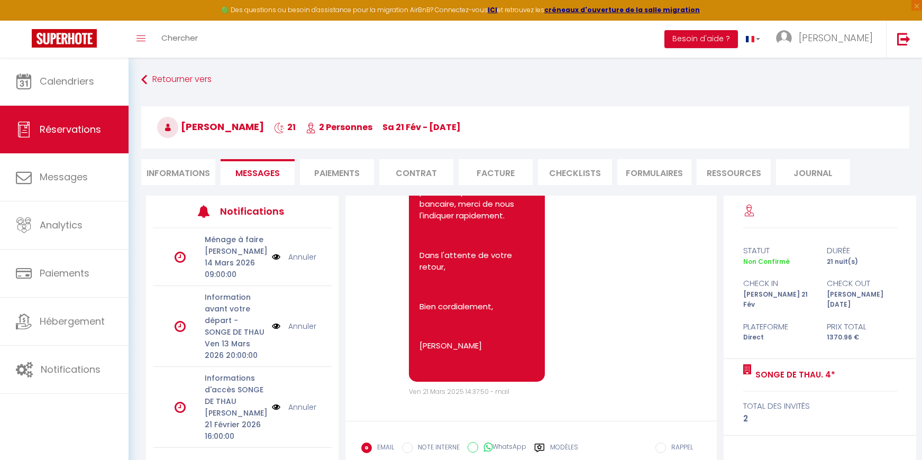
click at [173, 173] on li "Informations" at bounding box center [178, 172] width 74 height 26
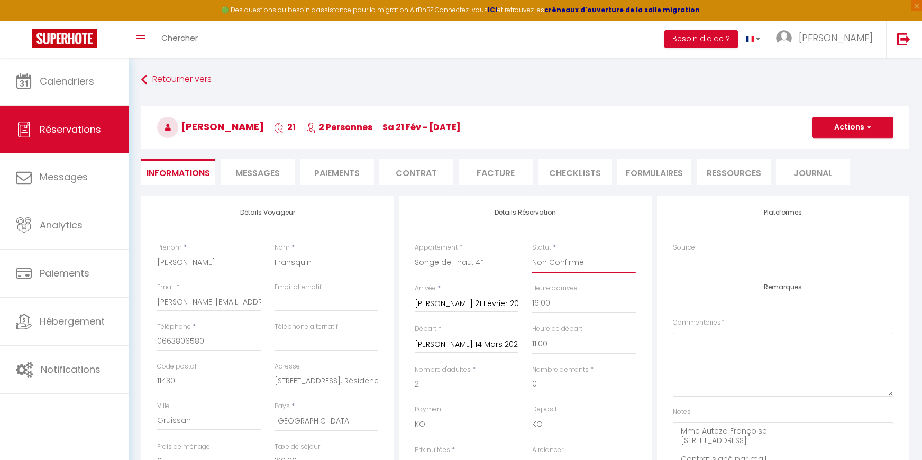
click at [580, 265] on select "Confirmé Non Confirmé Annulé Annulé par le voyageur No Show Request" at bounding box center [584, 263] width 104 height 20
select select "1"
click at [532, 253] on select "Confirmé Non Confirmé Annulé Annulé par le voyageur No Show Request" at bounding box center [584, 263] width 104 height 20
checkbox input "true"
click at [852, 131] on button "Actions" at bounding box center [853, 127] width 82 height 21
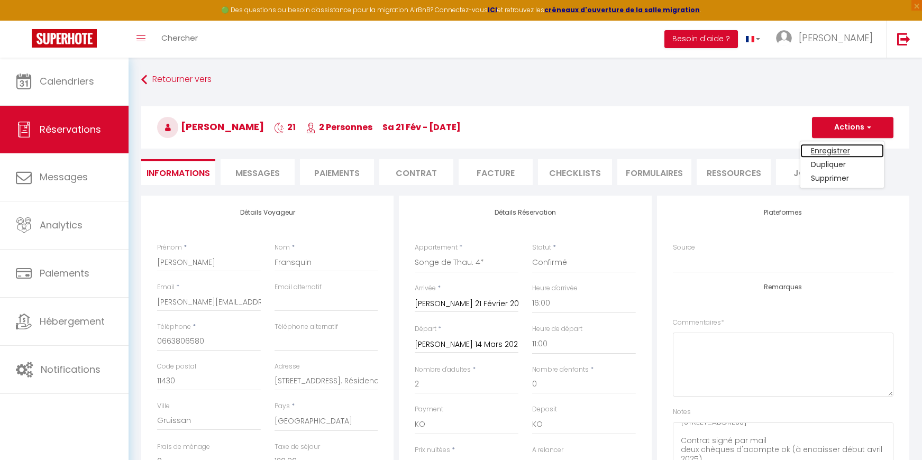
click at [843, 148] on link "Enregistrer" at bounding box center [843, 151] width 84 height 14
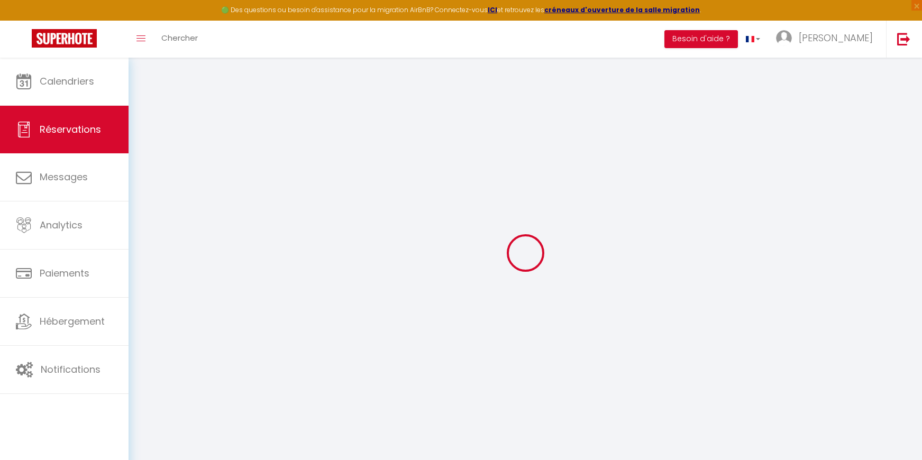
select select "not_cancelled"
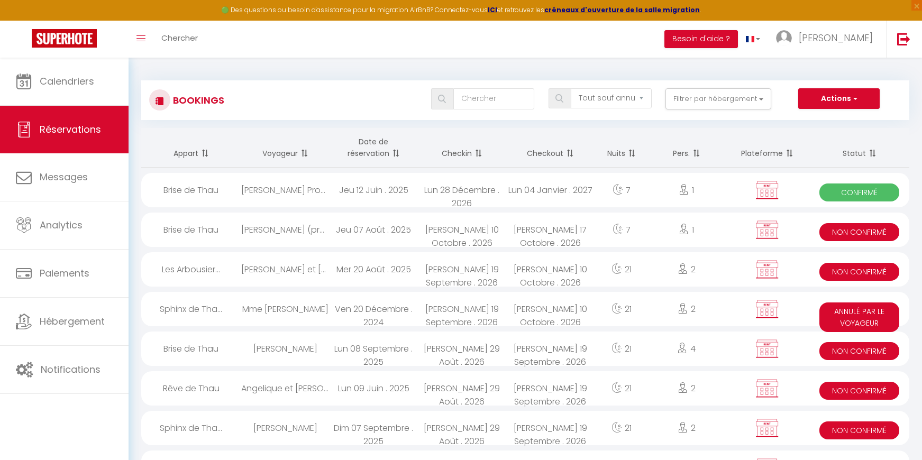
click at [377, 269] on div "Mer 20 Août . 2025" at bounding box center [374, 269] width 88 height 34
select select "KO"
select select "0"
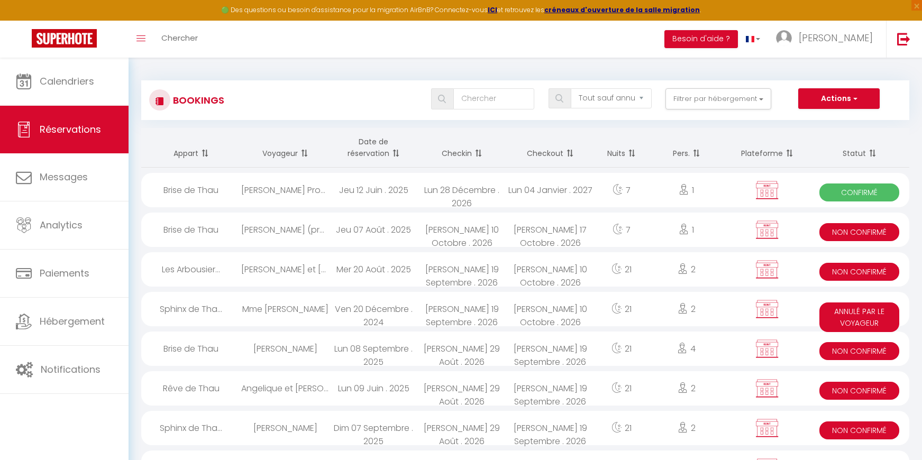
select select "1"
select select
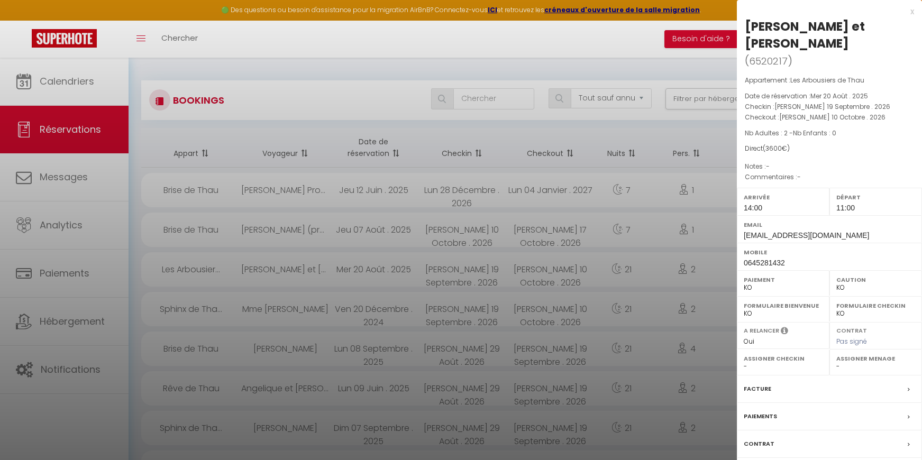
click at [515, 310] on div at bounding box center [461, 230] width 922 height 460
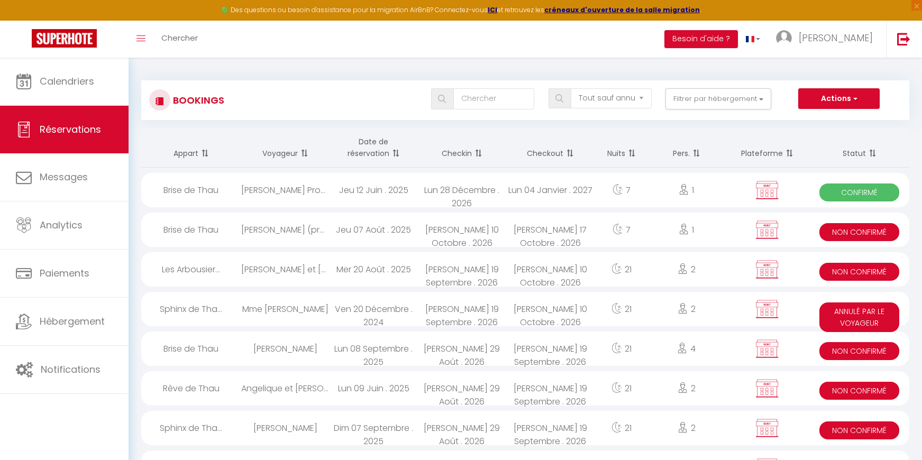
click at [515, 310] on div "Sam 10 Octobre . 2026" at bounding box center [550, 309] width 88 height 34
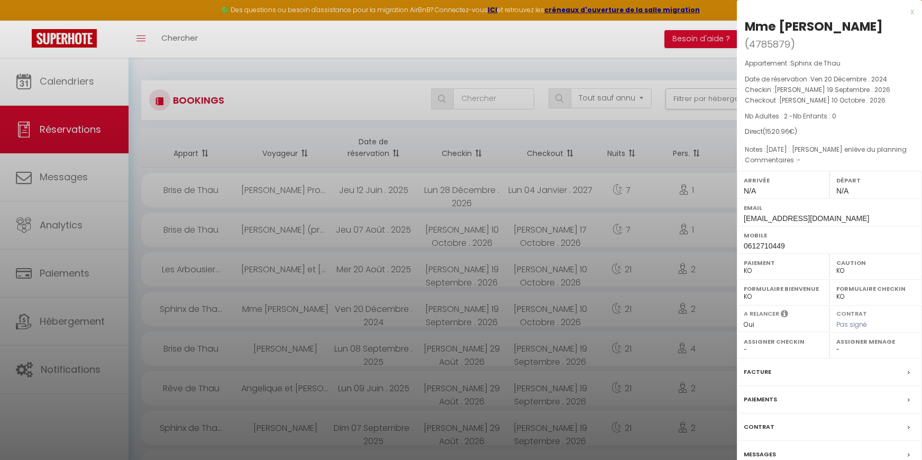
click at [528, 347] on div at bounding box center [461, 230] width 922 height 460
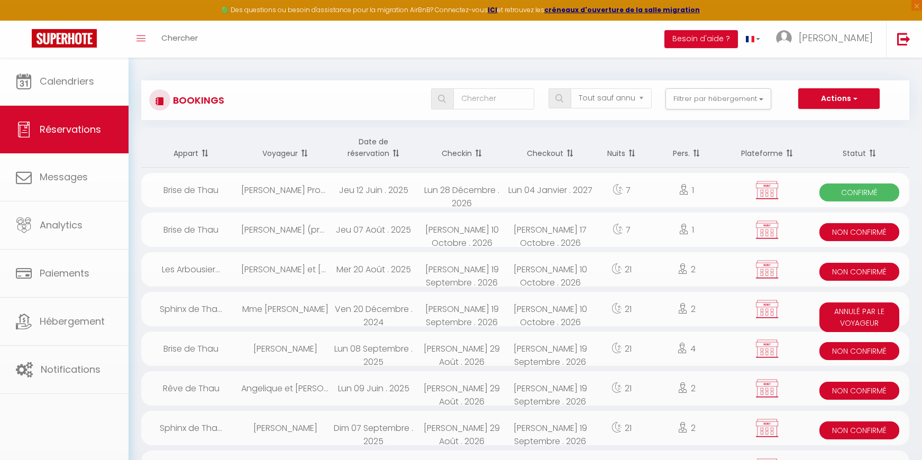
click at [528, 347] on div "Sam 19 Septembre . 2026" at bounding box center [550, 349] width 88 height 34
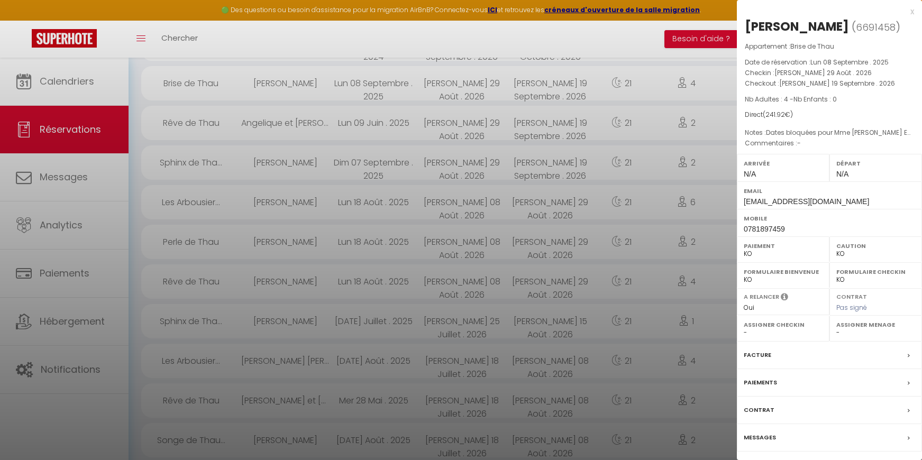
scroll to position [241, 0]
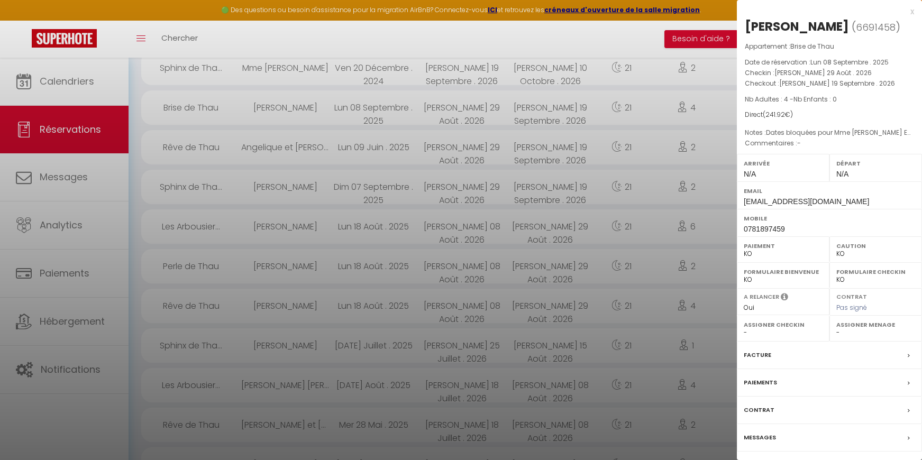
click at [768, 313] on select "Oui Non" at bounding box center [783, 308] width 79 height 10
select select "0"
click at [744, 313] on select "Oui Non" at bounding box center [783, 308] width 79 height 10
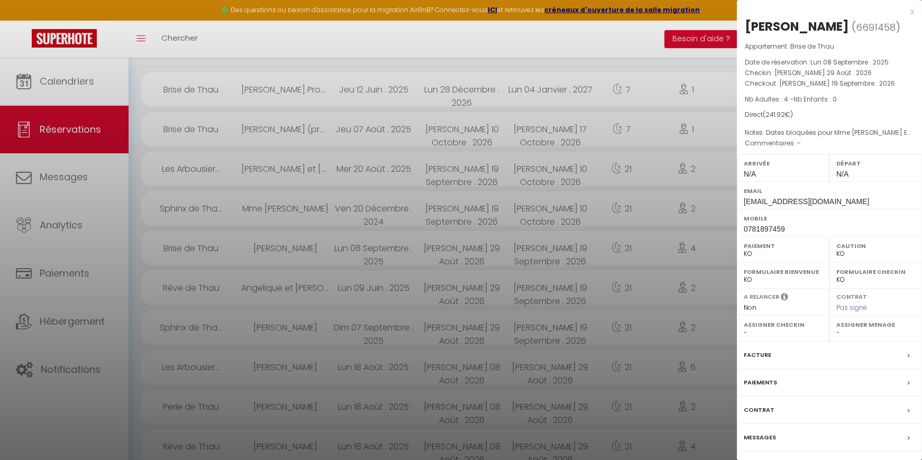
scroll to position [83, 0]
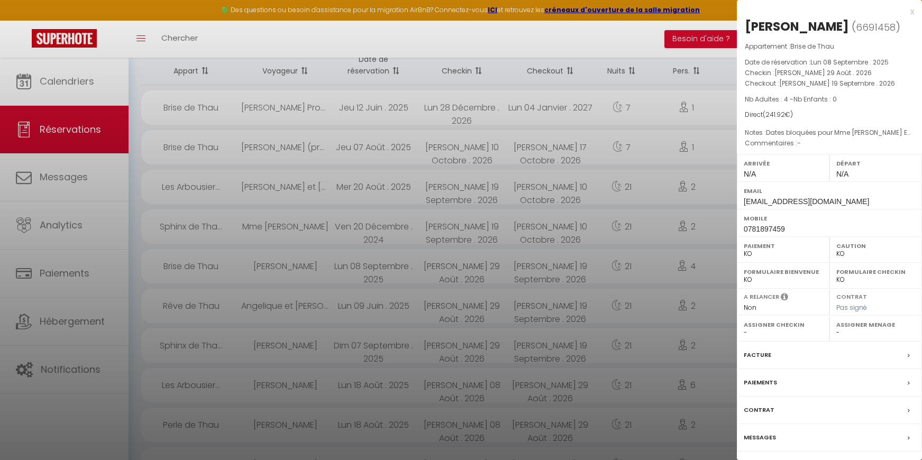
click at [405, 301] on div at bounding box center [461, 230] width 922 height 460
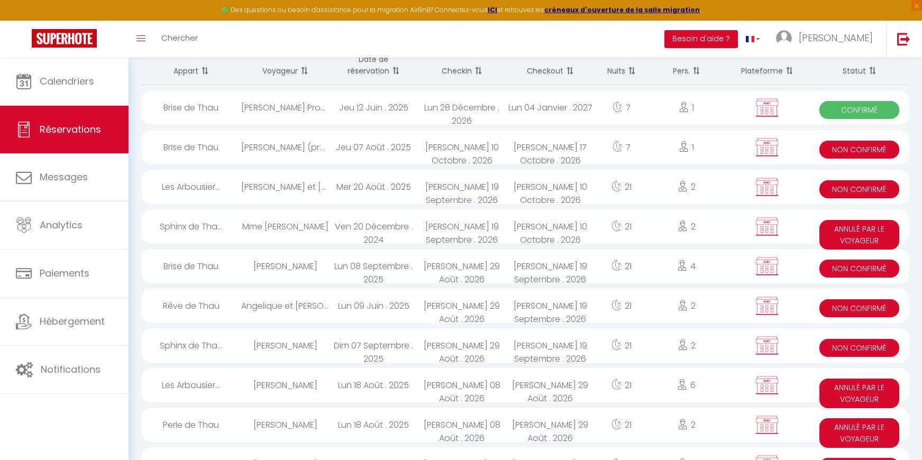
click at [405, 306] on div "Lun 09 Juin . 2025" at bounding box center [374, 306] width 88 height 34
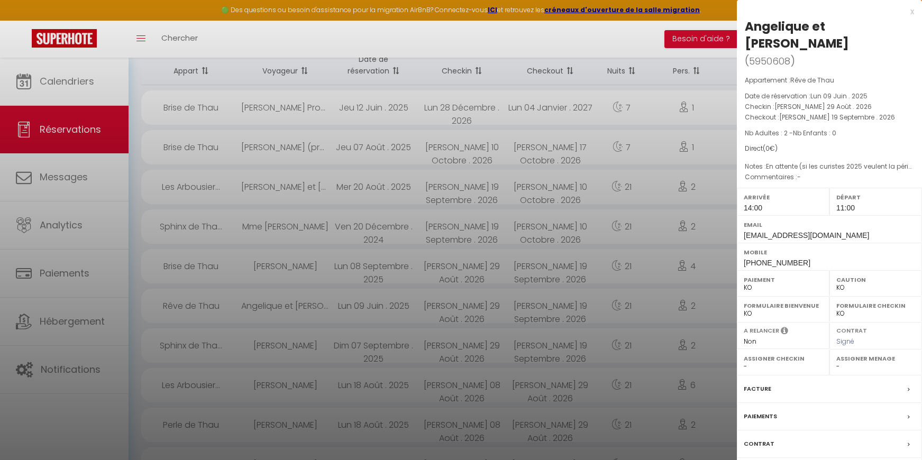
click at [436, 230] on div at bounding box center [461, 230] width 922 height 460
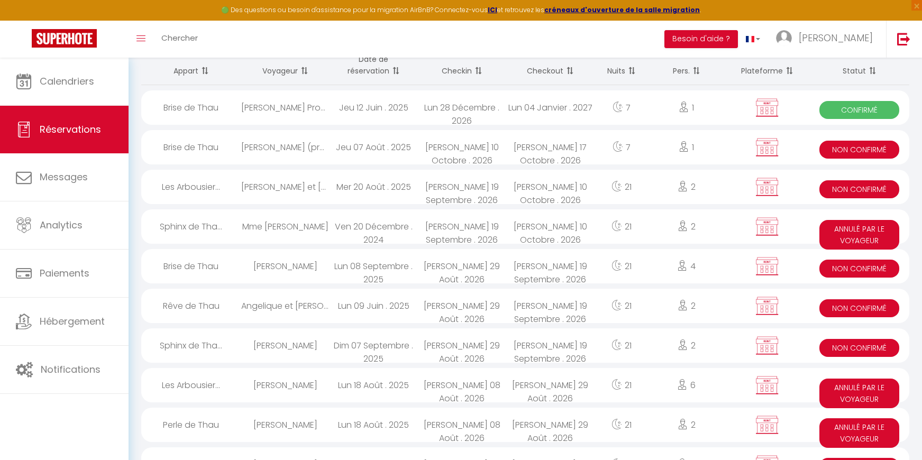
click at [436, 230] on div "Sam 19 Septembre . 2026" at bounding box center [462, 227] width 88 height 34
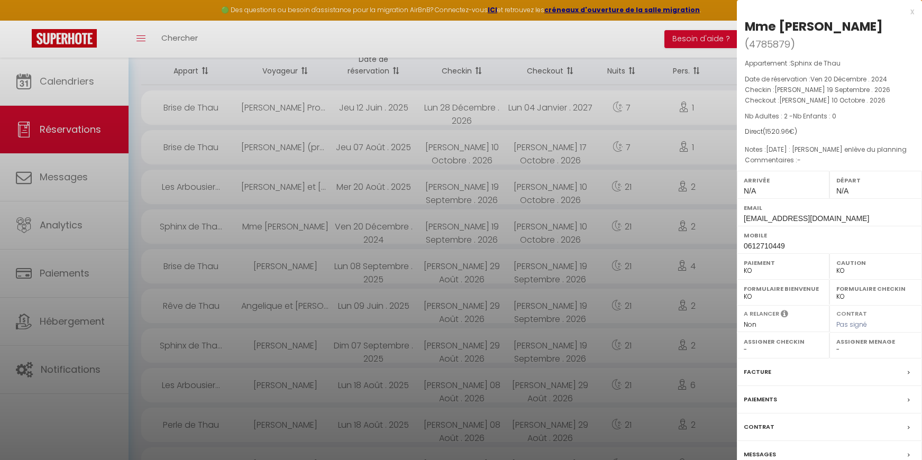
click at [840, 447] on div "Messages" at bounding box center [829, 455] width 185 height 28
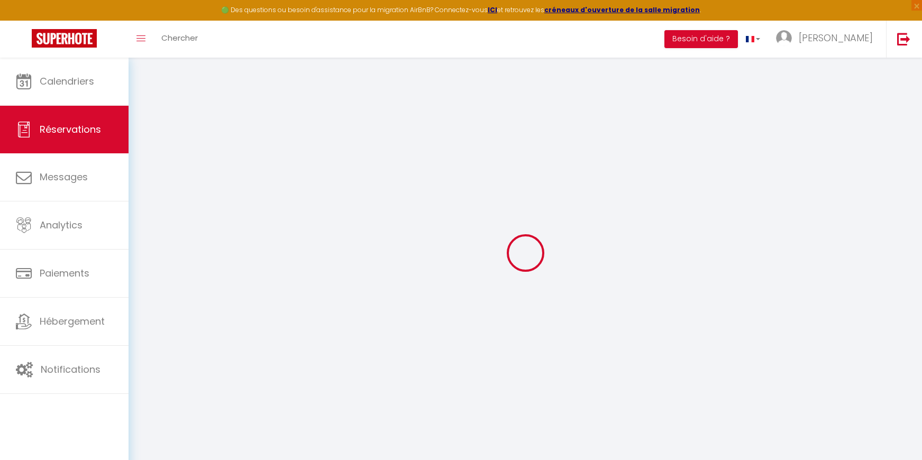
select select
checkbox input "true"
select select
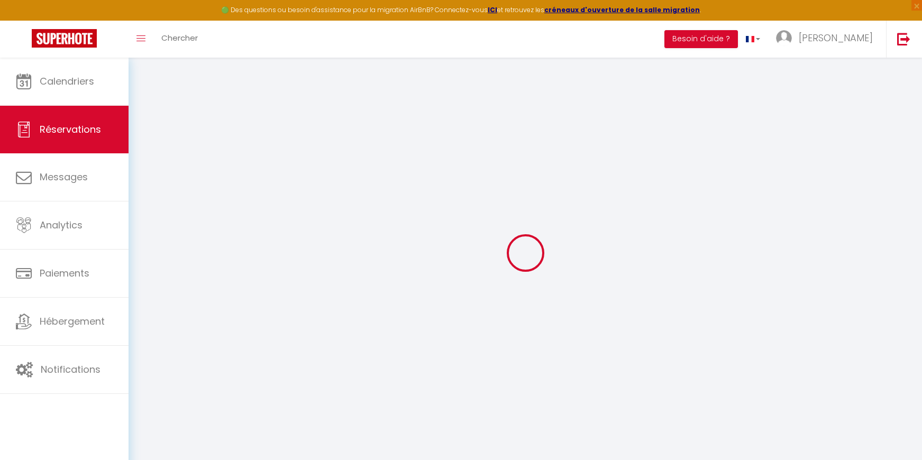
checkbox input "true"
type textarea "[DATE] : [PERSON_NAME] enlève du planning"
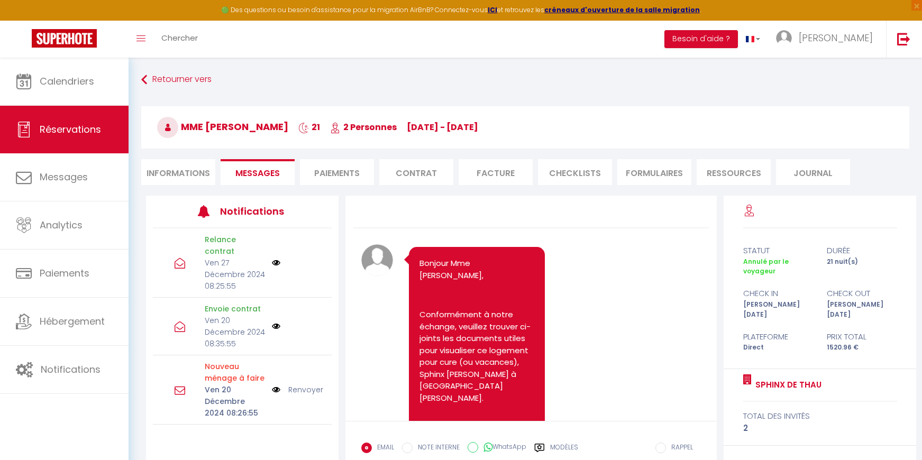
scroll to position [3636, 0]
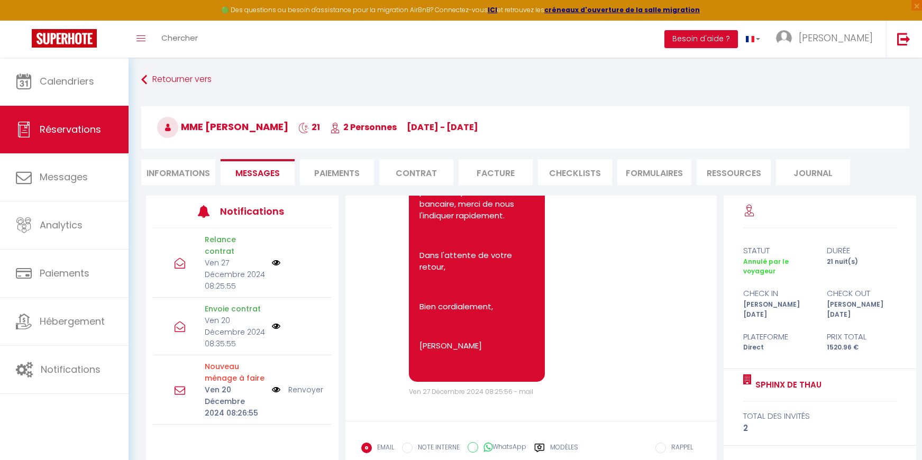
click at [178, 180] on li "Informations" at bounding box center [178, 172] width 74 height 26
select select
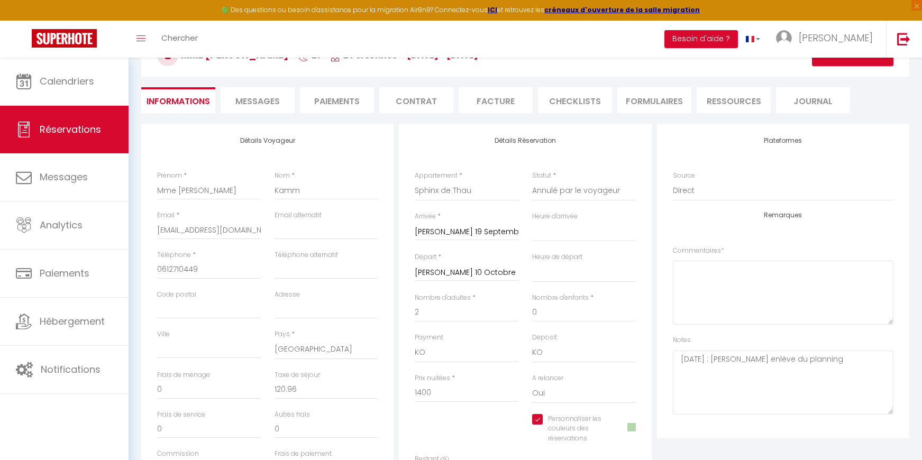
scroll to position [53, 0]
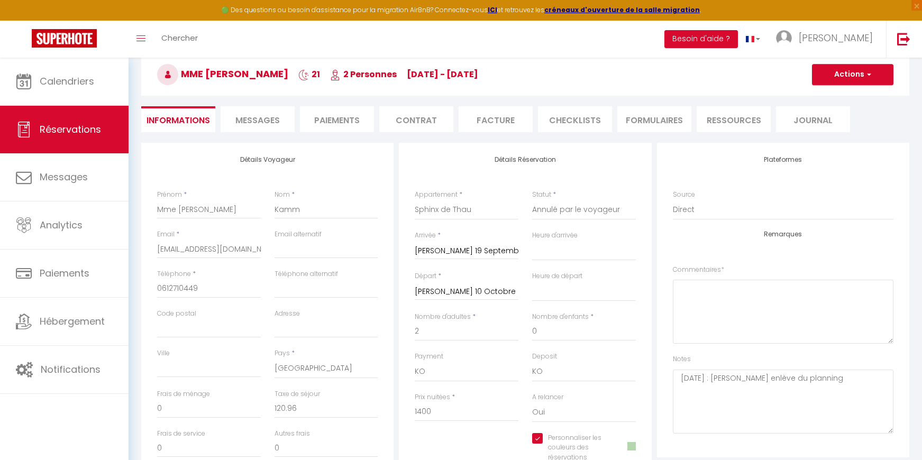
select select
checkbox input "true"
select select
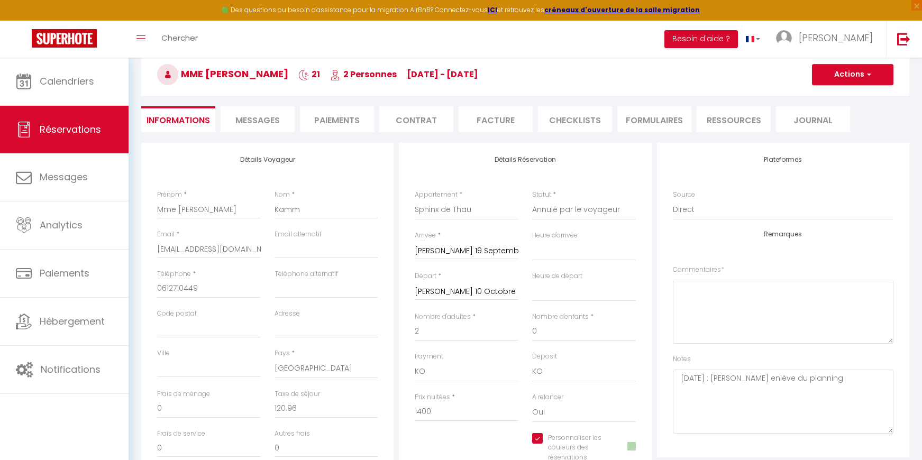
checkbox input "true"
select select
checkbox input "true"
select select
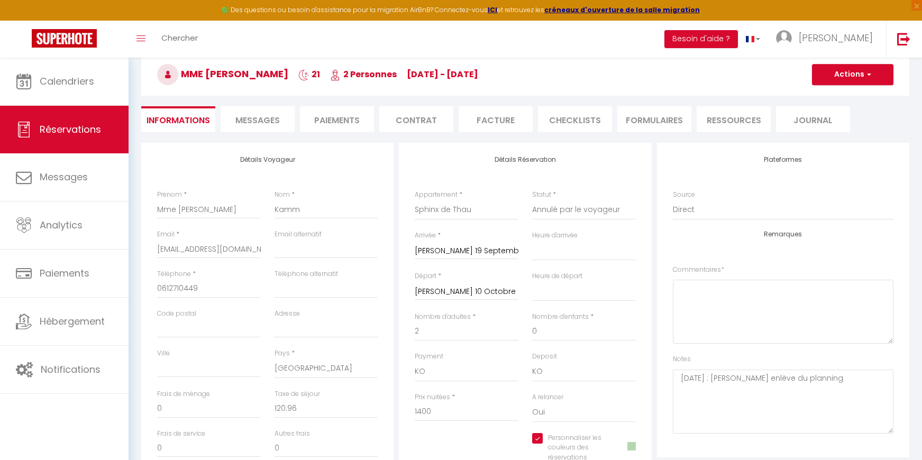
select select
checkbox input "true"
select select
checkbox input "true"
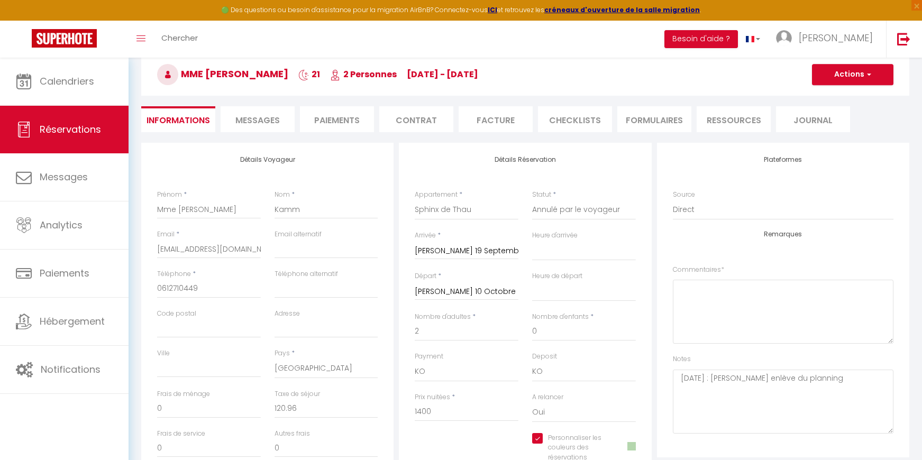
click at [438, 125] on li "Contrat" at bounding box center [416, 119] width 74 height 26
select select
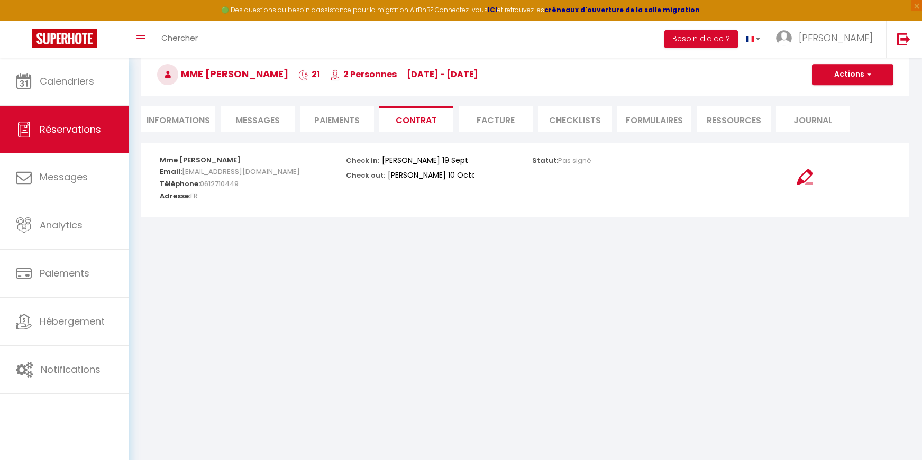
click at [180, 123] on li "Informations" at bounding box center [178, 119] width 74 height 26
select select
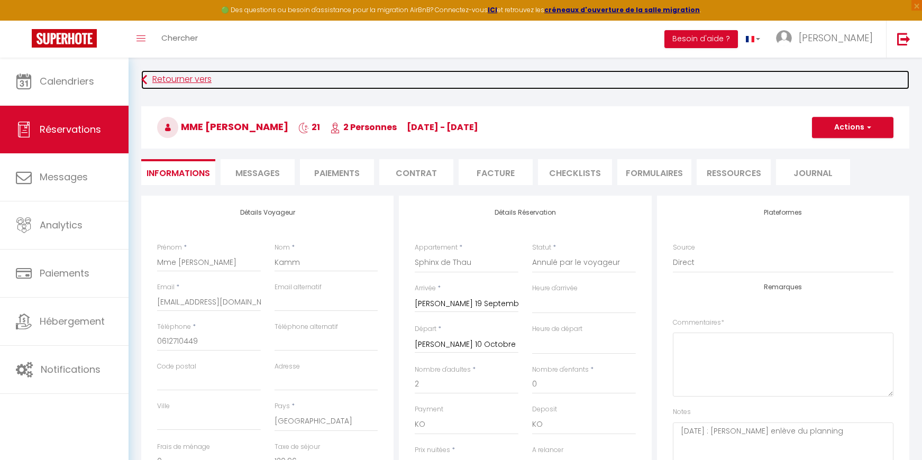
click at [161, 83] on link "Retourner vers" at bounding box center [525, 79] width 768 height 19
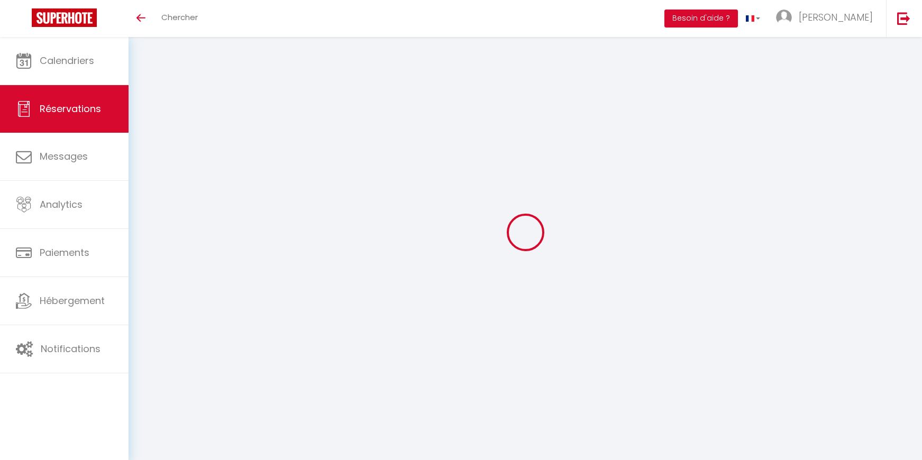
select select
checkbox input "true"
type textarea "[DATE] : [PERSON_NAME] enlève du planning"
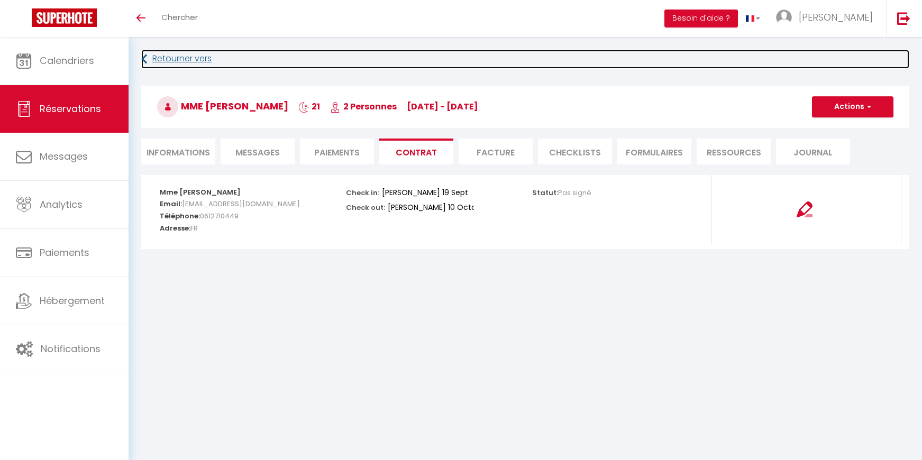
click at [167, 58] on link "Retourner vers" at bounding box center [525, 59] width 768 height 19
select select
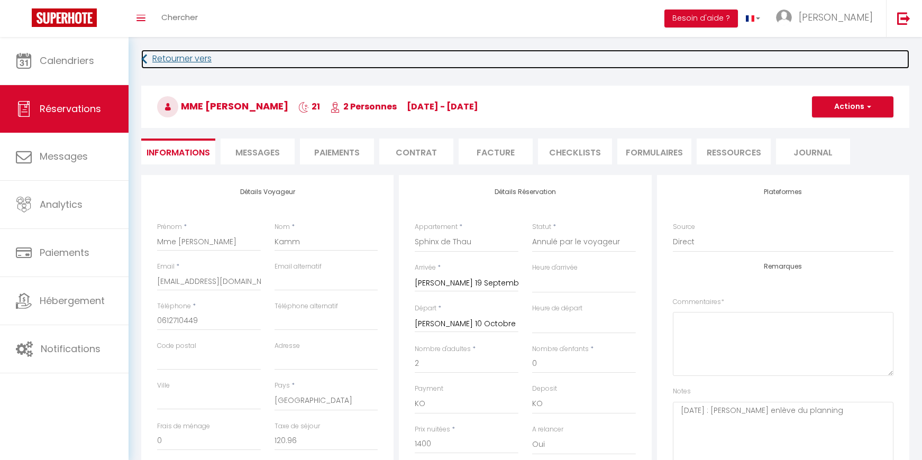
scroll to position [53, 0]
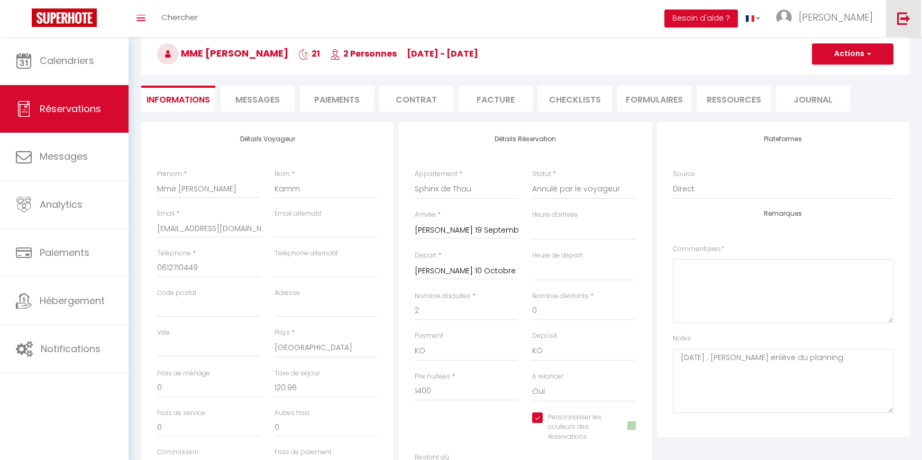
click at [907, 13] on img at bounding box center [904, 18] width 13 height 13
